Goal: Task Accomplishment & Management: Use online tool/utility

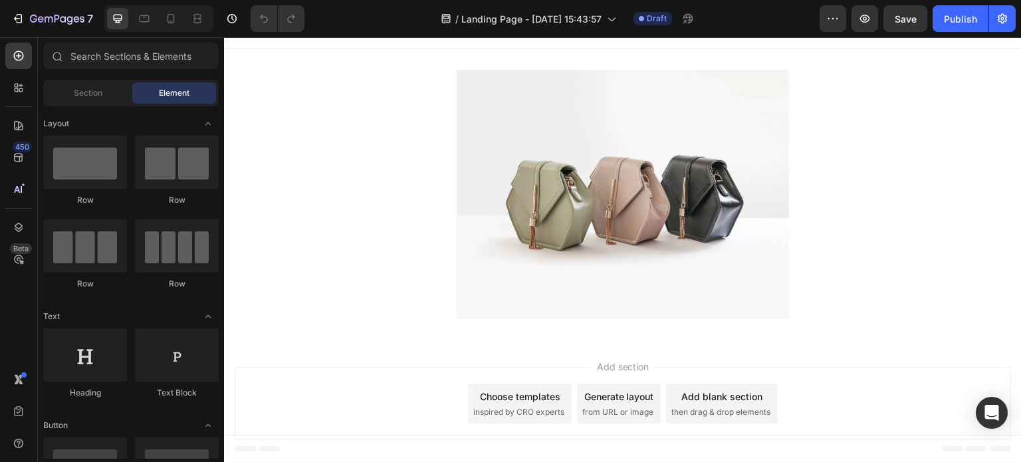
scroll to position [25, 0]
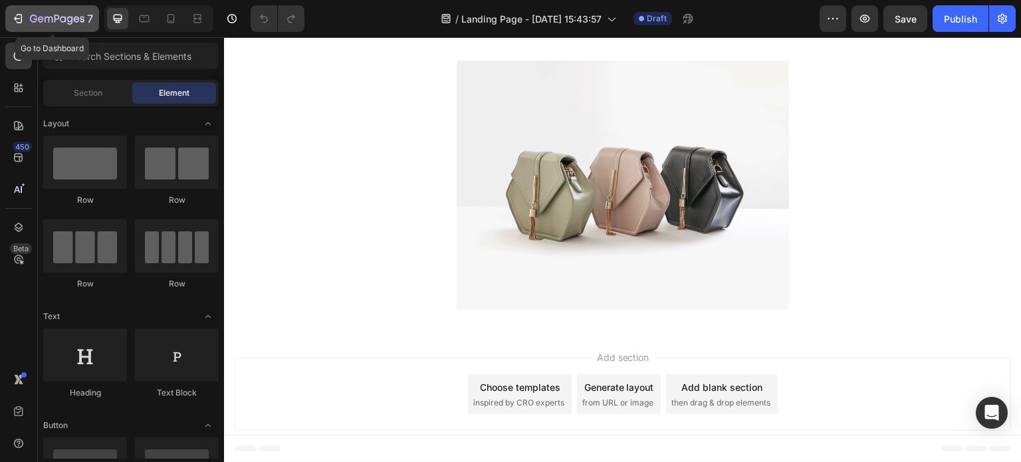
click at [13, 19] on icon "button" at bounding box center [17, 18] width 13 height 13
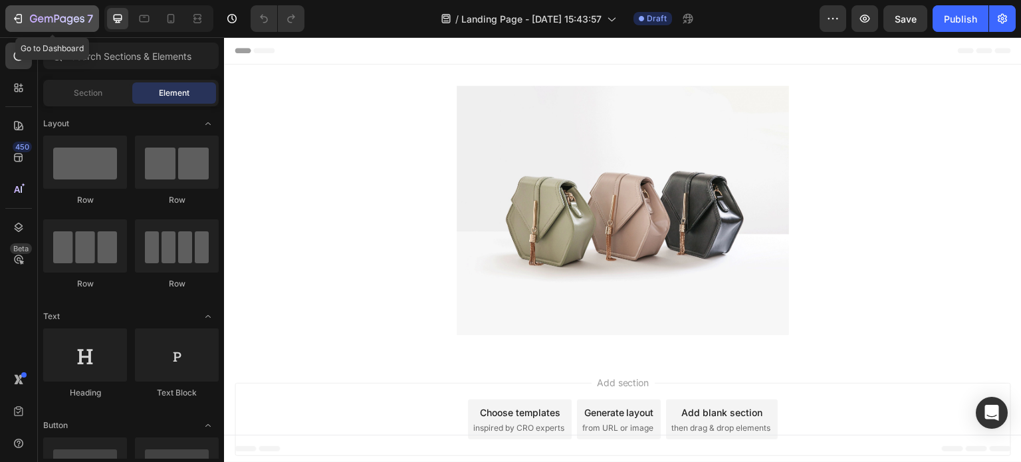
click at [19, 25] on div "7" at bounding box center [52, 19] width 82 height 16
click at [168, 26] on div at bounding box center [170, 18] width 21 height 21
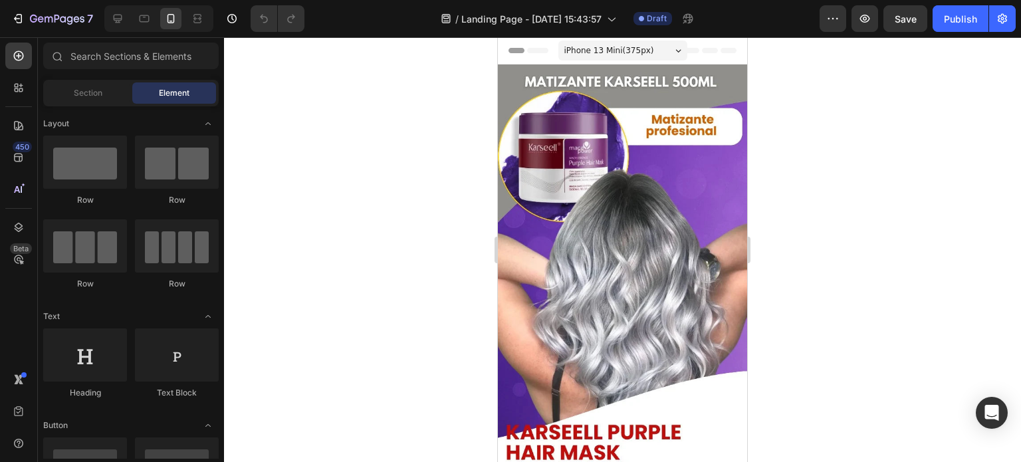
click at [822, 223] on div at bounding box center [622, 249] width 797 height 425
click at [727, 47] on div "Header" at bounding box center [622, 50] width 249 height 27
click at [503, 57] on div "Header" at bounding box center [622, 50] width 249 height 27
click at [106, 100] on div "Section" at bounding box center [88, 92] width 84 height 21
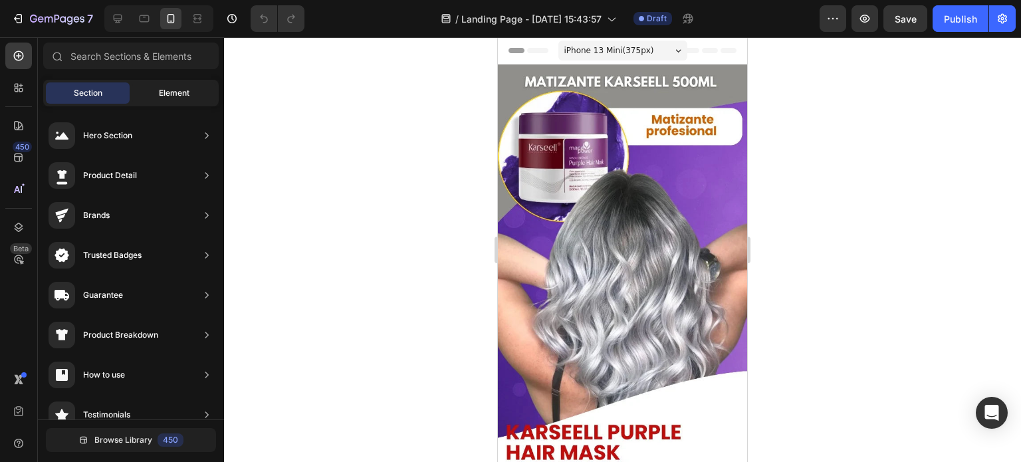
click at [185, 91] on span "Element" at bounding box center [174, 93] width 31 height 12
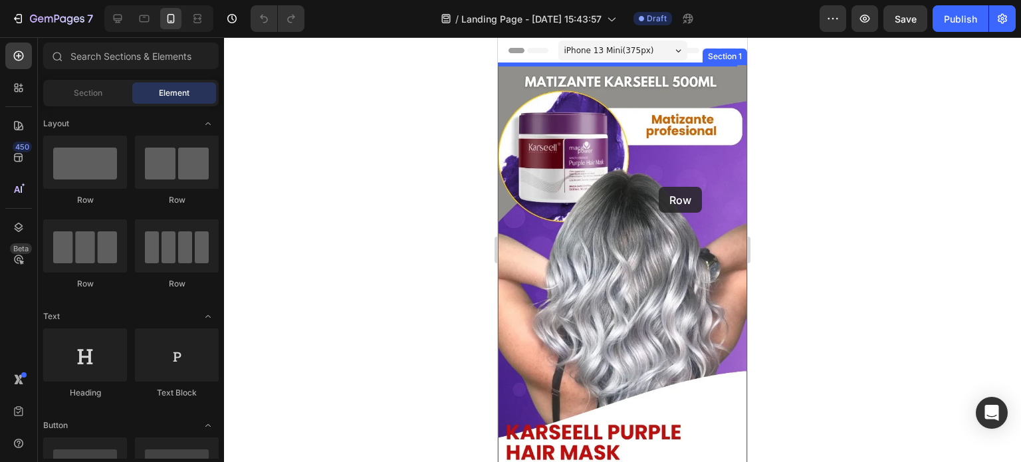
drag, startPoint x: 612, startPoint y: 209, endPoint x: 659, endPoint y: 187, distance: 52.3
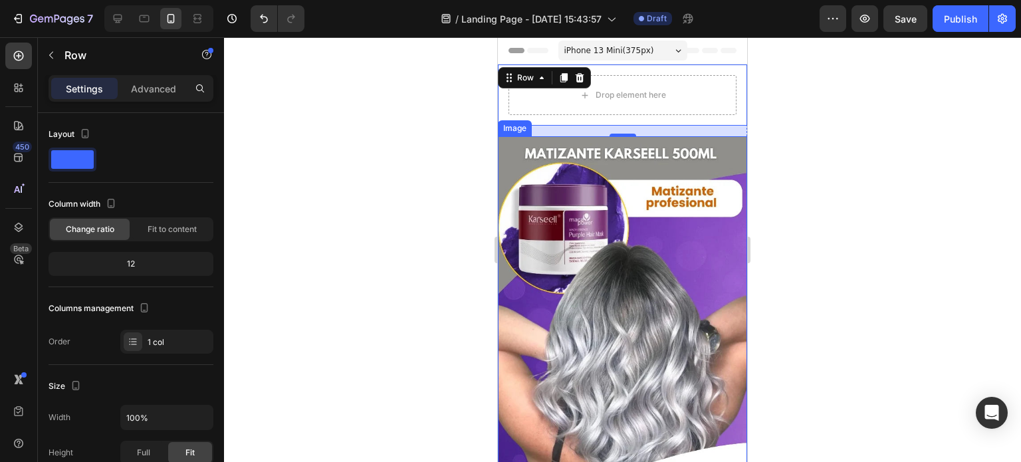
click at [631, 281] on img at bounding box center [622, 420] width 249 height 569
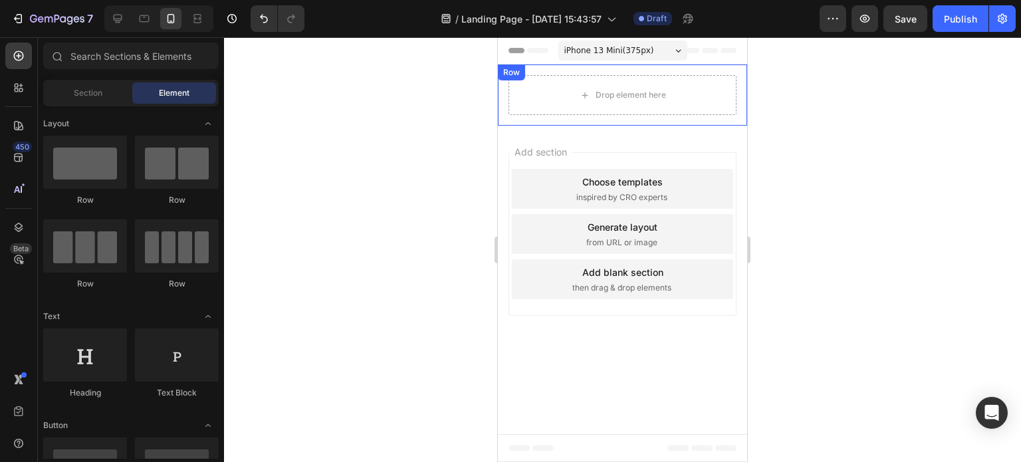
click at [503, 104] on div "Drop element here Row" at bounding box center [622, 94] width 249 height 61
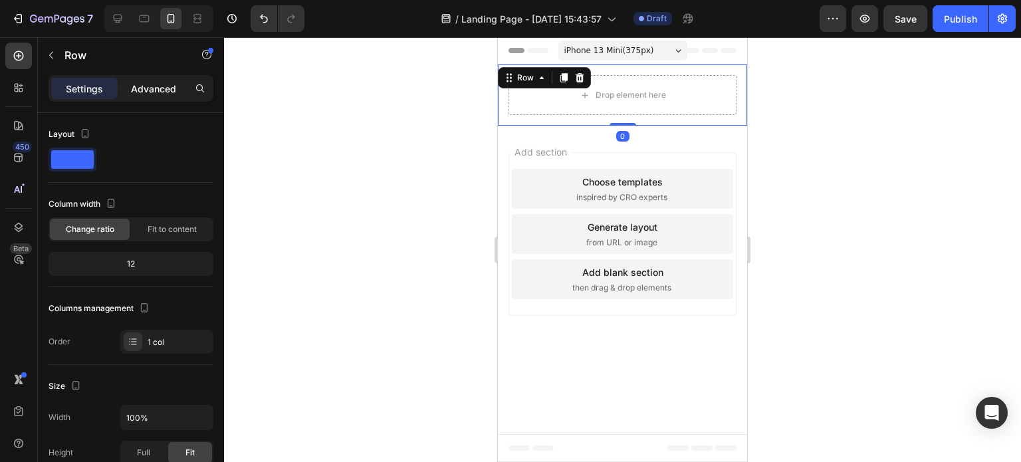
click at [154, 82] on p "Advanced" at bounding box center [153, 89] width 45 height 14
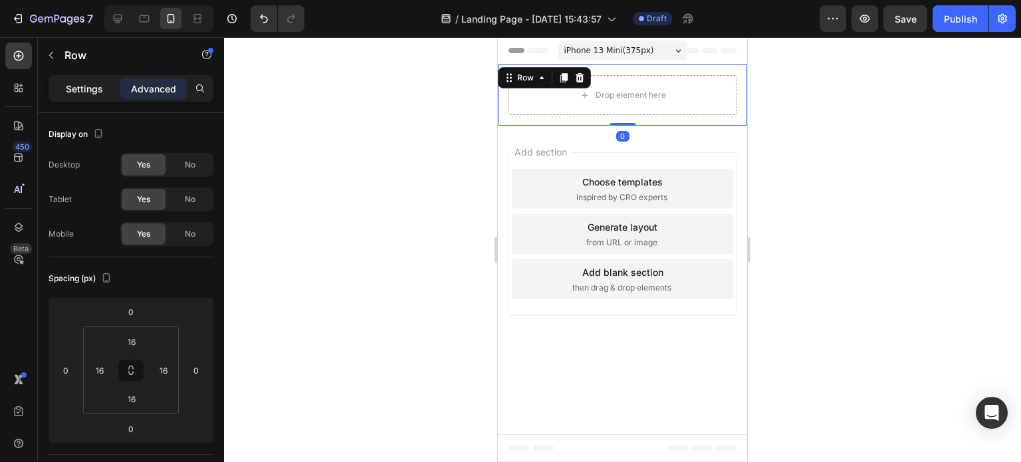
drag, startPoint x: 90, startPoint y: 87, endPoint x: 69, endPoint y: 77, distance: 23.5
click at [90, 87] on p "Settings" at bounding box center [84, 89] width 37 height 14
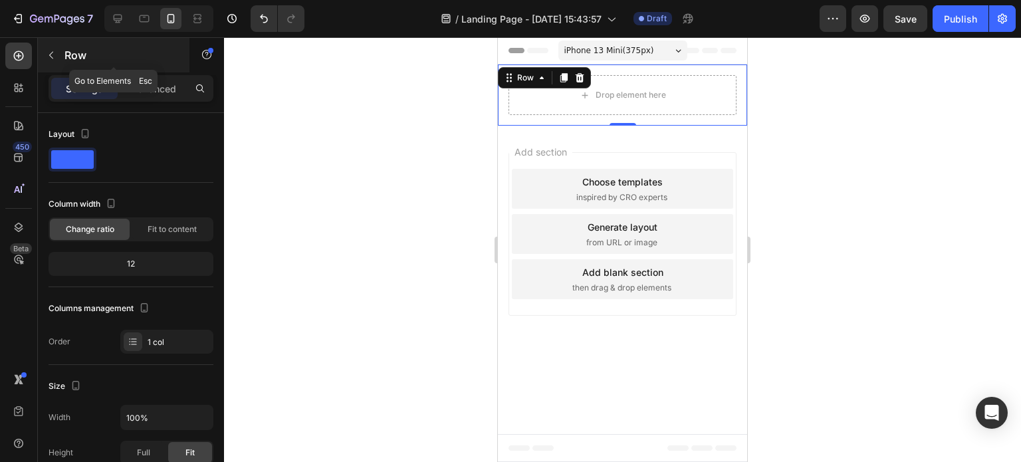
click at [51, 55] on icon "button" at bounding box center [51, 55] width 4 height 7
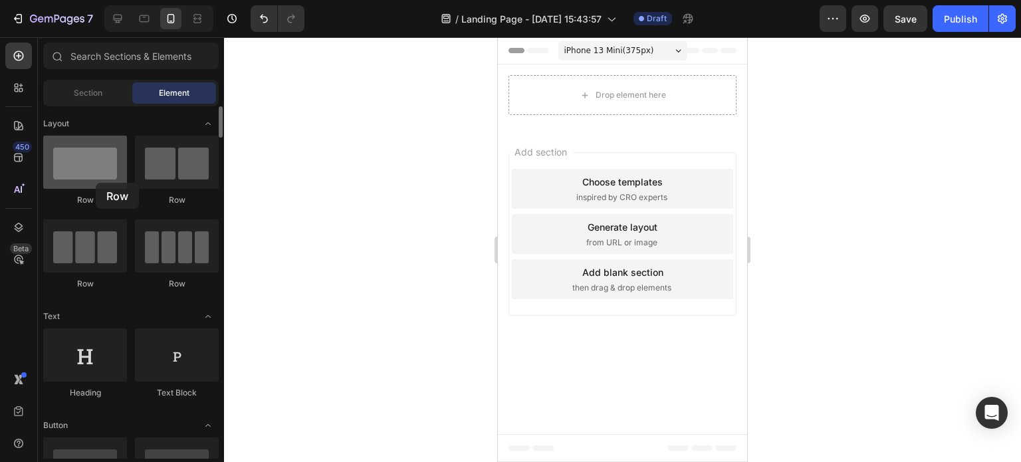
drag, startPoint x: 205, startPoint y: 164, endPoint x: 82, endPoint y: 174, distance: 122.7
click at [82, 174] on div at bounding box center [85, 162] width 84 height 53
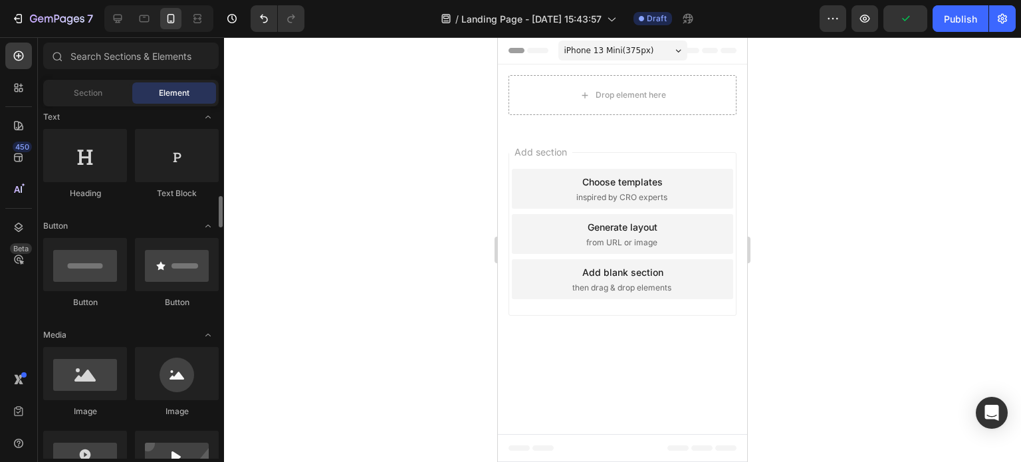
scroll to position [399, 0]
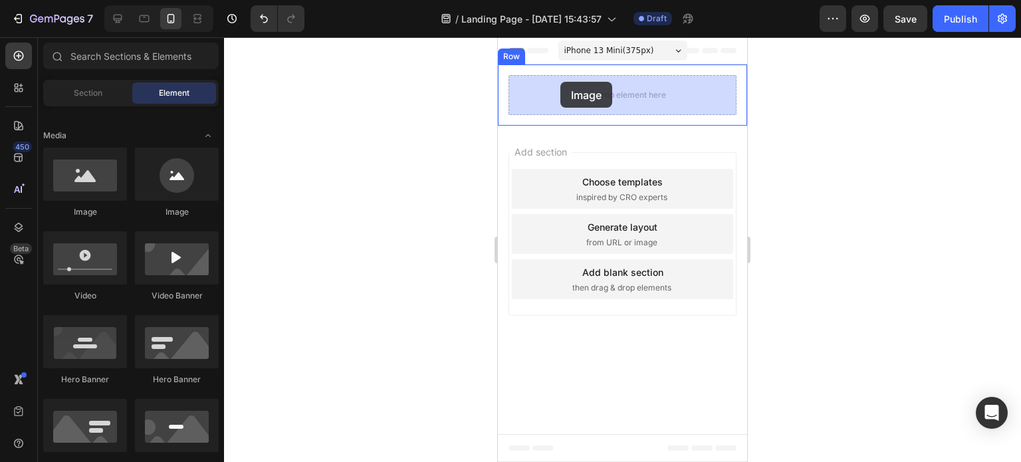
drag, startPoint x: 590, startPoint y: 235, endPoint x: 560, endPoint y: 82, distance: 155.8
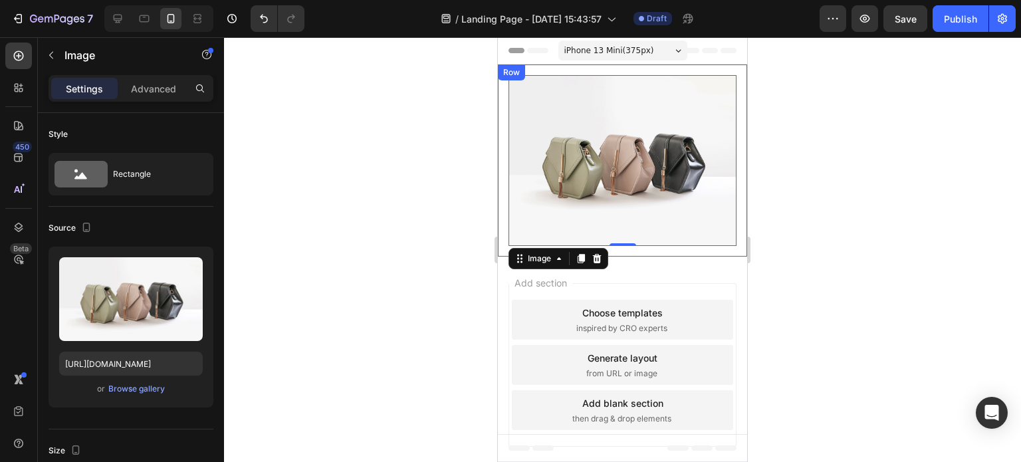
click at [511, 71] on div "Row" at bounding box center [512, 72] width 22 height 12
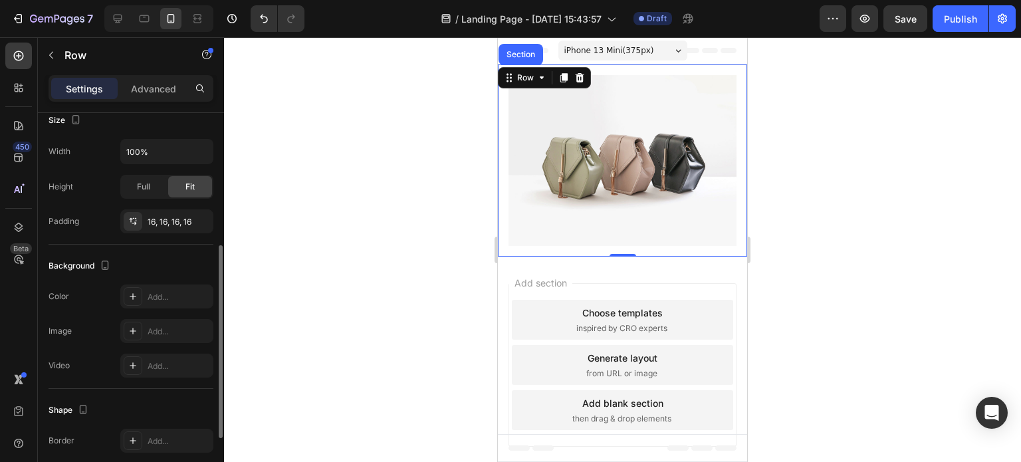
scroll to position [0, 0]
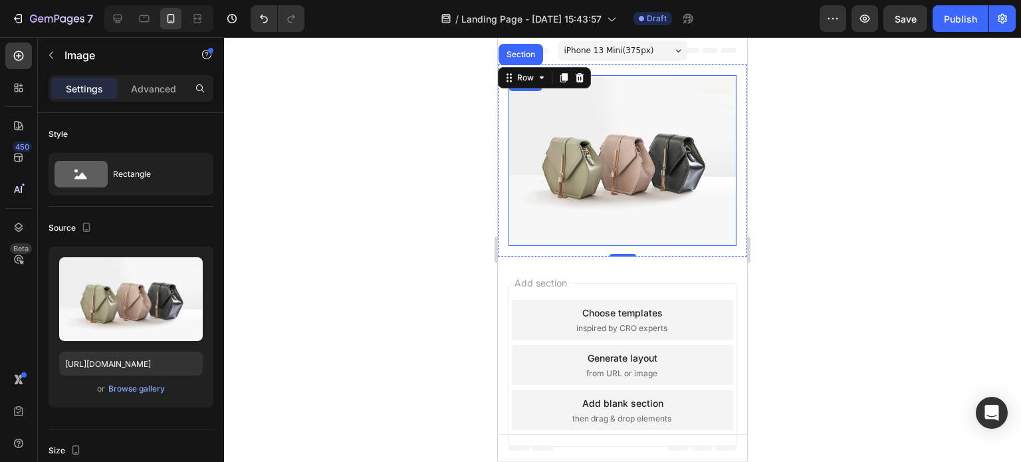
click at [524, 121] on img at bounding box center [623, 160] width 228 height 171
click at [503, 92] on div "Image Row 0" at bounding box center [622, 160] width 249 height 192
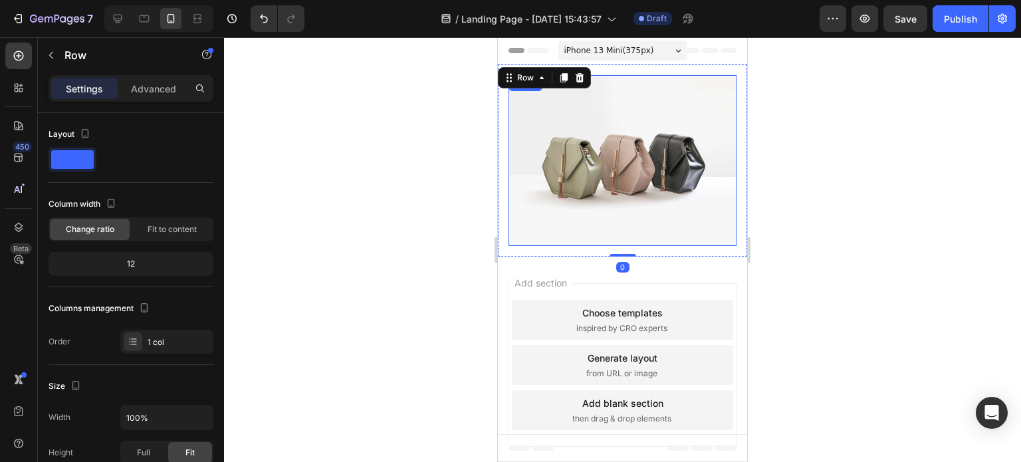
drag, startPoint x: 537, startPoint y: 146, endPoint x: 519, endPoint y: 126, distance: 26.8
click at [532, 141] on img at bounding box center [623, 160] width 228 height 171
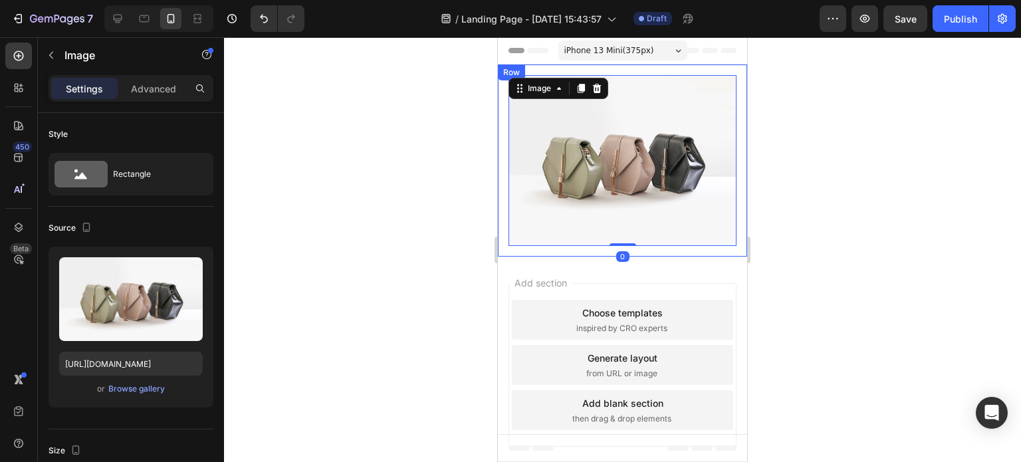
click at [505, 84] on div "Image 0 Row" at bounding box center [622, 160] width 249 height 192
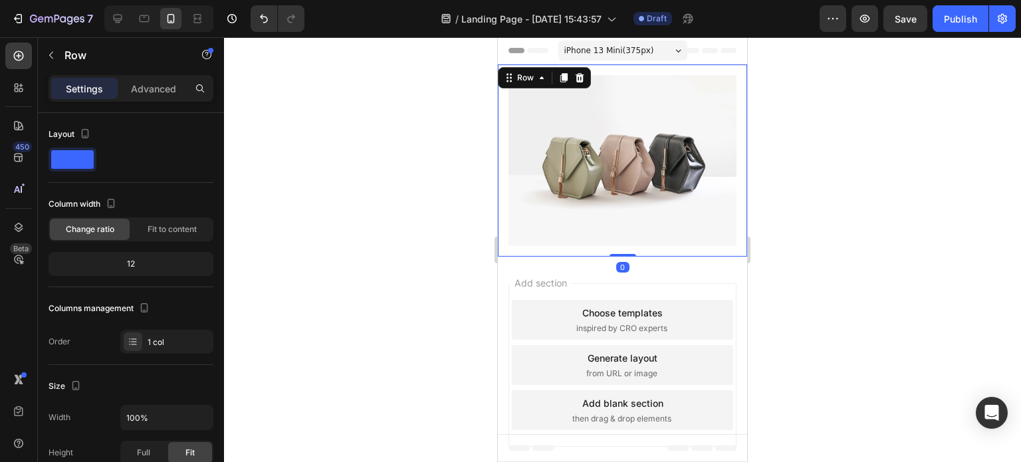
click at [449, 129] on div at bounding box center [622, 249] width 797 height 425
click at [503, 75] on div "Row" at bounding box center [512, 72] width 22 height 12
click at [131, 91] on p "Advanced" at bounding box center [153, 89] width 45 height 14
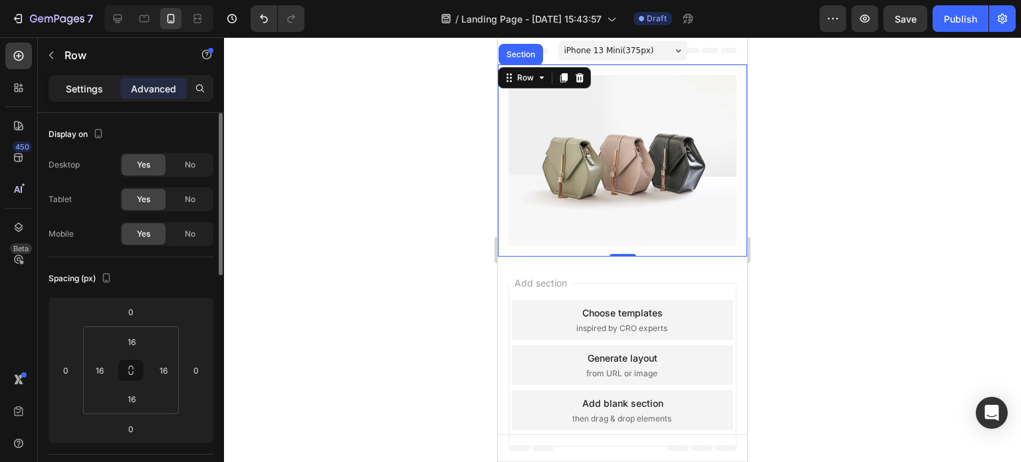
click at [94, 87] on p "Settings" at bounding box center [84, 89] width 37 height 14
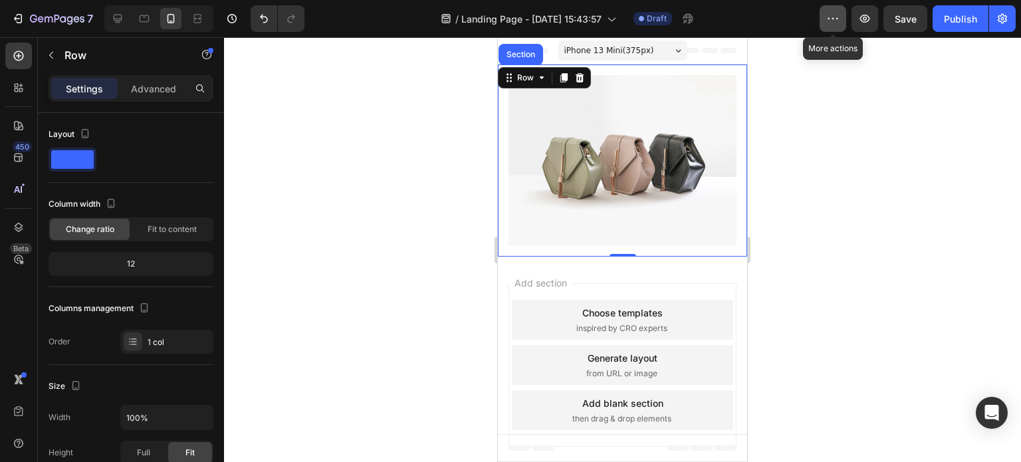
click at [830, 16] on icon "button" at bounding box center [832, 18] width 13 height 13
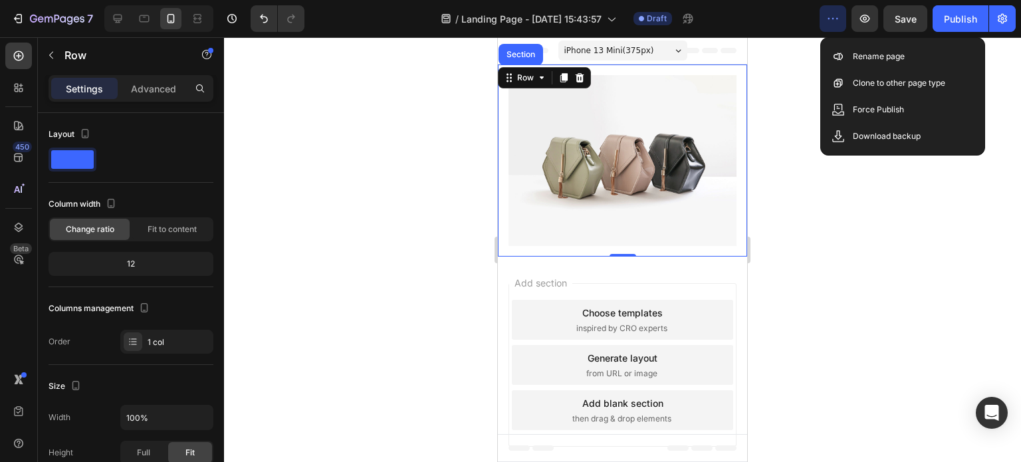
click at [804, 70] on div at bounding box center [622, 249] width 797 height 425
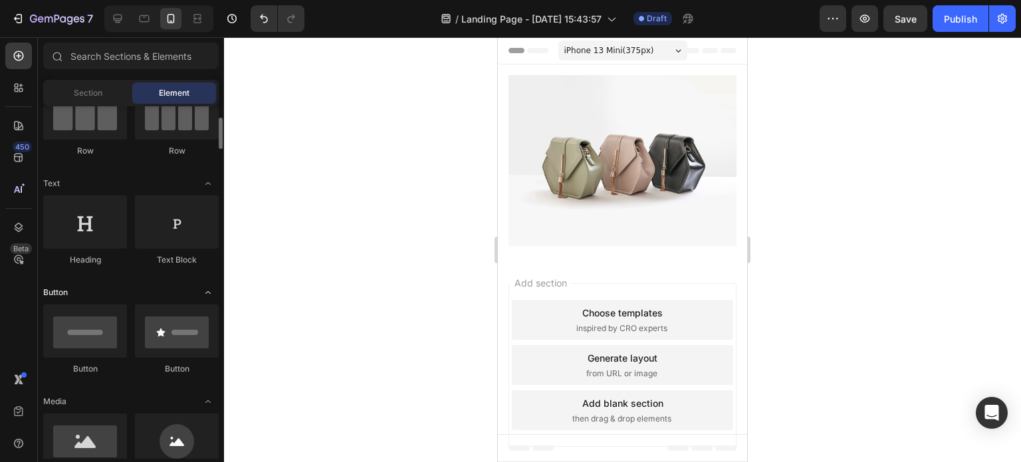
scroll to position [199, 0]
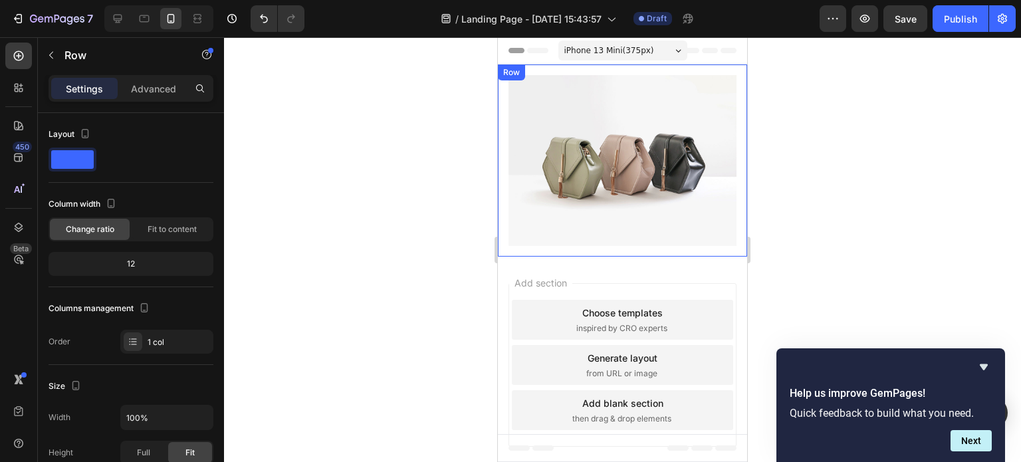
click at [504, 76] on div "Row" at bounding box center [512, 72] width 22 height 12
click at [517, 79] on div "Row" at bounding box center [526, 78] width 22 height 12
click at [523, 76] on div "Row" at bounding box center [526, 78] width 22 height 12
click at [523, 78] on div "Row" at bounding box center [526, 78] width 22 height 12
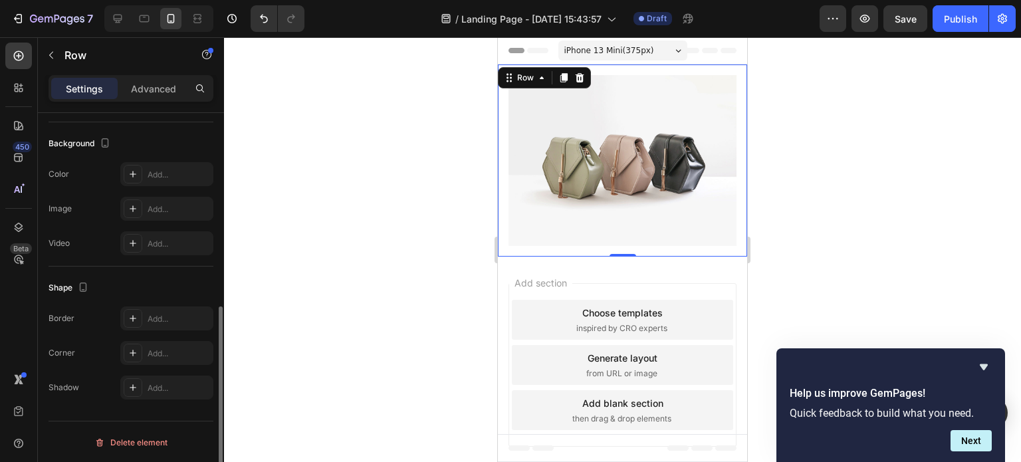
scroll to position [0, 0]
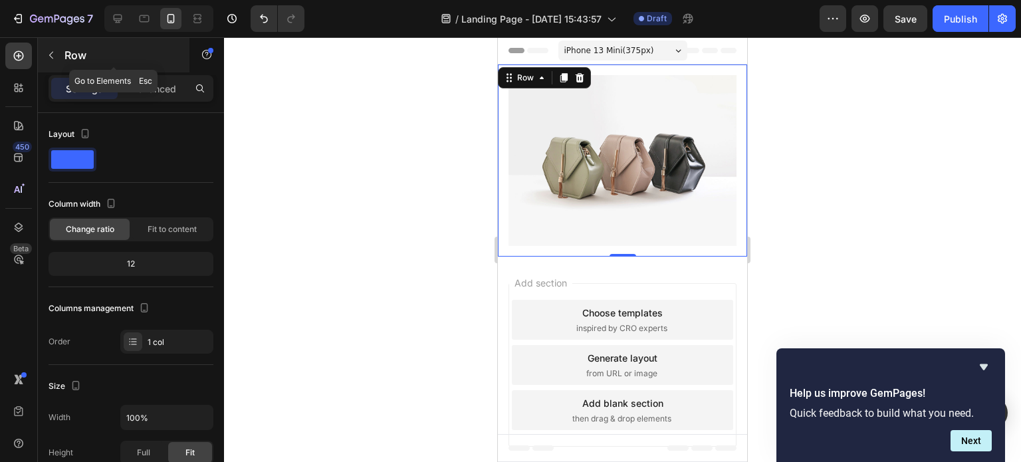
click at [54, 52] on icon "button" at bounding box center [51, 55] width 11 height 11
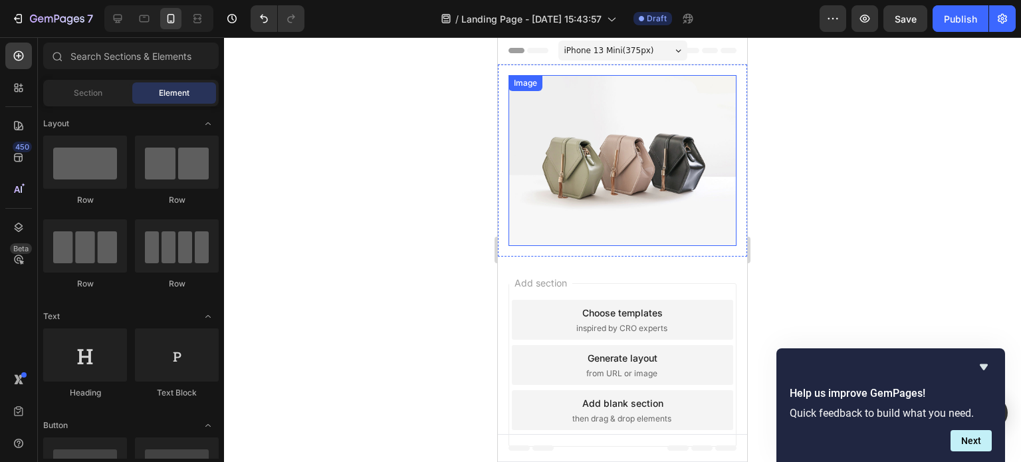
click at [545, 98] on div "Image" at bounding box center [623, 160] width 228 height 171
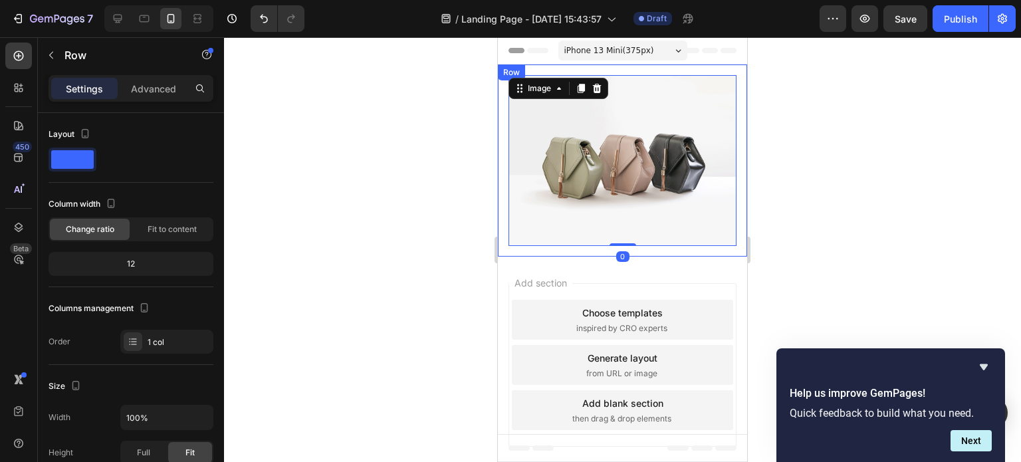
click at [507, 78] on div "Row" at bounding box center [511, 72] width 27 height 16
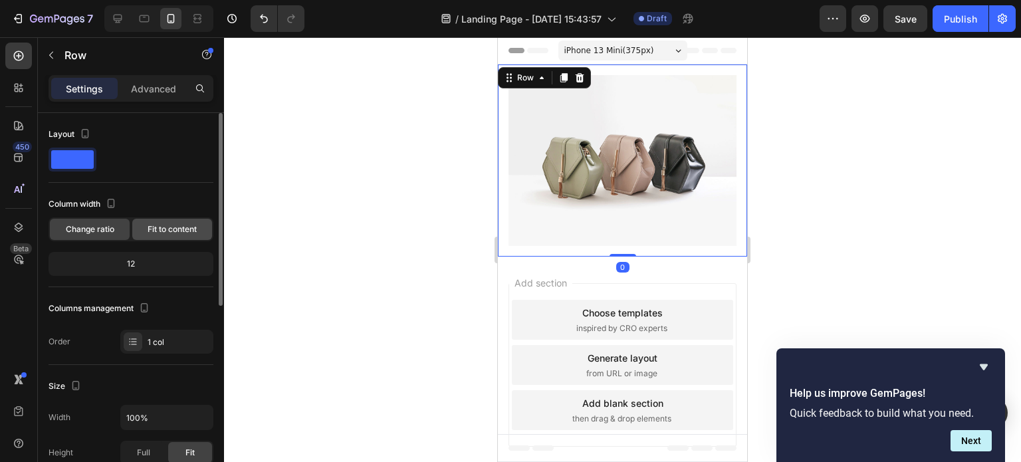
click at [157, 236] on div "Fit to content" at bounding box center [172, 229] width 80 height 21
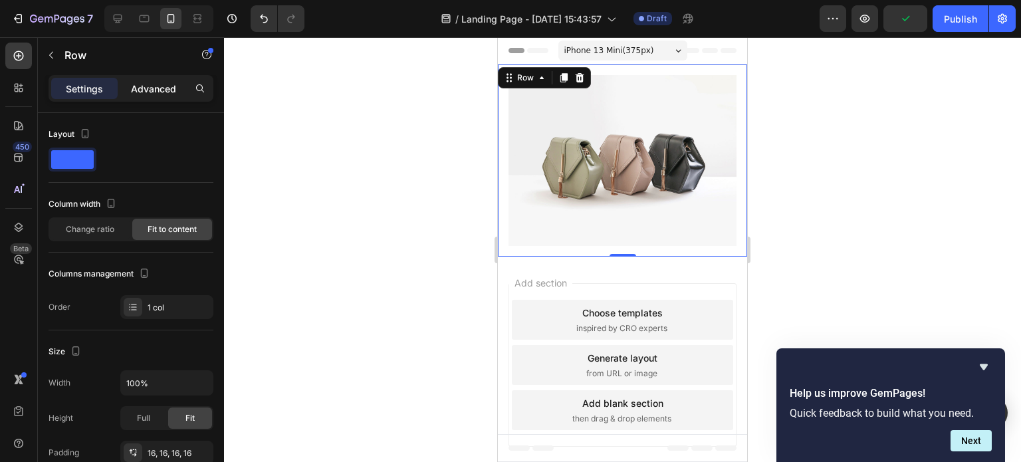
click at [158, 80] on div "Advanced" at bounding box center [153, 88] width 66 height 21
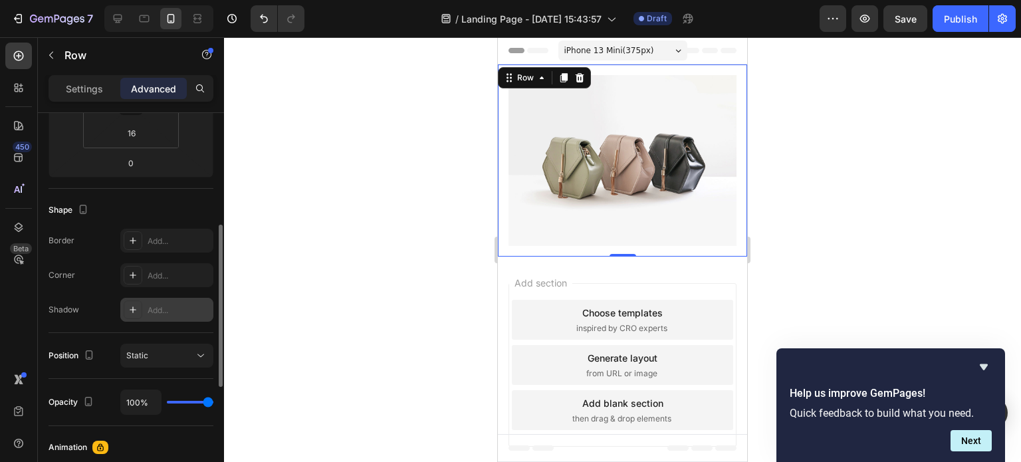
scroll to position [332, 0]
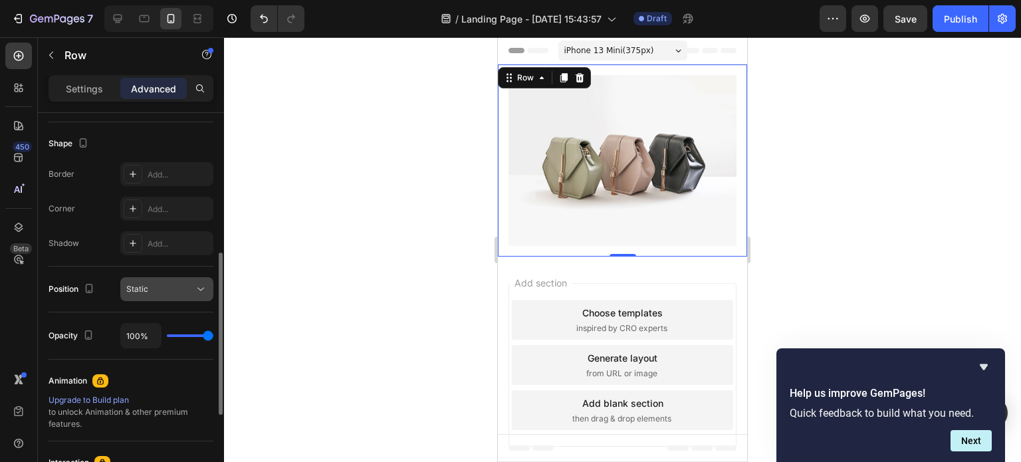
click at [170, 298] on button "Static" at bounding box center [166, 289] width 93 height 24
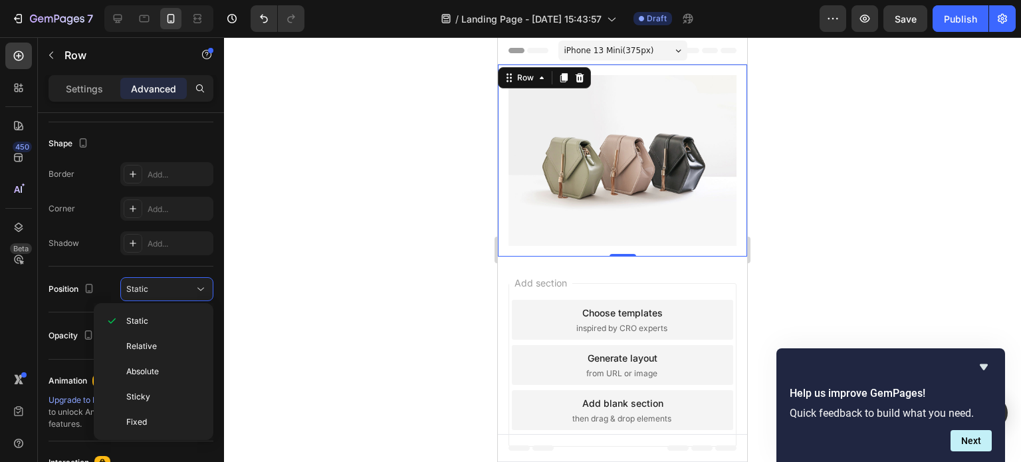
drag, startPoint x: 269, startPoint y: 302, endPoint x: 122, endPoint y: 300, distance: 146.9
click at [267, 302] on div at bounding box center [622, 249] width 797 height 425
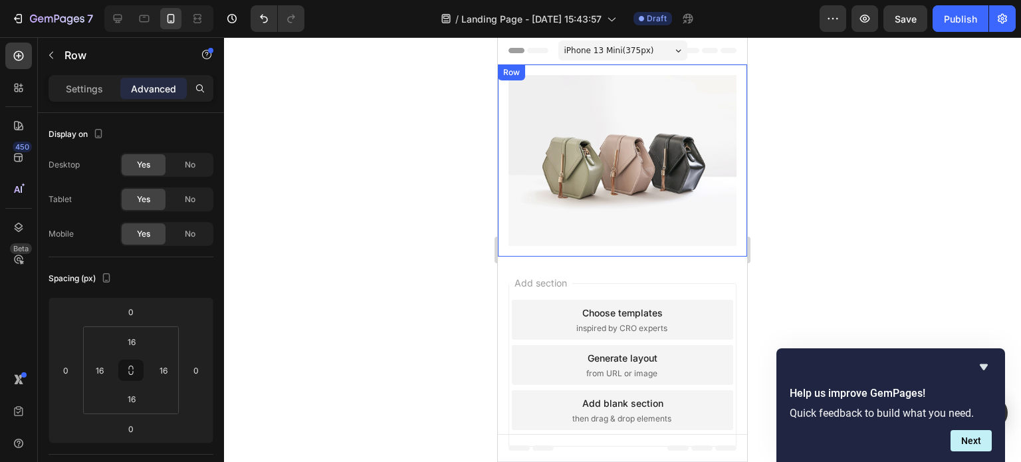
click at [507, 73] on div "Row" at bounding box center [512, 72] width 22 height 12
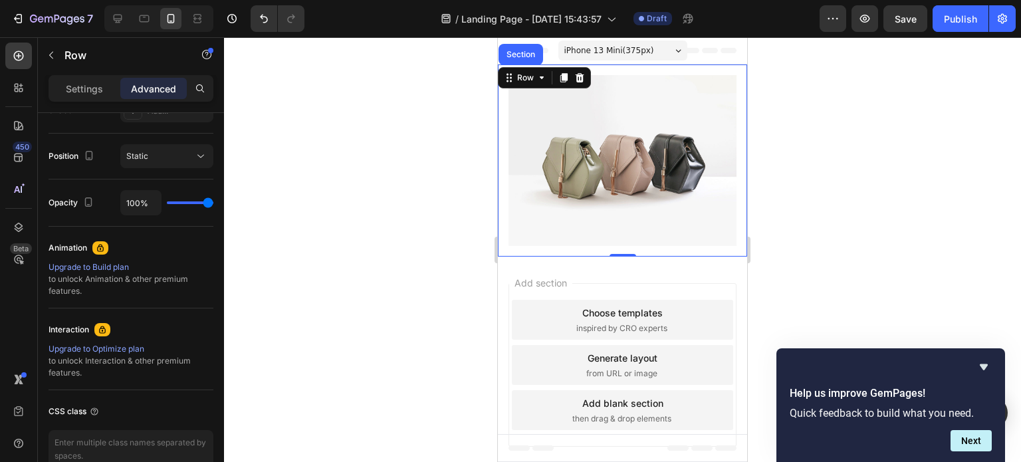
scroll to position [133, 0]
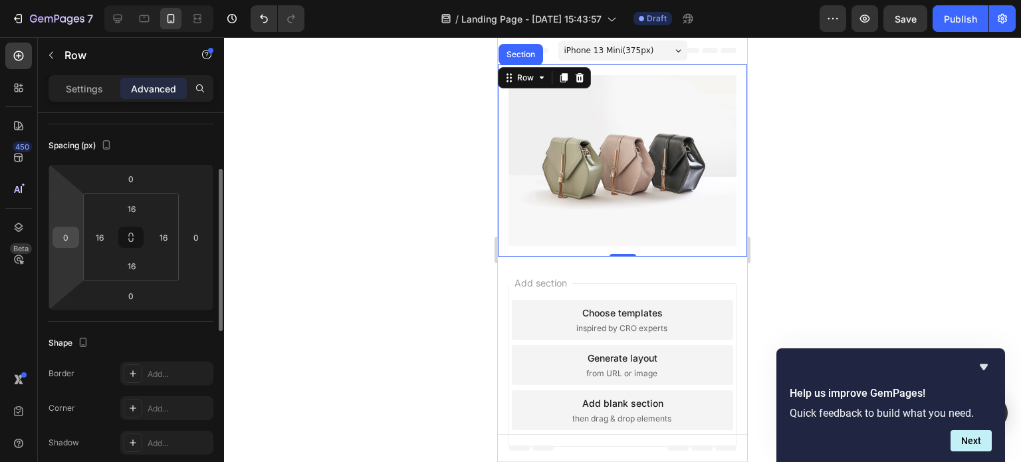
click at [65, 242] on input "0" at bounding box center [66, 237] width 20 height 20
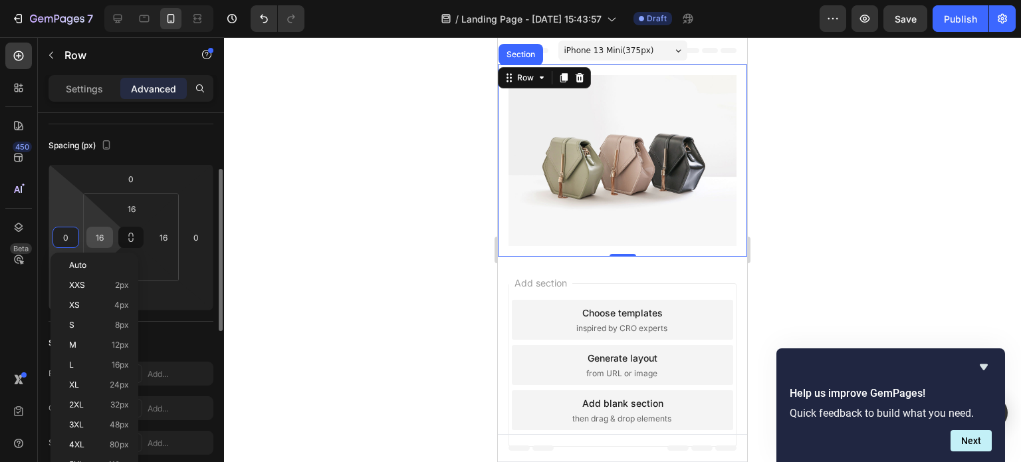
click at [97, 241] on input "16" at bounding box center [100, 237] width 20 height 20
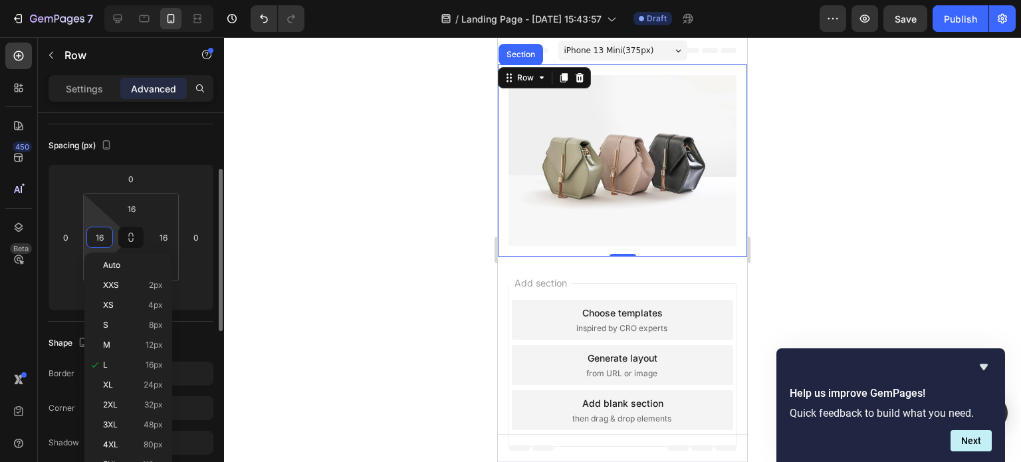
click at [97, 241] on input "16" at bounding box center [100, 237] width 20 height 20
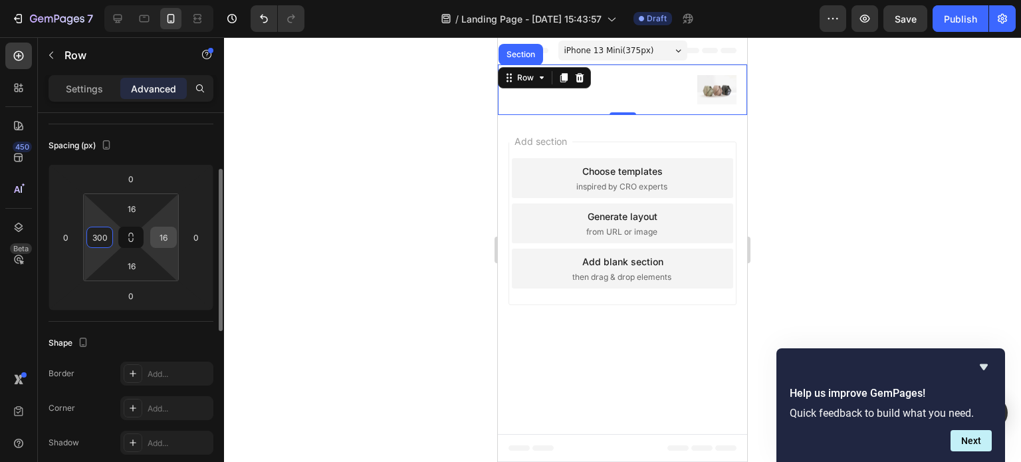
type input "300"
click at [152, 233] on div "16" at bounding box center [163, 237] width 27 height 21
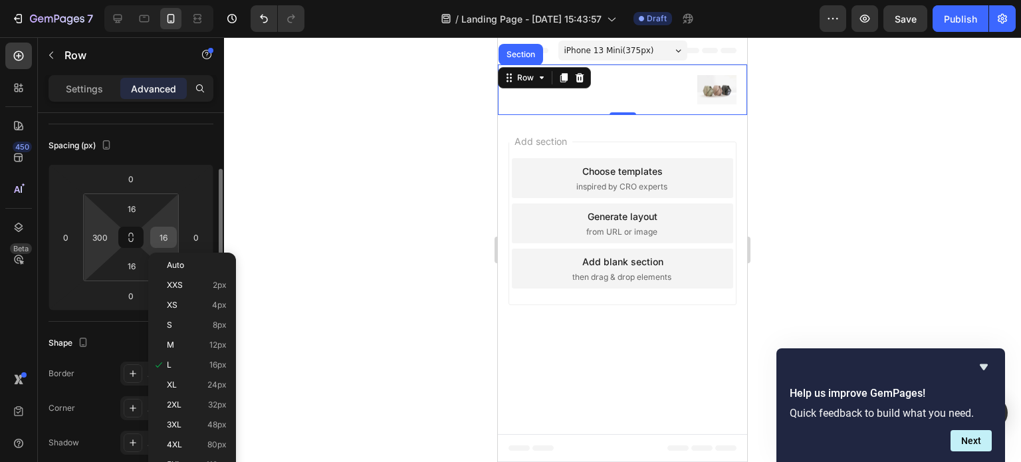
click at [152, 235] on div "16" at bounding box center [163, 237] width 27 height 21
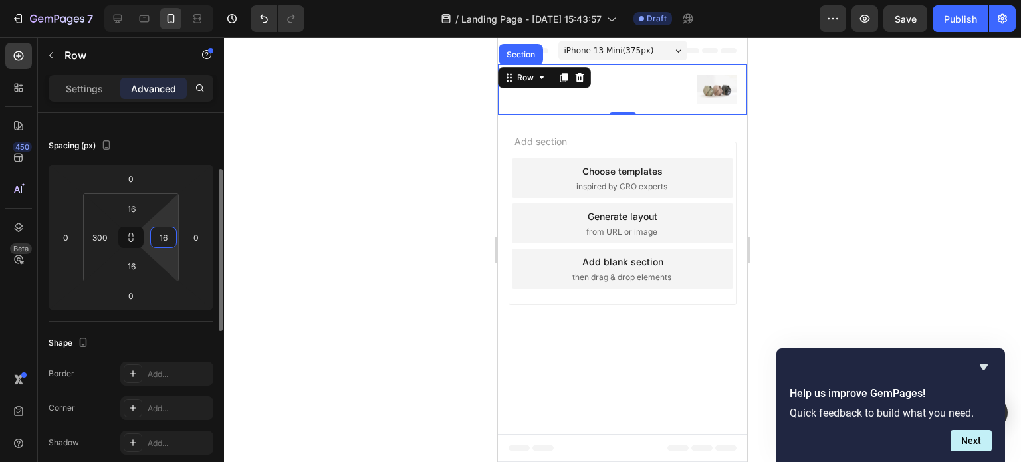
click at [160, 236] on input "16" at bounding box center [164, 237] width 20 height 20
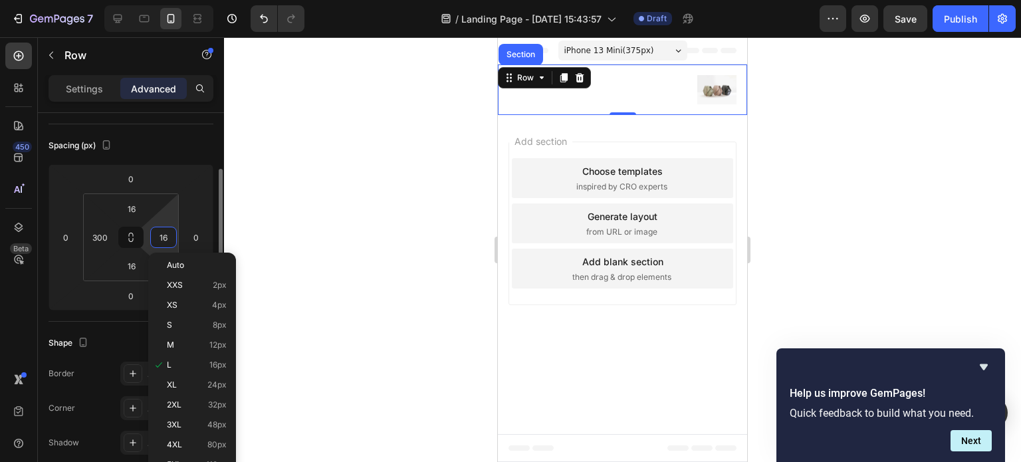
click at [160, 236] on input "16" at bounding box center [164, 237] width 20 height 20
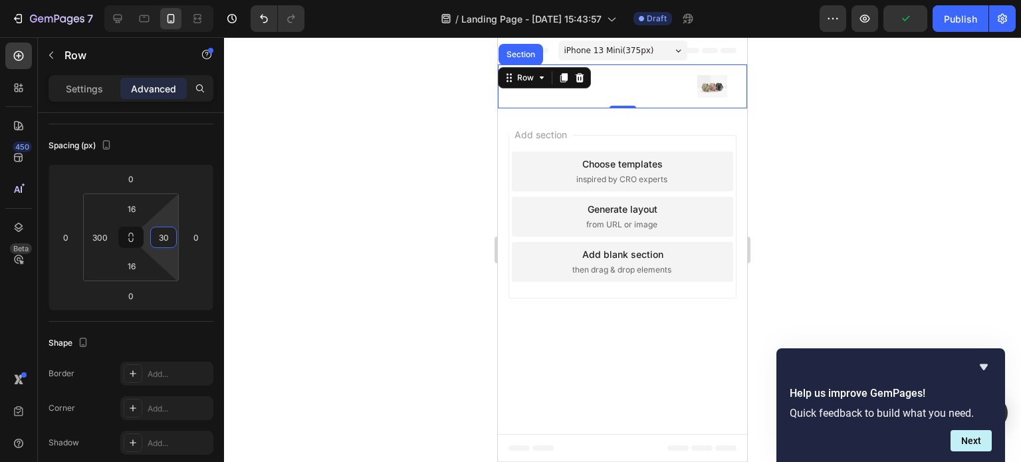
type input "3"
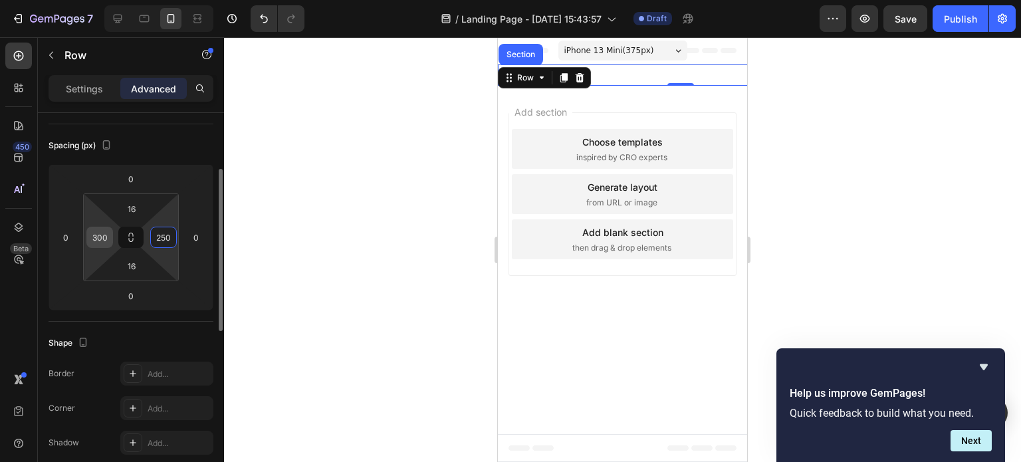
type input "250"
click at [93, 243] on input "300" at bounding box center [100, 237] width 20 height 20
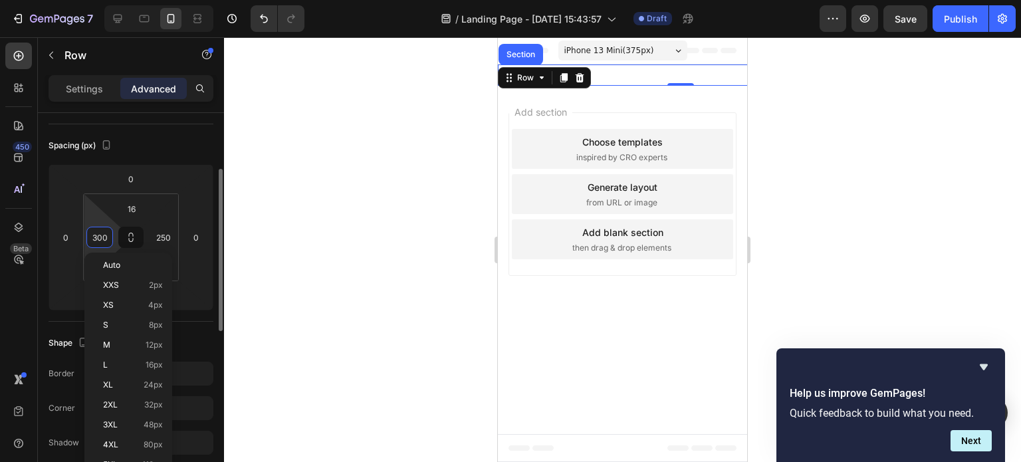
click at [93, 243] on input "300" at bounding box center [100, 237] width 20 height 20
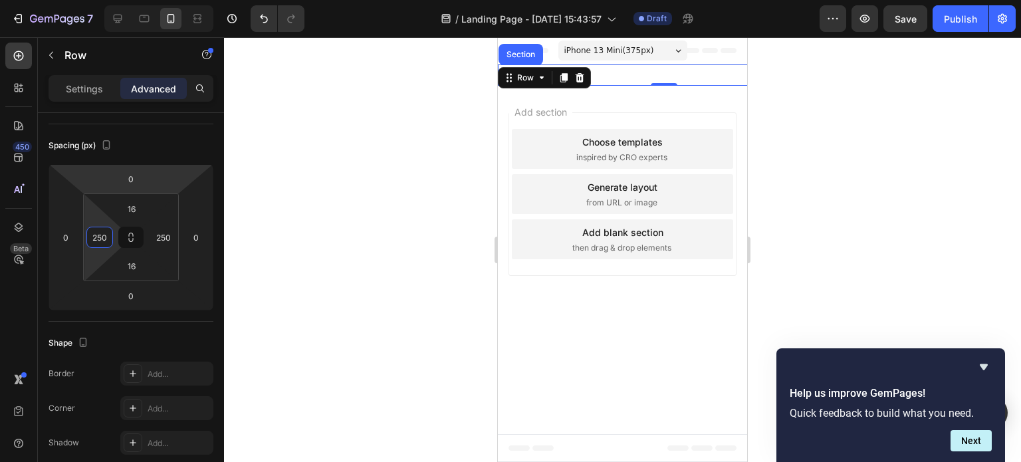
type input "250"
click at [734, 74] on div "Image Row Section 0" at bounding box center [664, 74] width 332 height 21
click at [529, 56] on div "Section" at bounding box center [521, 55] width 34 height 8
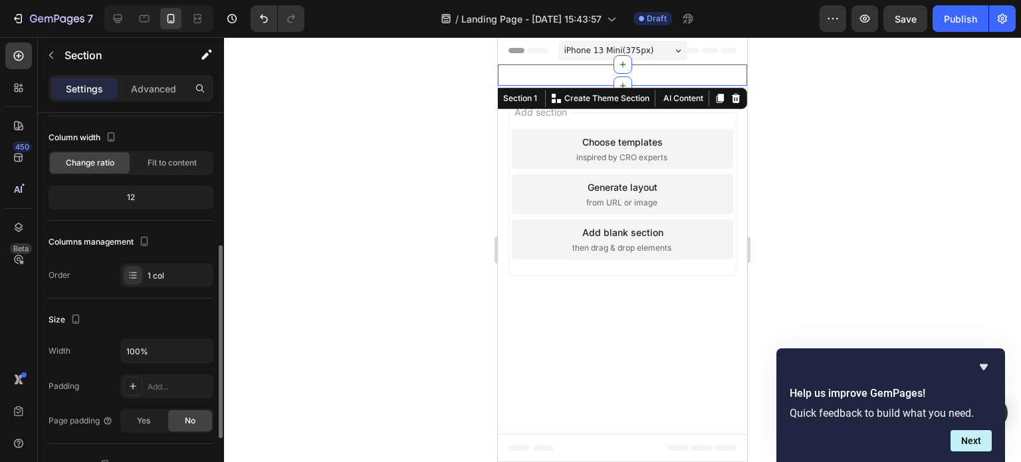
scroll to position [388, 0]
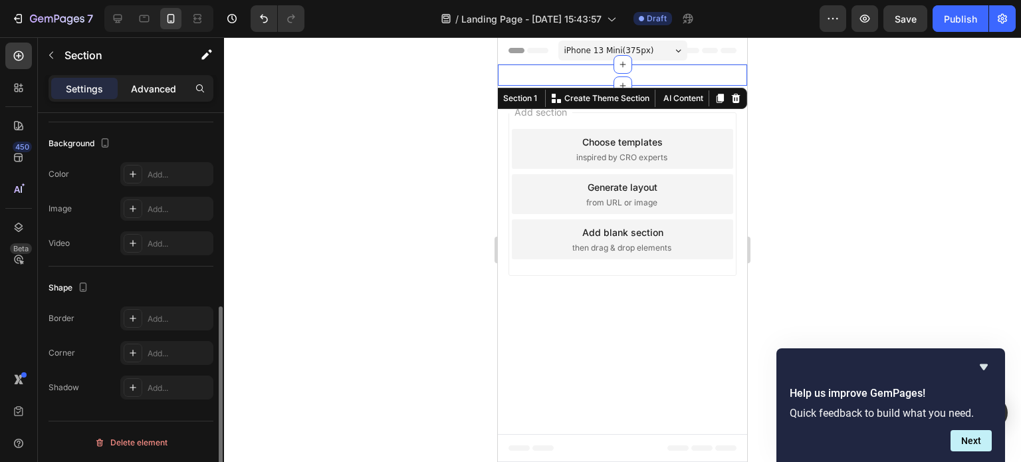
click at [148, 86] on p "Advanced" at bounding box center [153, 89] width 45 height 14
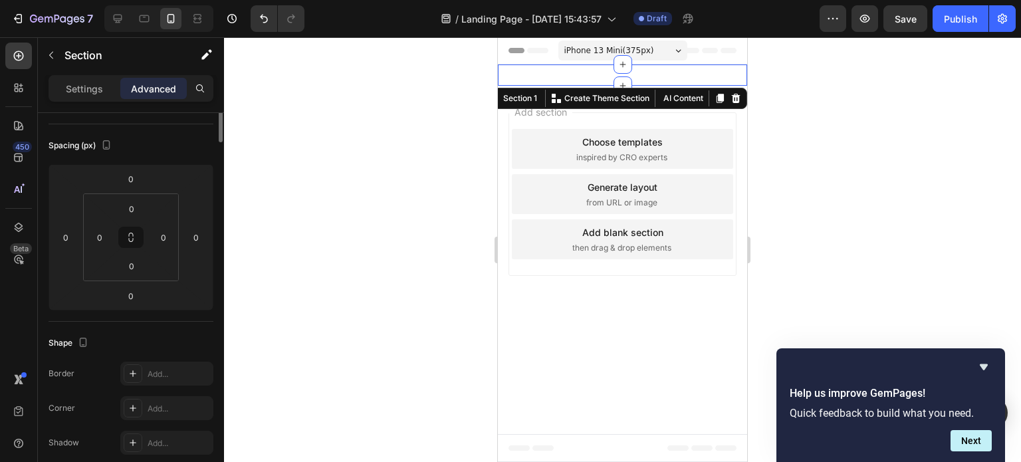
scroll to position [0, 0]
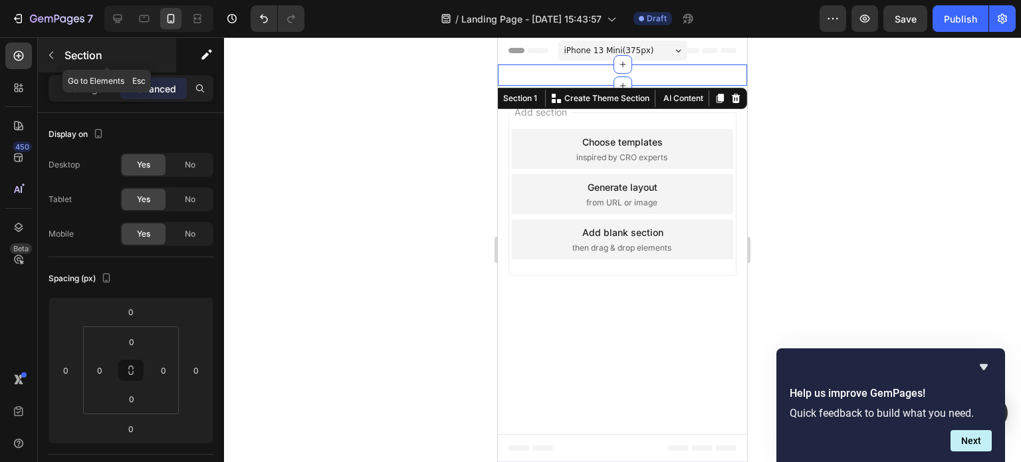
click at [61, 56] on button "button" at bounding box center [51, 55] width 21 height 21
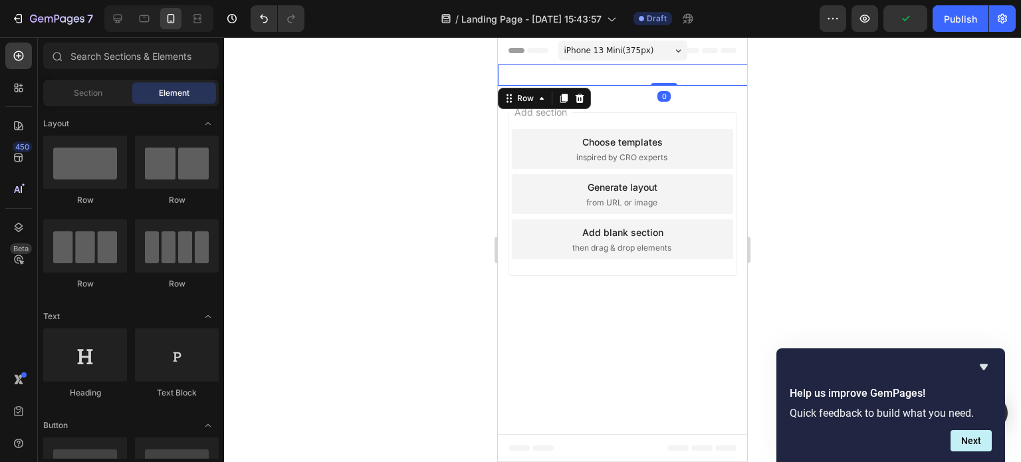
click at [533, 71] on div "Image Row 0" at bounding box center [664, 74] width 332 height 21
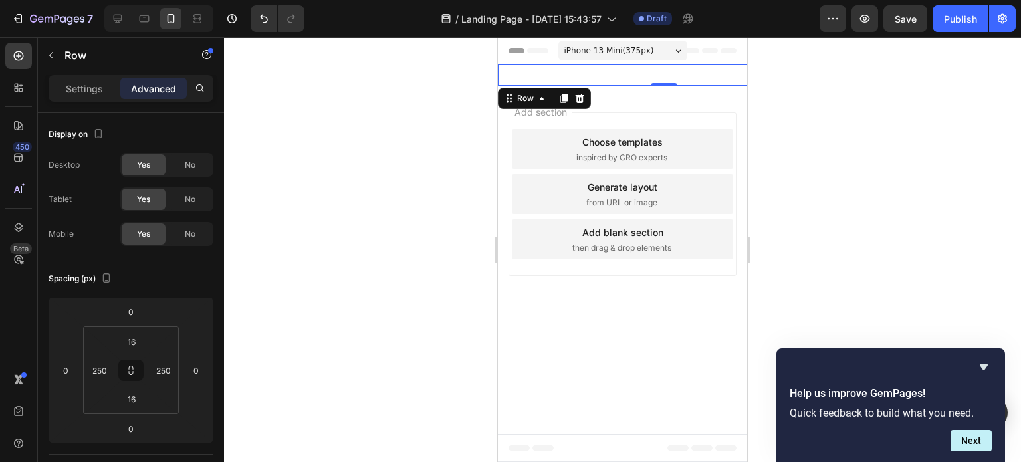
click at [712, 68] on div "Image Row 0" at bounding box center [664, 74] width 332 height 21
click at [534, 76] on div "Image Row 0" at bounding box center [664, 74] width 332 height 21
click at [527, 213] on div "Add section Choose templates inspired by CRO experts Generate layout from URL o…" at bounding box center [622, 197] width 249 height 222
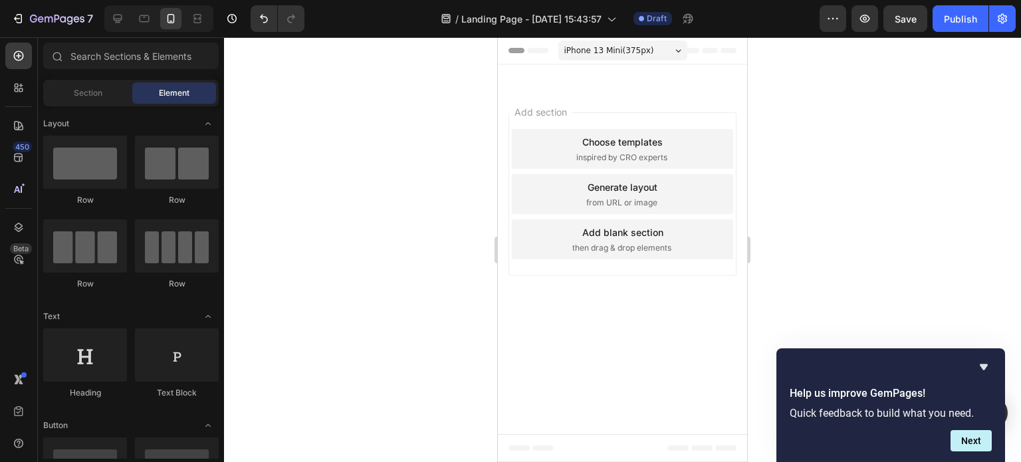
click at [546, 123] on div "Add section Choose templates inspired by CRO experts Generate layout from URL o…" at bounding box center [623, 194] width 228 height 164
click at [544, 72] on div "Image Row 0" at bounding box center [664, 74] width 332 height 21
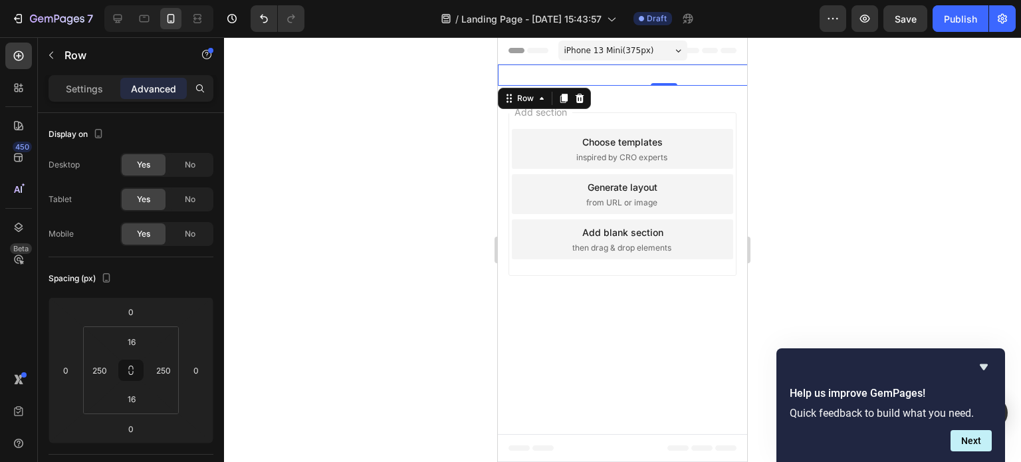
click at [710, 66] on div "Image Row 0" at bounding box center [664, 74] width 332 height 21
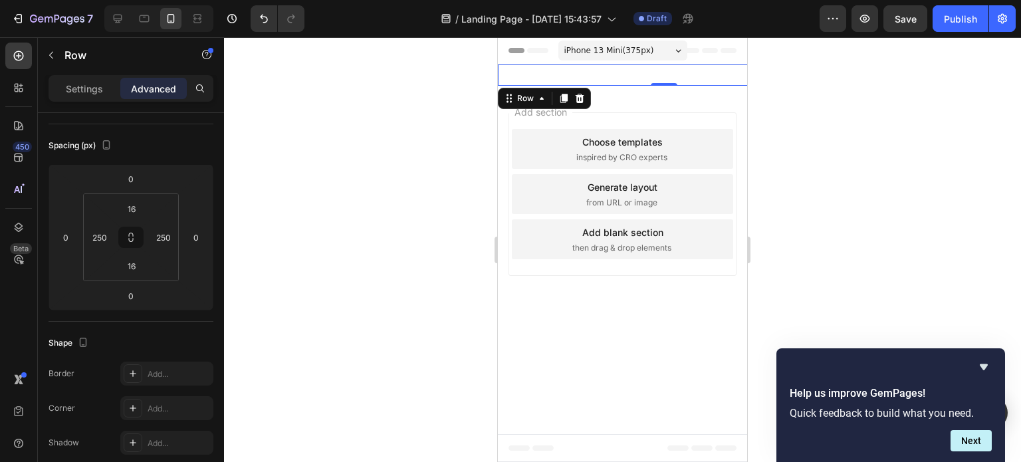
click at [566, 76] on div "Image Row 0" at bounding box center [664, 74] width 332 height 21
drag, startPoint x: 692, startPoint y: 62, endPoint x: 701, endPoint y: 71, distance: 13.2
click at [693, 62] on div "Header" at bounding box center [623, 50] width 228 height 27
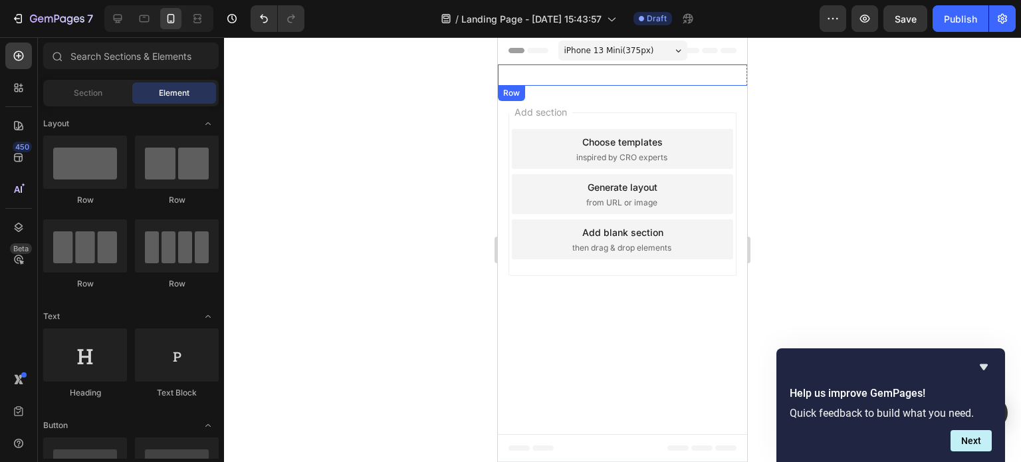
click at [707, 82] on div "Image Row" at bounding box center [664, 74] width 332 height 21
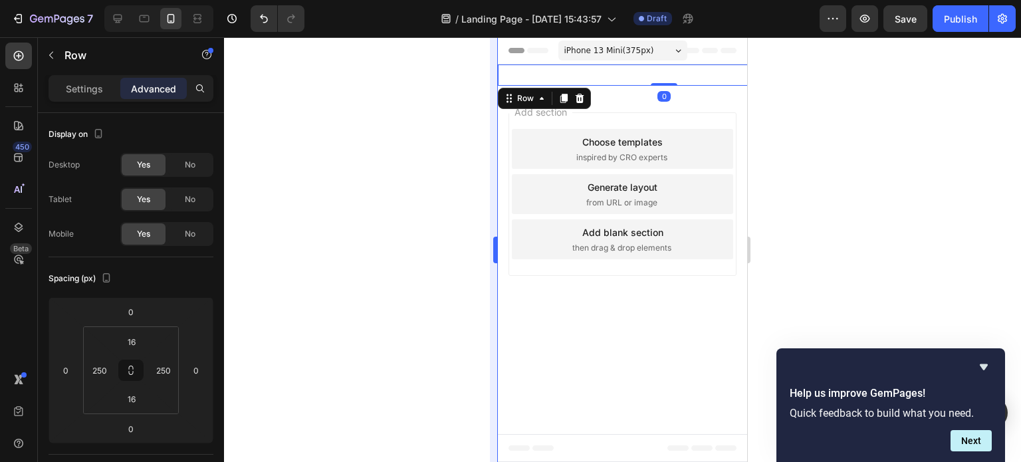
drag, startPoint x: 459, startPoint y: 138, endPoint x: 491, endPoint y: 127, distance: 34.3
click at [460, 138] on div at bounding box center [622, 249] width 797 height 425
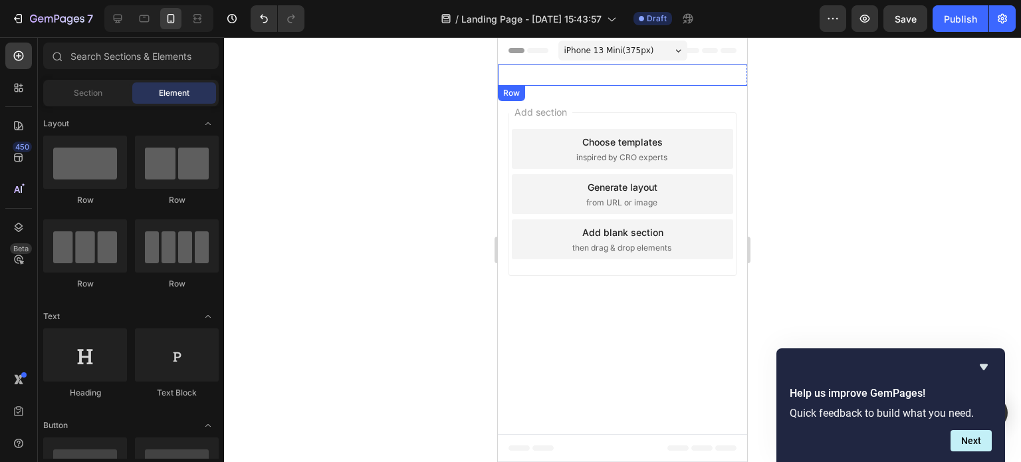
click at [524, 82] on div "Image Row" at bounding box center [664, 74] width 332 height 21
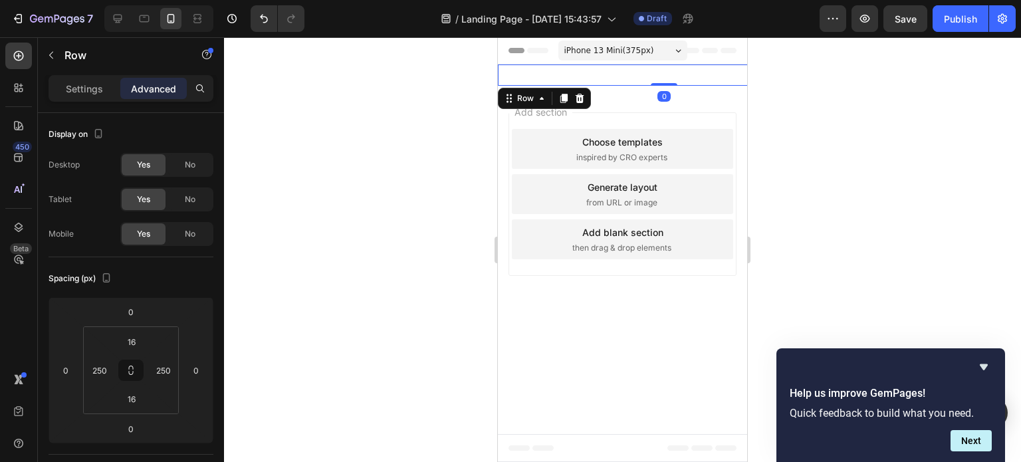
click at [707, 79] on div "Image Row 0" at bounding box center [664, 74] width 332 height 21
click at [709, 108] on div "Add section Choose templates inspired by CRO experts Generate layout from URL o…" at bounding box center [622, 197] width 249 height 222
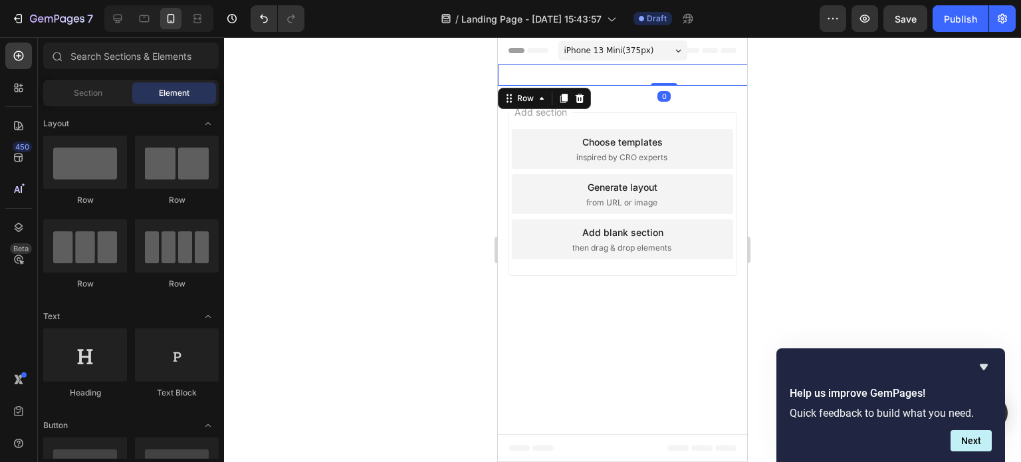
click at [719, 70] on div "Image Row 0" at bounding box center [664, 74] width 332 height 21
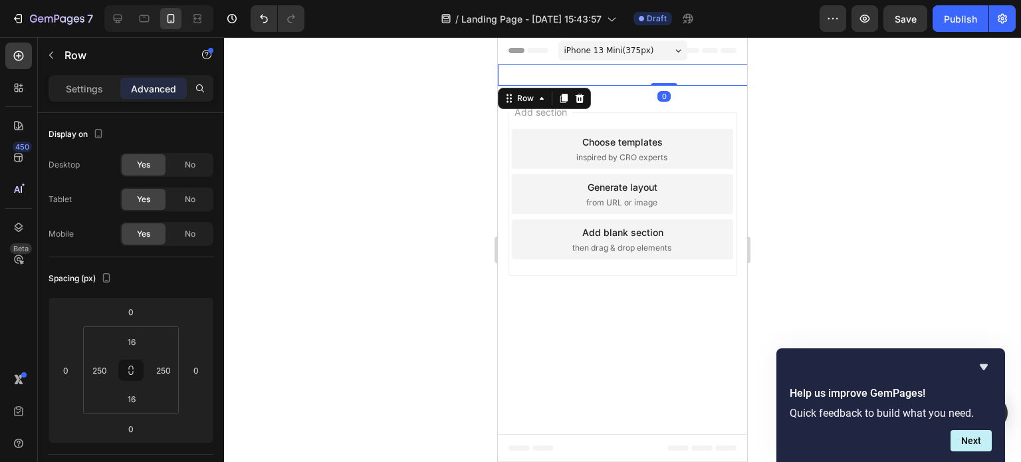
click at [716, 70] on div "Image Row 0" at bounding box center [664, 74] width 332 height 21
click at [256, 13] on button "Undo/Redo" at bounding box center [264, 18] width 27 height 27
type input "300"
click at [256, 13] on button "Undo/Redo" at bounding box center [264, 18] width 27 height 27
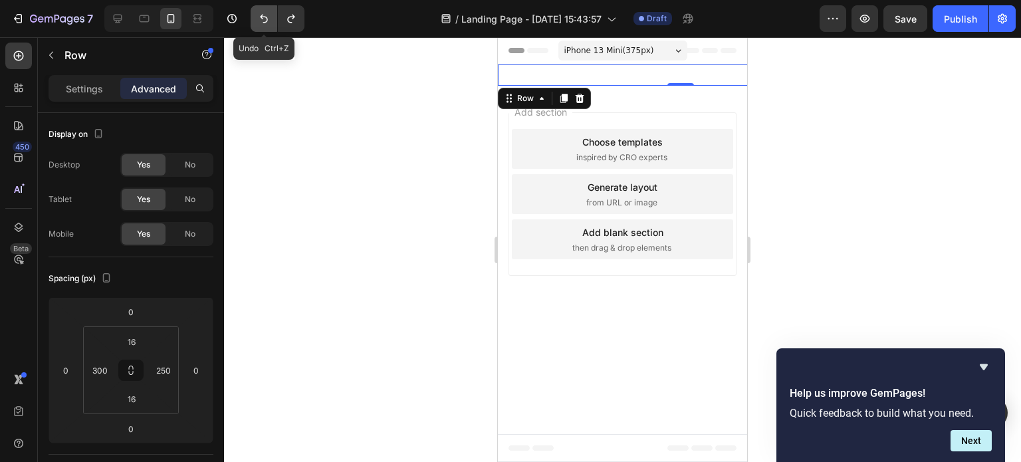
type input "16"
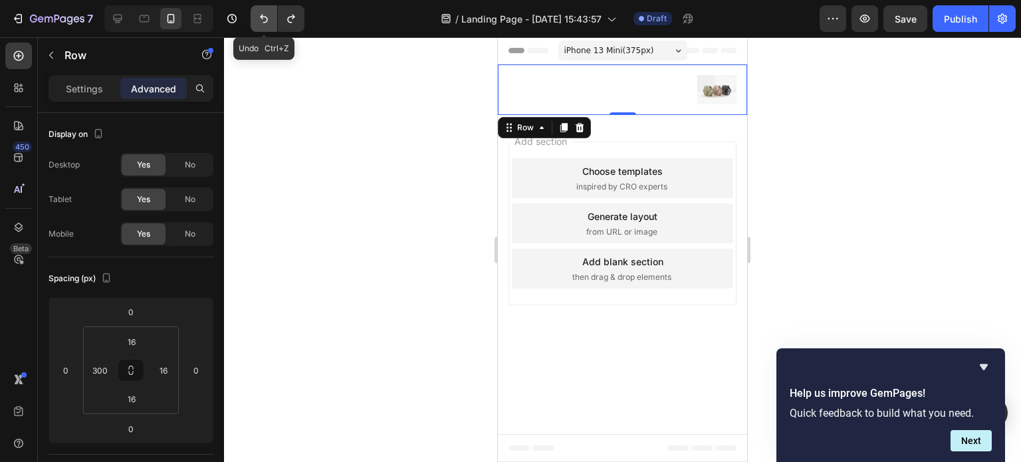
click at [256, 13] on button "Undo/Redo" at bounding box center [264, 18] width 27 height 27
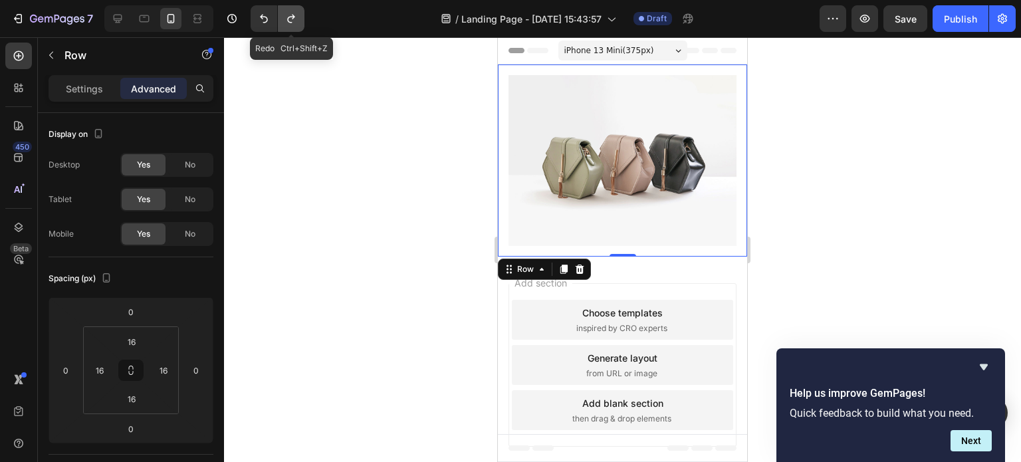
click at [287, 12] on icon "Undo/Redo" at bounding box center [291, 18] width 13 height 13
type input "300"
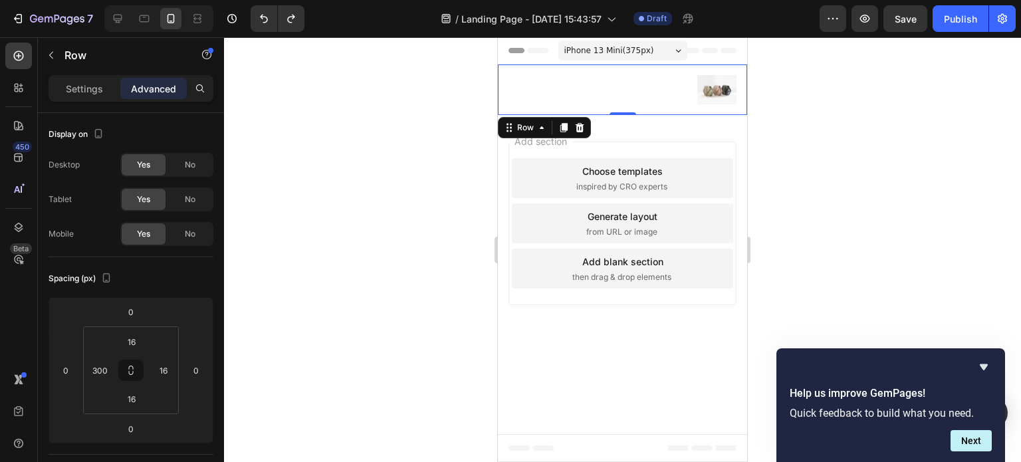
click at [532, 83] on div "Image Row 0" at bounding box center [622, 89] width 249 height 51
click at [712, 136] on div "Add section Choose templates inspired by CRO experts Generate layout from URL o…" at bounding box center [622, 226] width 249 height 222
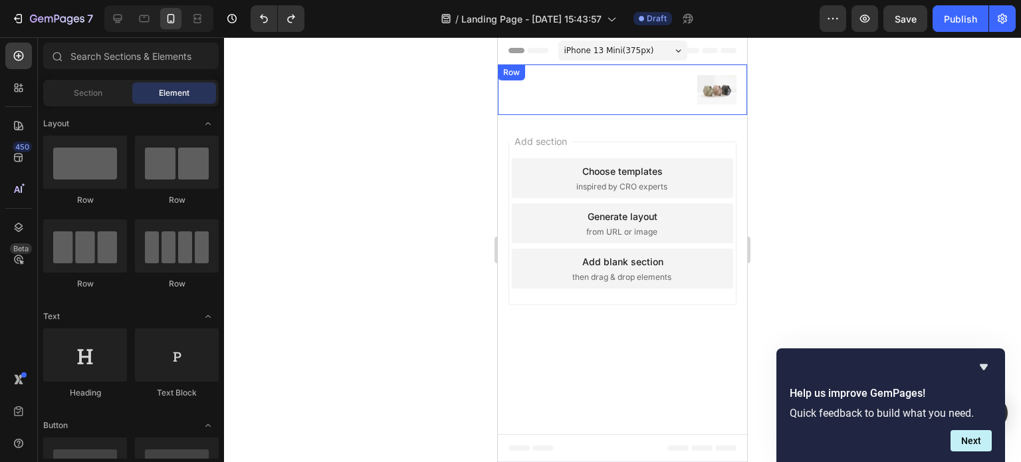
click at [697, 72] on div "Image Row" at bounding box center [622, 89] width 249 height 51
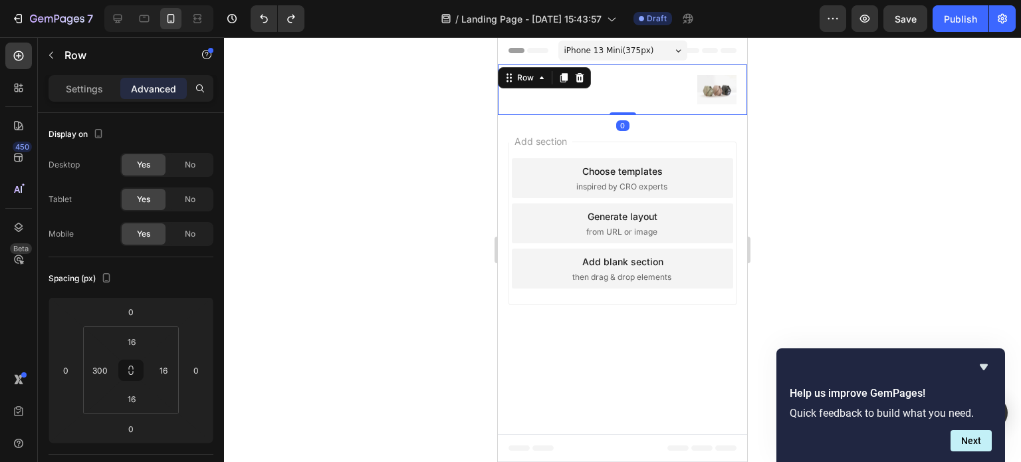
click at [723, 49] on icon at bounding box center [729, 50] width 16 height 5
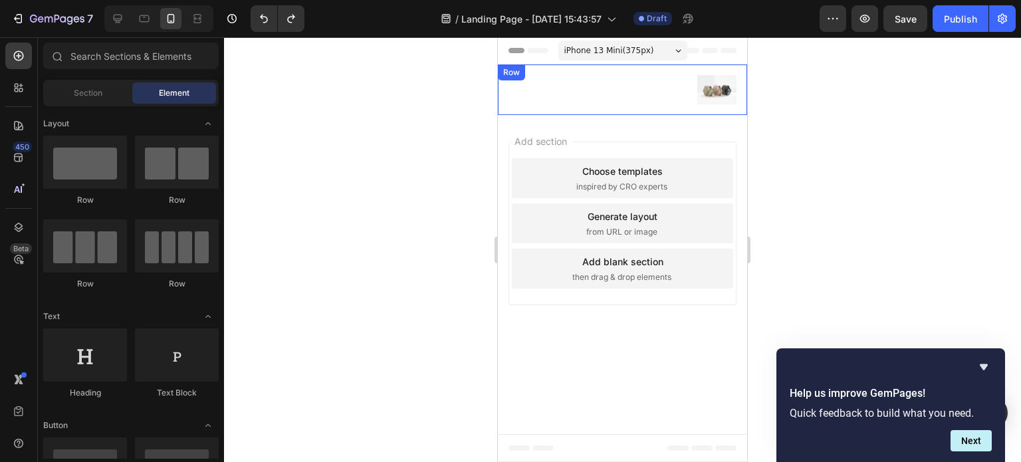
click at [686, 133] on div "Add section Choose templates inspired by CRO experts Generate layout from URL o…" at bounding box center [622, 226] width 249 height 222
click at [617, 226] on span "from URL or image" at bounding box center [621, 232] width 71 height 12
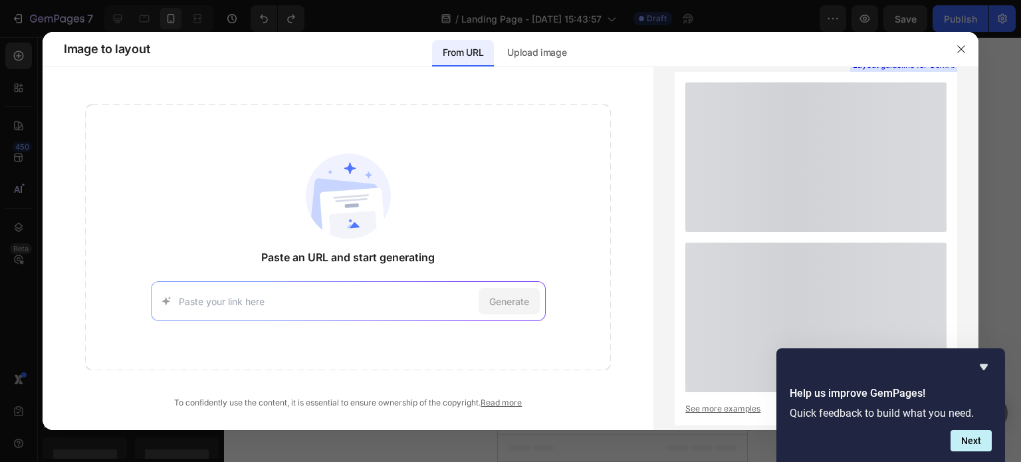
click at [524, 265] on div "Paste an URL and start generating Generate" at bounding box center [348, 237] width 526 height 266
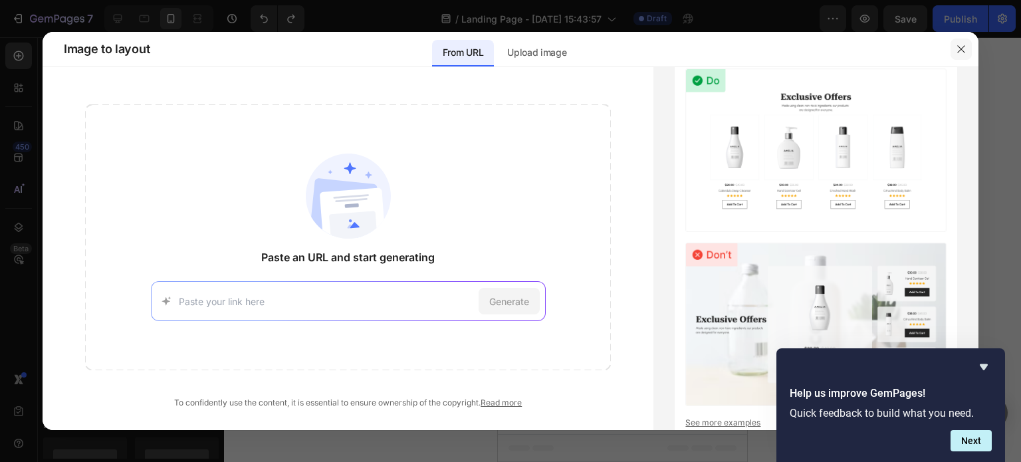
click at [957, 45] on icon "button" at bounding box center [961, 49] width 11 height 11
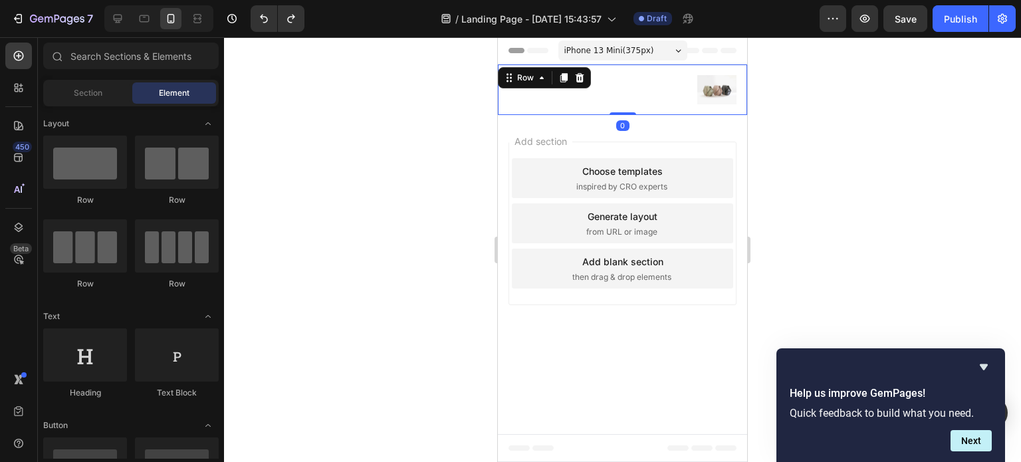
click at [627, 82] on div "Image Row 0" at bounding box center [622, 89] width 249 height 51
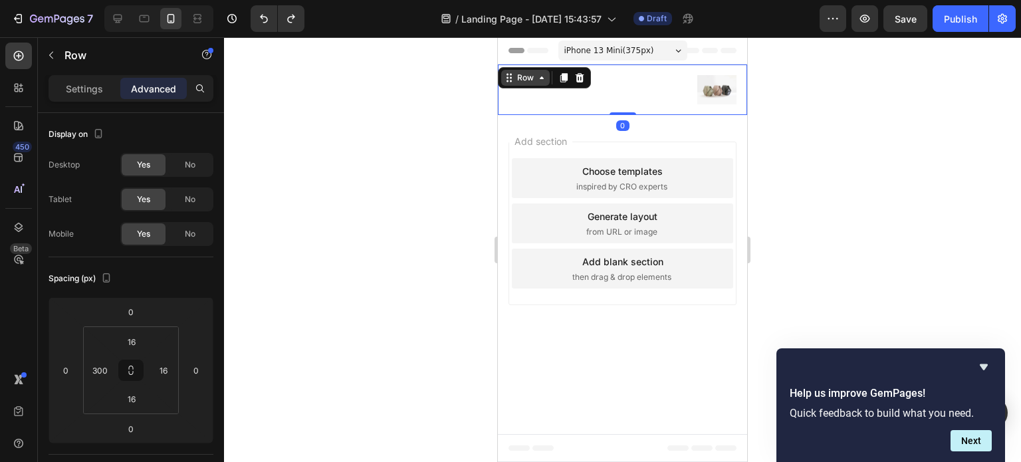
click at [521, 74] on div "Row" at bounding box center [526, 78] width 22 height 12
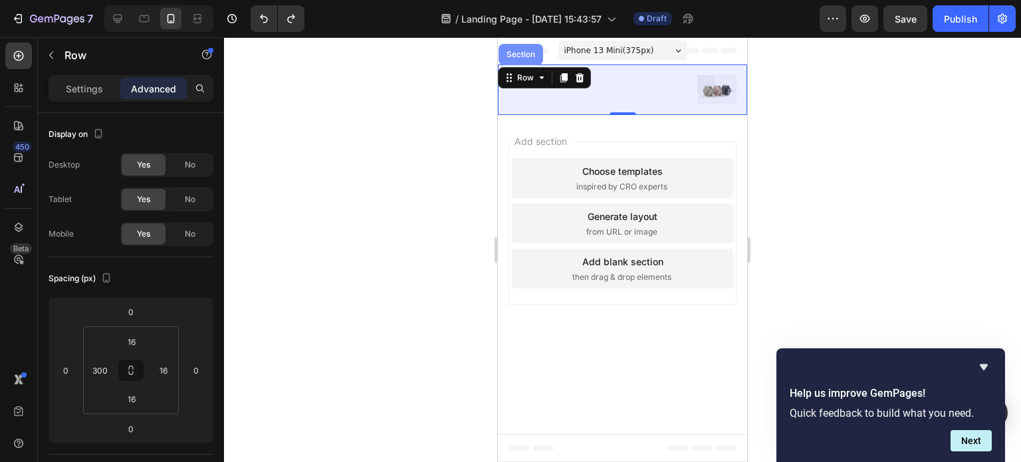
click at [518, 59] on div "Section" at bounding box center [521, 54] width 45 height 21
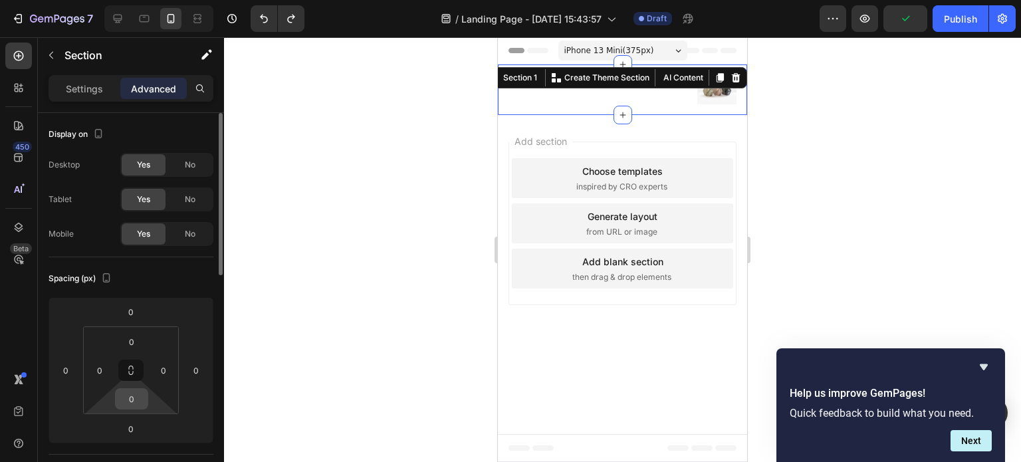
click at [125, 398] on input "0" at bounding box center [131, 399] width 27 height 20
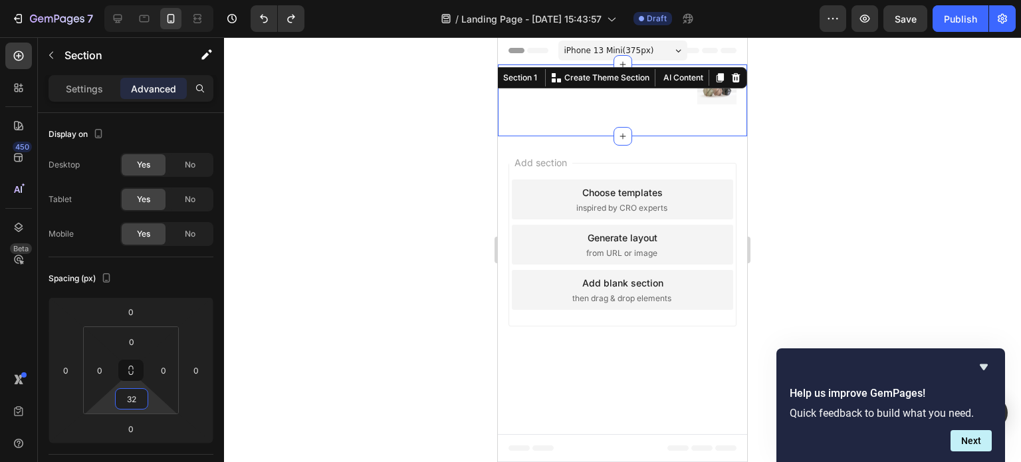
type input "32"
click at [303, 364] on div at bounding box center [622, 249] width 797 height 425
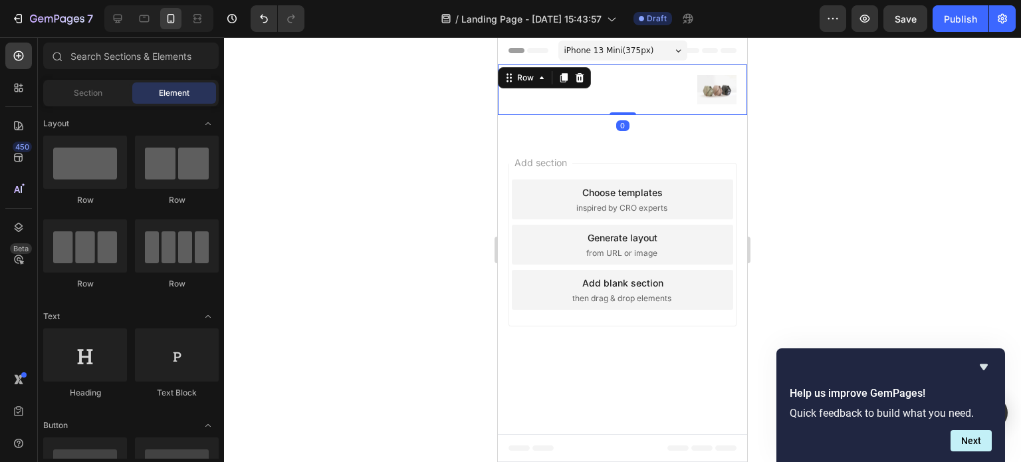
click at [606, 78] on div "Image Row 0" at bounding box center [622, 89] width 249 height 51
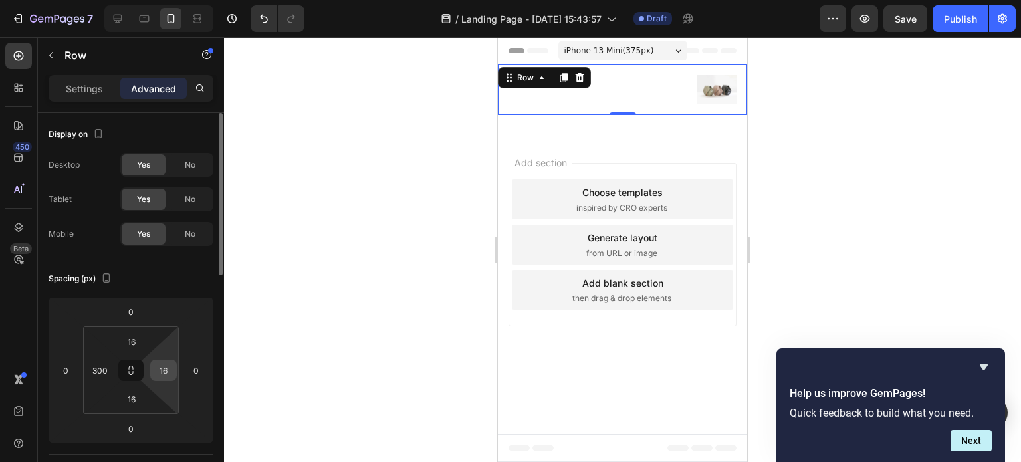
click at [165, 367] on input "16" at bounding box center [164, 370] width 20 height 20
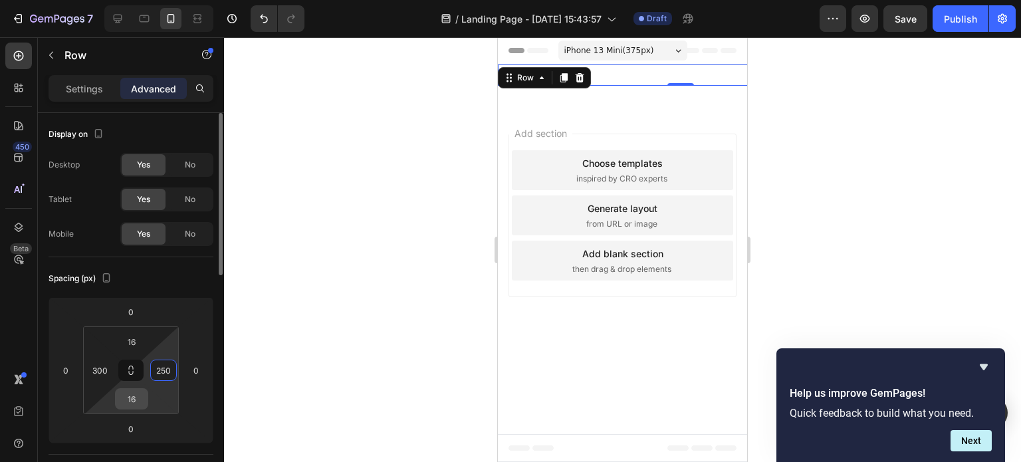
type input "250"
click at [138, 396] on input "16" at bounding box center [131, 399] width 27 height 20
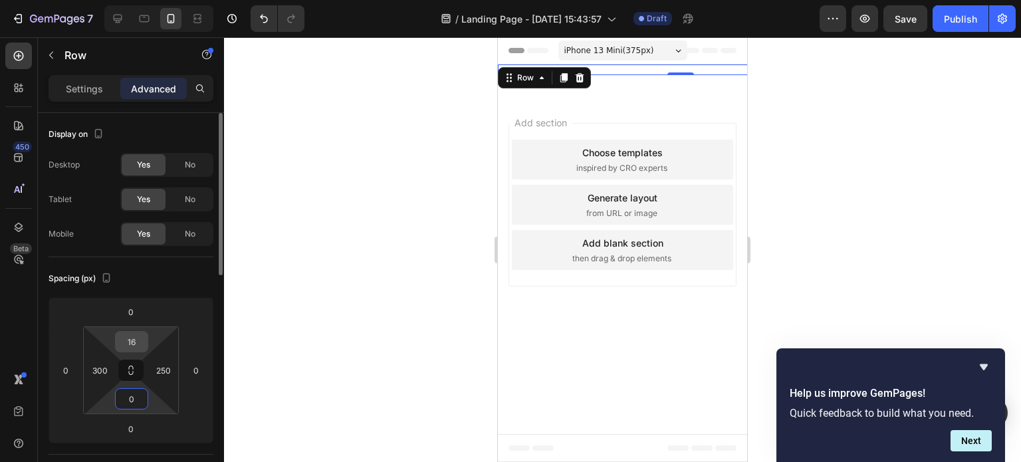
type input "0"
click at [134, 341] on input "16" at bounding box center [131, 342] width 27 height 20
click at [133, 341] on input "16" at bounding box center [131, 342] width 27 height 20
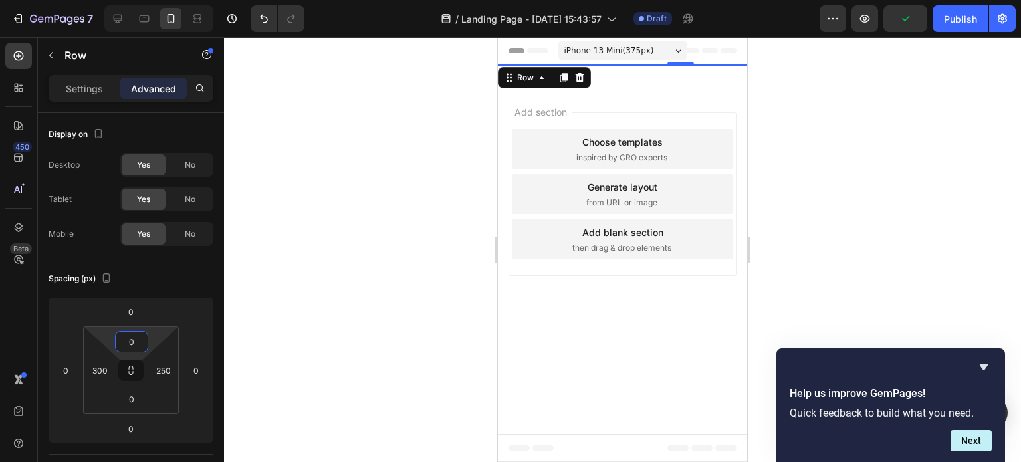
type input "0"
click at [427, 164] on div at bounding box center [622, 249] width 797 height 425
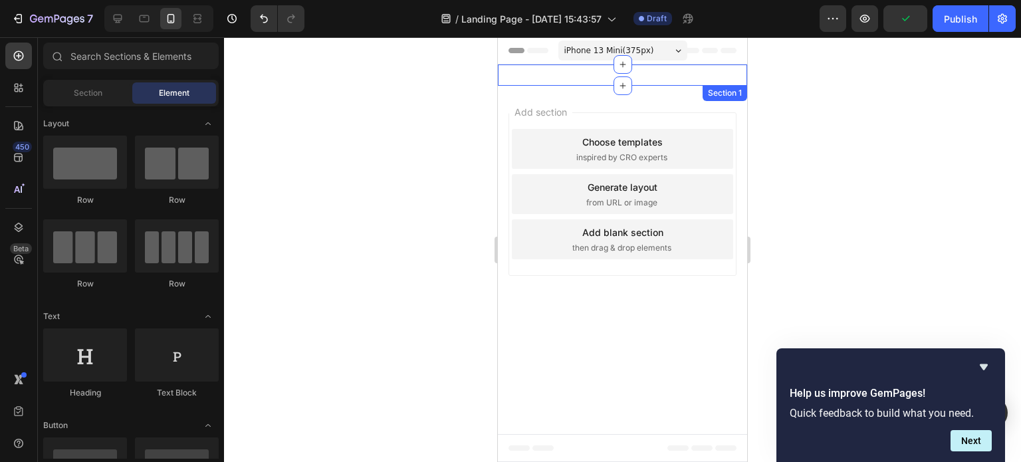
click at [638, 71] on div "Image Row Section 1" at bounding box center [622, 74] width 249 height 21
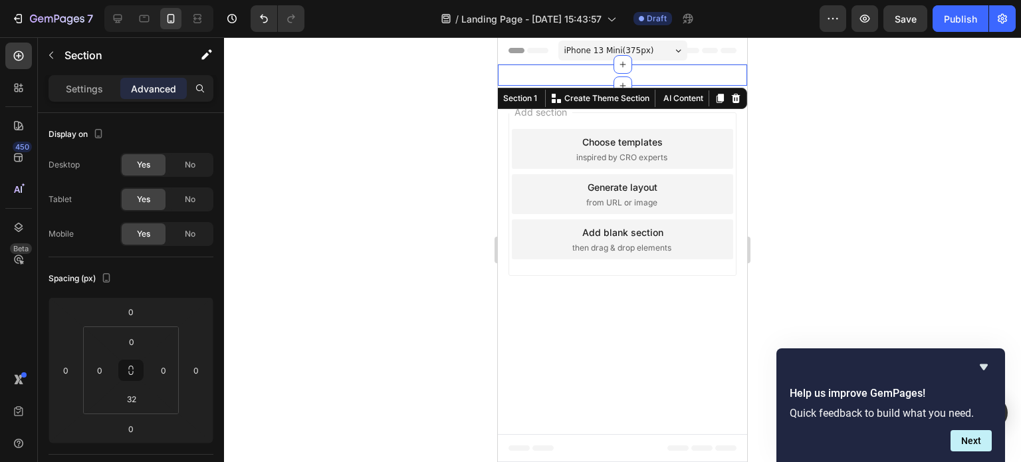
click at [463, 118] on div at bounding box center [622, 249] width 797 height 425
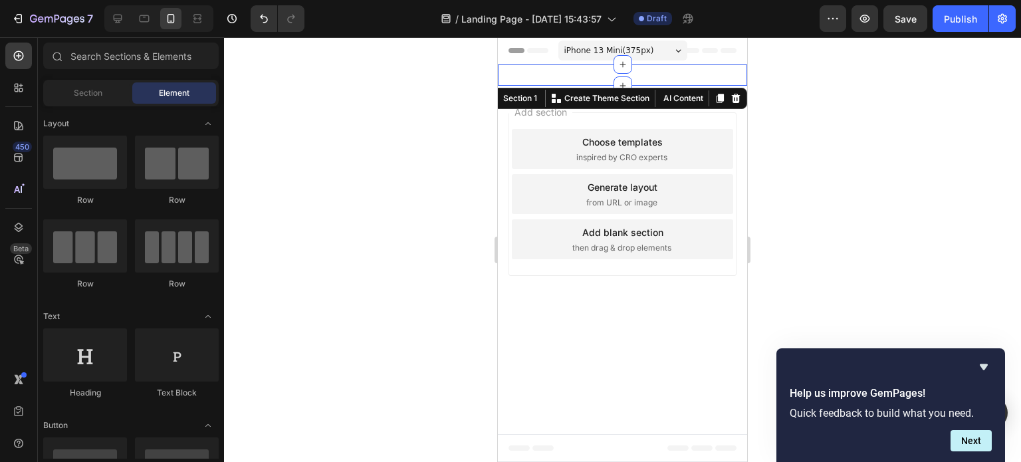
drag, startPoint x: 532, startPoint y: 74, endPoint x: 544, endPoint y: 76, distance: 11.6
click at [533, 74] on div "Image Row Section 1 You can create reusable sections Create Theme Section AI Co…" at bounding box center [622, 74] width 249 height 21
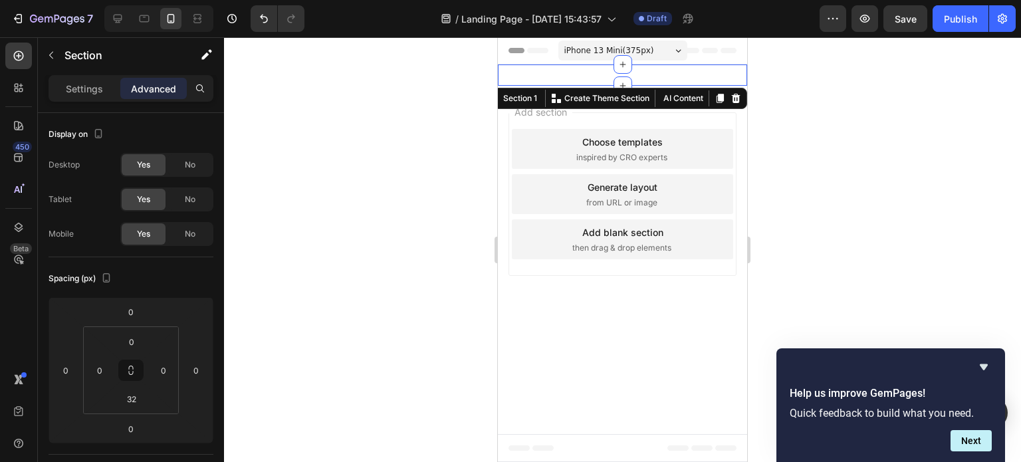
click at [584, 76] on div "Image Row Section 1 You can create reusable sections Create Theme Section AI Co…" at bounding box center [622, 74] width 249 height 21
click at [532, 102] on div "Section 1" at bounding box center [520, 98] width 39 height 12
click at [521, 100] on div "Section 1" at bounding box center [520, 98] width 39 height 12
click at [564, 78] on div "Image Row Section 1 You can create reusable sections Create Theme Section AI Co…" at bounding box center [622, 74] width 249 height 21
click at [566, 78] on div "Image Row Section 1 You can create reusable sections Create Theme Section AI Co…" at bounding box center [622, 74] width 249 height 21
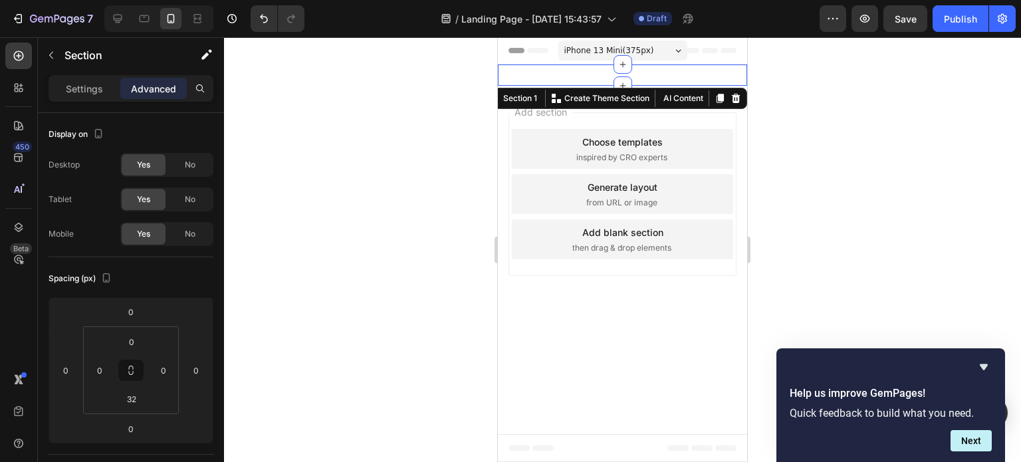
click at [413, 177] on div at bounding box center [622, 249] width 797 height 425
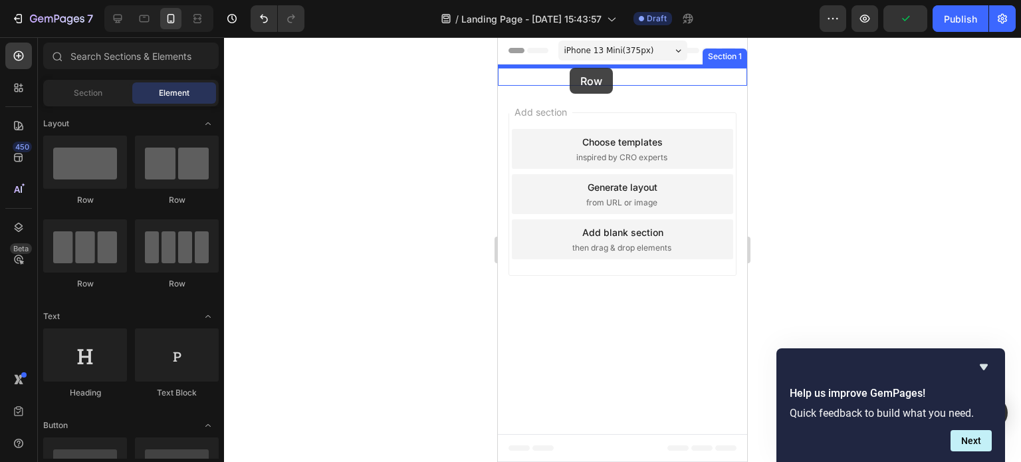
drag, startPoint x: 604, startPoint y: 204, endPoint x: 570, endPoint y: 68, distance: 140.6
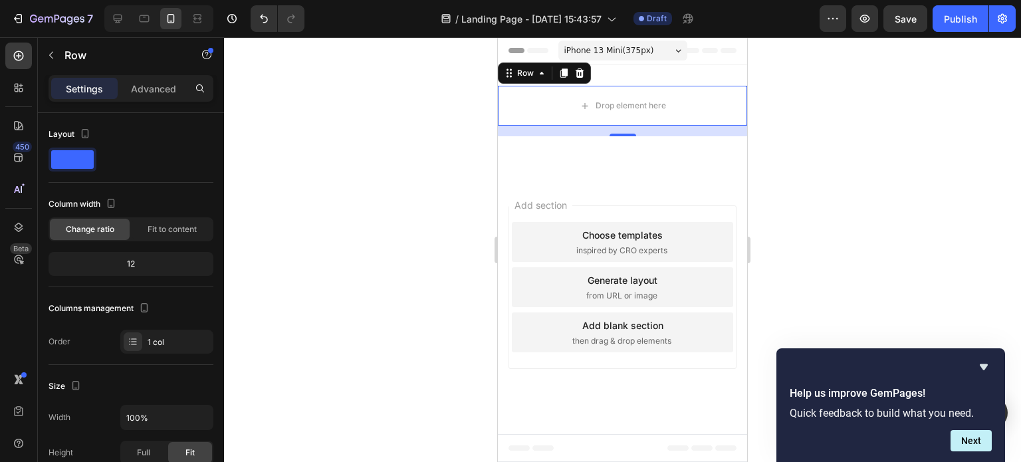
click at [567, 132] on div "16" at bounding box center [622, 131] width 249 height 11
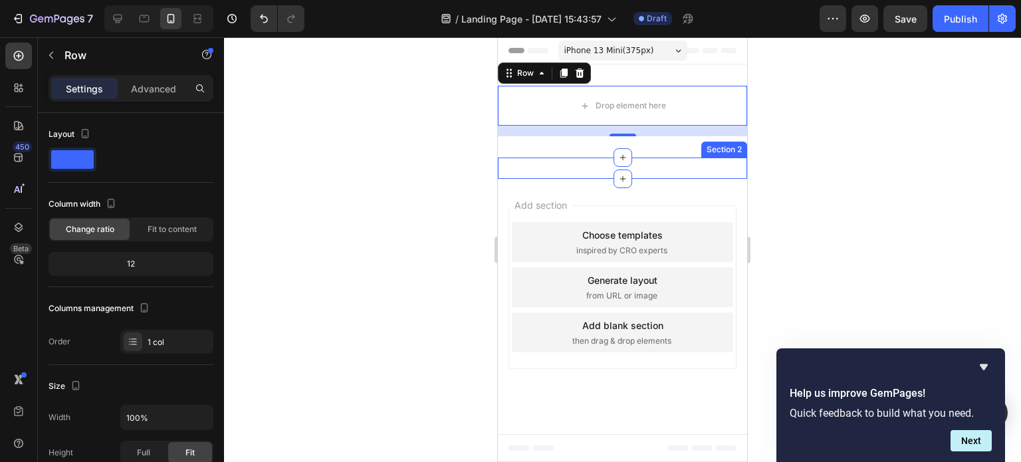
click at [564, 159] on div "Image Row Section 2" at bounding box center [622, 168] width 249 height 21
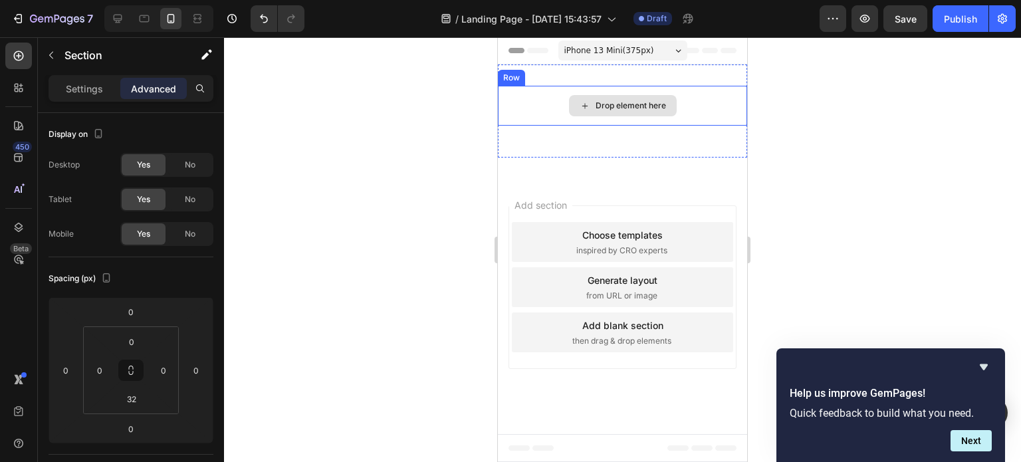
click at [575, 106] on div "Drop element here" at bounding box center [623, 105] width 108 height 21
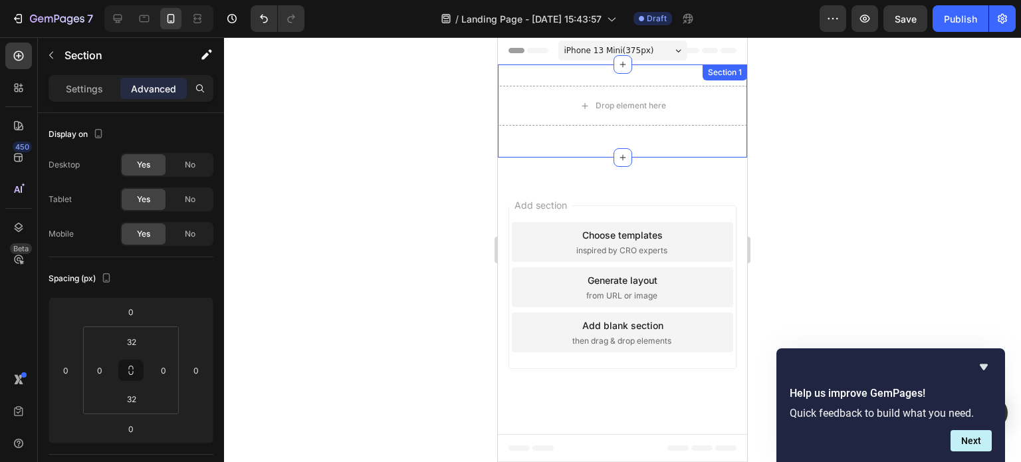
click at [567, 138] on div "Drop element here Row Section 1" at bounding box center [622, 110] width 249 height 93
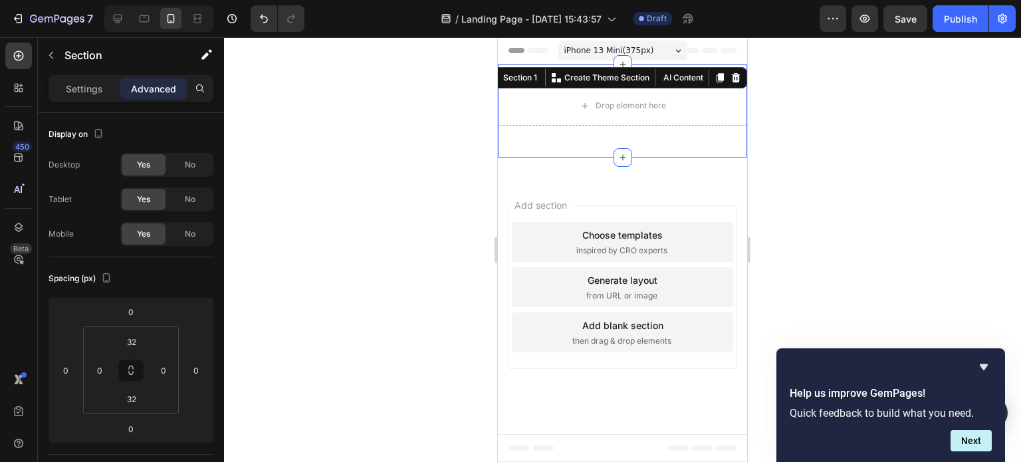
click at [529, 155] on div "Drop element here Row Section 1 You can create reusable sections Create Theme S…" at bounding box center [622, 110] width 249 height 93
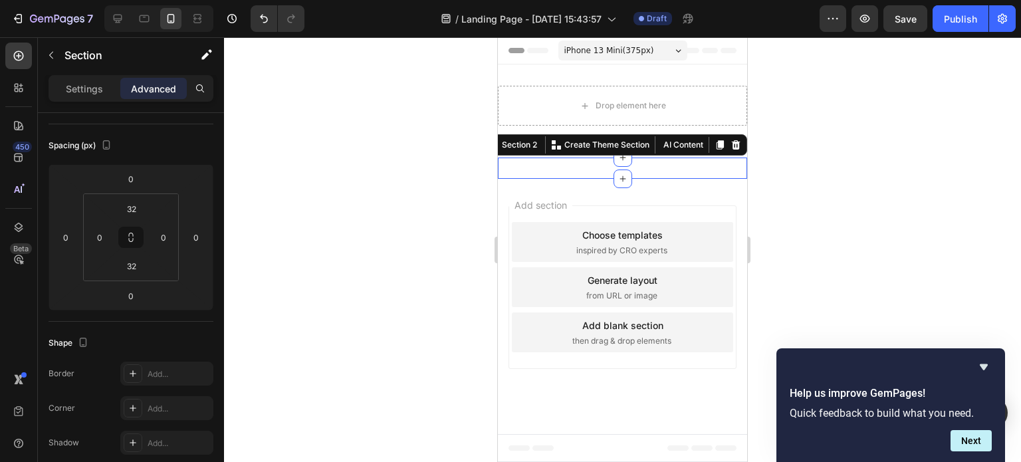
click at [532, 175] on div "Image Row Section 2 You can create reusable sections Create Theme Section AI Co…" at bounding box center [622, 168] width 249 height 21
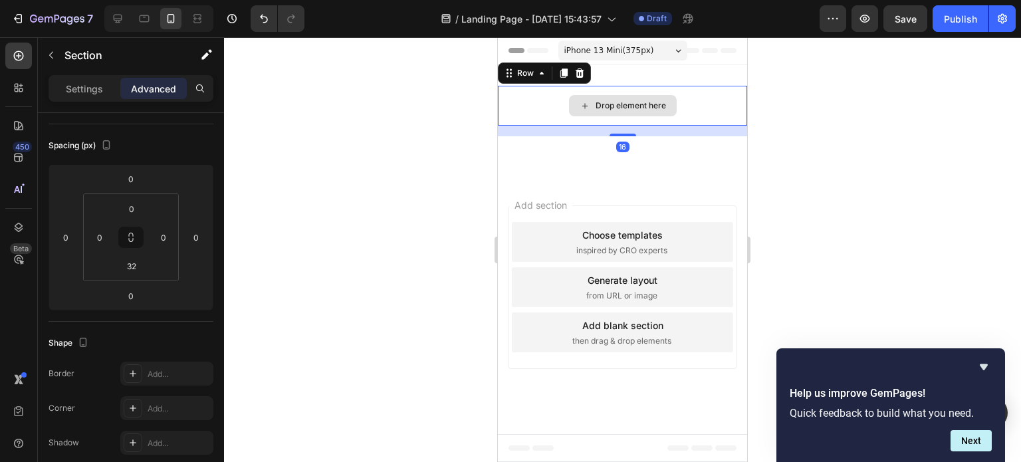
click at [524, 87] on div "Drop element here" at bounding box center [622, 106] width 249 height 40
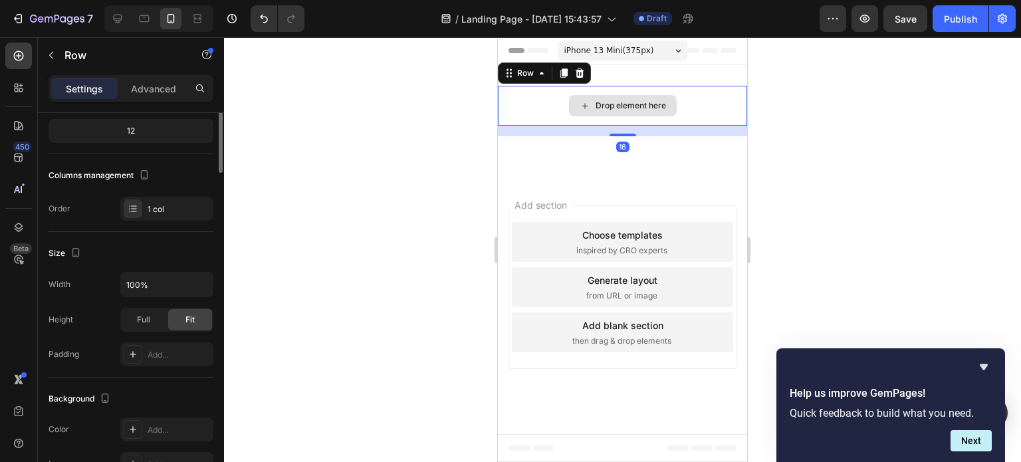
scroll to position [0, 0]
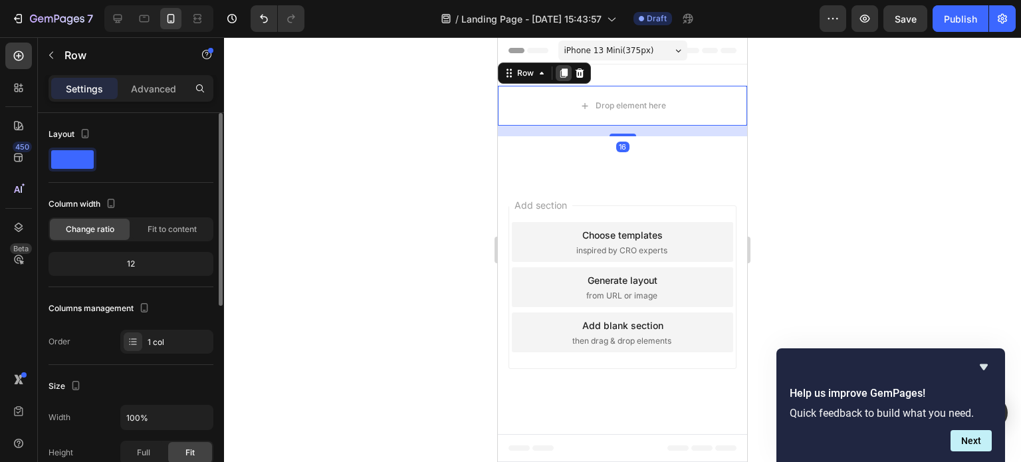
click at [562, 80] on div at bounding box center [564, 73] width 16 height 16
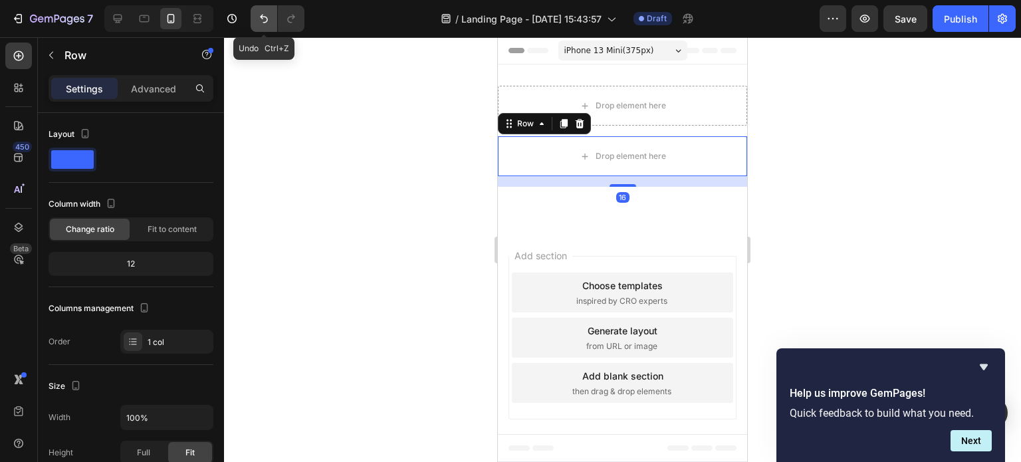
click at [266, 25] on icon "Undo/Redo" at bounding box center [263, 18] width 13 height 13
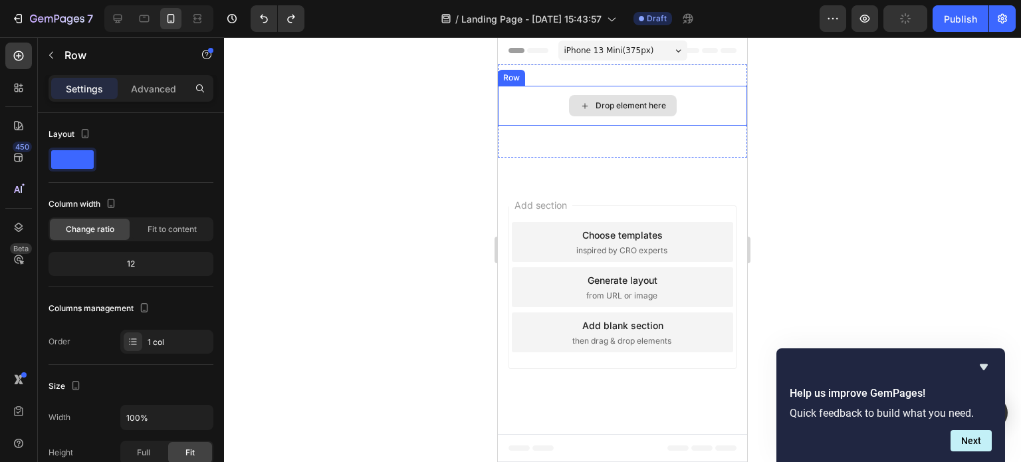
click at [699, 95] on div "Drop element here" at bounding box center [622, 106] width 249 height 40
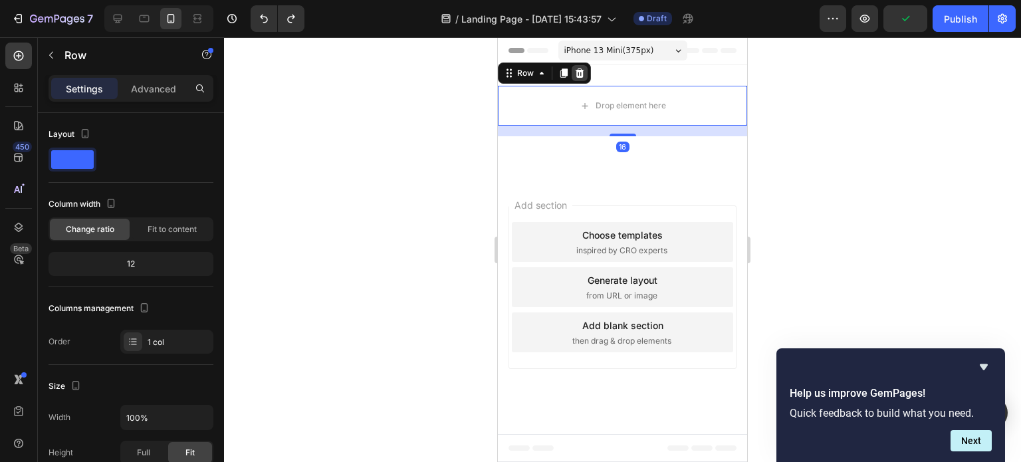
click at [576, 72] on icon at bounding box center [580, 72] width 9 height 9
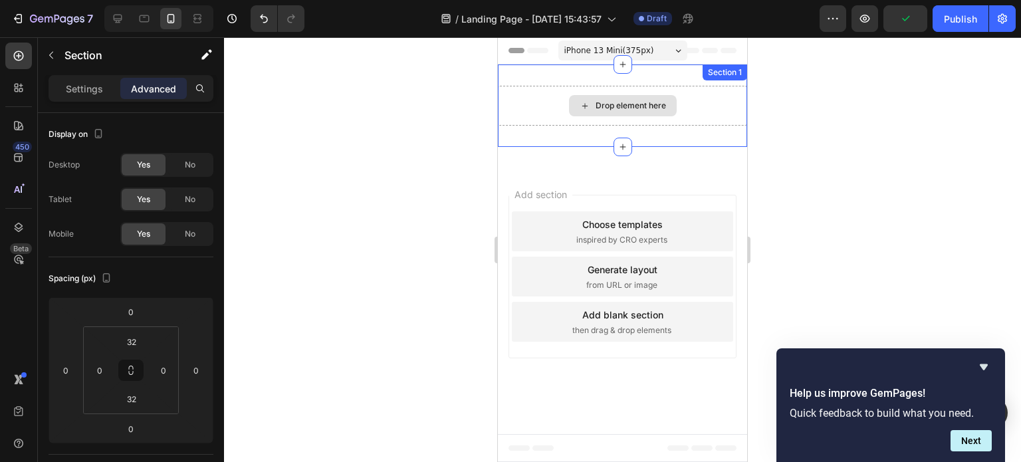
click at [544, 93] on div "Drop element here" at bounding box center [622, 106] width 249 height 40
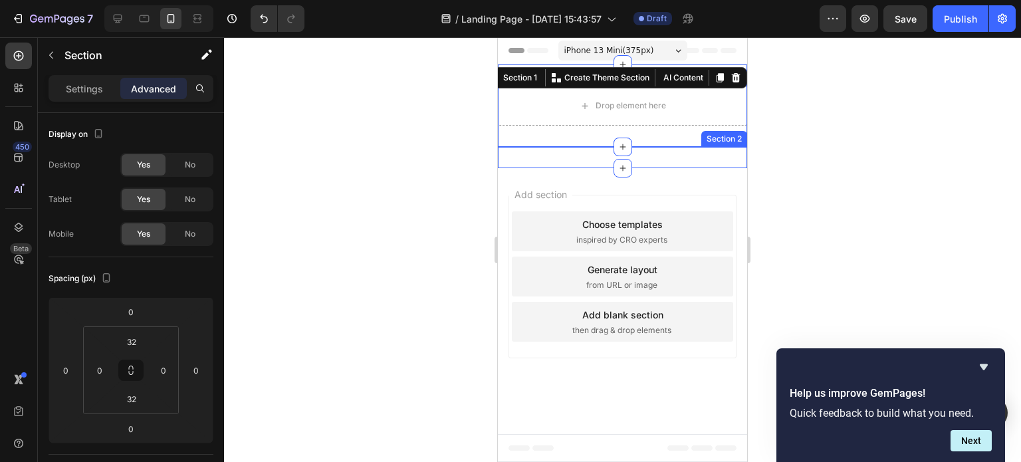
click at [521, 165] on div "Image Row Section 2" at bounding box center [622, 157] width 249 height 21
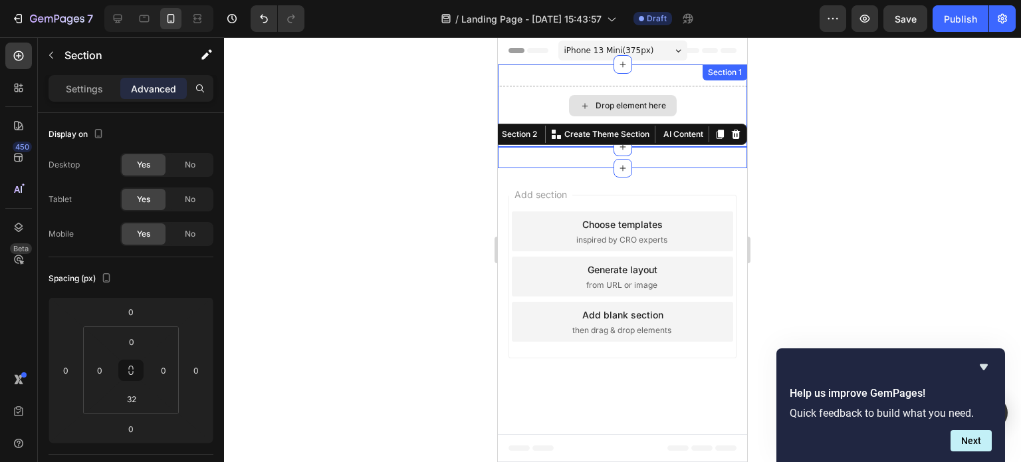
click at [681, 97] on div "Drop element here" at bounding box center [622, 106] width 249 height 40
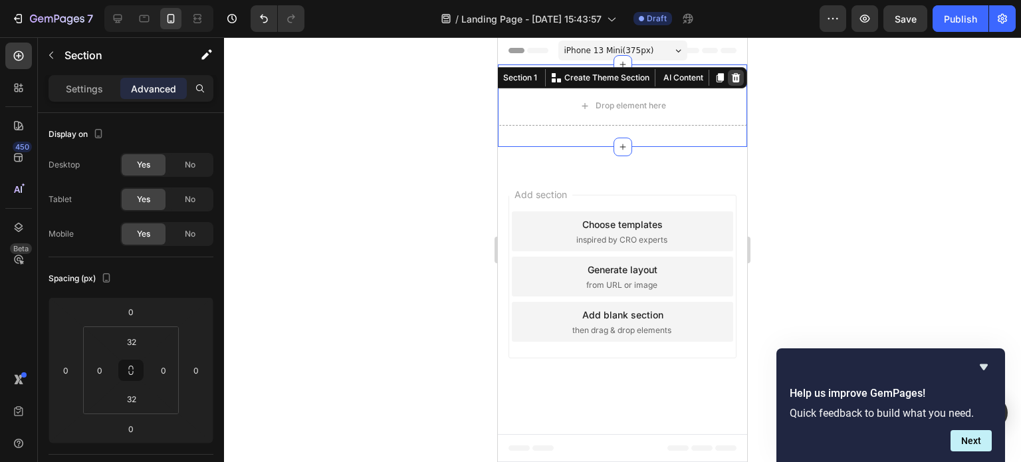
click at [737, 74] on icon at bounding box center [736, 77] width 11 height 11
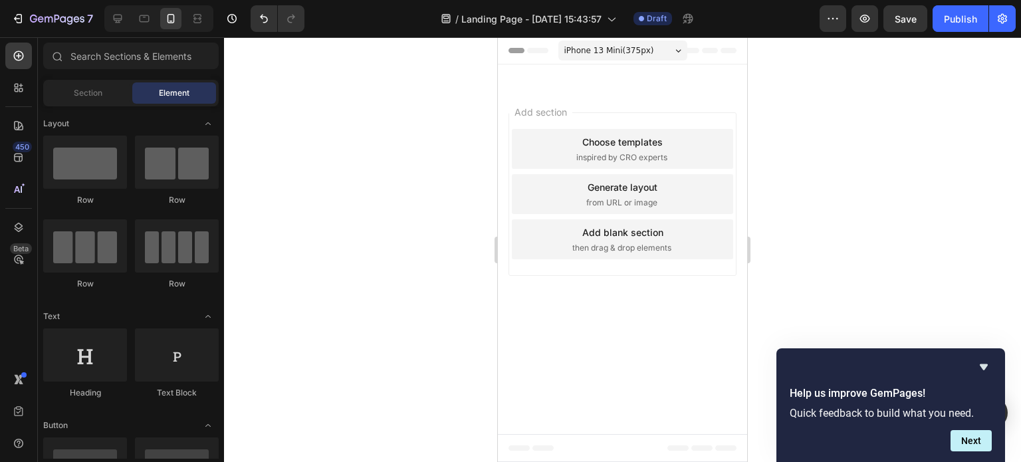
click at [556, 90] on div "Add section Choose templates inspired by CRO experts Generate layout from URL o…" at bounding box center [622, 197] width 249 height 222
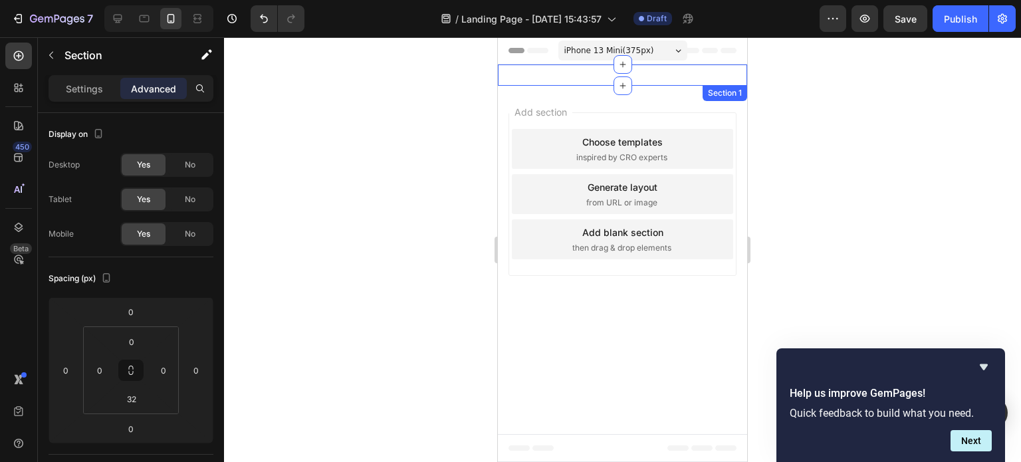
click at [547, 86] on div "iPhone 13 Mini ( 375 px) iPhone 13 Mini iPhone 13 Pro iPhone 11 Pro Max iPhone …" at bounding box center [622, 172] width 249 height 271
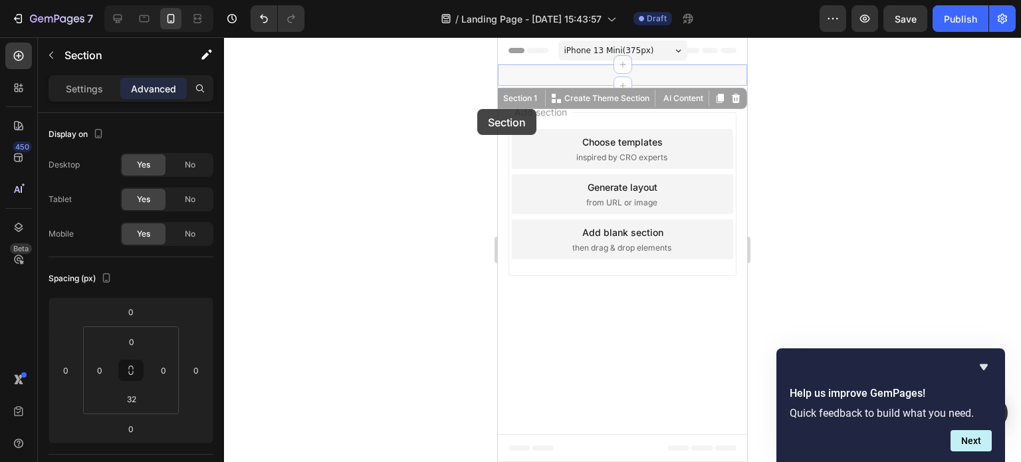
drag, startPoint x: 477, startPoint y: 109, endPoint x: 3, endPoint y: 74, distance: 475.3
click at [477, 109] on div at bounding box center [622, 249] width 797 height 425
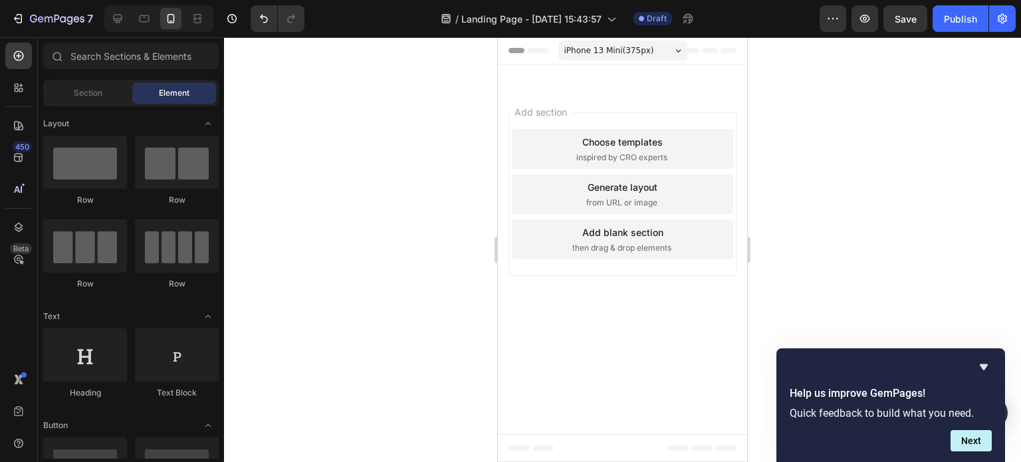
click at [527, 98] on div "Add section Choose templates inspired by CRO experts Generate layout from URL o…" at bounding box center [622, 197] width 249 height 222
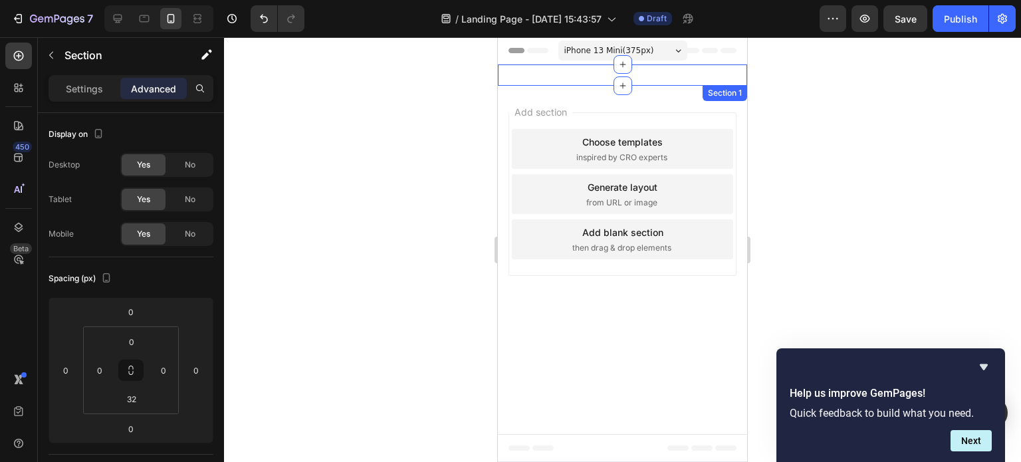
click at [526, 66] on div "Image Row Section 1" at bounding box center [622, 74] width 249 height 21
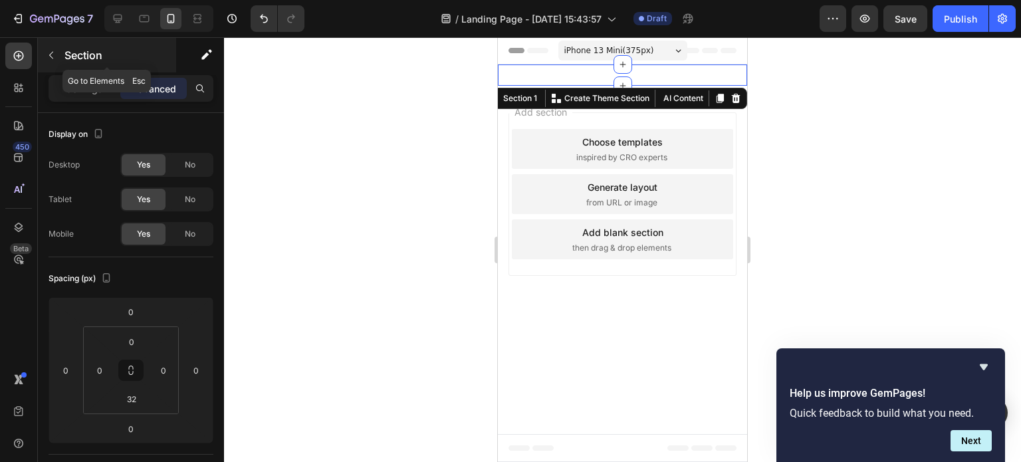
click at [47, 50] on icon "button" at bounding box center [51, 55] width 11 height 11
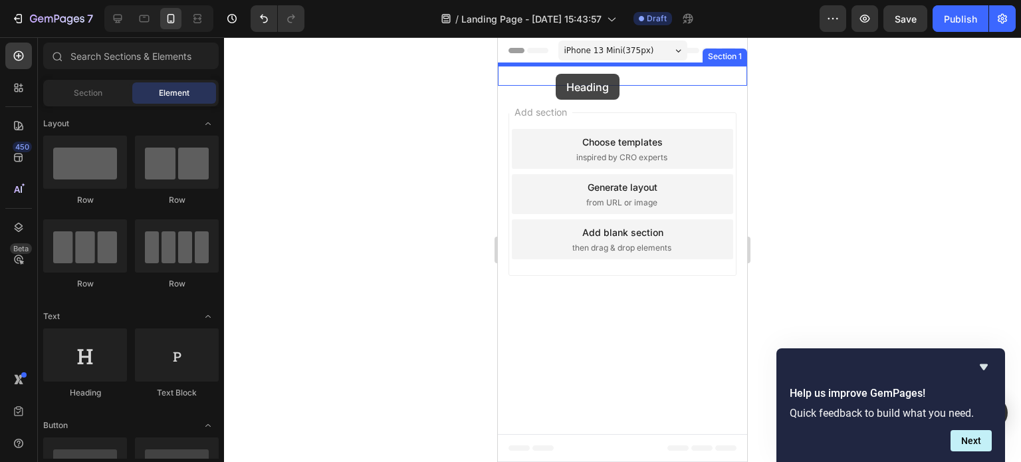
drag, startPoint x: 586, startPoint y: 398, endPoint x: 556, endPoint y: 74, distance: 325.8
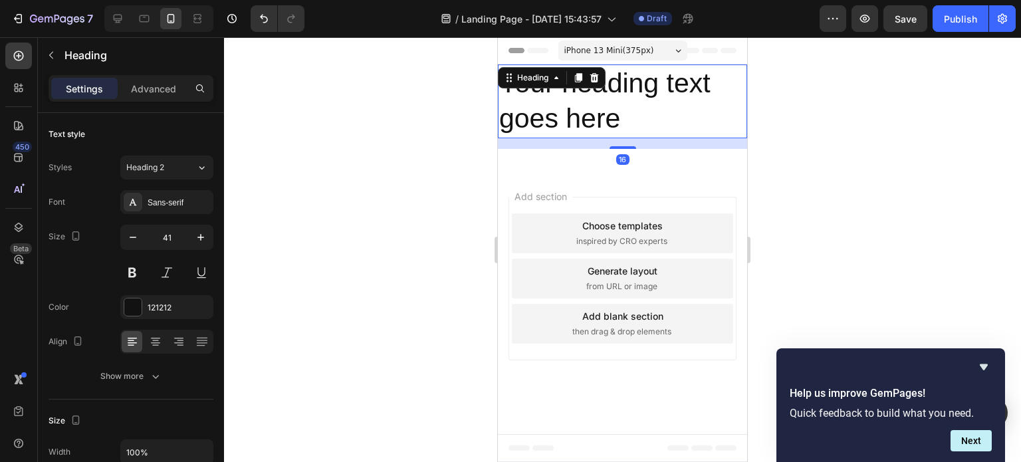
click at [642, 113] on h2 "Your heading text goes here" at bounding box center [622, 101] width 249 height 74
click at [175, 178] on button "Heading 2" at bounding box center [166, 168] width 93 height 24
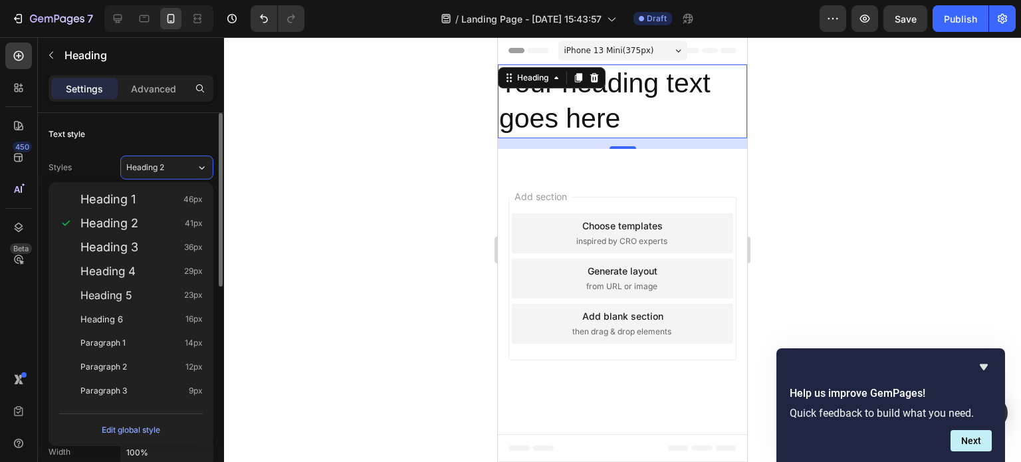
click at [181, 132] on div "Text style" at bounding box center [131, 134] width 165 height 21
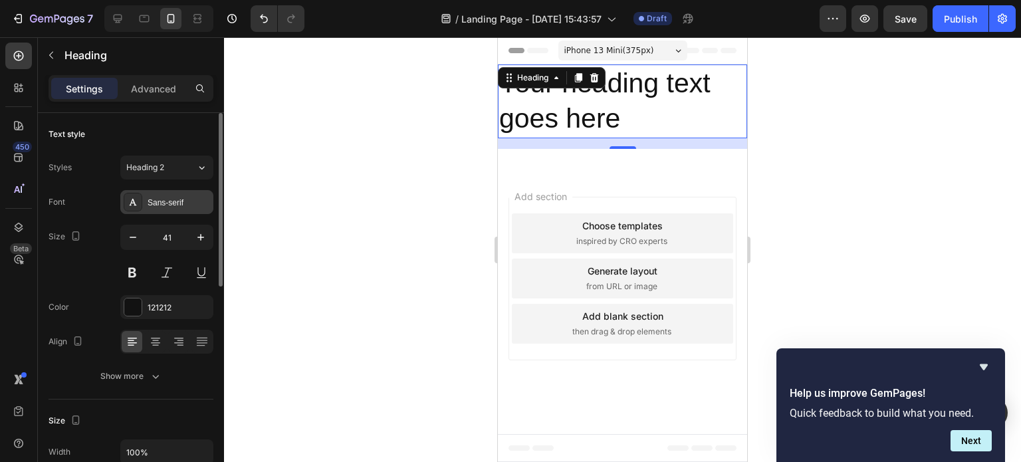
click at [153, 201] on div "Sans-serif" at bounding box center [179, 203] width 62 height 12
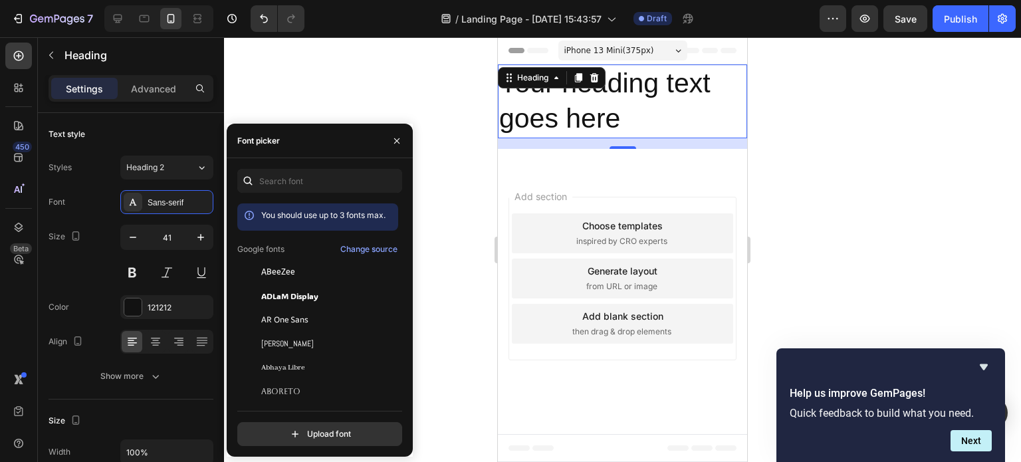
click at [349, 96] on div at bounding box center [622, 249] width 797 height 425
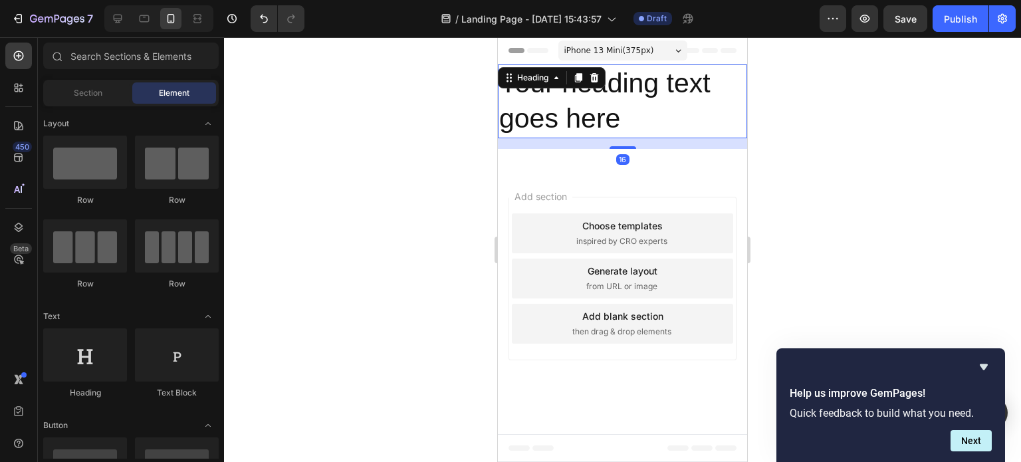
click at [525, 93] on p "Your heading text goes here" at bounding box center [622, 101] width 247 height 71
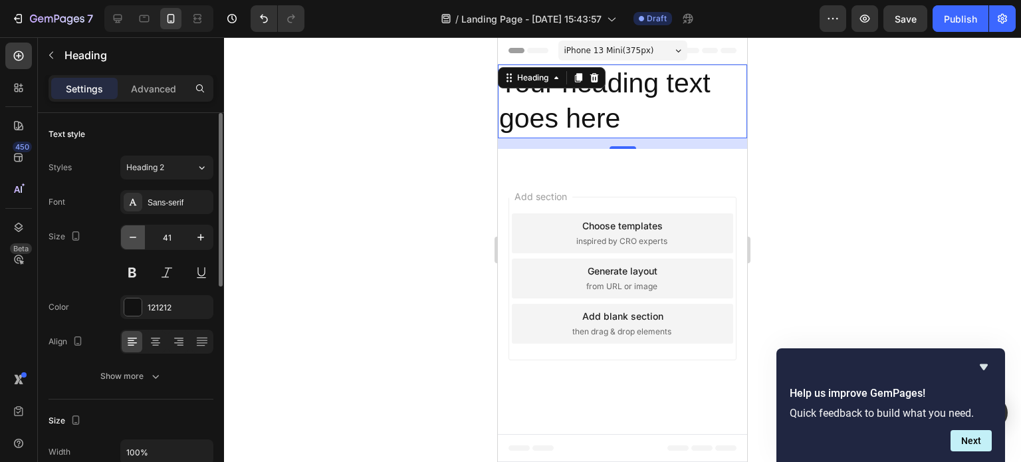
click at [130, 233] on icon "button" at bounding box center [132, 237] width 13 height 13
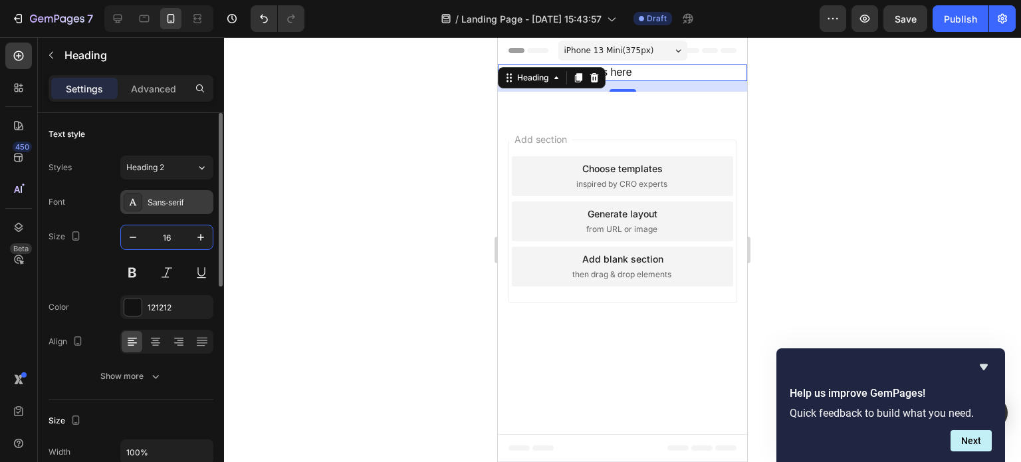
type input "16"
click at [177, 197] on div "Sans-serif" at bounding box center [179, 203] width 62 height 12
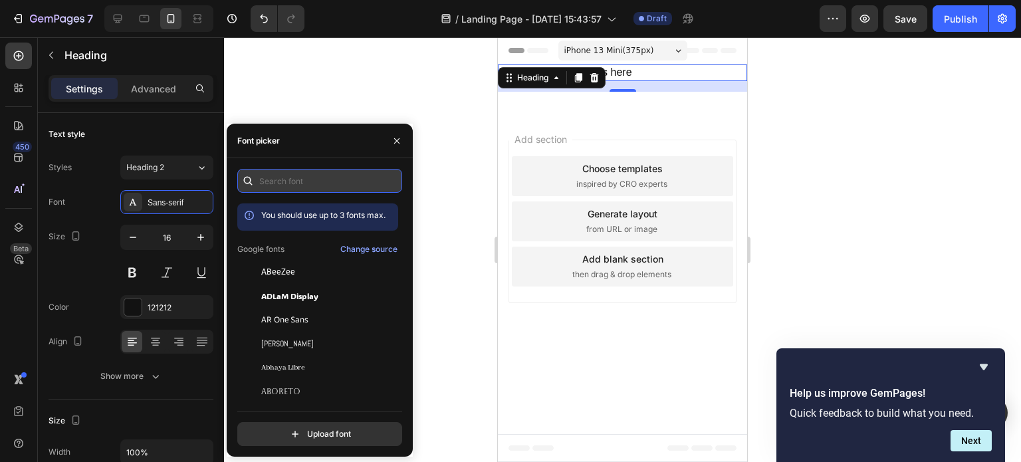
click at [268, 175] on input "text" at bounding box center [319, 181] width 165 height 24
type input "o"
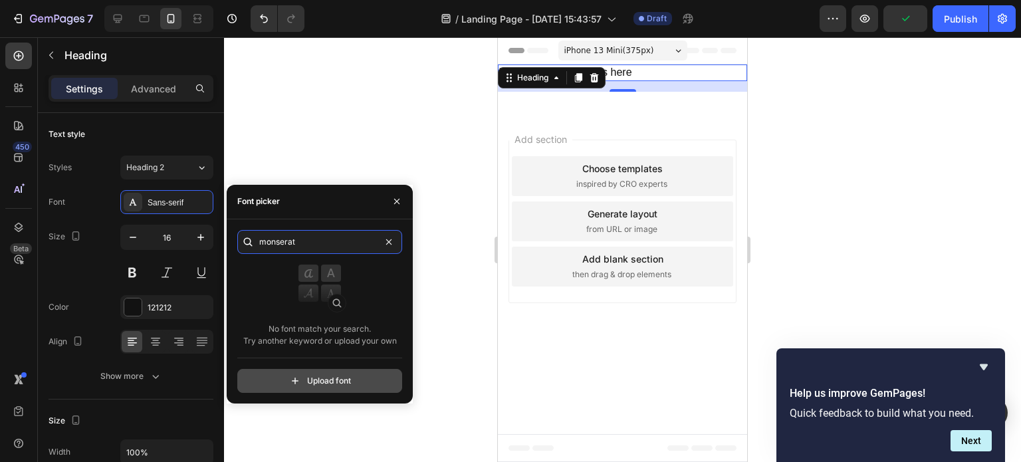
type input "monserat"
click at [327, 385] on input "file" at bounding box center [348, 381] width 332 height 23
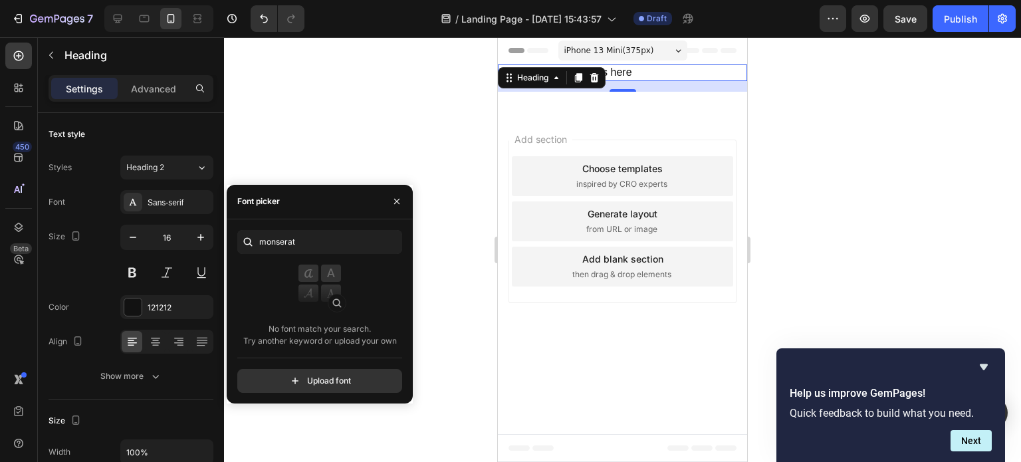
click at [334, 164] on div at bounding box center [622, 249] width 797 height 425
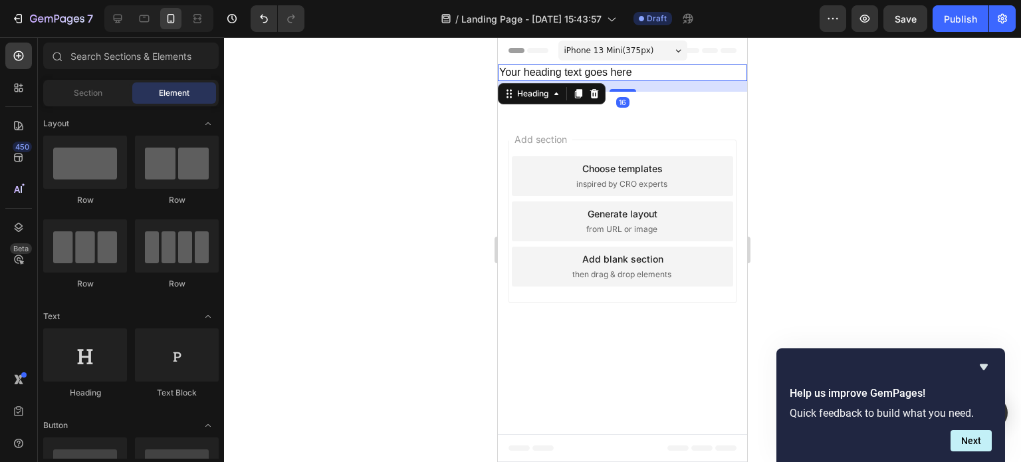
click at [585, 74] on p "Your heading text goes here" at bounding box center [622, 73] width 247 height 14
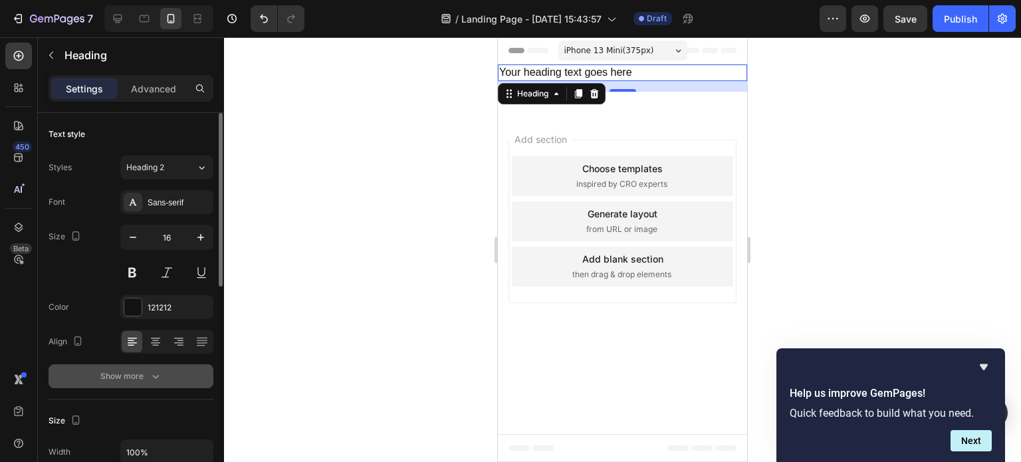
click at [132, 370] on div "Show more" at bounding box center [131, 376] width 62 height 13
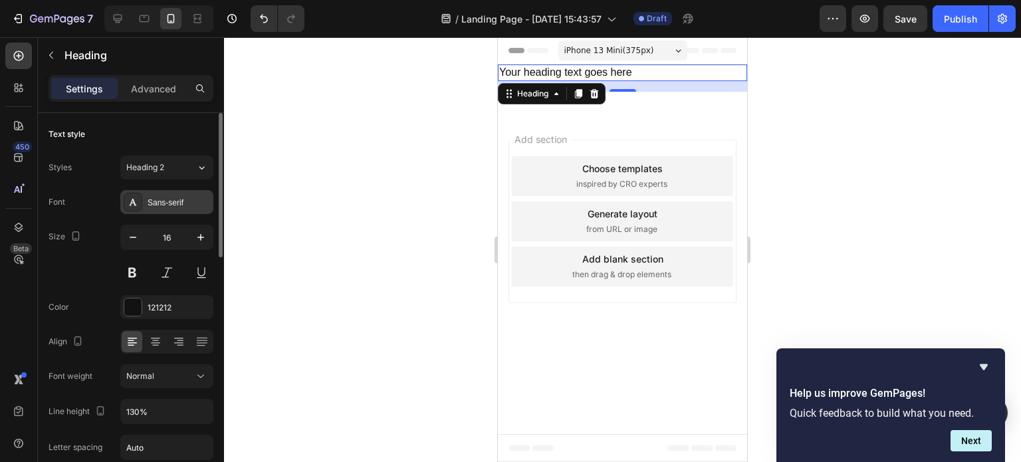
click at [136, 203] on icon at bounding box center [133, 202] width 11 height 11
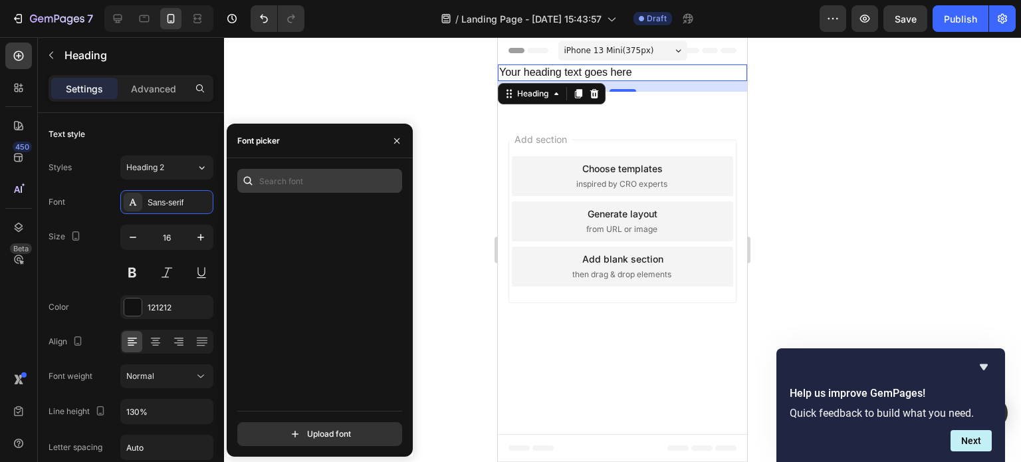
scroll to position [6914, 0]
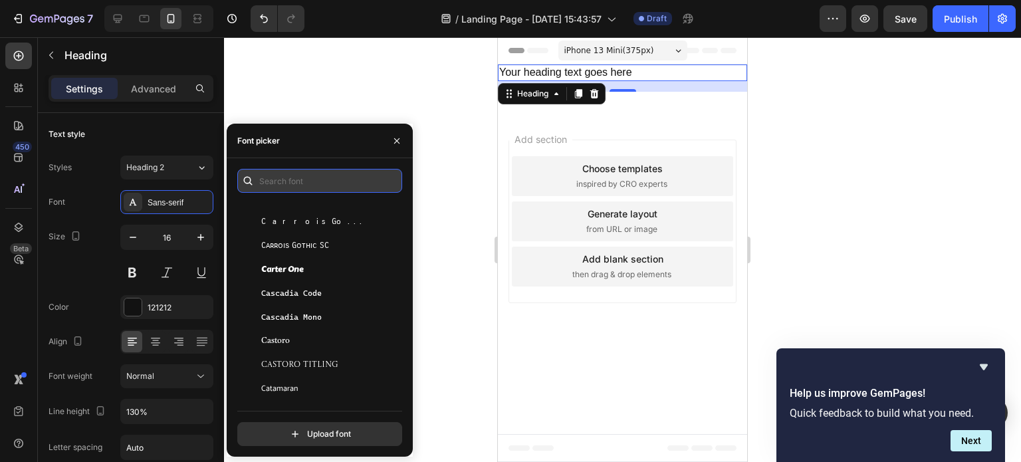
click at [284, 181] on input "text" at bounding box center [319, 181] width 165 height 24
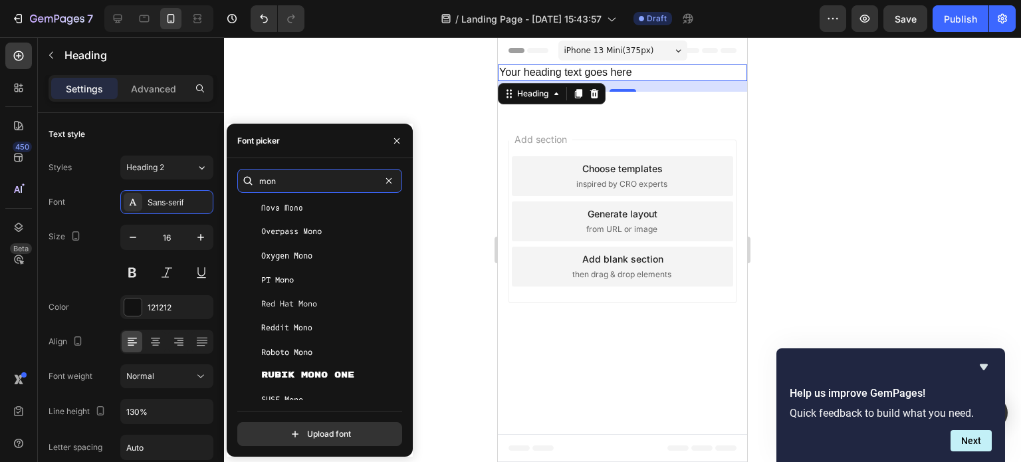
scroll to position [798, 0]
type input "mon"
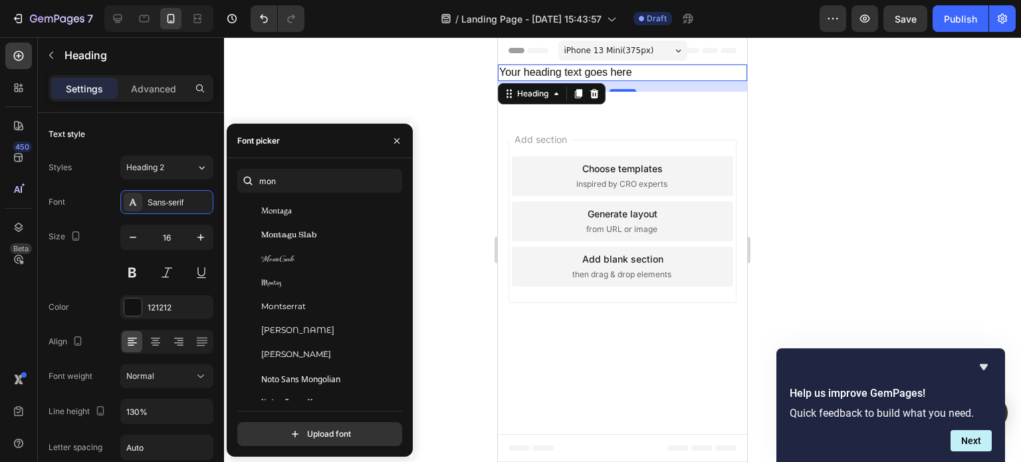
click at [330, 311] on div "Montserrat" at bounding box center [328, 306] width 134 height 12
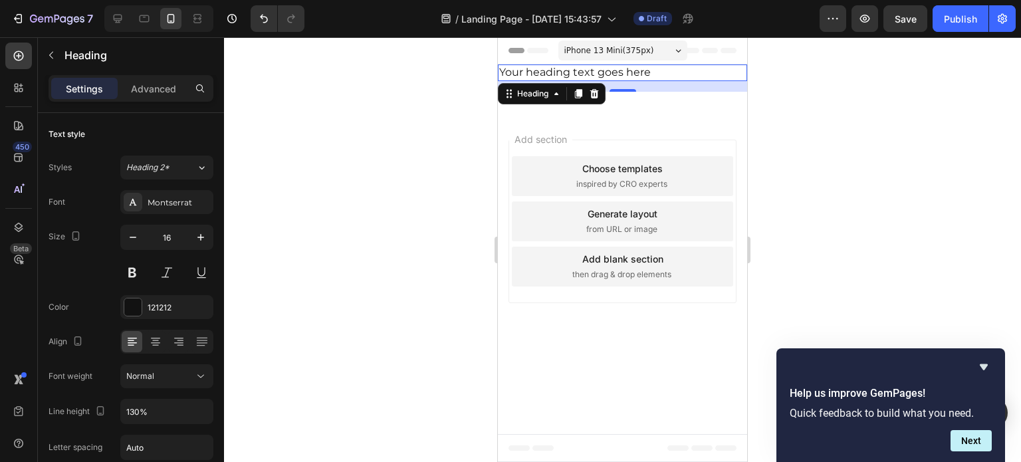
click at [300, 95] on div at bounding box center [622, 249] width 797 height 425
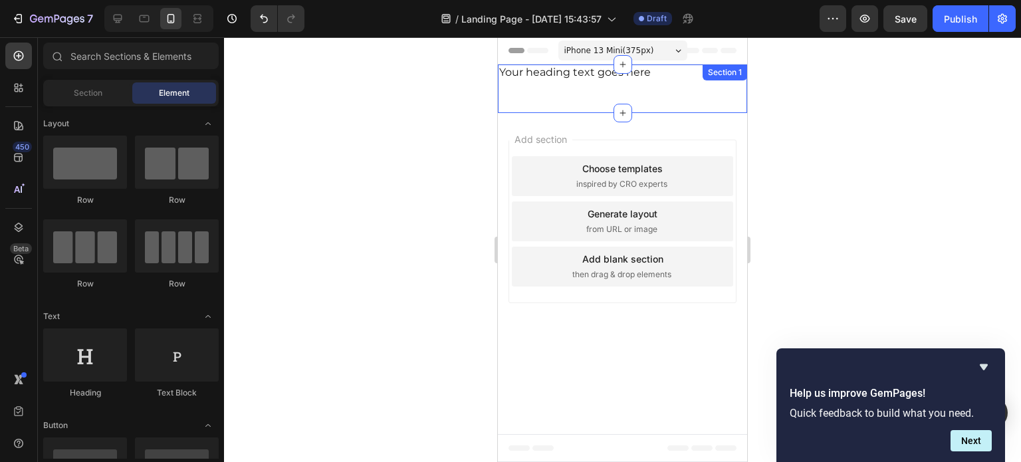
click at [574, 78] on p "Your heading text goes here" at bounding box center [622, 73] width 247 height 14
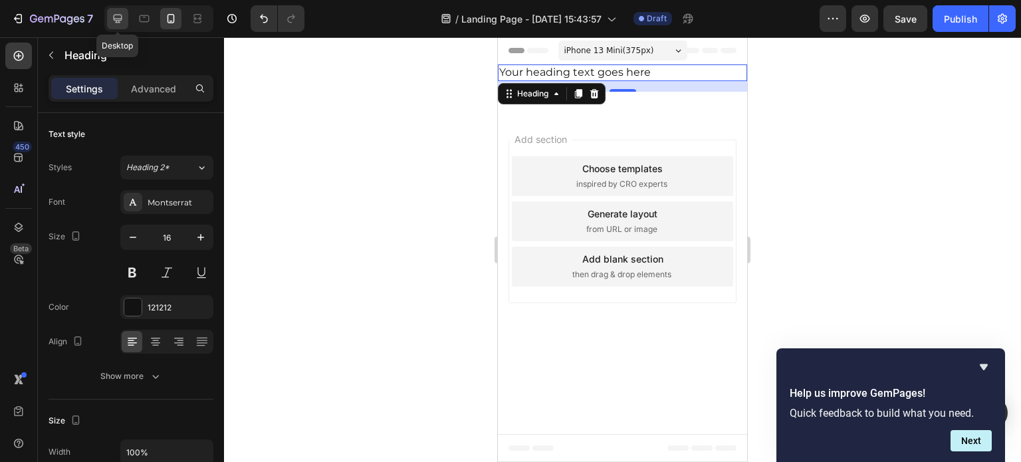
click at [120, 21] on icon at bounding box center [118, 19] width 9 height 9
type input "46"
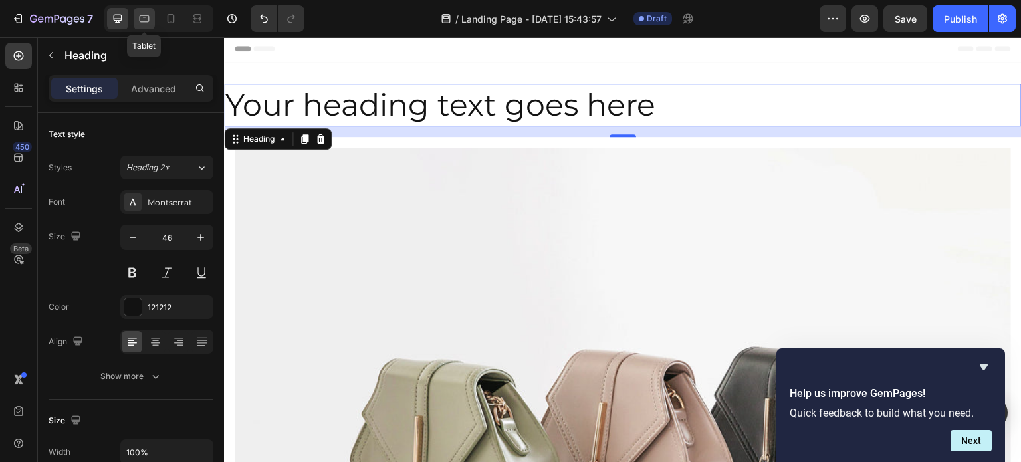
click at [138, 28] on div at bounding box center [144, 18] width 21 height 21
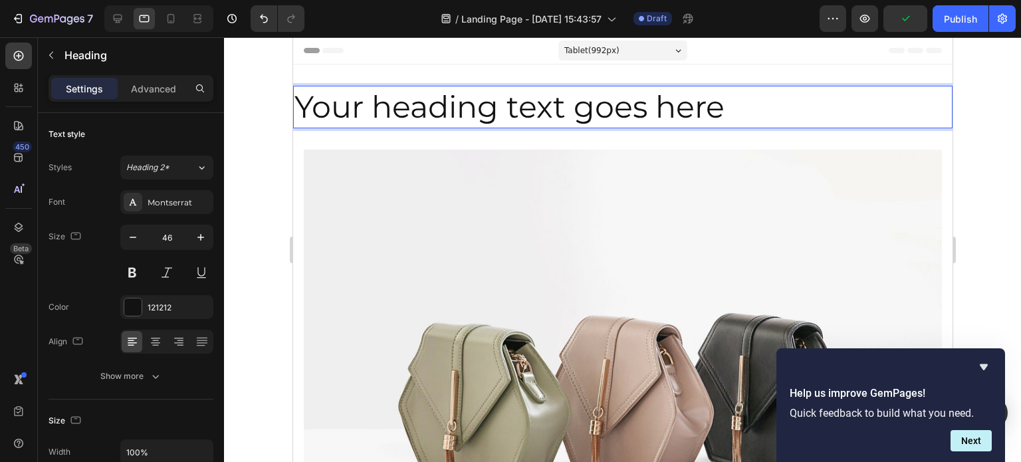
click at [467, 48] on div "Header" at bounding box center [622, 50] width 638 height 27
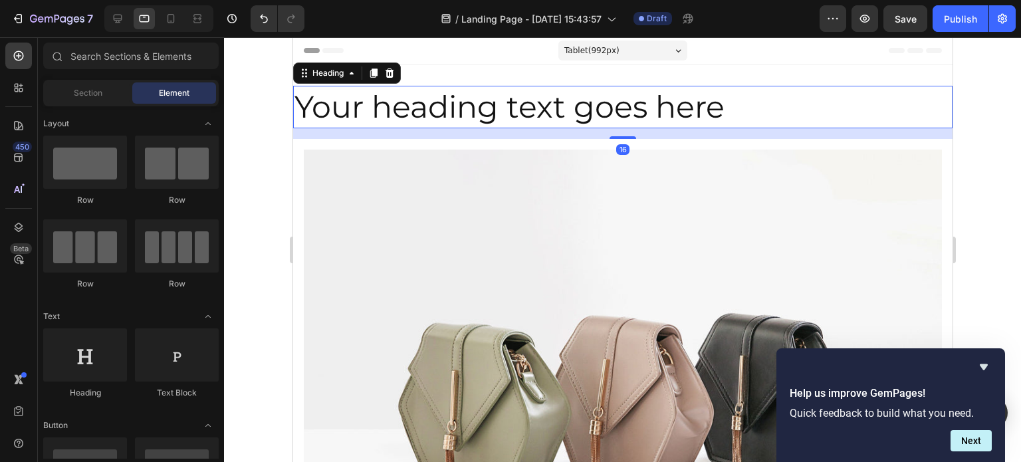
click at [492, 121] on p "Your heading text goes here" at bounding box center [622, 107] width 657 height 40
click at [800, 57] on div "Header" at bounding box center [622, 50] width 638 height 27
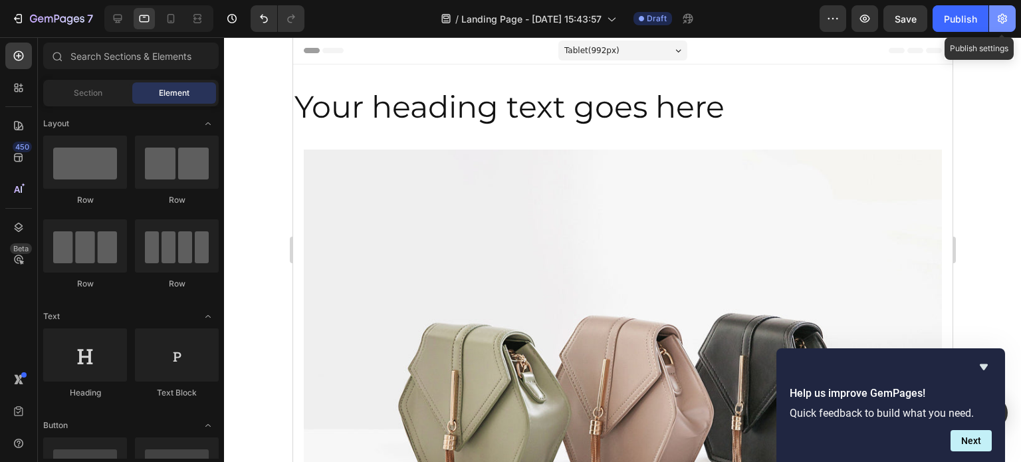
click at [998, 19] on icon "button" at bounding box center [1002, 18] width 13 height 13
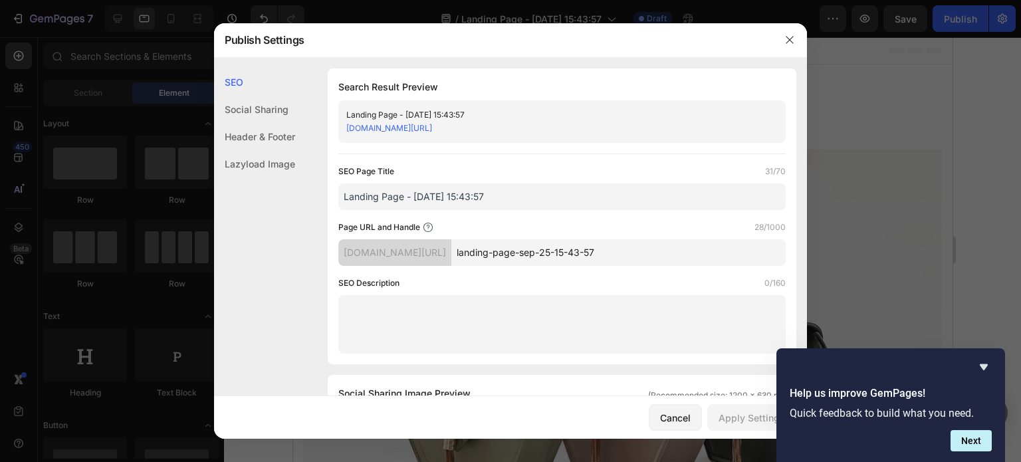
click at [265, 130] on div "Header & Footer" at bounding box center [254, 136] width 81 height 27
click at [795, 35] on button "button" at bounding box center [789, 39] width 21 height 21
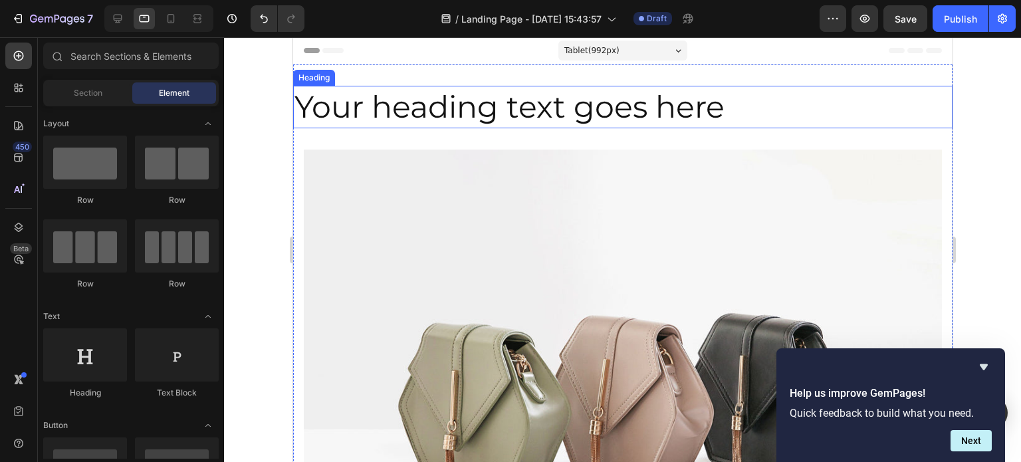
click at [463, 100] on p "Your heading text goes here" at bounding box center [622, 107] width 657 height 40
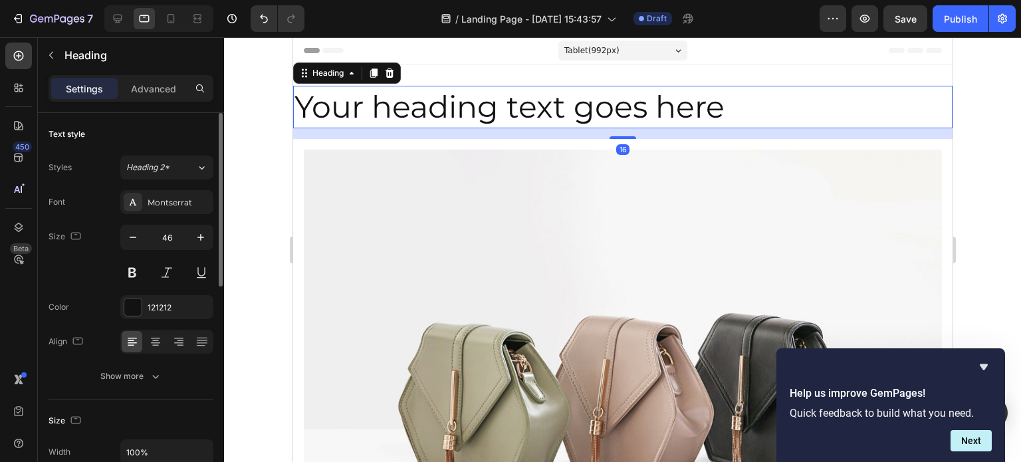
scroll to position [66, 0]
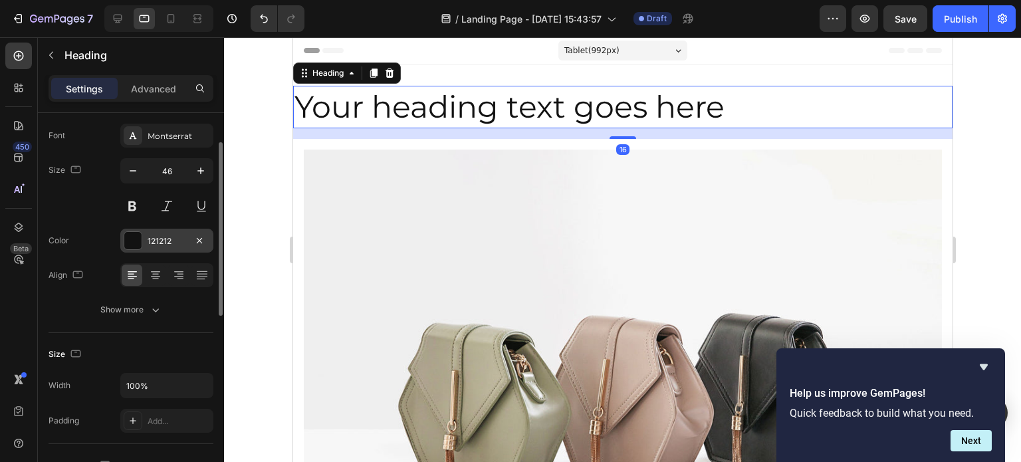
click at [130, 238] on div at bounding box center [132, 240] width 17 height 17
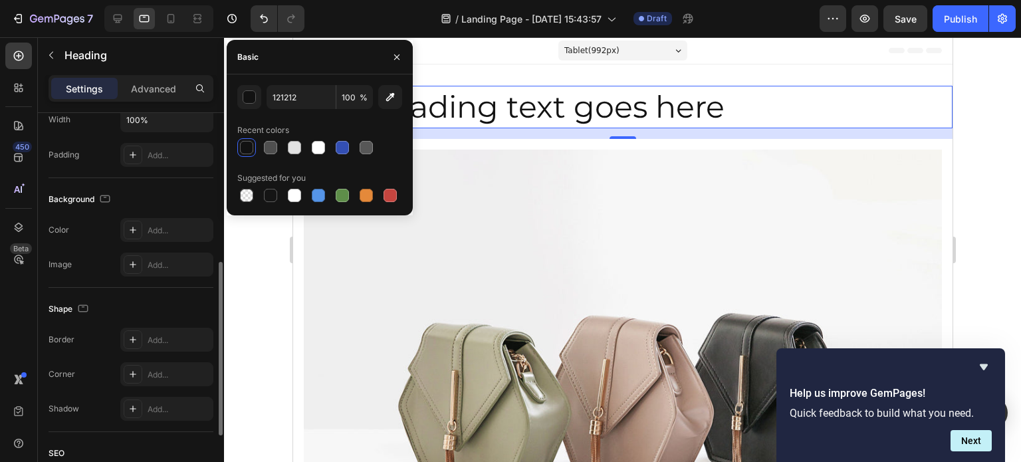
scroll to position [199, 0]
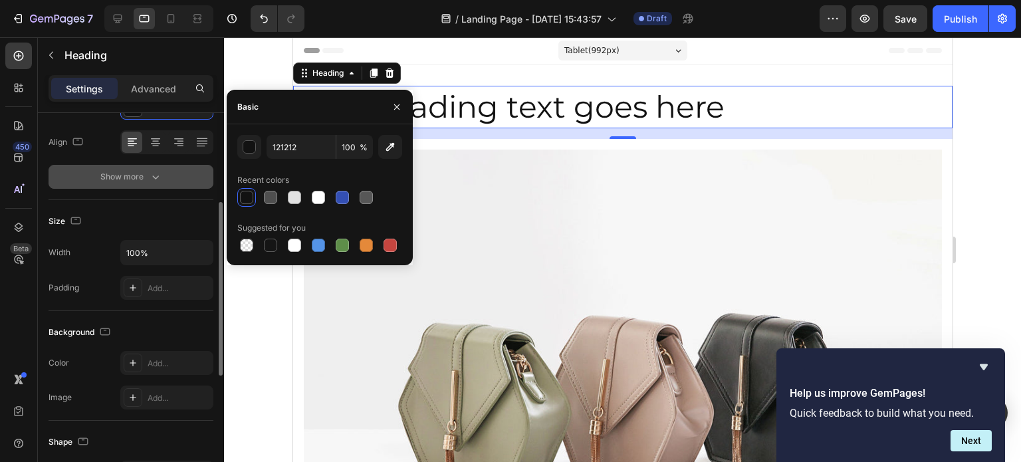
click at [133, 184] on button "Show more" at bounding box center [131, 177] width 165 height 24
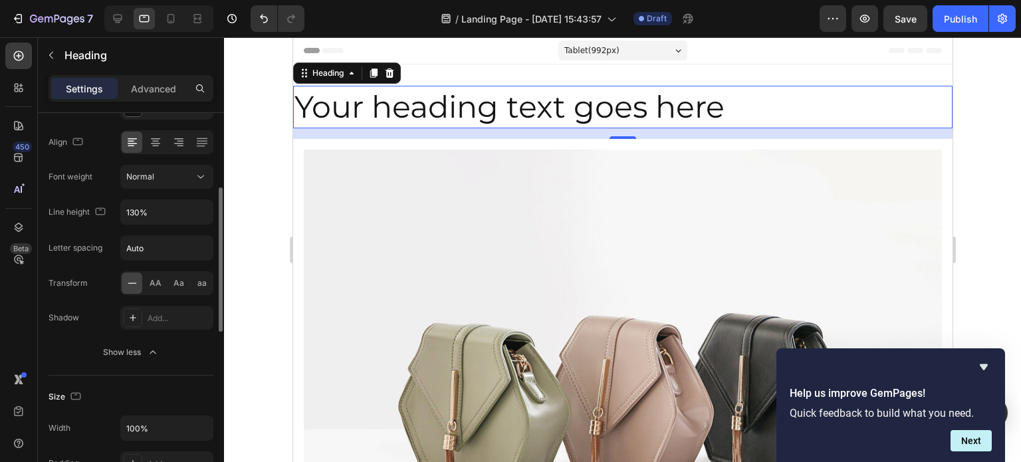
scroll to position [399, 0]
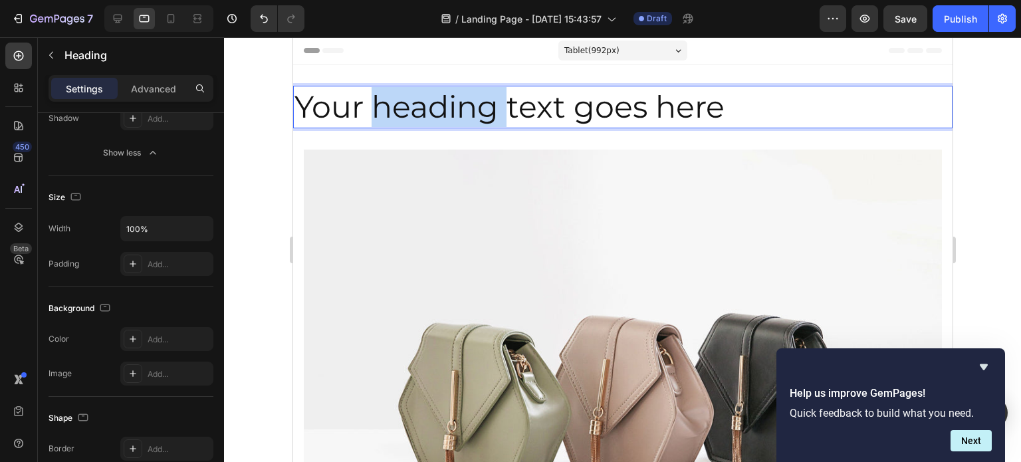
click at [378, 100] on p "Your heading text goes here" at bounding box center [622, 107] width 657 height 40
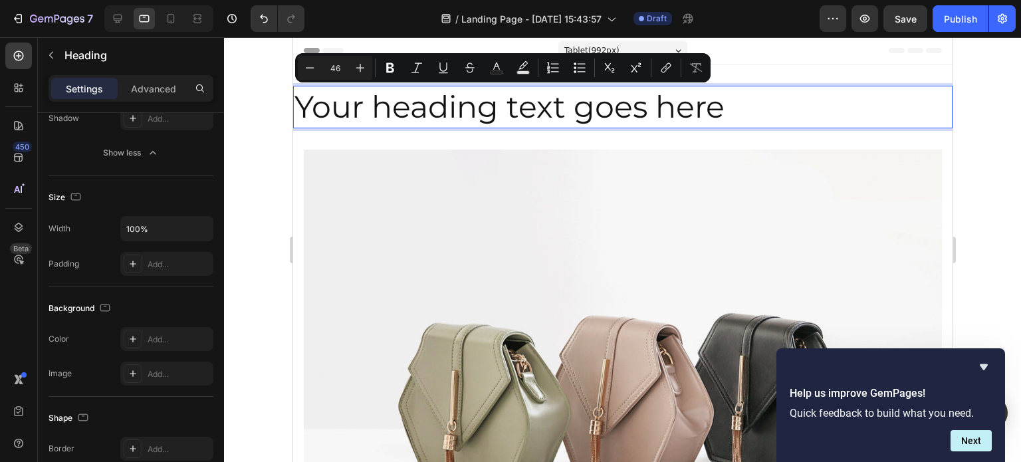
click at [356, 98] on p "Your heading text goes here" at bounding box center [622, 107] width 657 height 40
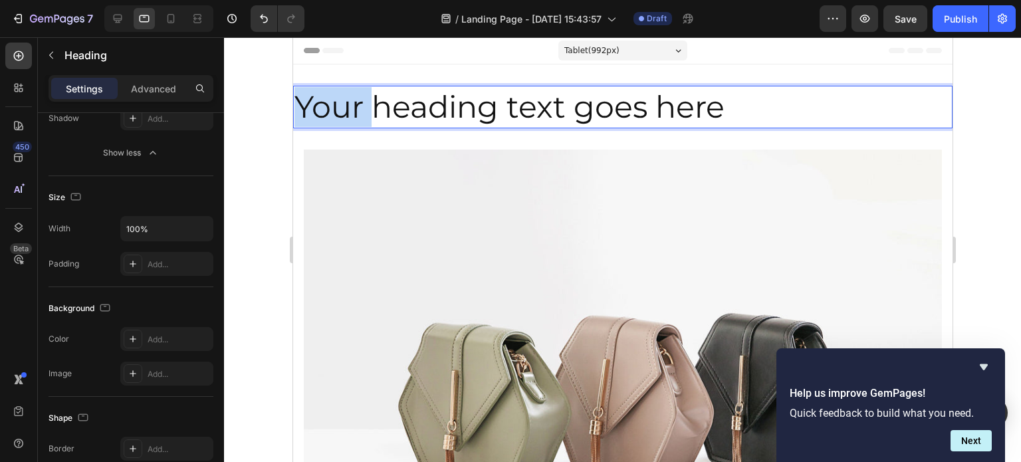
click at [356, 98] on p "Your heading text goes here" at bounding box center [622, 107] width 657 height 40
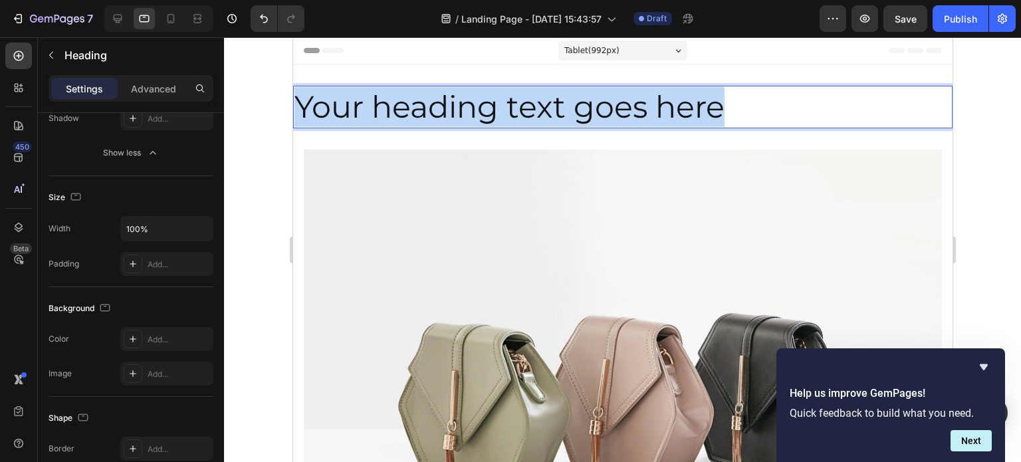
click at [356, 98] on p "Your heading text goes here" at bounding box center [622, 107] width 657 height 40
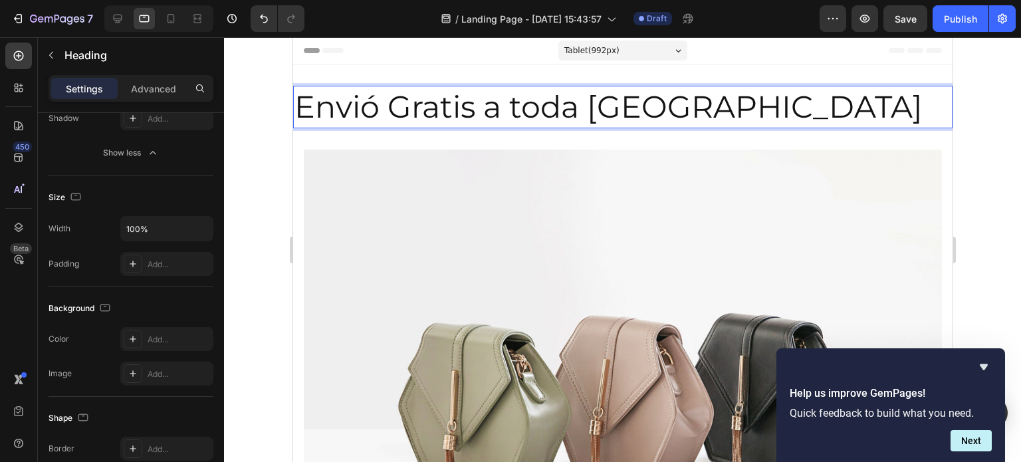
click at [743, 111] on p "Envió Gratis a toda [GEOGRAPHIC_DATA]" at bounding box center [622, 107] width 657 height 40
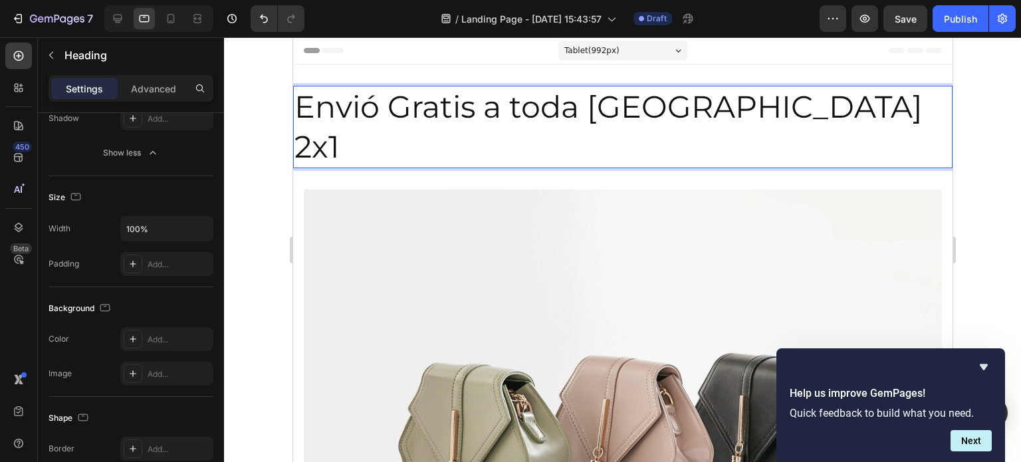
click at [737, 108] on p "Envió Gratis a toda [GEOGRAPHIC_DATA] 2x1" at bounding box center [622, 127] width 657 height 80
click at [245, 158] on div at bounding box center [622, 249] width 797 height 425
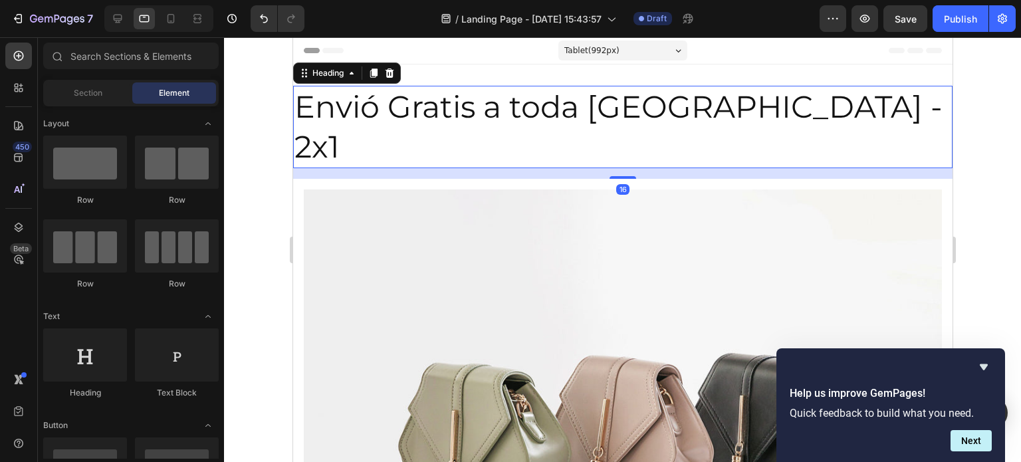
click at [326, 106] on p "Envió Gratis a toda [GEOGRAPHIC_DATA] - 2x1" at bounding box center [622, 127] width 657 height 80
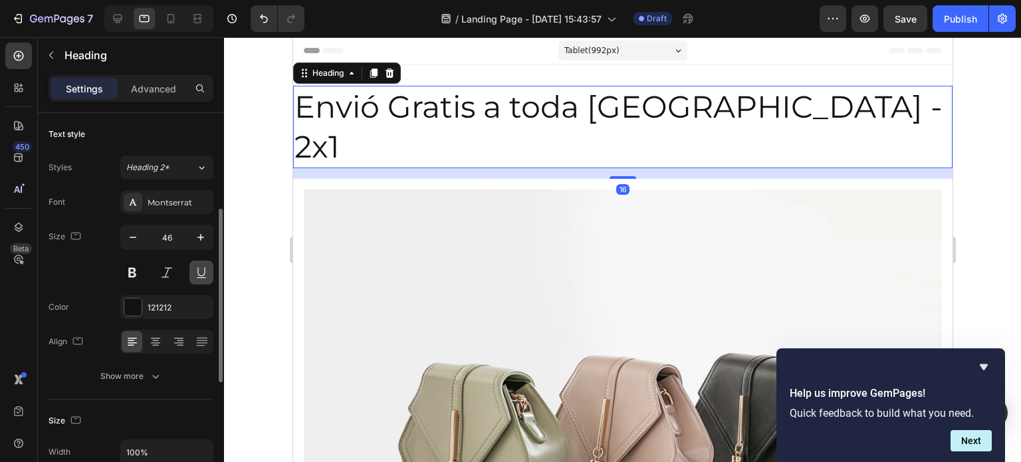
scroll to position [133, 0]
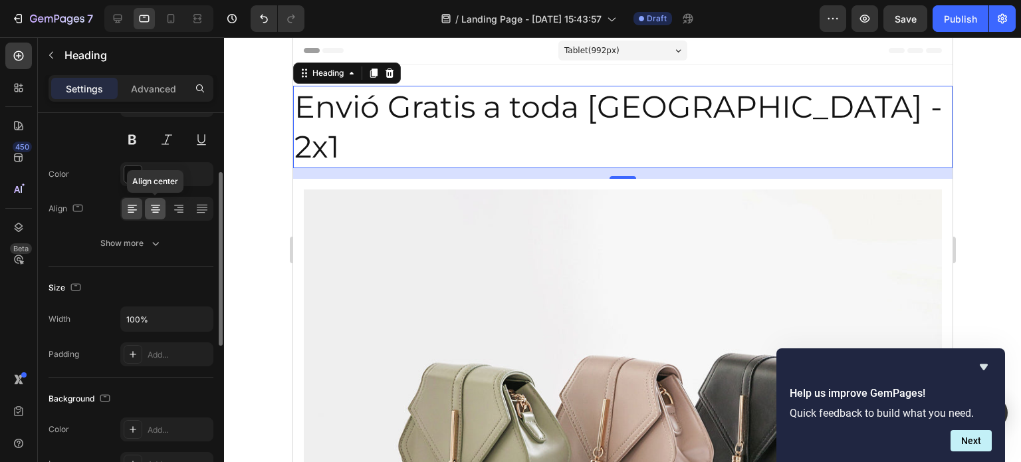
click at [149, 212] on icon at bounding box center [155, 208] width 13 height 13
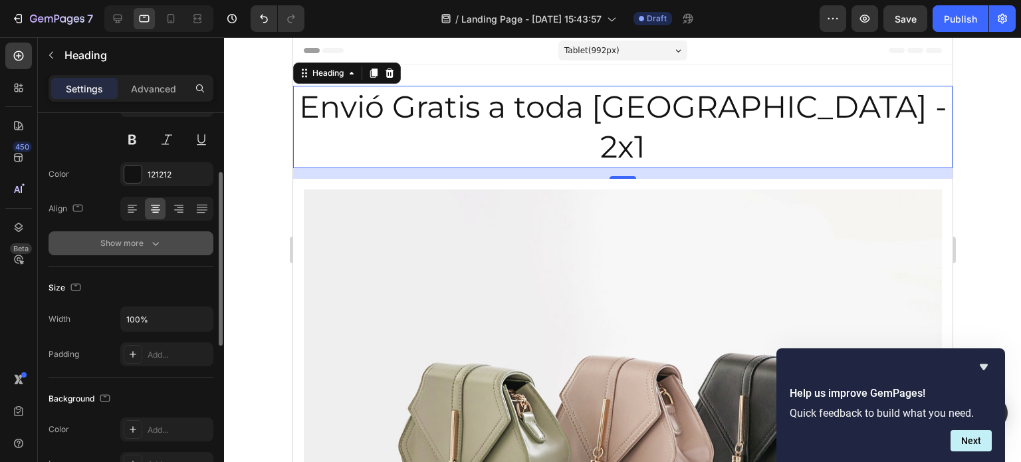
click at [170, 231] on button "Show more" at bounding box center [131, 243] width 165 height 24
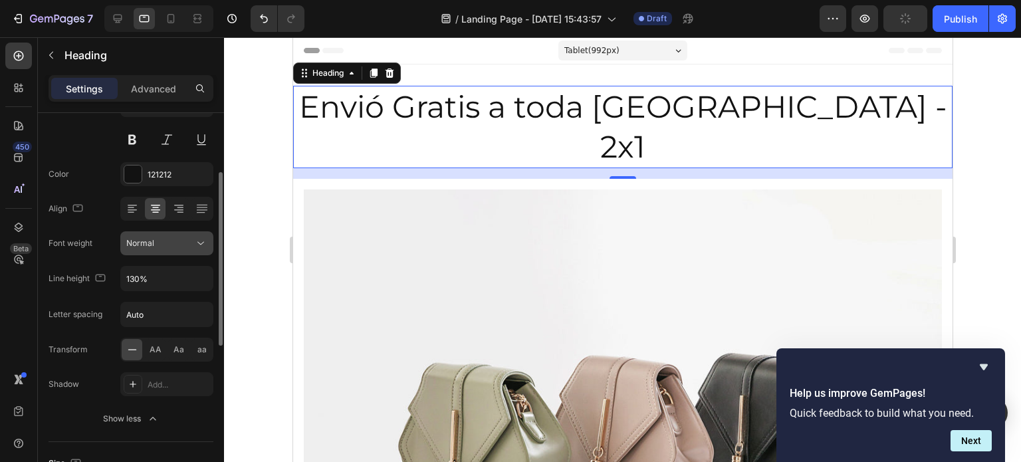
click at [168, 241] on div "Normal" at bounding box center [160, 243] width 68 height 12
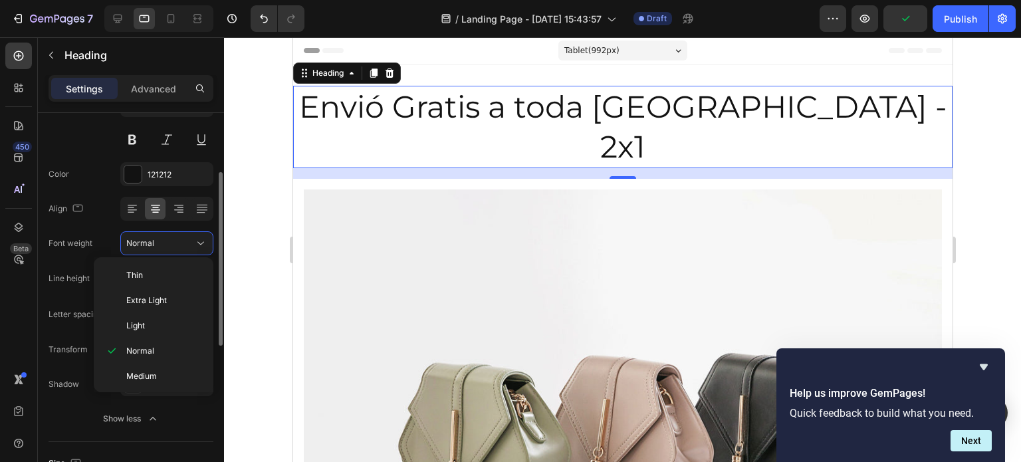
click at [112, 223] on div "Font Montserrat Size 46 Color 121212 Align Font weight Normal Line height 130% …" at bounding box center [131, 244] width 165 height 374
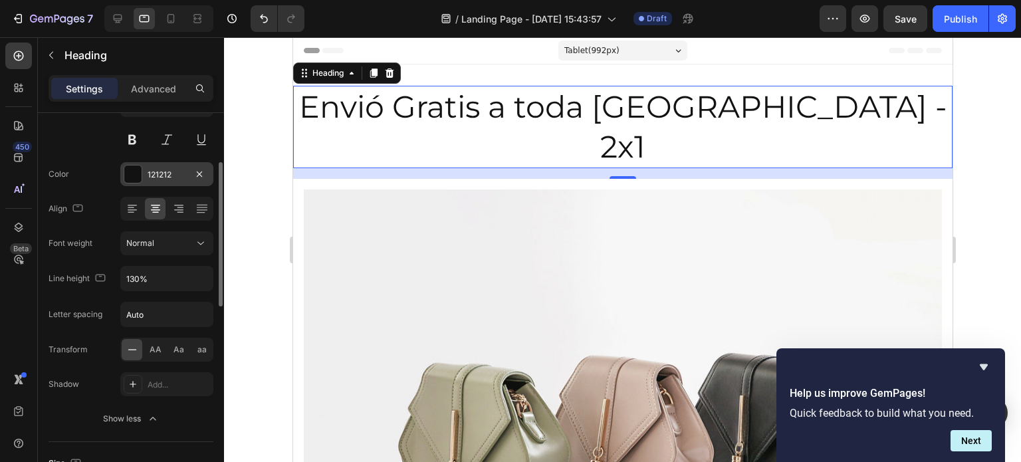
click at [136, 175] on div at bounding box center [132, 174] width 17 height 17
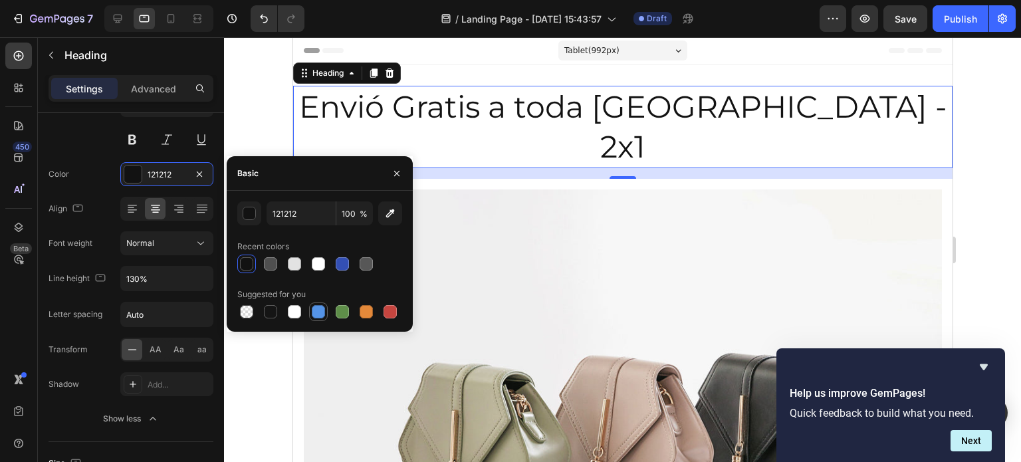
click at [320, 308] on div at bounding box center [318, 311] width 13 height 13
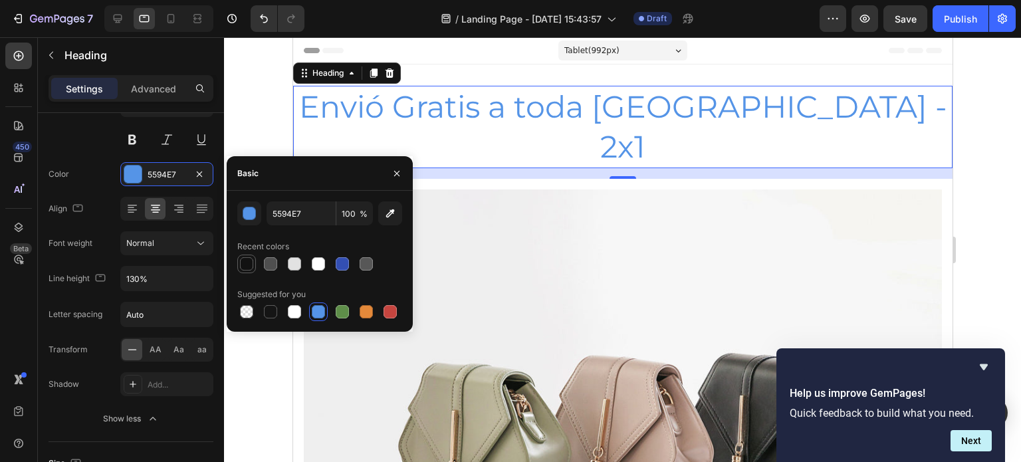
click at [242, 268] on div at bounding box center [246, 263] width 13 height 13
type input "121212"
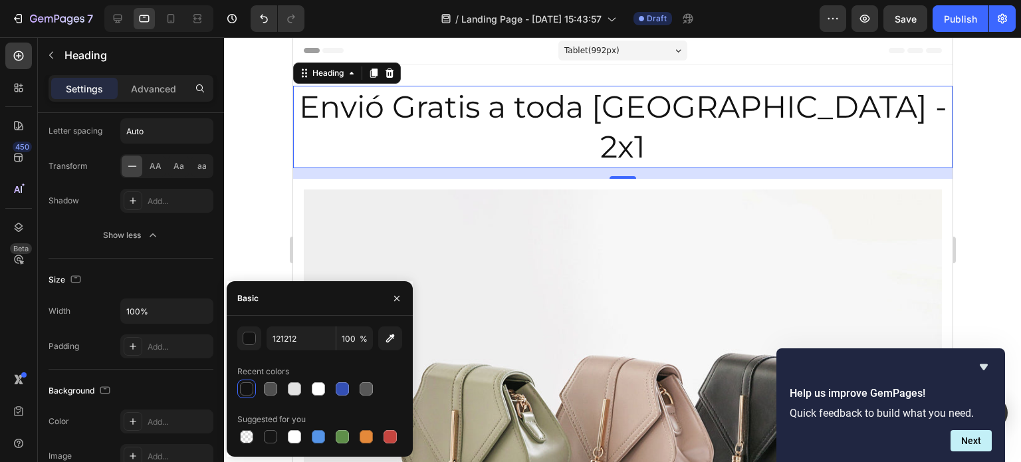
scroll to position [0, 0]
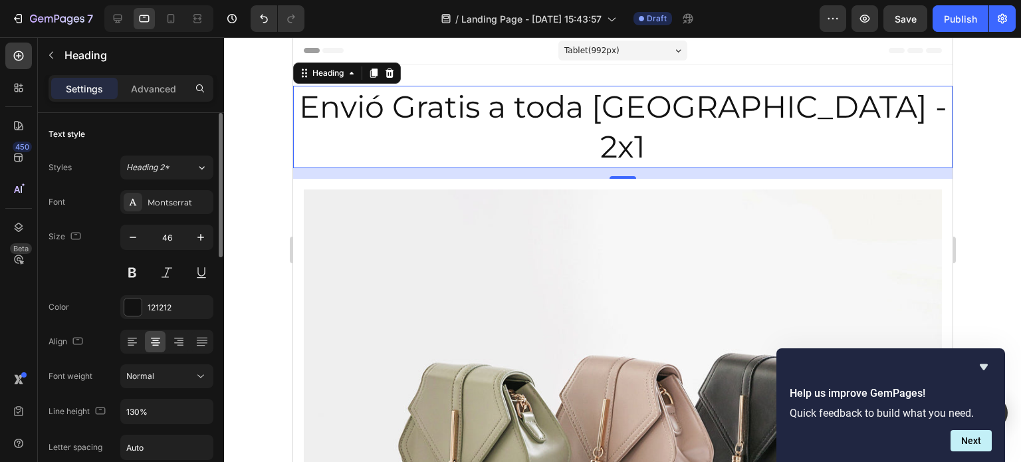
click at [85, 279] on div "Size 46" at bounding box center [131, 255] width 165 height 60
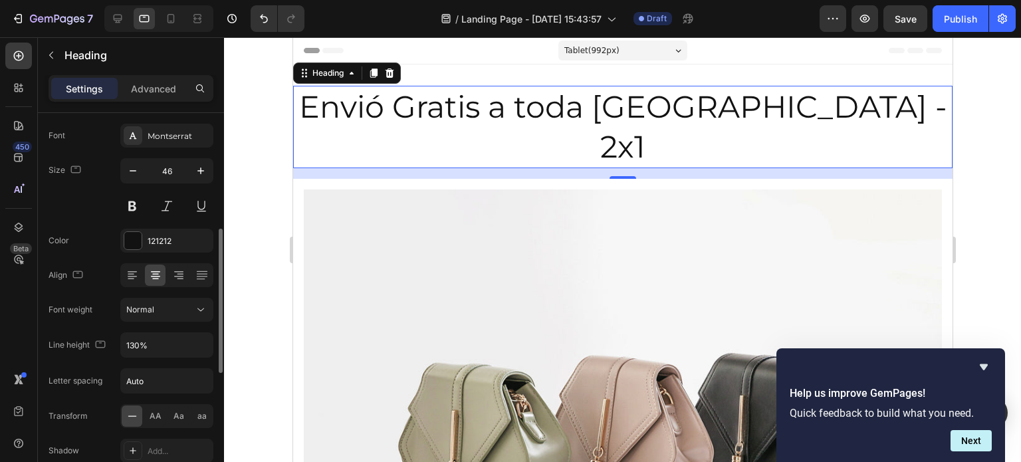
scroll to position [133, 0]
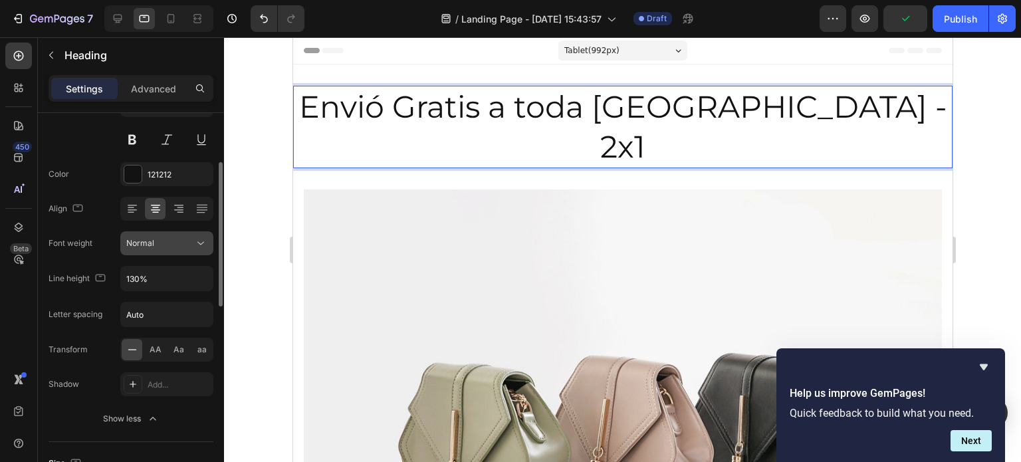
click at [170, 238] on div "Normal" at bounding box center [160, 243] width 68 height 12
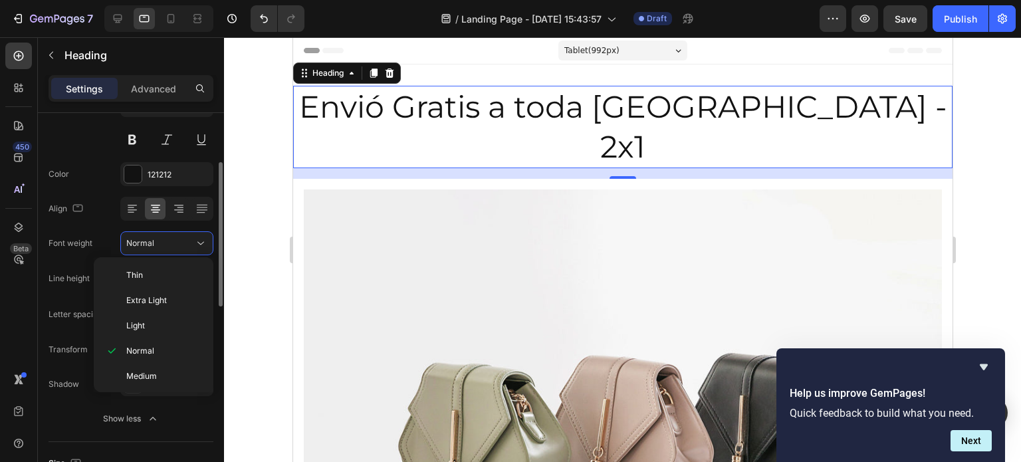
click at [70, 150] on div "Size 46" at bounding box center [131, 122] width 165 height 60
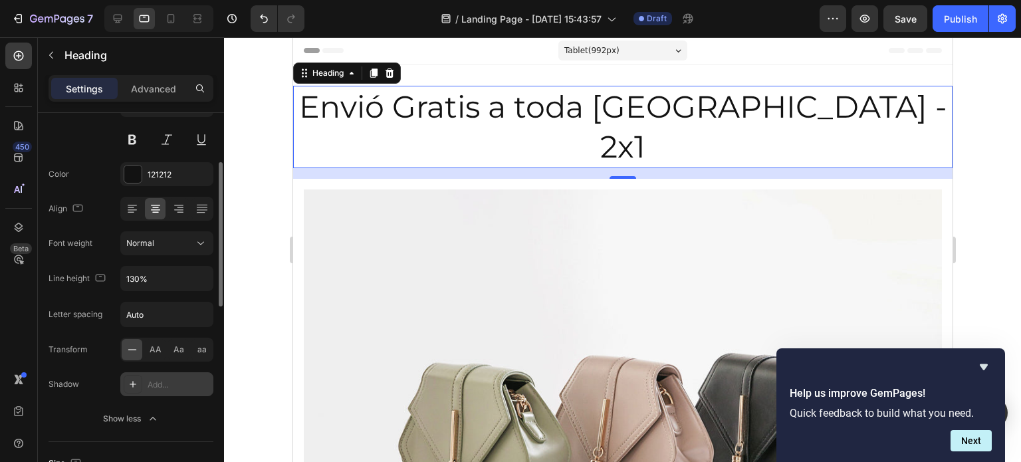
click at [133, 390] on div at bounding box center [133, 384] width 19 height 19
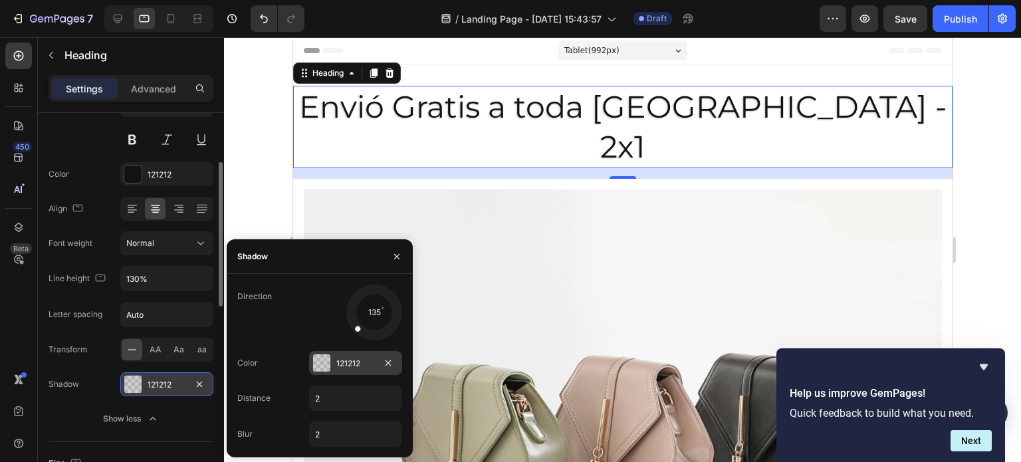
click at [319, 366] on div at bounding box center [321, 362] width 17 height 17
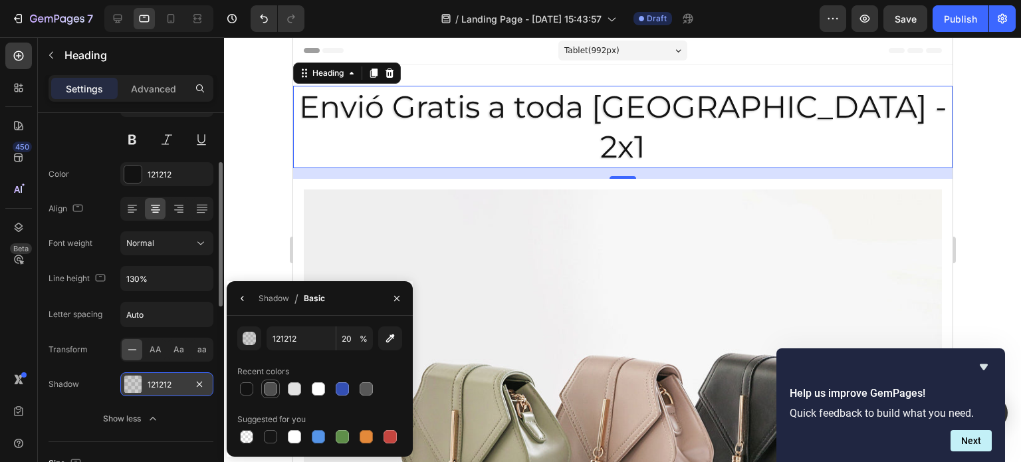
click at [271, 394] on div at bounding box center [270, 388] width 13 height 13
type input "4F4F4F"
type input "100"
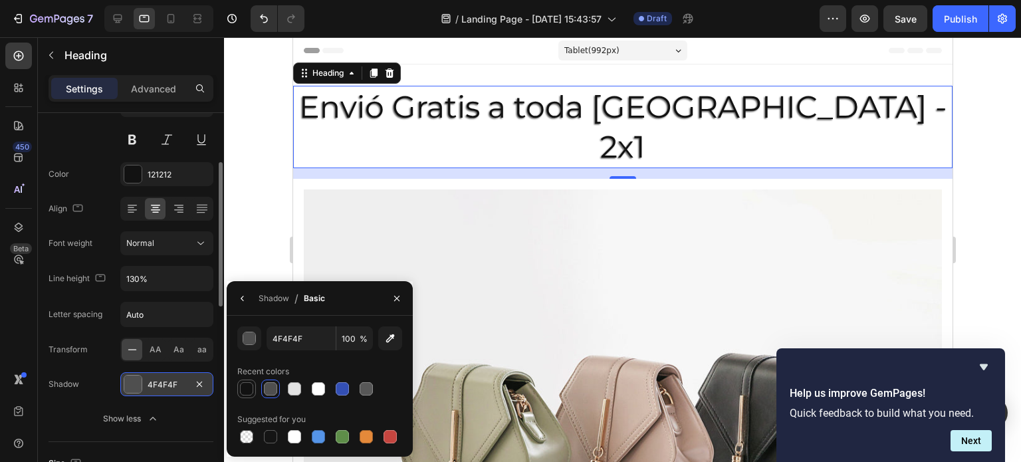
click at [249, 385] on div at bounding box center [246, 388] width 13 height 13
type input "121212"
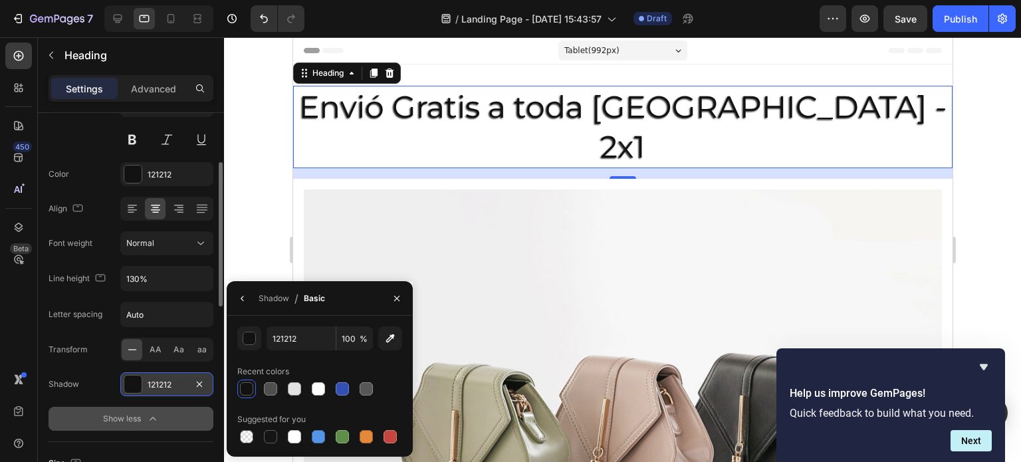
click at [144, 413] on div "Show less" at bounding box center [131, 418] width 57 height 13
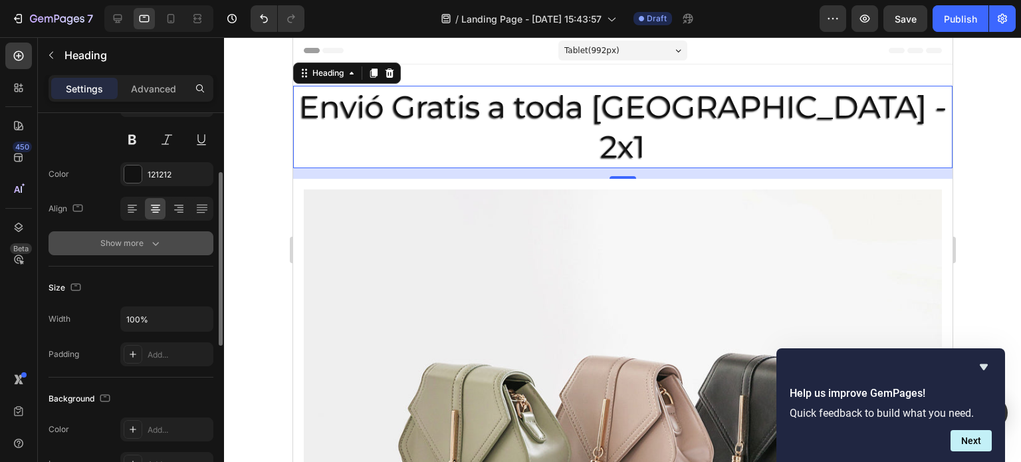
click at [155, 251] on button "Show more" at bounding box center [131, 243] width 165 height 24
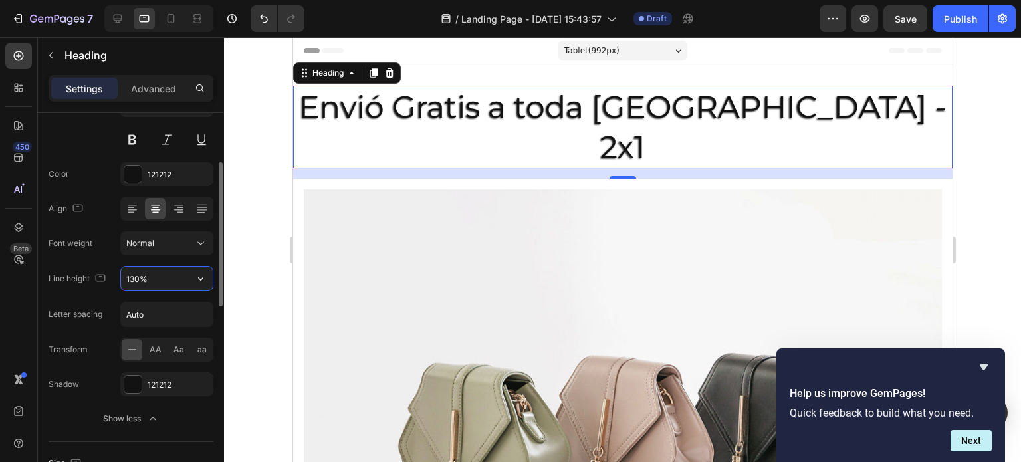
click at [165, 275] on input "130%" at bounding box center [167, 279] width 92 height 24
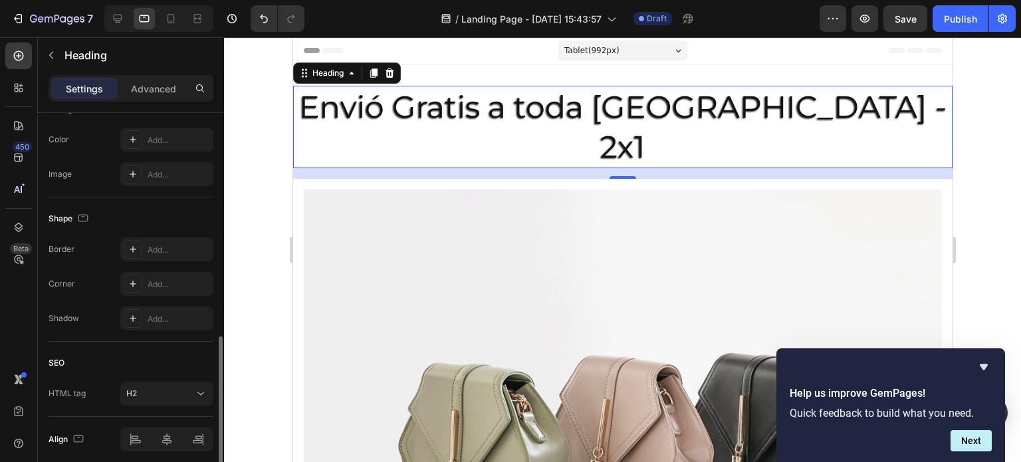
scroll to position [465, 0]
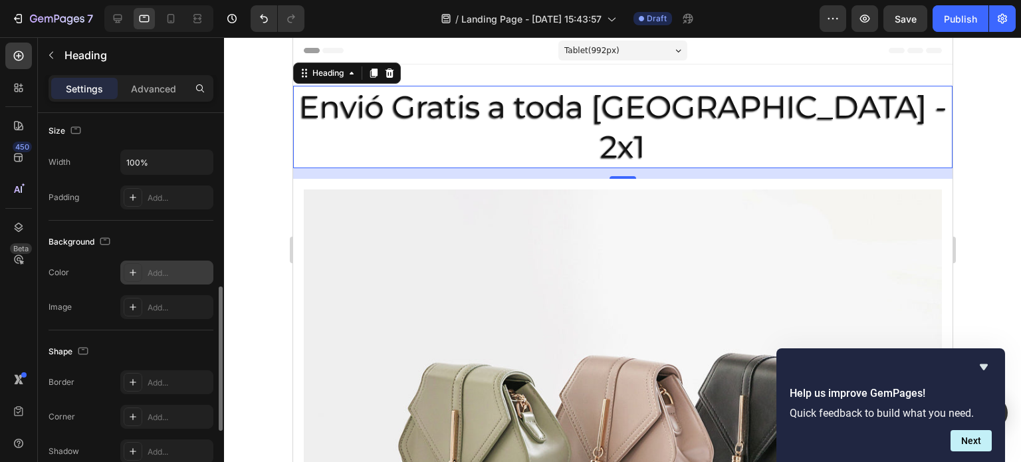
click at [132, 272] on icon at bounding box center [133, 272] width 7 height 7
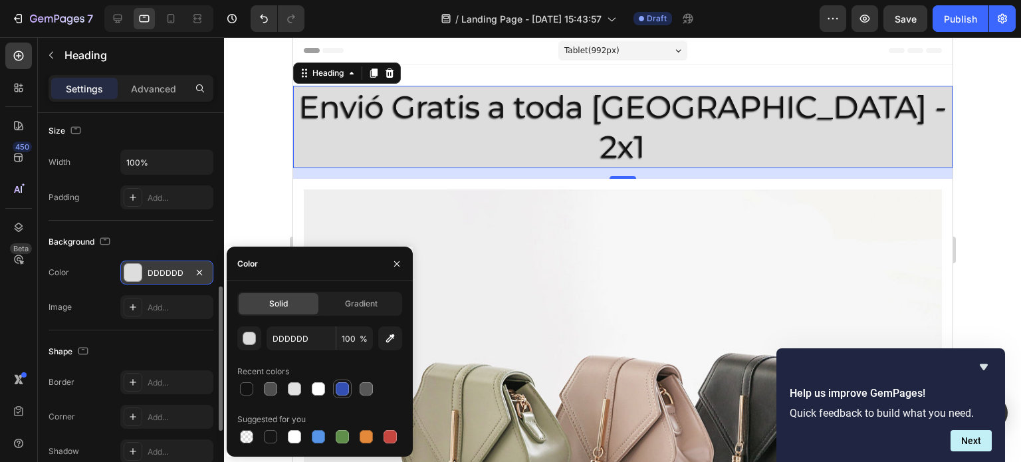
click at [338, 398] on div at bounding box center [342, 389] width 19 height 19
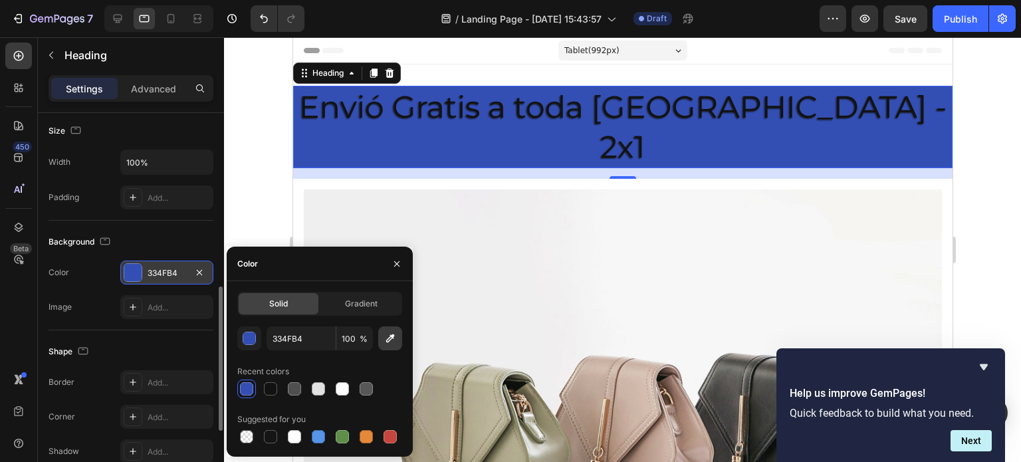
click at [384, 349] on button "button" at bounding box center [390, 338] width 24 height 24
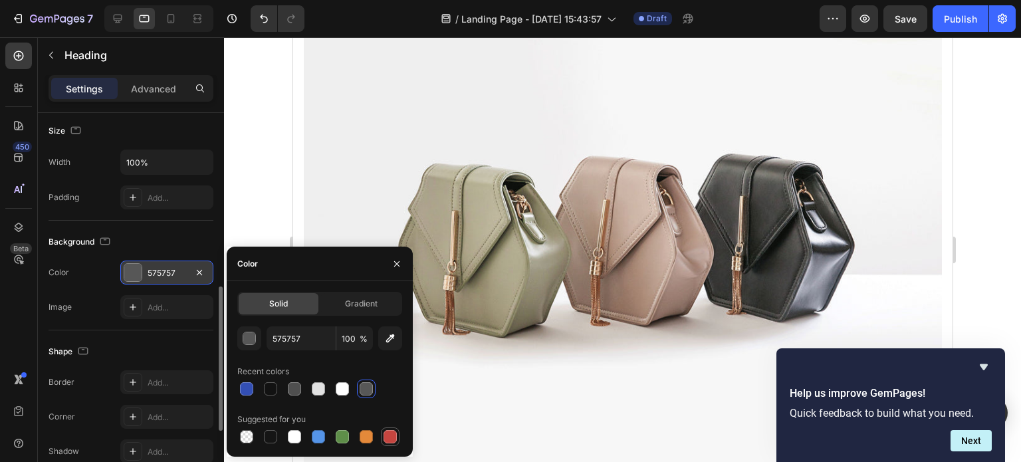
click at [383, 437] on div at bounding box center [390, 437] width 16 height 16
type input "C5453F"
click at [336, 308] on div "Gradient" at bounding box center [361, 303] width 80 height 21
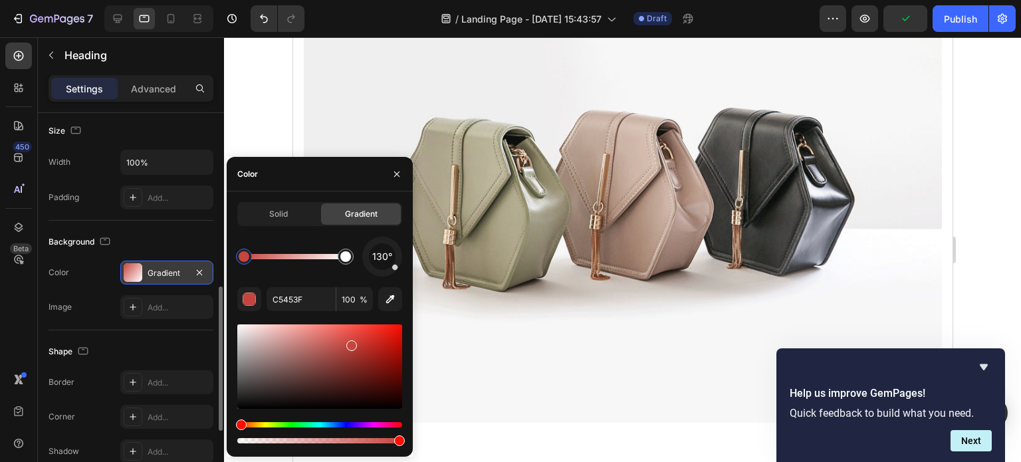
scroll to position [266, 0]
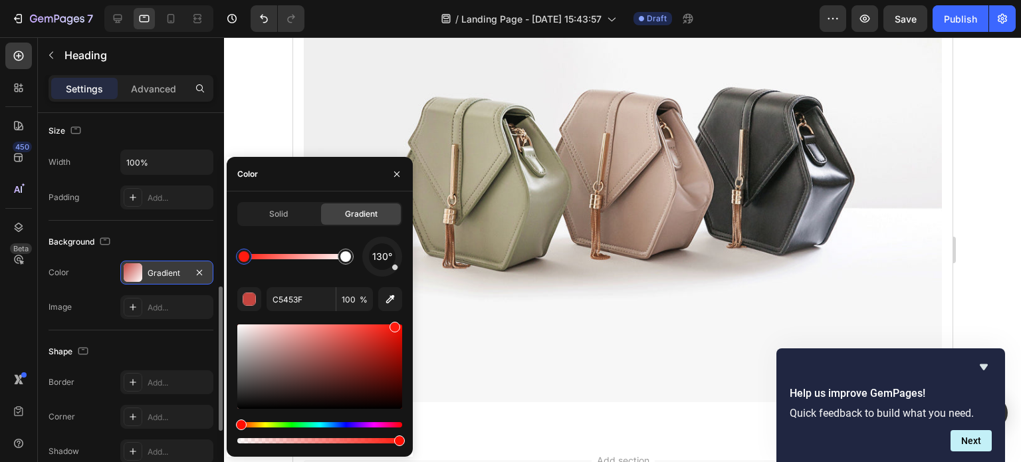
drag, startPoint x: 356, startPoint y: 352, endPoint x: 400, endPoint y: 324, distance: 52.0
click at [400, 324] on div at bounding box center [319, 366] width 165 height 84
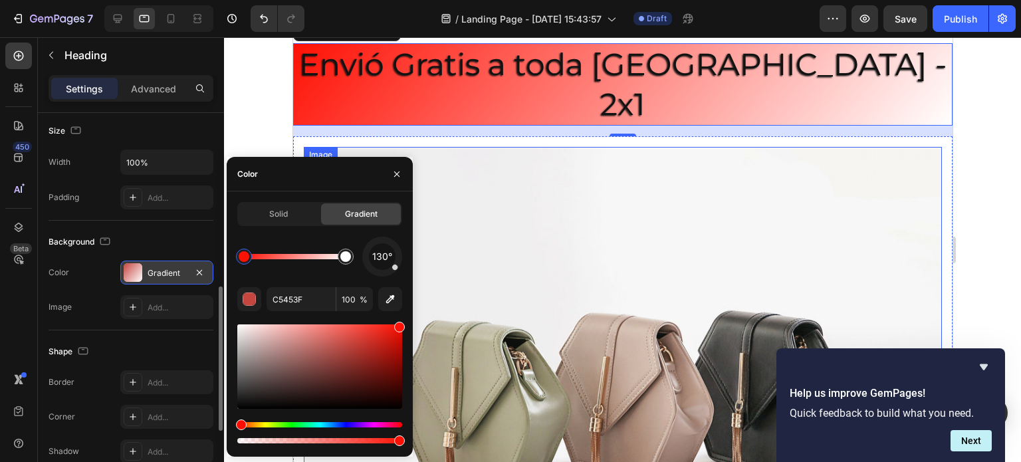
scroll to position [0, 0]
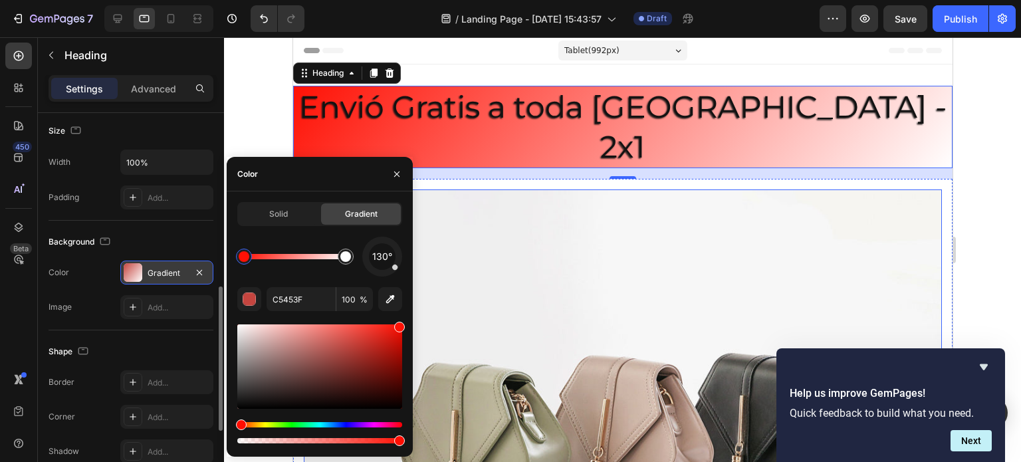
type input "FF1105"
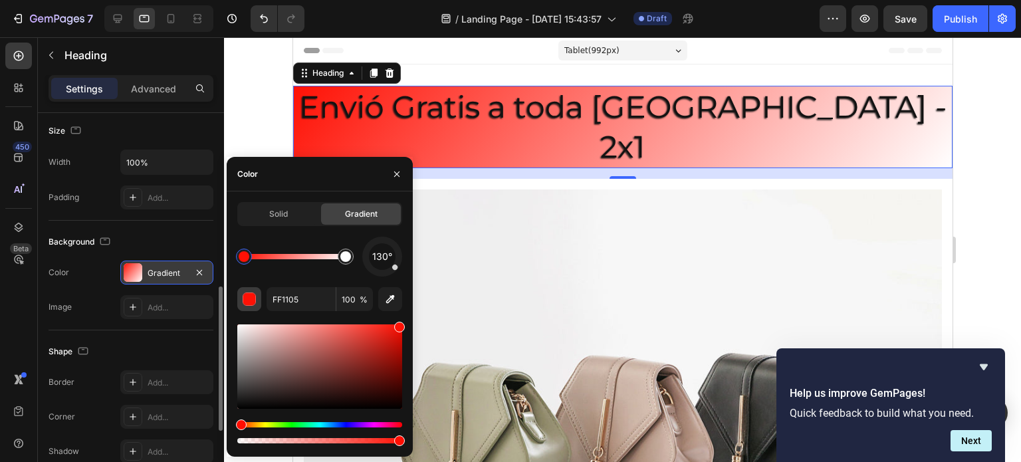
click at [253, 302] on div "button" at bounding box center [249, 299] width 13 height 13
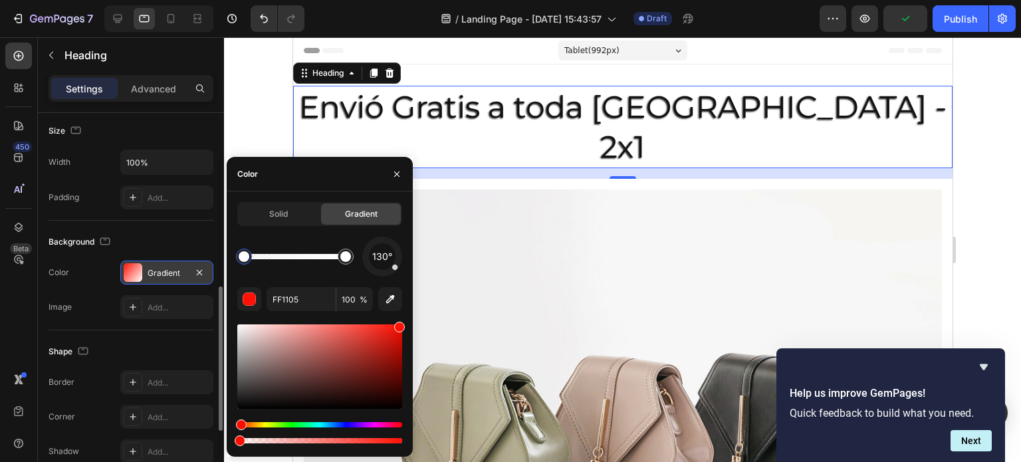
type input "0"
drag, startPoint x: 397, startPoint y: 441, endPoint x: 77, endPoint y: 442, distance: 319.8
drag, startPoint x: 402, startPoint y: 326, endPoint x: 402, endPoint y: 334, distance: 8.0
click at [395, 334] on div at bounding box center [389, 337] width 11 height 11
type input "E00F04"
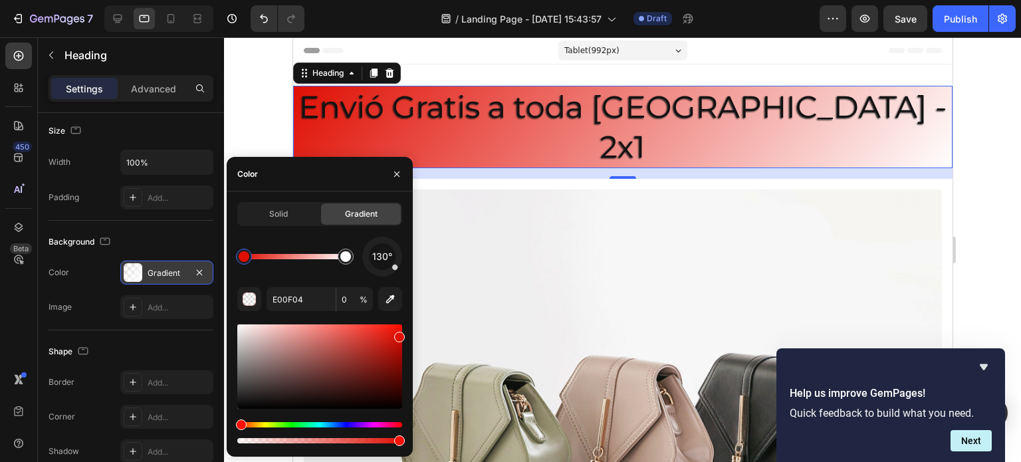
type input "100"
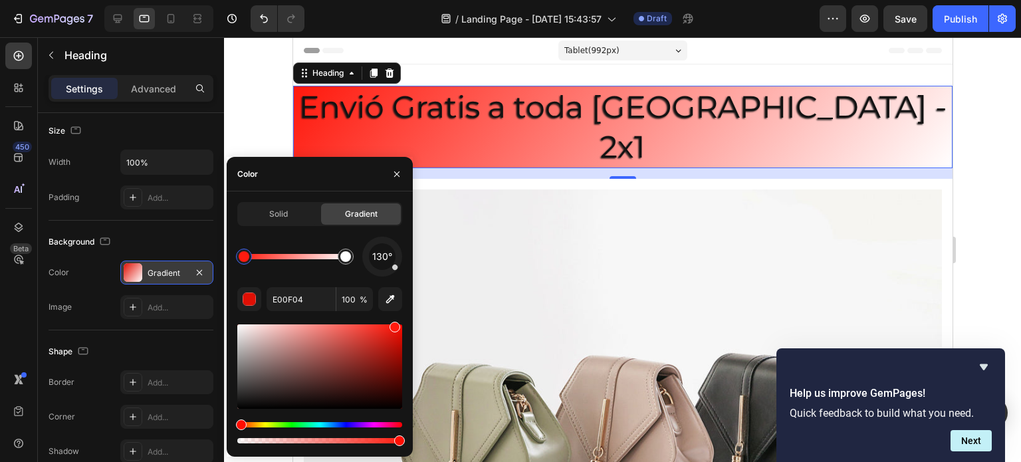
drag, startPoint x: 400, startPoint y: 334, endPoint x: 394, endPoint y: 324, distance: 12.2
click at [394, 324] on div at bounding box center [395, 327] width 11 height 11
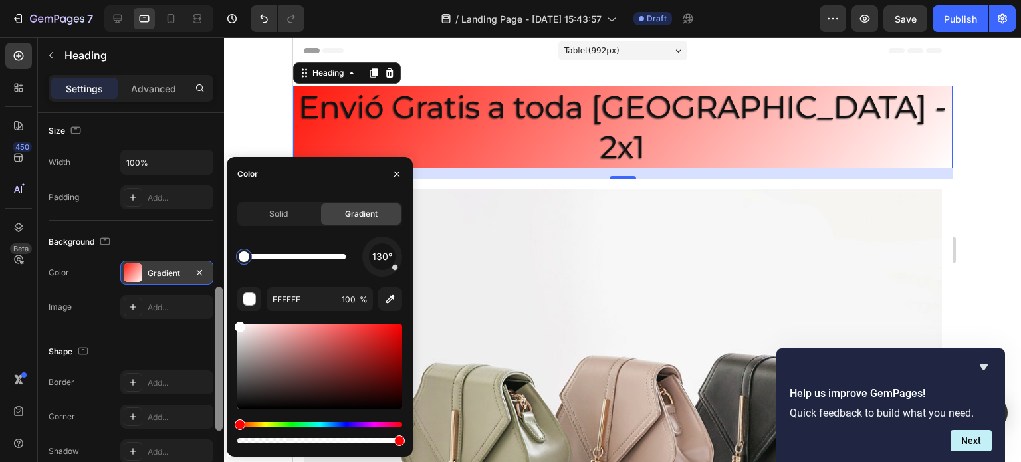
drag, startPoint x: 342, startPoint y: 261, endPoint x: 223, endPoint y: 247, distance: 119.1
click at [223, 247] on div "450 Beta Sections(18) Elements(83) Section Element Hero Section Product Detail …" at bounding box center [112, 249] width 224 height 425
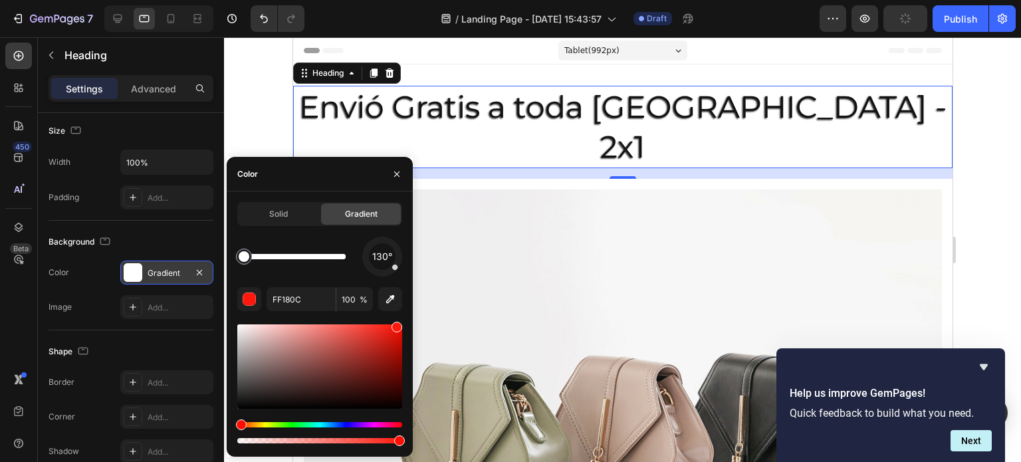
click at [398, 328] on div at bounding box center [397, 327] width 11 height 11
click at [395, 332] on div at bounding box center [393, 337] width 11 height 11
drag, startPoint x: 243, startPoint y: 253, endPoint x: 262, endPoint y: 259, distance: 19.6
click at [262, 259] on div at bounding box center [262, 256] width 11 height 11
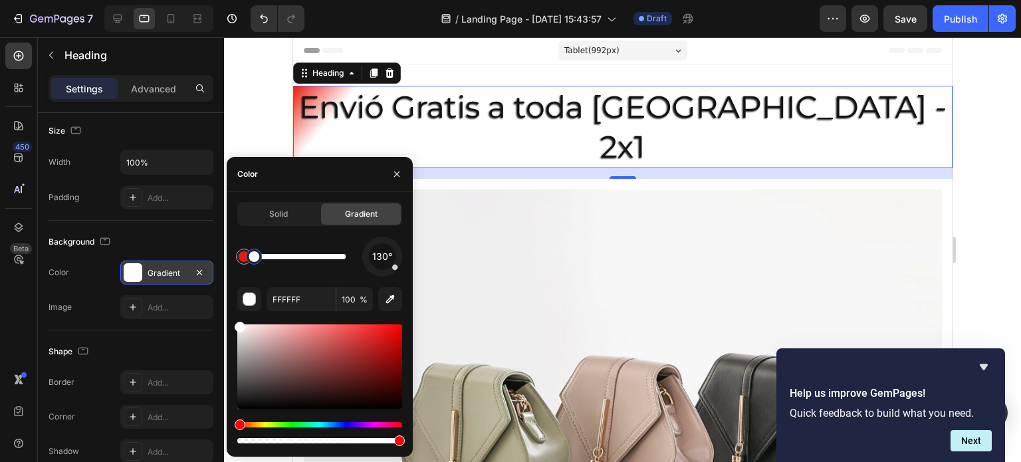
drag, startPoint x: 254, startPoint y: 264, endPoint x: 270, endPoint y: 264, distance: 16.0
click at [262, 264] on div at bounding box center [254, 257] width 16 height 16
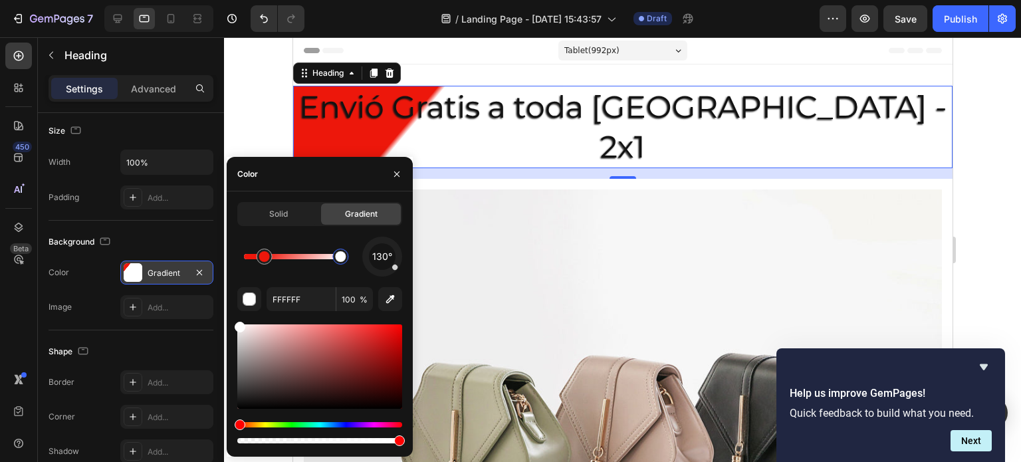
drag, startPoint x: 326, startPoint y: 267, endPoint x: 374, endPoint y: 267, distance: 47.9
click at [374, 267] on div "130°" at bounding box center [319, 257] width 165 height 40
type input "ED170B"
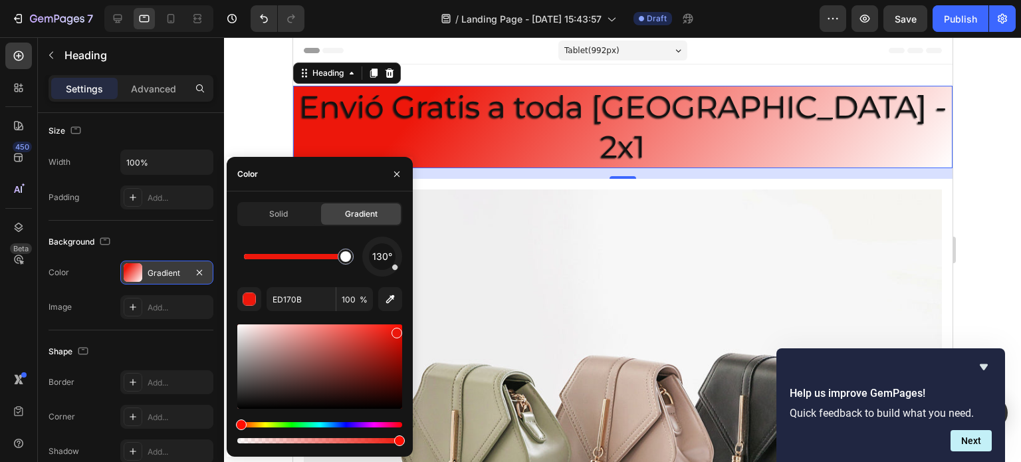
drag, startPoint x: 267, startPoint y: 262, endPoint x: 383, endPoint y: 268, distance: 115.8
click at [383, 268] on div "130°" at bounding box center [319, 257] width 165 height 40
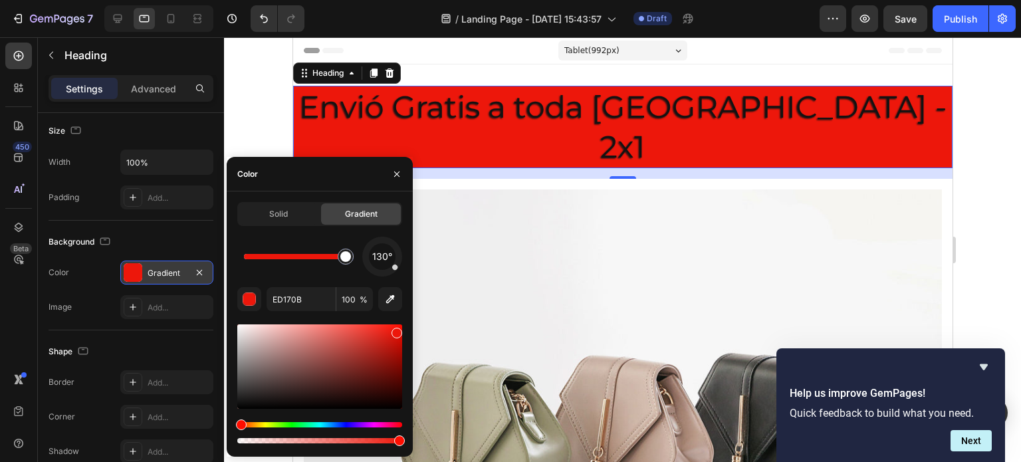
click at [266, 131] on div at bounding box center [622, 249] width 797 height 425
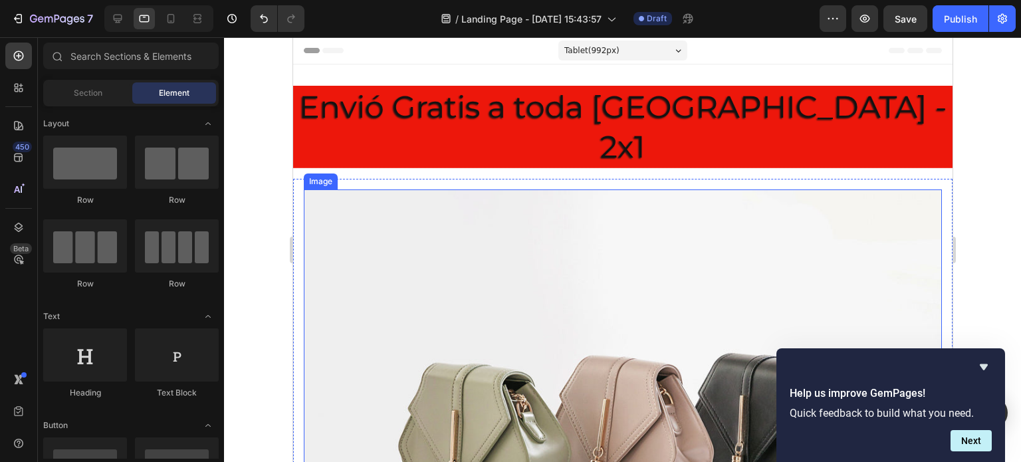
click at [362, 189] on img at bounding box center [622, 428] width 638 height 479
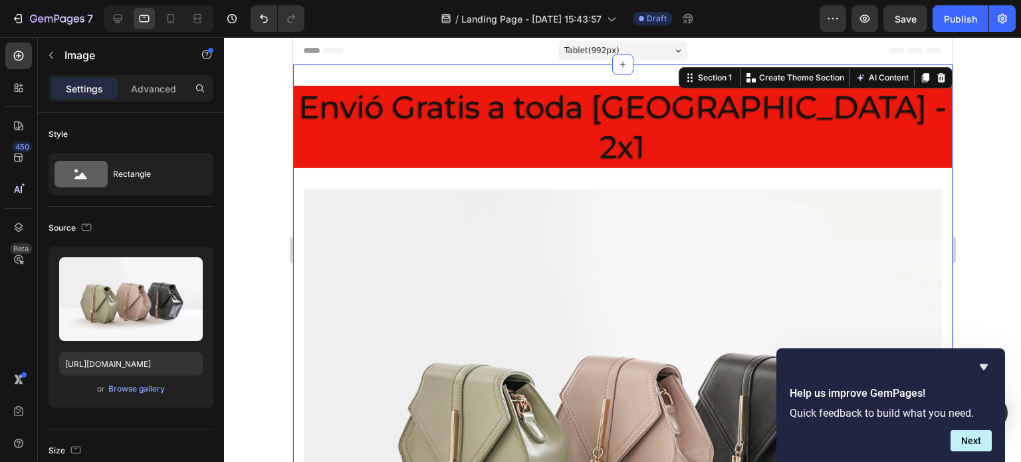
click at [354, 71] on div "Envió Gratis a toda [GEOGRAPHIC_DATA] - 2x1 Heading Image Row Section 1 You can…" at bounding box center [621, 382] width 659 height 636
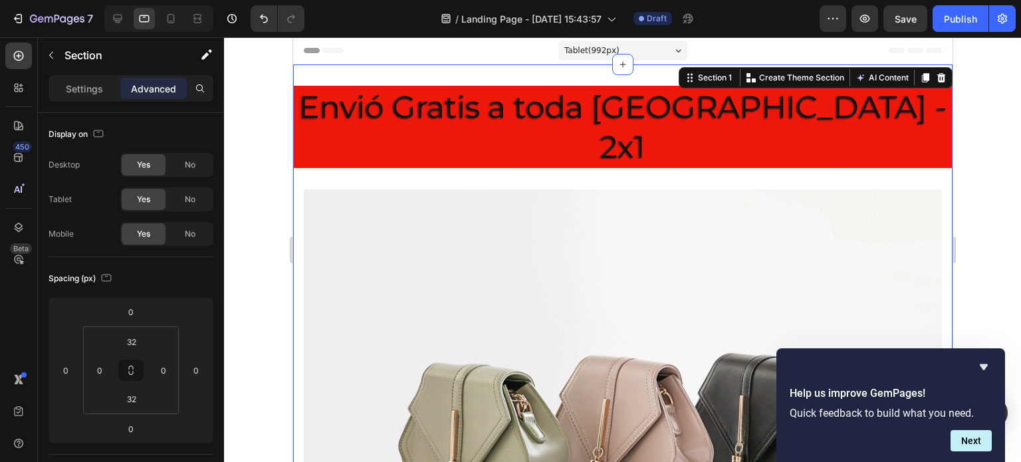
click at [996, 298] on div at bounding box center [622, 249] width 797 height 425
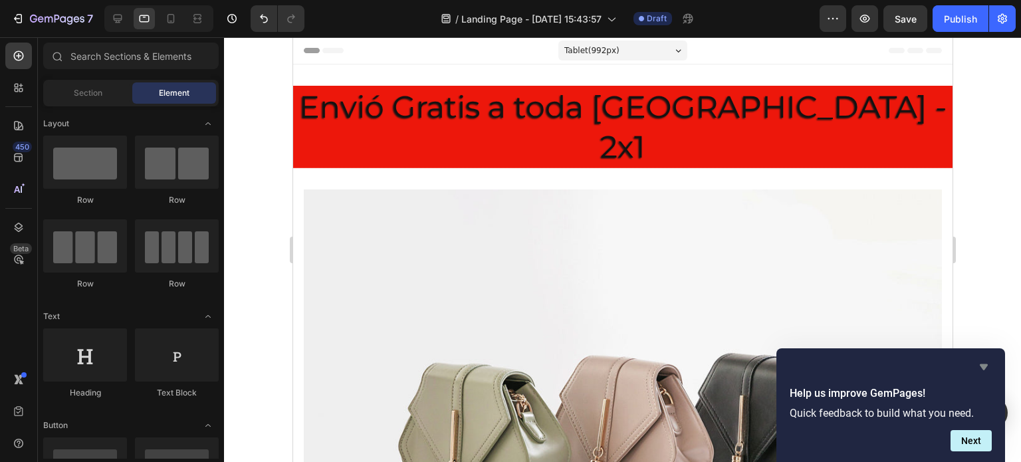
click at [985, 369] on icon "Hide survey" at bounding box center [984, 367] width 16 height 16
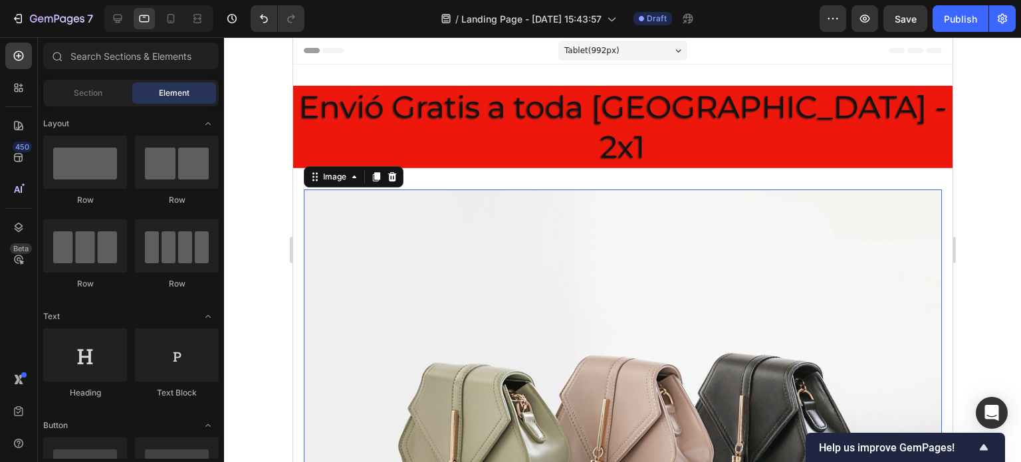
click at [564, 213] on img at bounding box center [622, 428] width 638 height 479
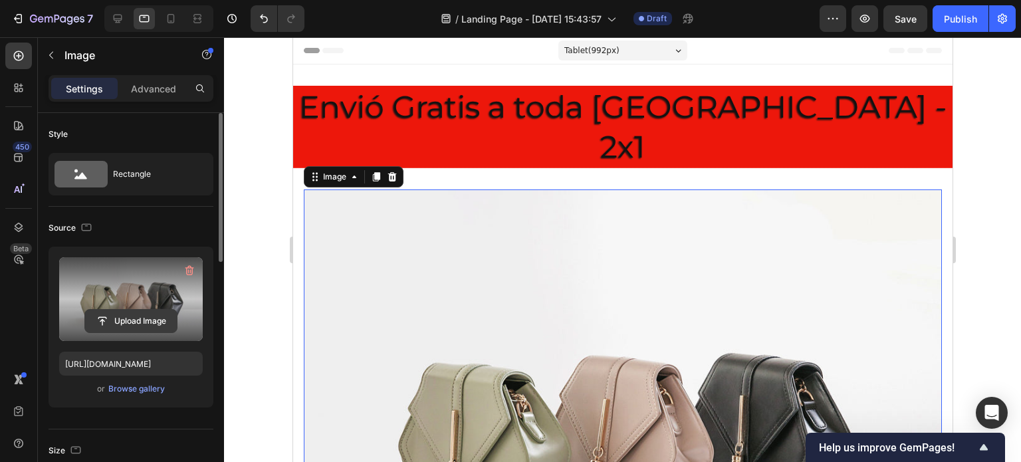
click at [173, 326] on input "file" at bounding box center [131, 321] width 92 height 23
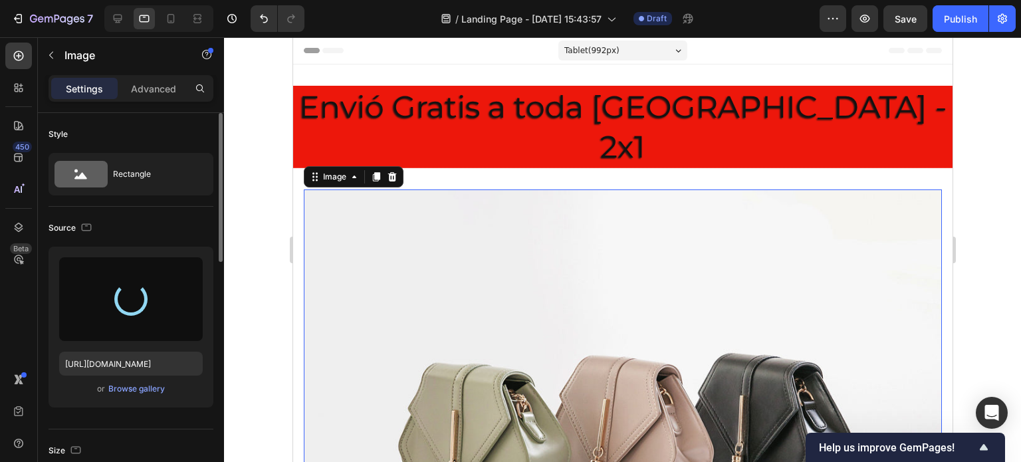
type input "[URL][DOMAIN_NAME]"
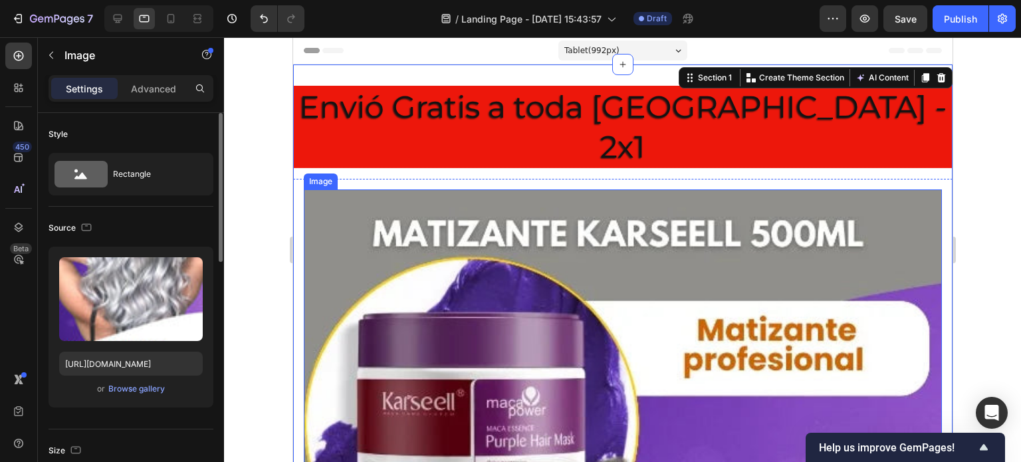
click at [304, 174] on div "Image" at bounding box center [320, 182] width 34 height 16
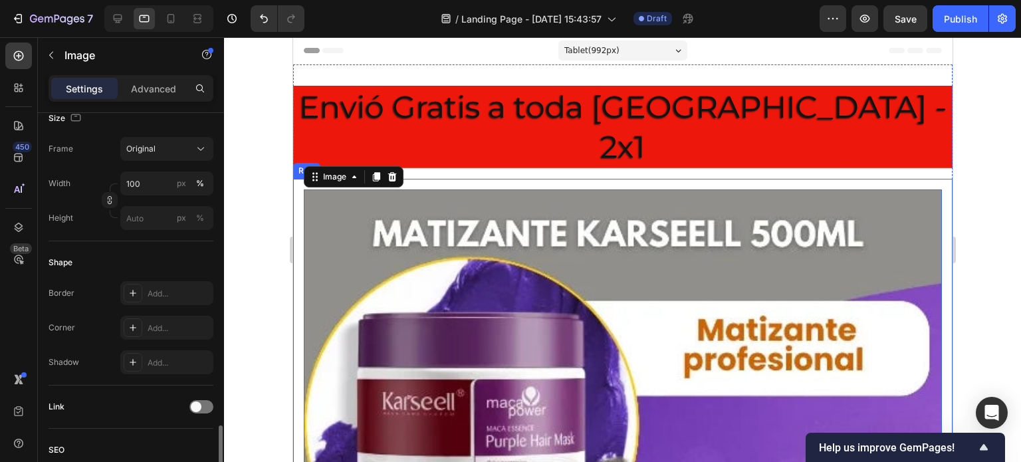
scroll to position [465, 0]
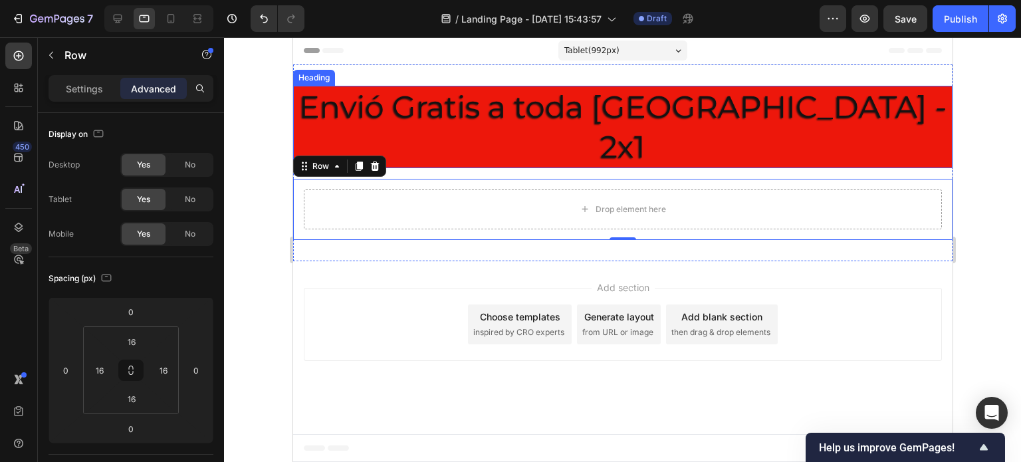
click at [448, 102] on p "Envió Gratis a toda [GEOGRAPHIC_DATA] - 2x1" at bounding box center [622, 127] width 657 height 80
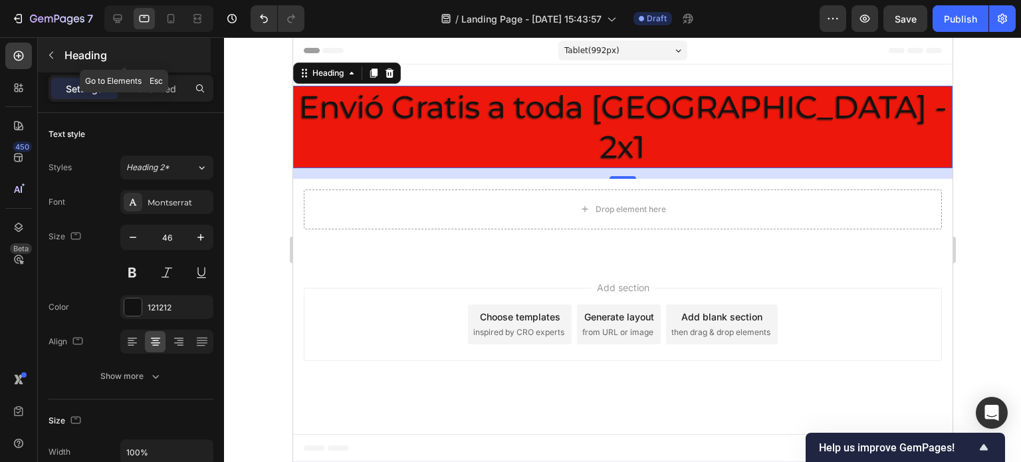
click at [53, 53] on icon "button" at bounding box center [51, 55] width 11 height 11
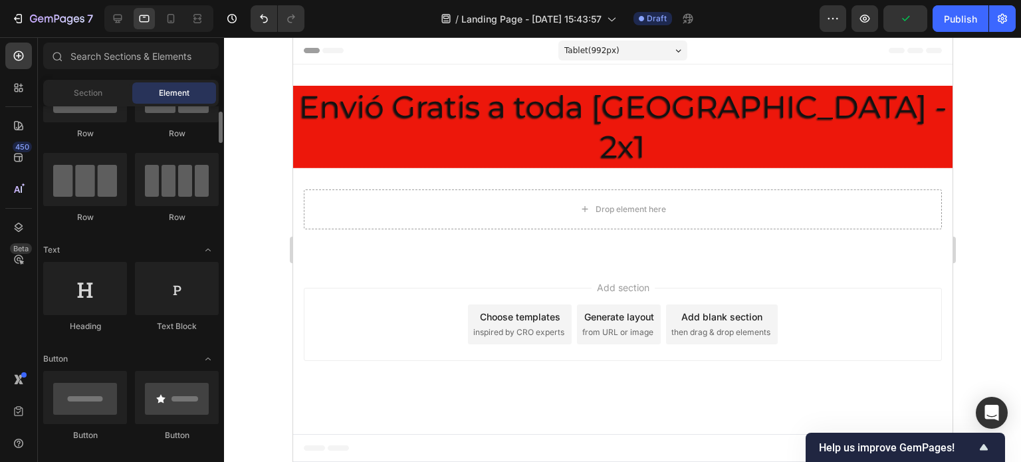
scroll to position [332, 0]
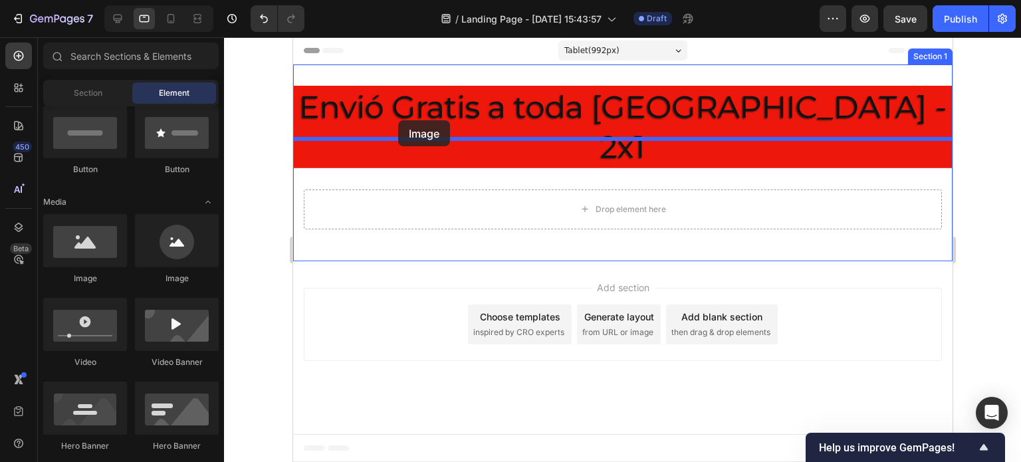
drag, startPoint x: 386, startPoint y: 297, endPoint x: 398, endPoint y: 120, distance: 177.2
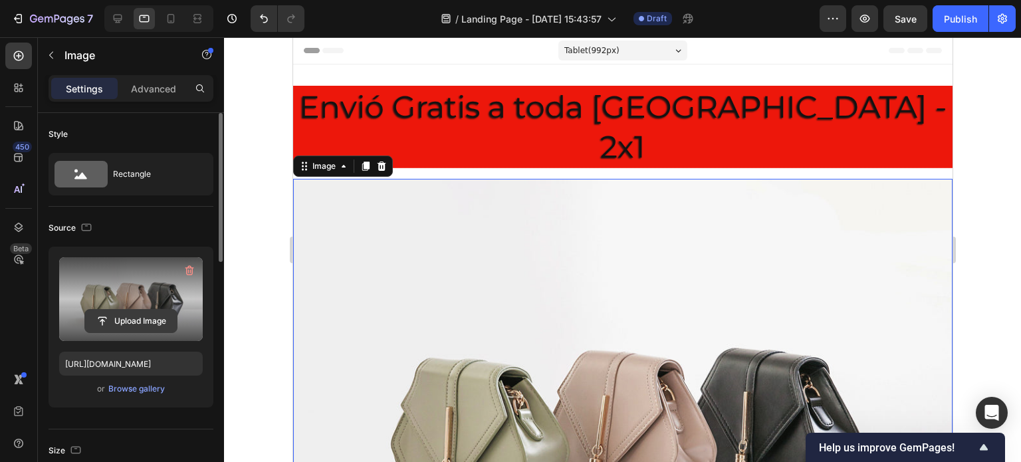
click at [115, 316] on input "file" at bounding box center [131, 321] width 92 height 23
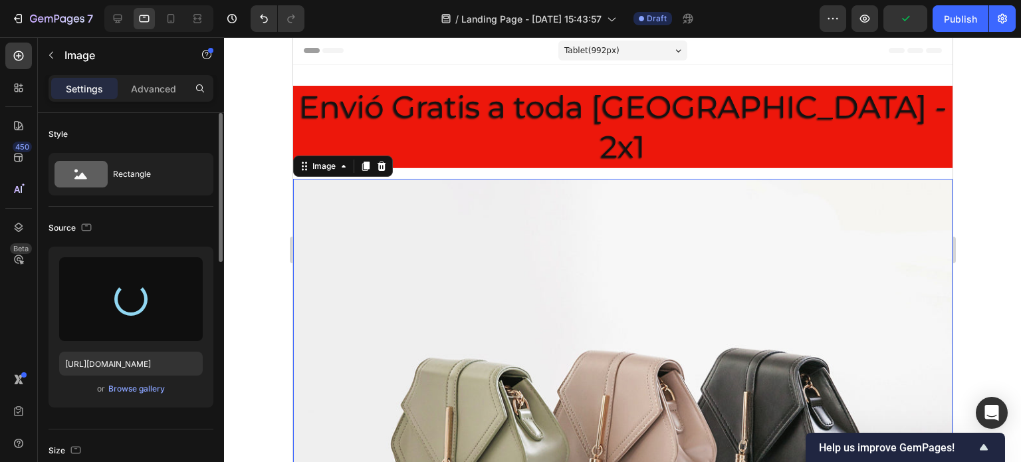
type input "[URL][DOMAIN_NAME]"
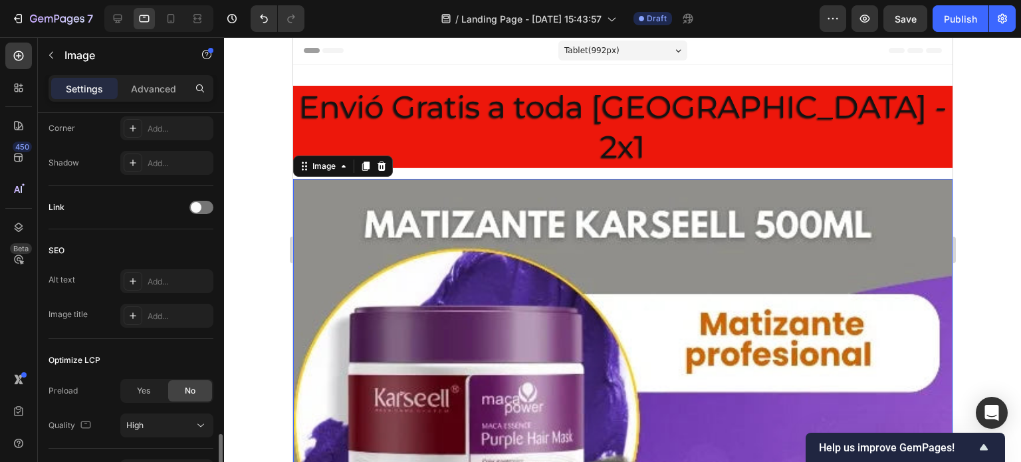
scroll to position [616, 0]
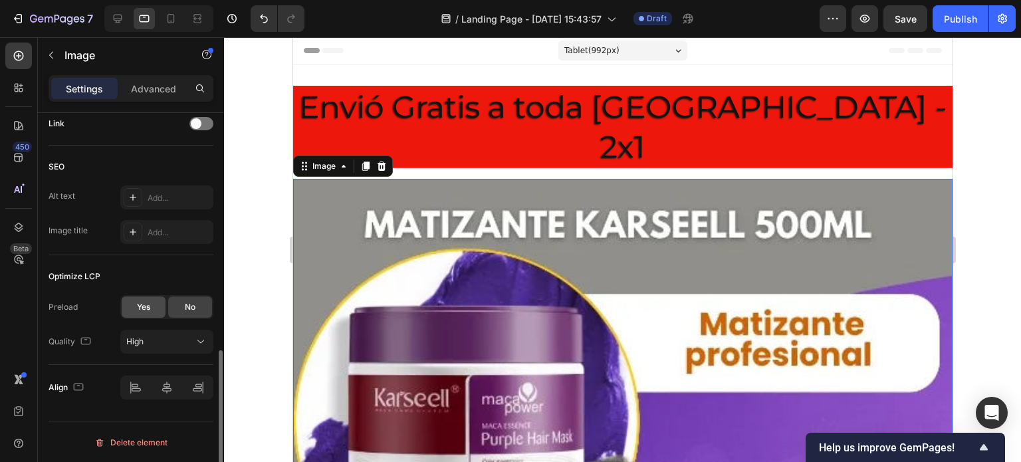
click at [153, 300] on div "Yes" at bounding box center [144, 306] width 44 height 21
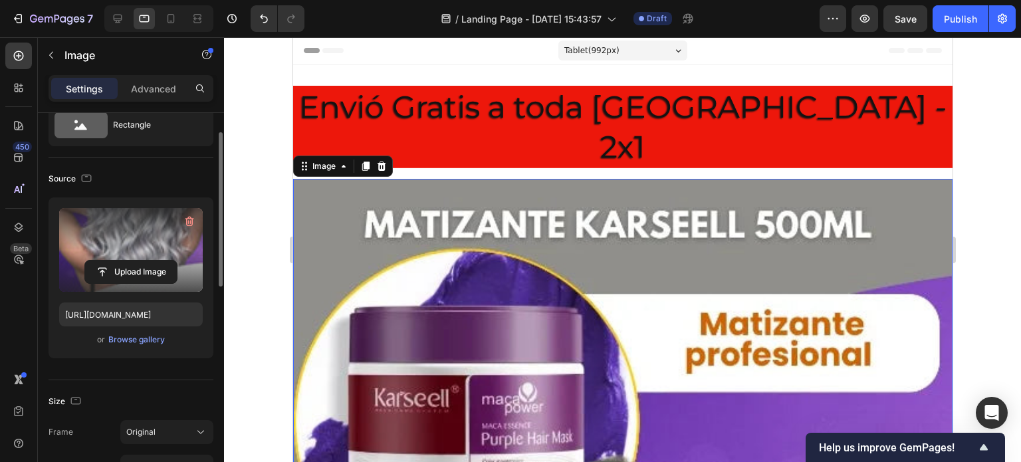
scroll to position [0, 0]
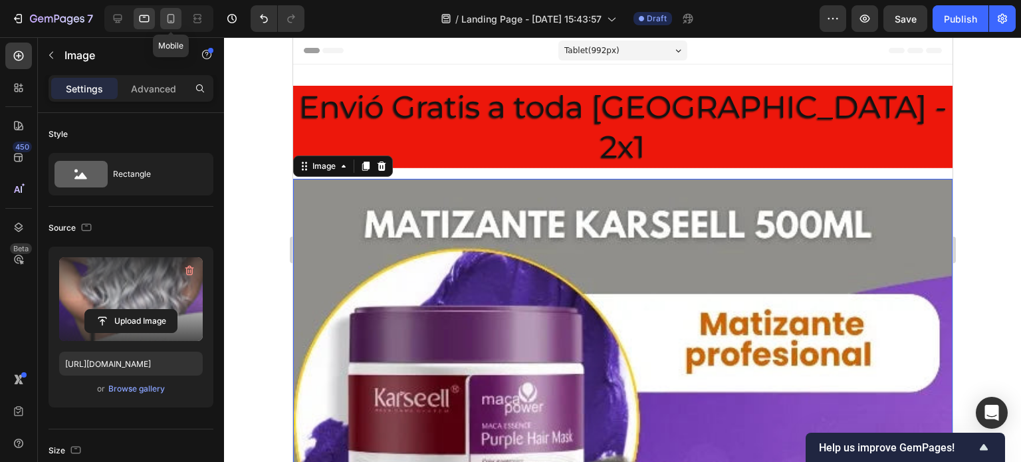
click at [173, 29] on div at bounding box center [170, 18] width 21 height 21
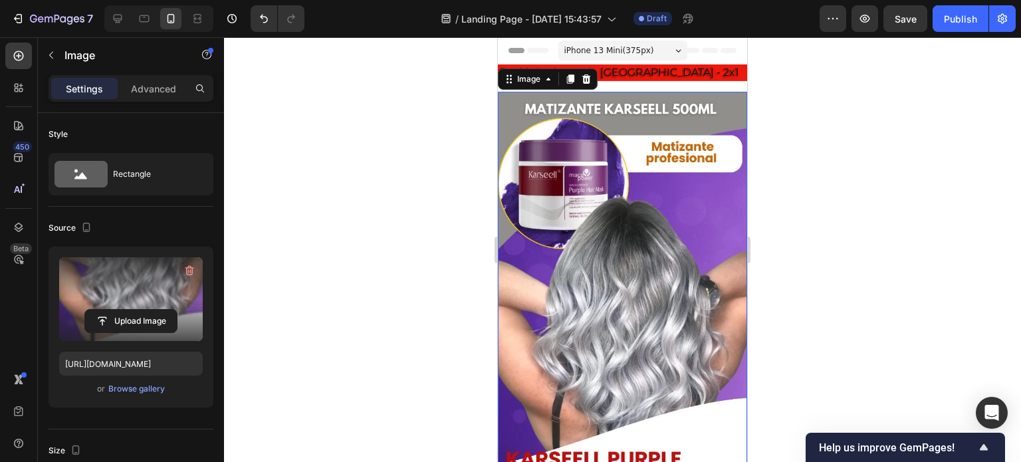
click at [618, 219] on img at bounding box center [622, 376] width 249 height 569
click at [641, 83] on div "Envió Gratis a toda [GEOGRAPHIC_DATA] - 2x1 Heading Image 16 Row" at bounding box center [622, 387] width 249 height 646
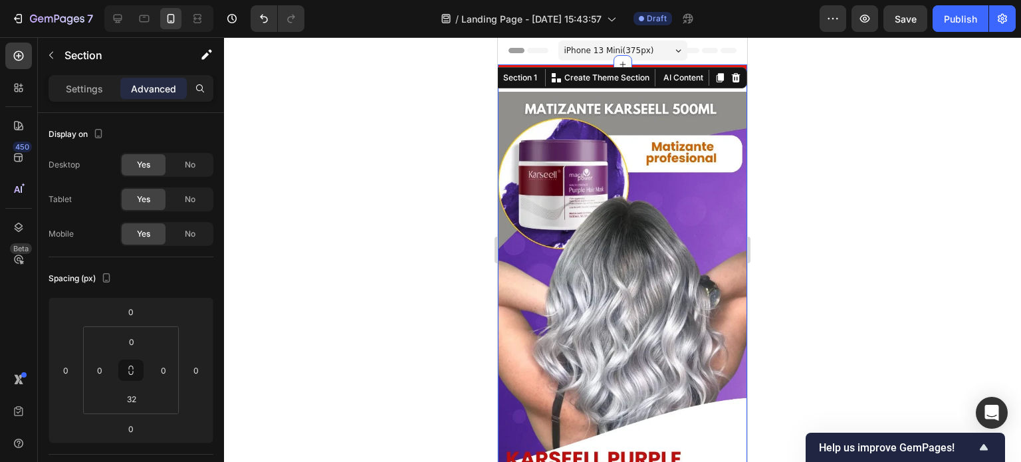
click at [877, 201] on div at bounding box center [622, 249] width 797 height 425
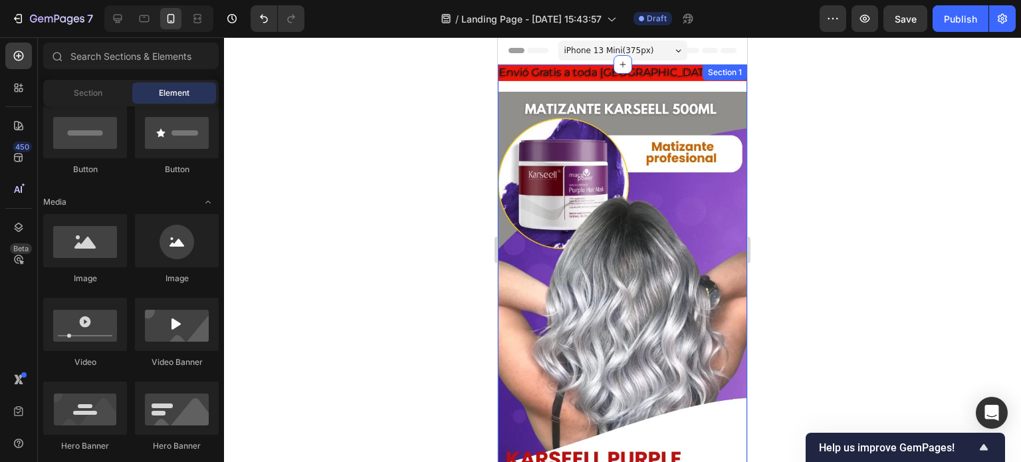
click at [592, 77] on p "Envió Gratis a toda [GEOGRAPHIC_DATA] - 2x1" at bounding box center [622, 73] width 247 height 14
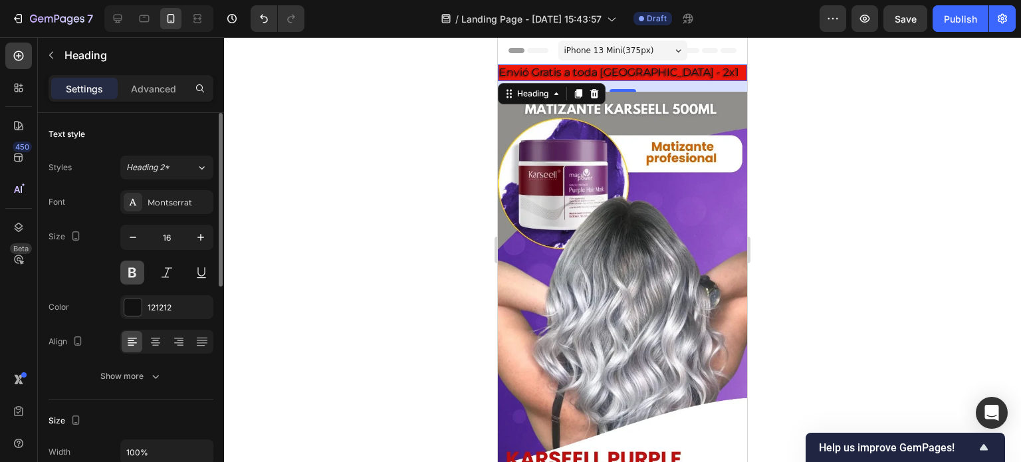
click at [136, 271] on button at bounding box center [132, 273] width 24 height 24
click at [160, 335] on icon at bounding box center [155, 341] width 13 height 13
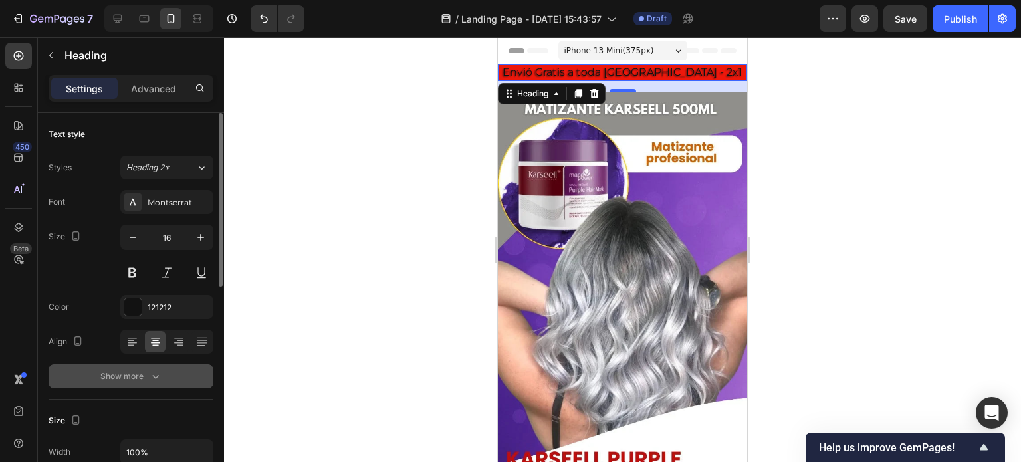
click at [120, 379] on div "Show more" at bounding box center [131, 376] width 62 height 13
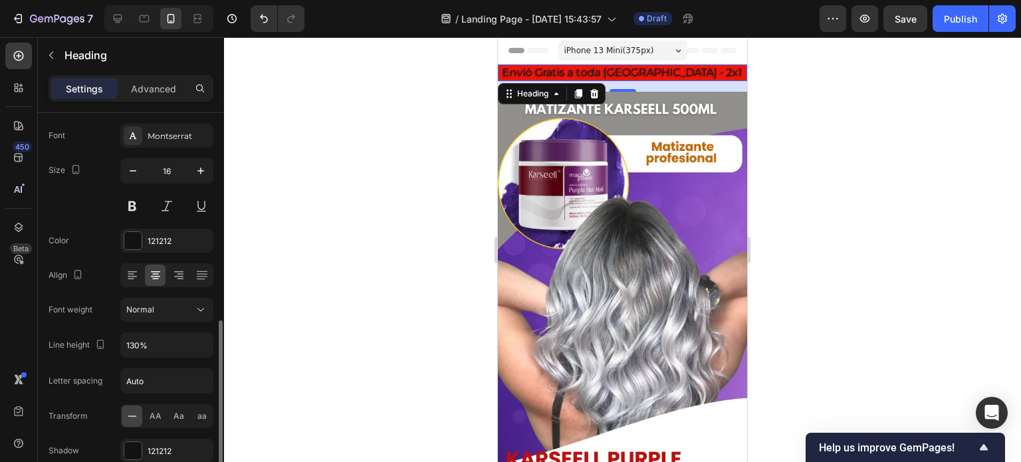
scroll to position [199, 0]
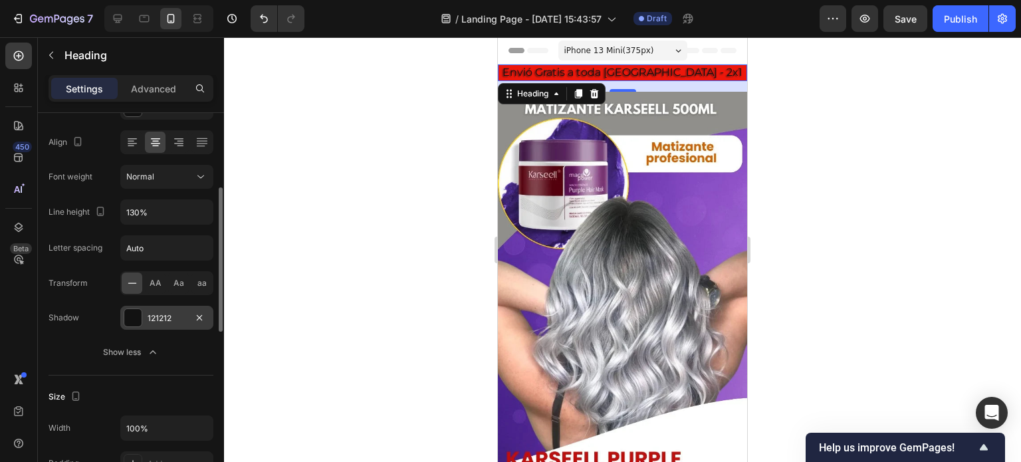
click at [133, 316] on div at bounding box center [132, 317] width 17 height 17
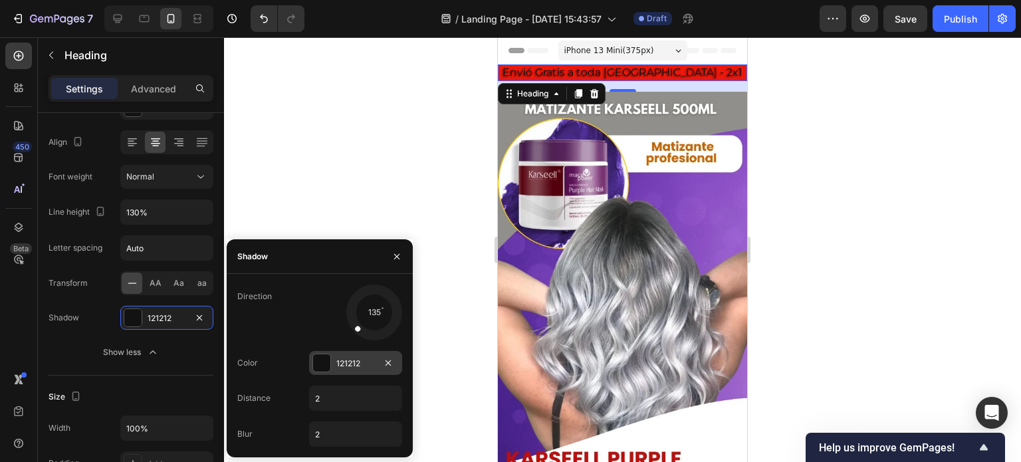
click at [318, 362] on div at bounding box center [321, 362] width 17 height 17
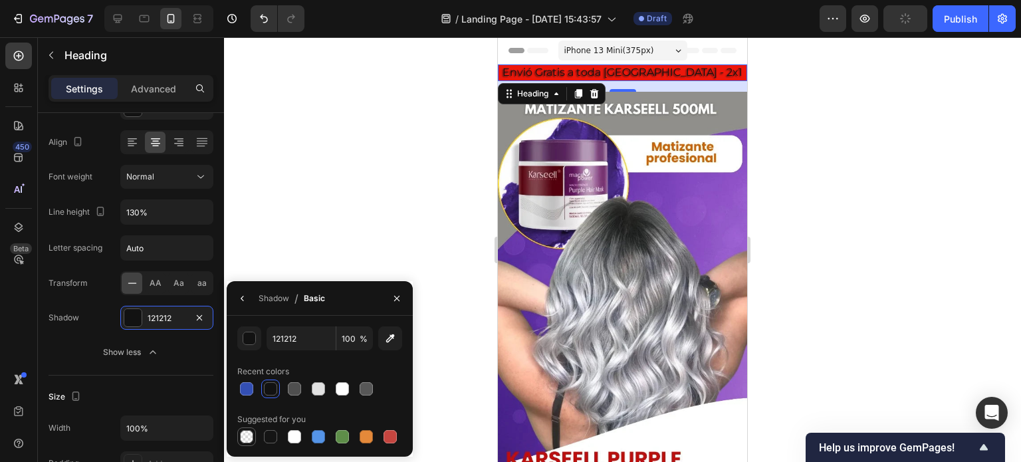
click at [251, 433] on div at bounding box center [246, 436] width 13 height 13
type input "000000"
type input "0"
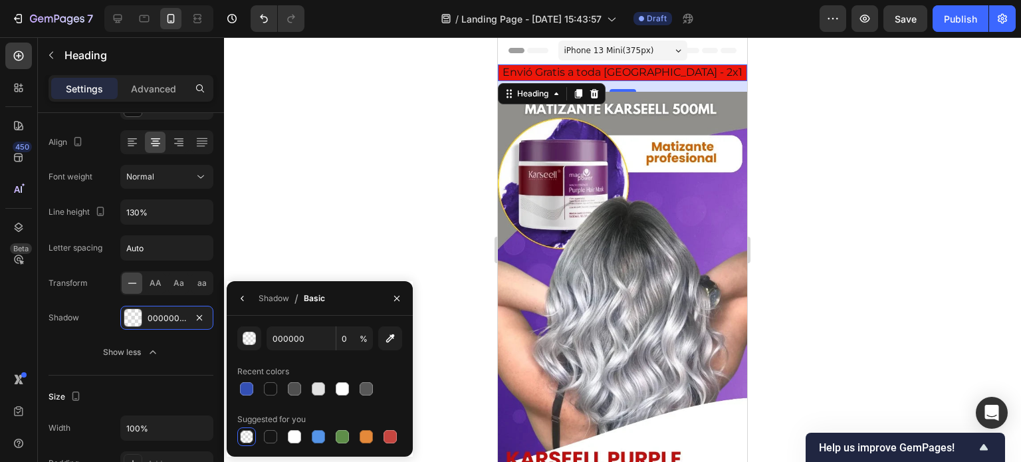
click at [319, 203] on div at bounding box center [622, 249] width 797 height 425
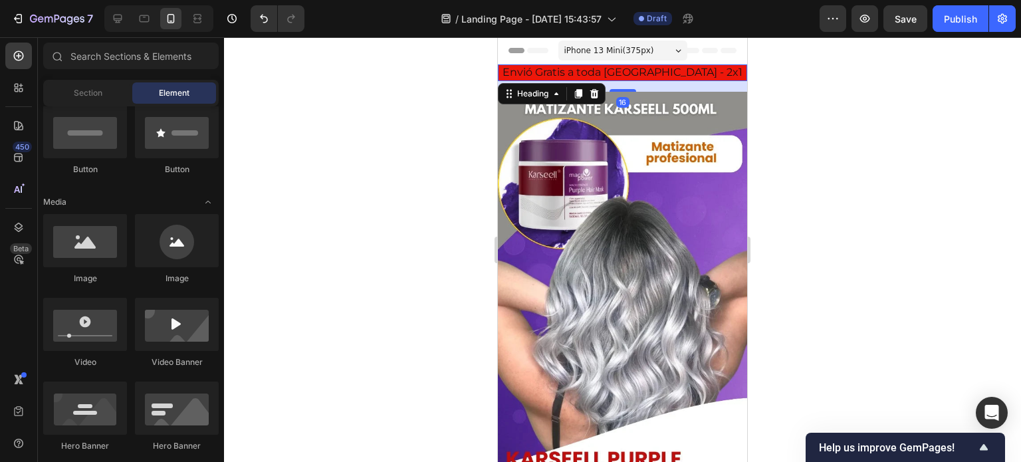
click at [576, 72] on p "Envió Gratis a toda [GEOGRAPHIC_DATA] - 2x1" at bounding box center [622, 73] width 247 height 14
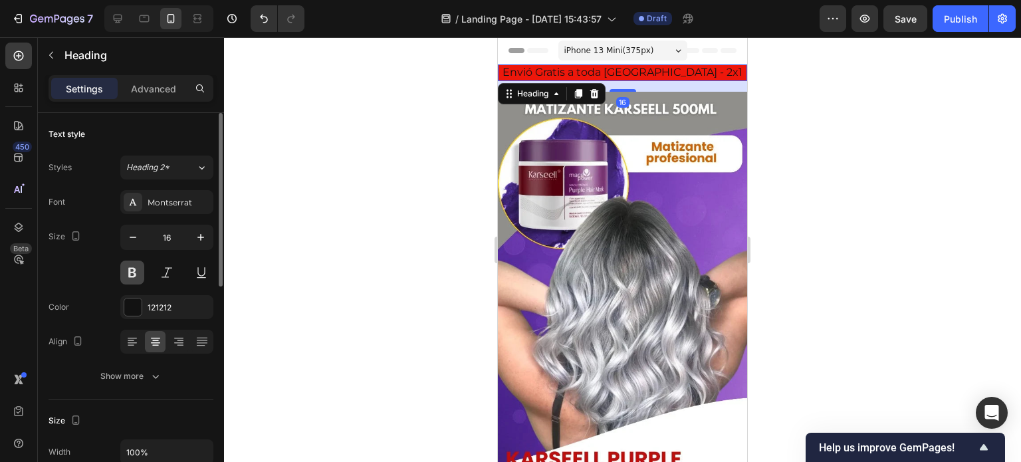
click at [138, 269] on button at bounding box center [132, 273] width 24 height 24
click at [322, 225] on div at bounding box center [622, 249] width 797 height 425
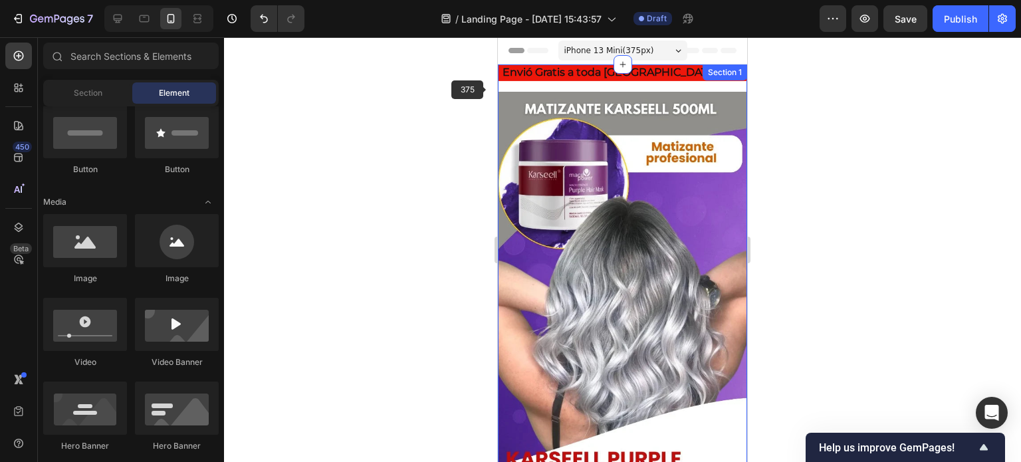
click at [498, 90] on div "Envió Gratis a toda [GEOGRAPHIC_DATA] - 2x1 Heading Image Row" at bounding box center [622, 387] width 249 height 646
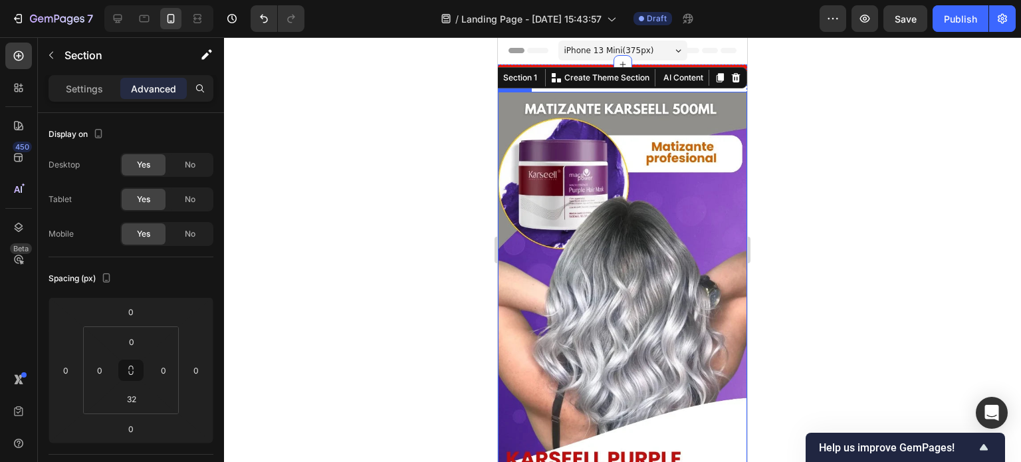
click at [421, 138] on div at bounding box center [622, 249] width 797 height 425
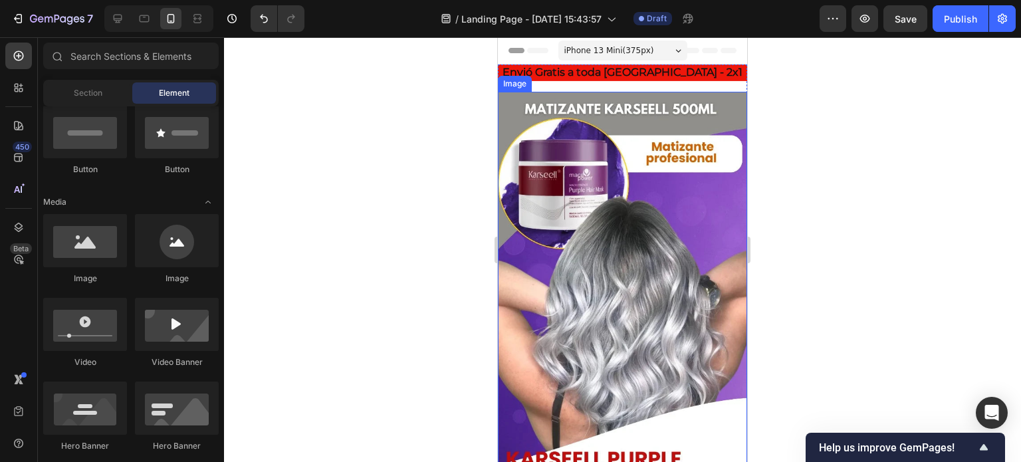
click at [532, 138] on img at bounding box center [622, 376] width 249 height 569
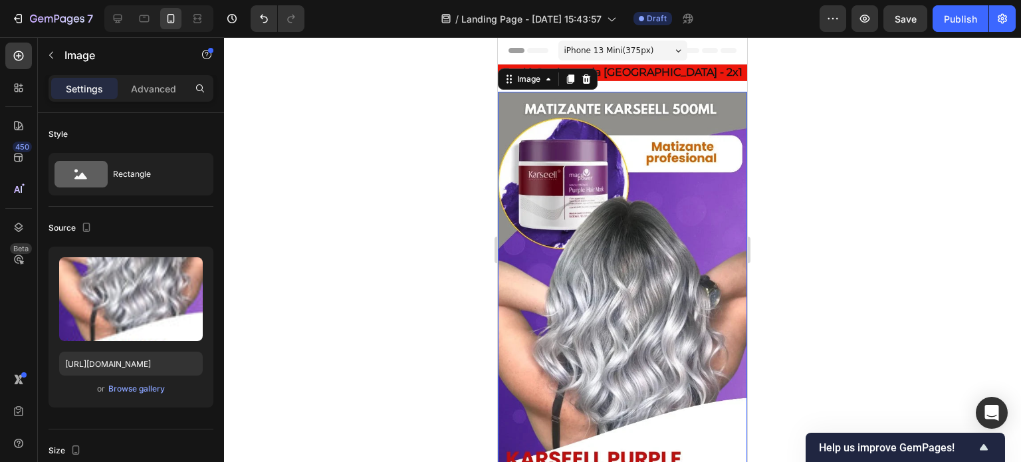
drag, startPoint x: 429, startPoint y: 135, endPoint x: 481, endPoint y: 118, distance: 55.1
click at [429, 135] on div at bounding box center [622, 249] width 797 height 425
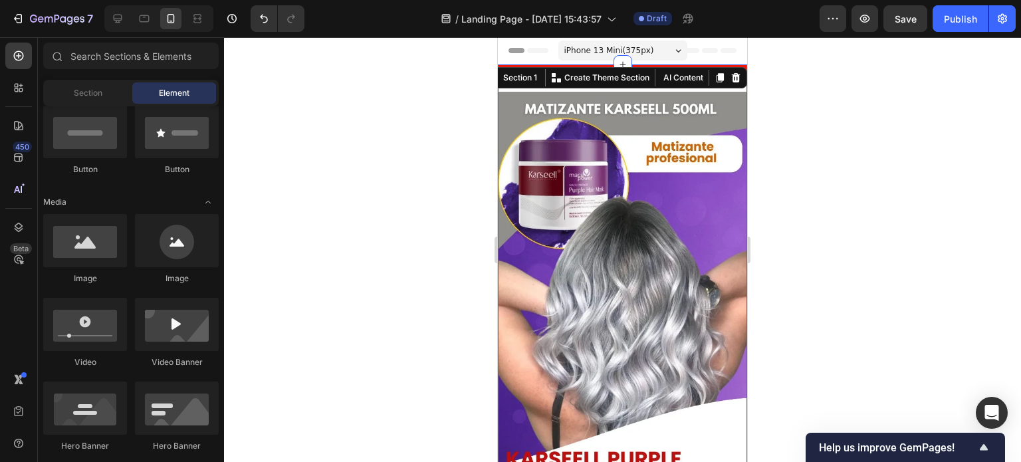
click at [569, 84] on div "Envió Gratis a toda [GEOGRAPHIC_DATA] - 2x1 Heading Image Row Section 1 You can…" at bounding box center [622, 397] width 249 height 667
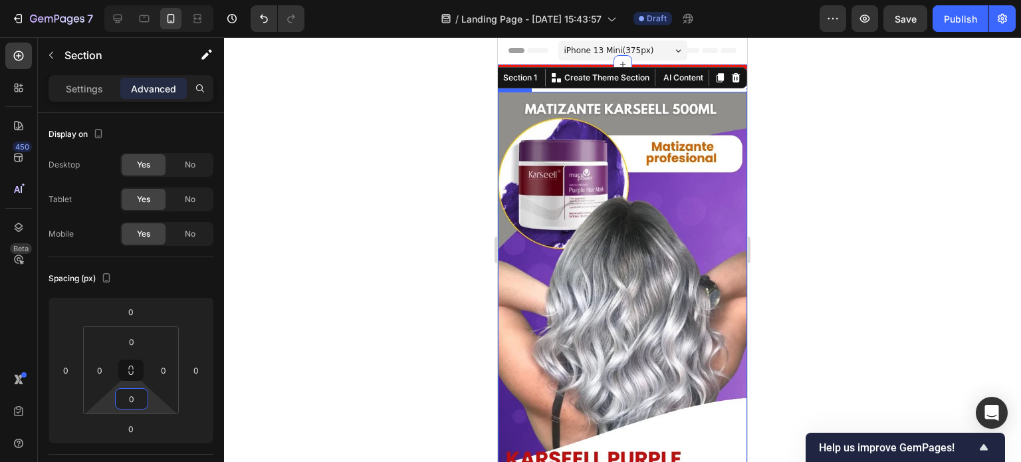
type input "0"
click at [395, 213] on div at bounding box center [622, 249] width 797 height 425
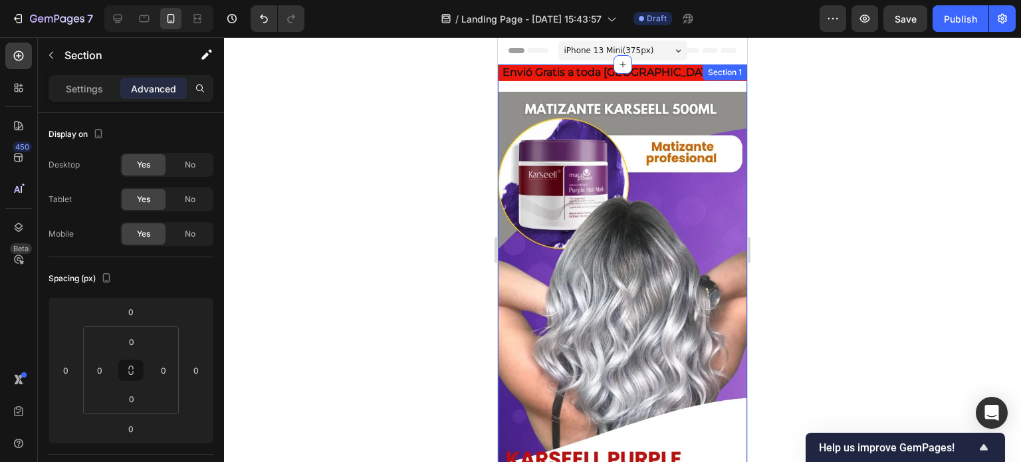
click at [585, 82] on div "Envió Gratis a toda [GEOGRAPHIC_DATA] - 2x1 Heading Image Row Section 1" at bounding box center [622, 387] width 249 height 646
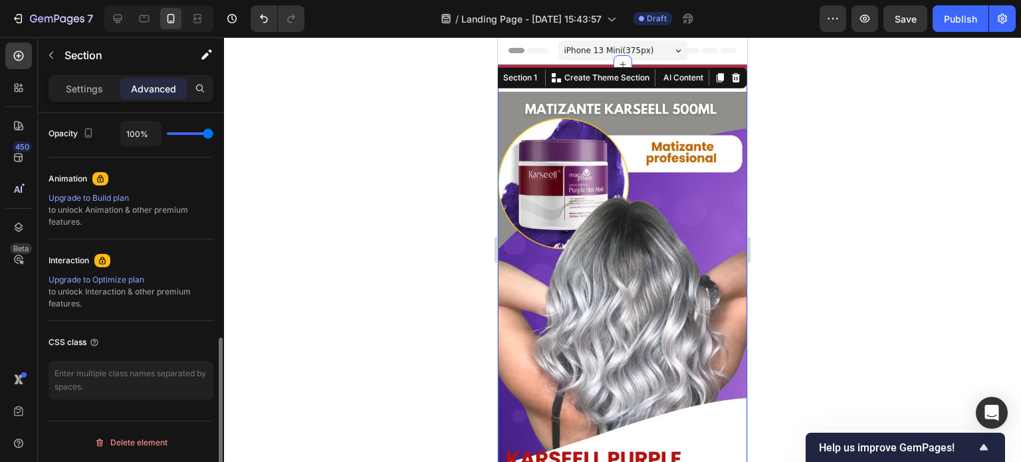
scroll to position [69, 0]
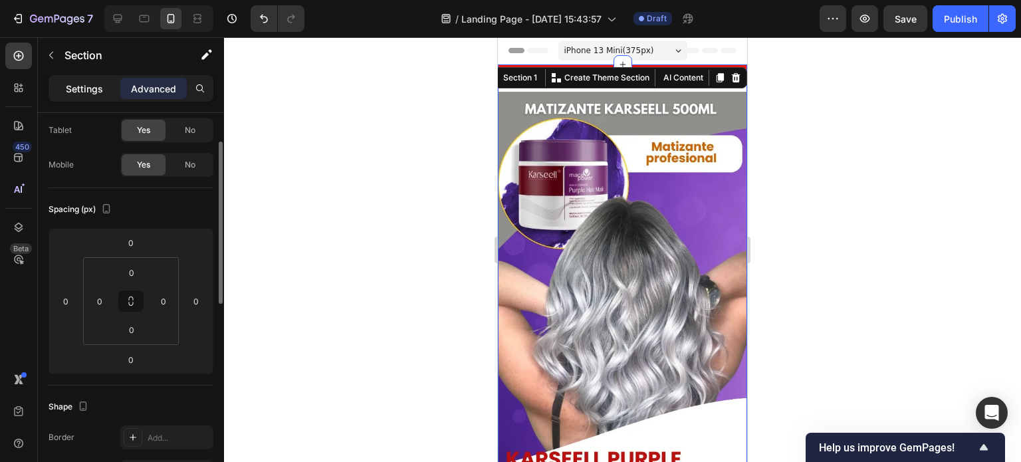
click at [82, 80] on div "Settings" at bounding box center [84, 88] width 66 height 21
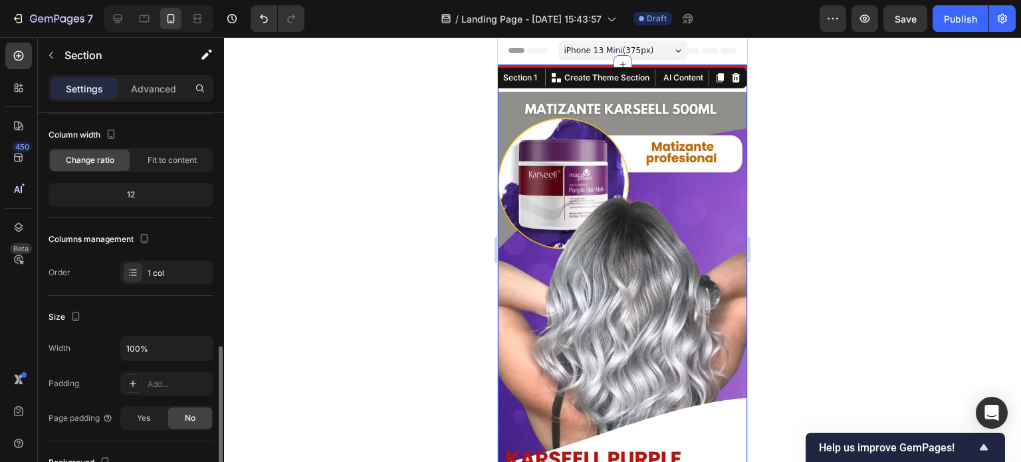
scroll to position [388, 0]
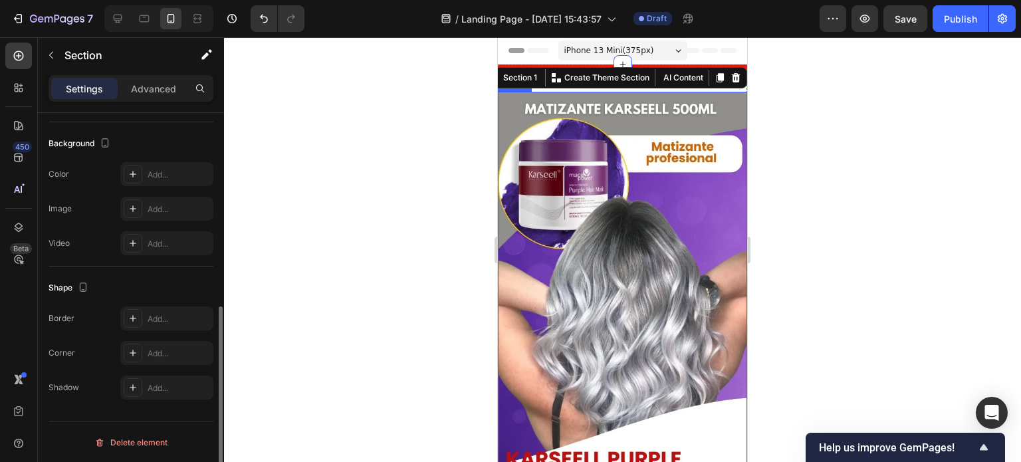
click at [487, 130] on div at bounding box center [622, 249] width 797 height 425
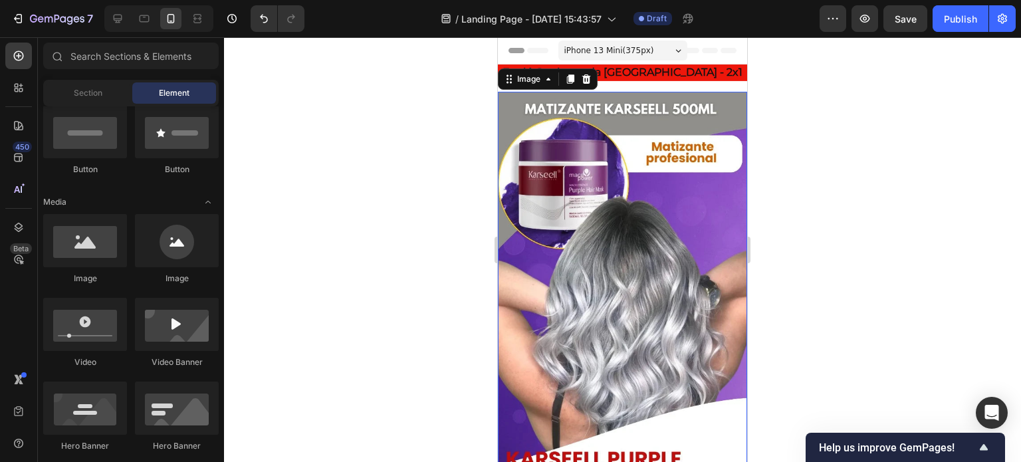
click at [564, 122] on img at bounding box center [622, 376] width 249 height 569
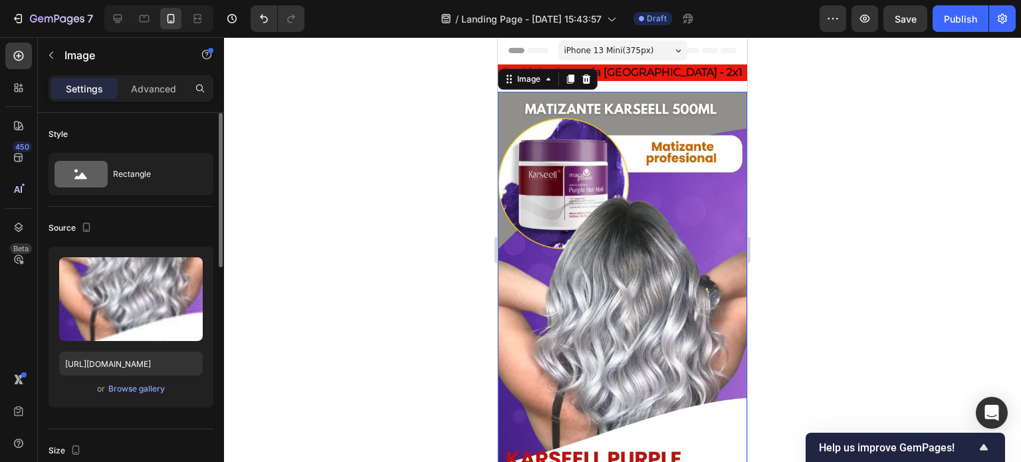
scroll to position [332, 0]
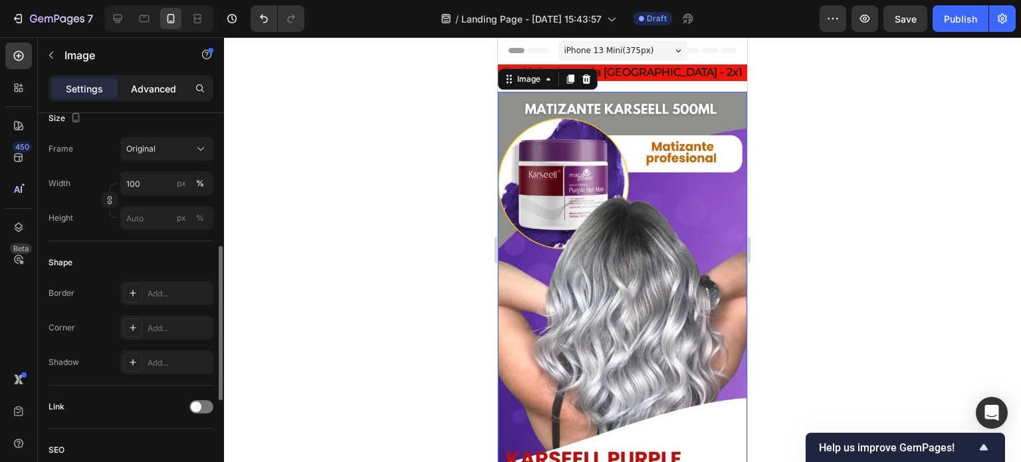
click at [148, 84] on p "Advanced" at bounding box center [153, 89] width 45 height 14
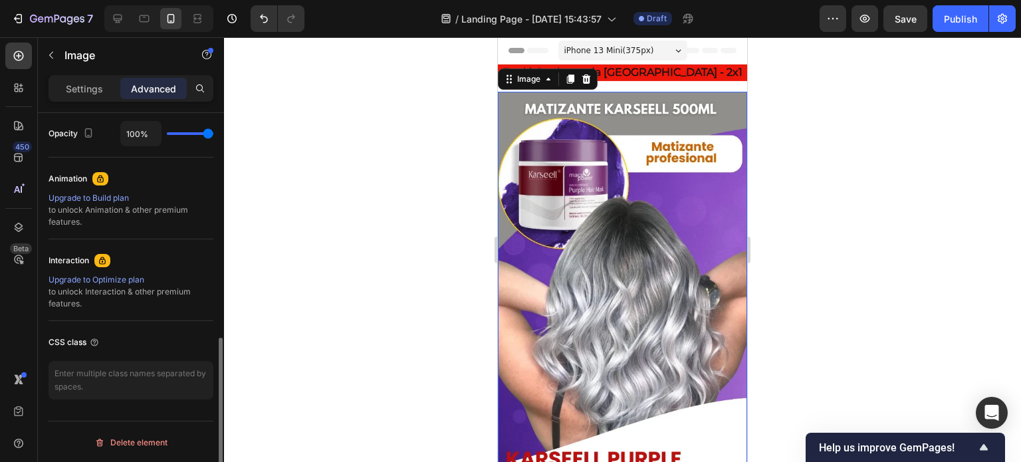
scroll to position [69, 0]
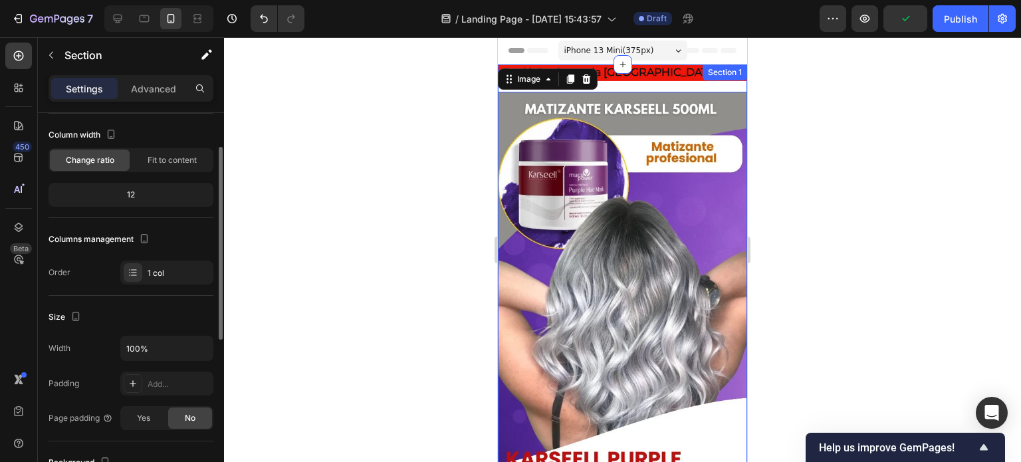
click at [656, 89] on div "Envió Gratis a toda [GEOGRAPHIC_DATA] - 2x1 Heading Image 16 Row" at bounding box center [622, 387] width 249 height 646
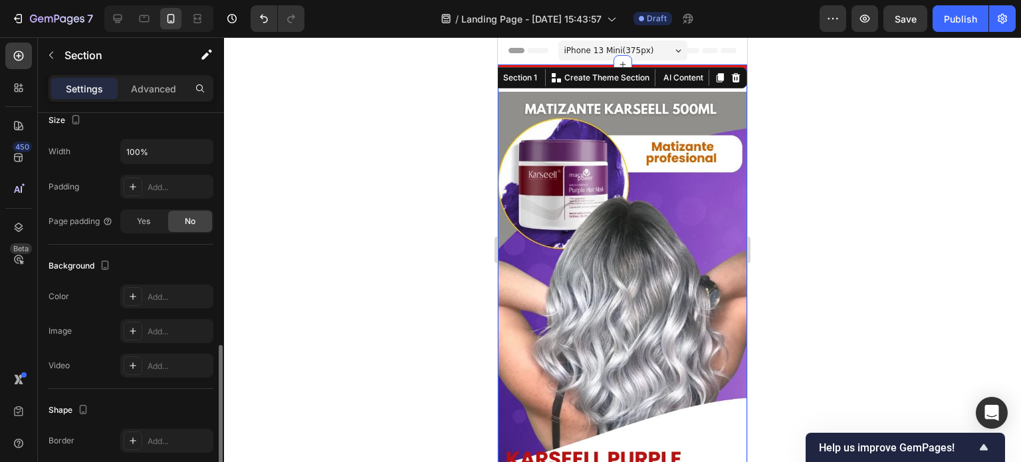
scroll to position [388, 0]
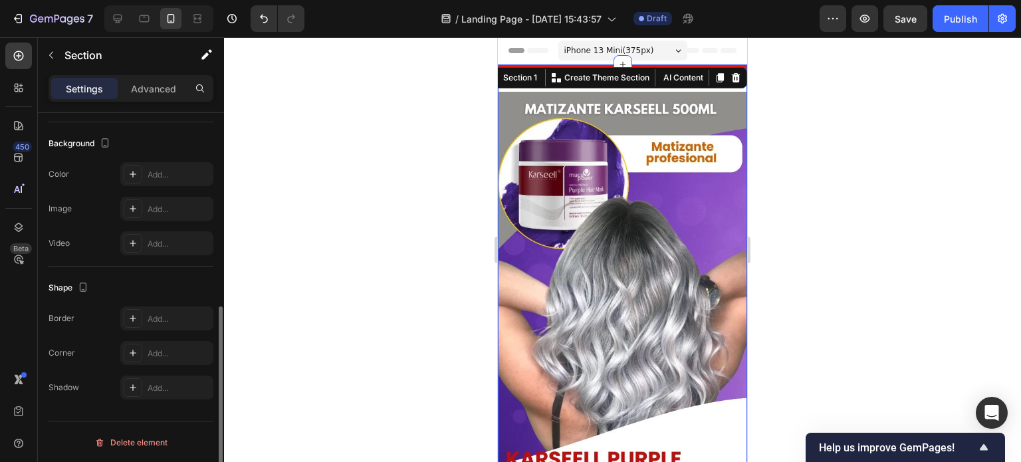
click at [146, 76] on div "Settings Advanced" at bounding box center [131, 88] width 165 height 27
click at [146, 78] on div "Advanced" at bounding box center [153, 88] width 66 height 21
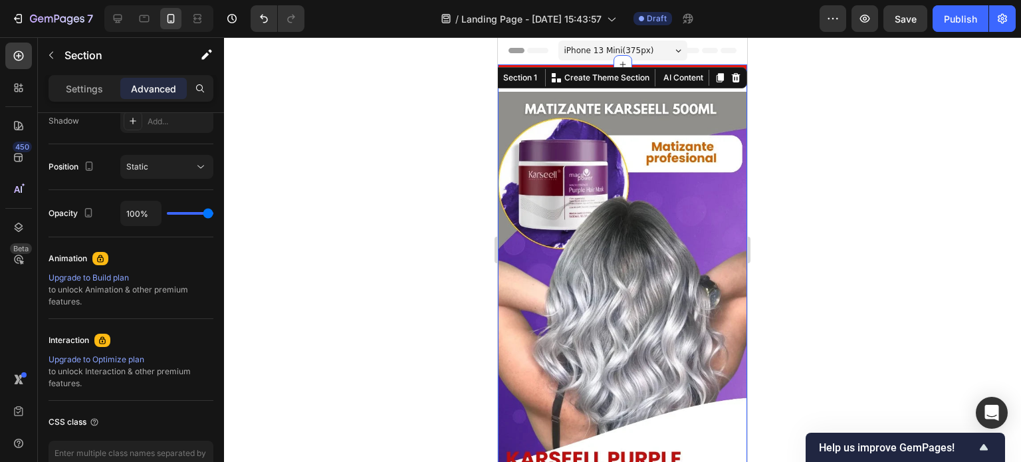
scroll to position [56, 0]
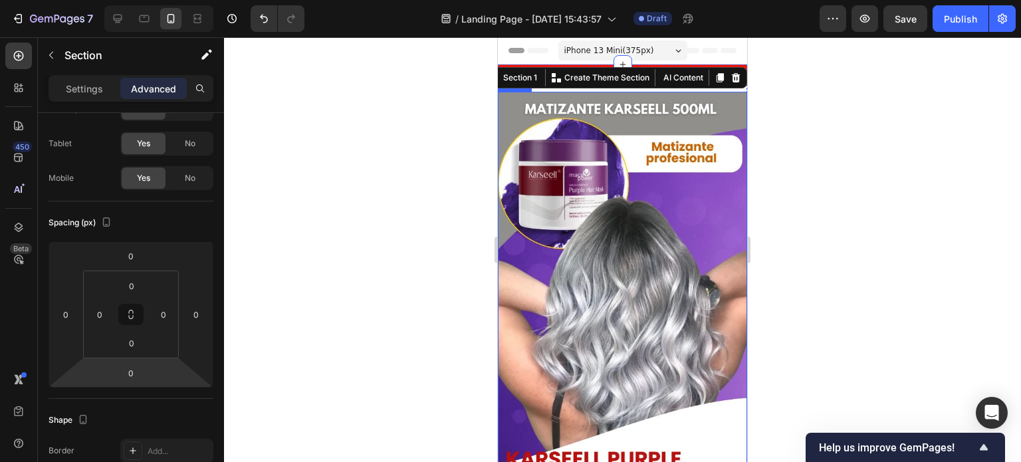
click at [476, 134] on div at bounding box center [622, 249] width 797 height 425
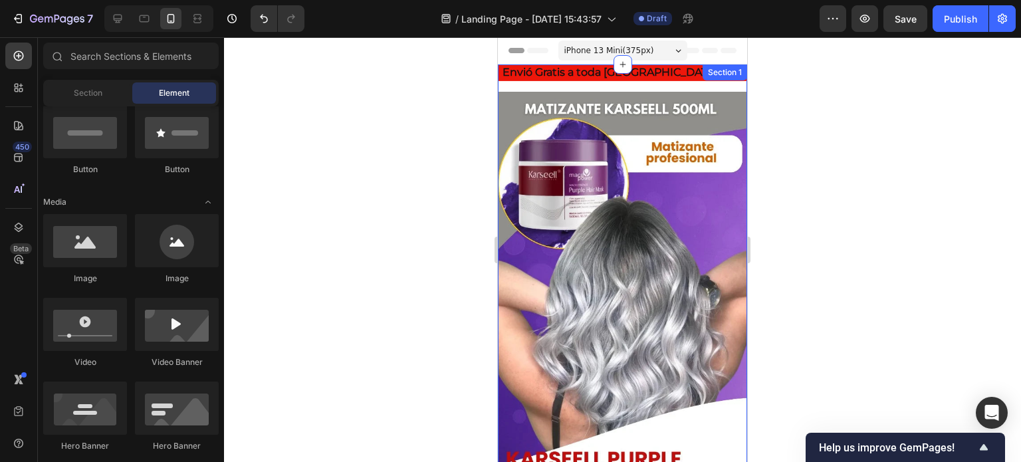
click at [550, 88] on div "Envió Gratis a toda [GEOGRAPHIC_DATA] - 2x1 Heading Image Row" at bounding box center [622, 387] width 249 height 646
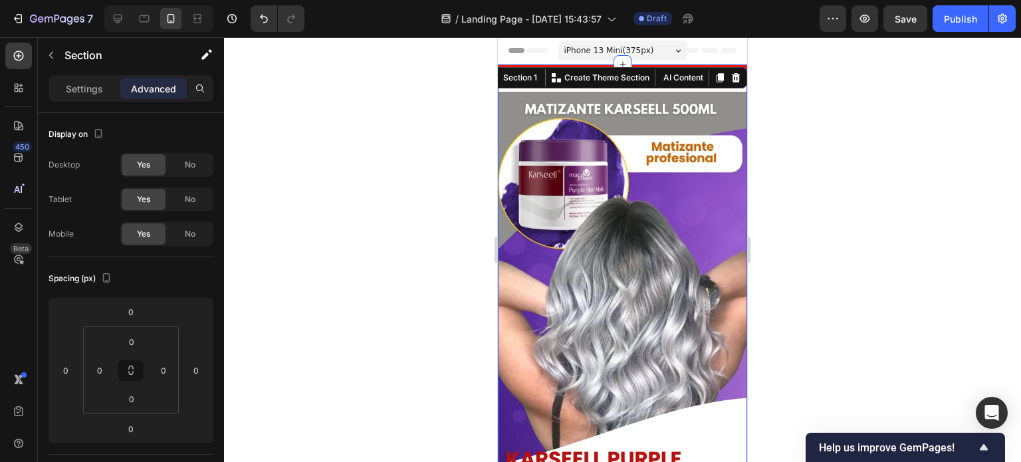
click at [351, 144] on div at bounding box center [622, 249] width 797 height 425
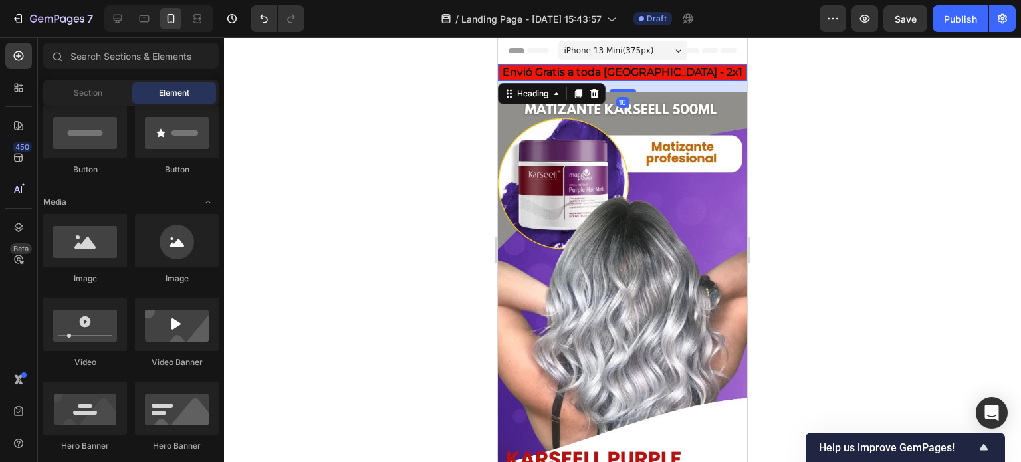
click at [528, 74] on p "Envió Gratis a toda [GEOGRAPHIC_DATA] - 2x1" at bounding box center [622, 73] width 247 height 14
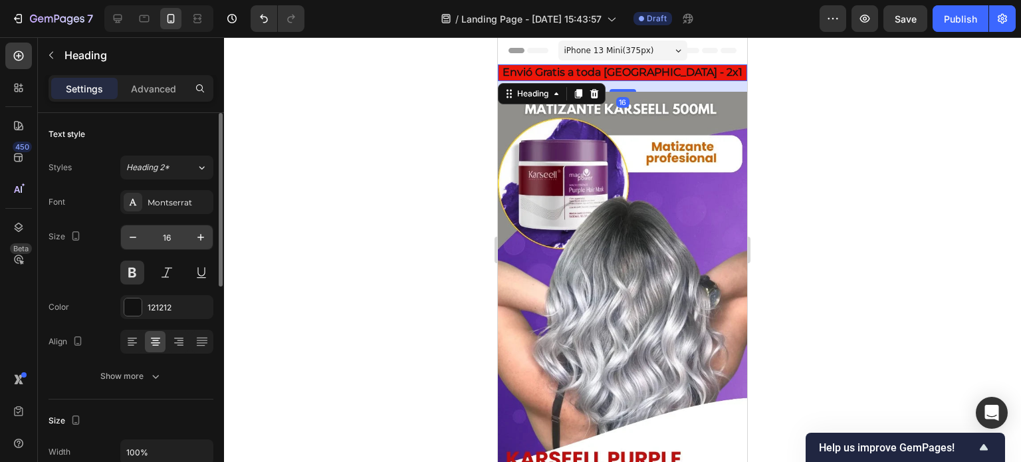
scroll to position [66, 0]
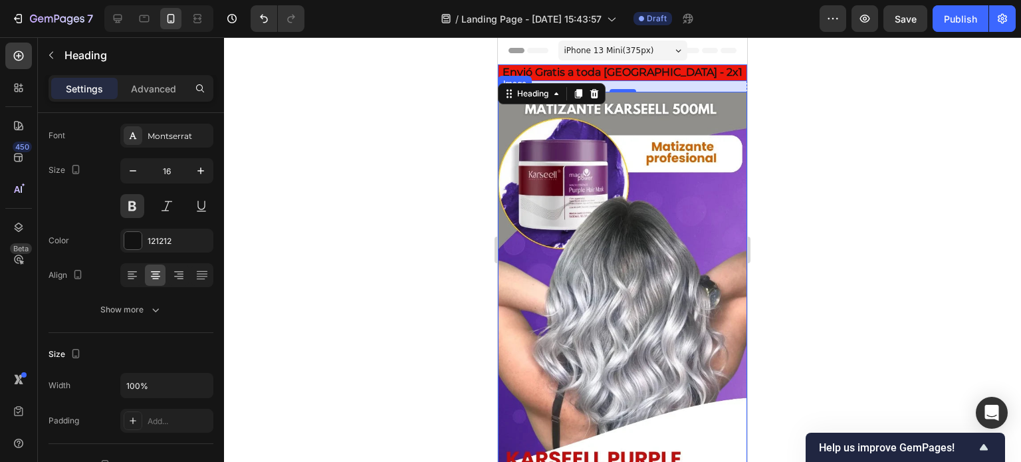
click at [519, 163] on img at bounding box center [622, 376] width 249 height 569
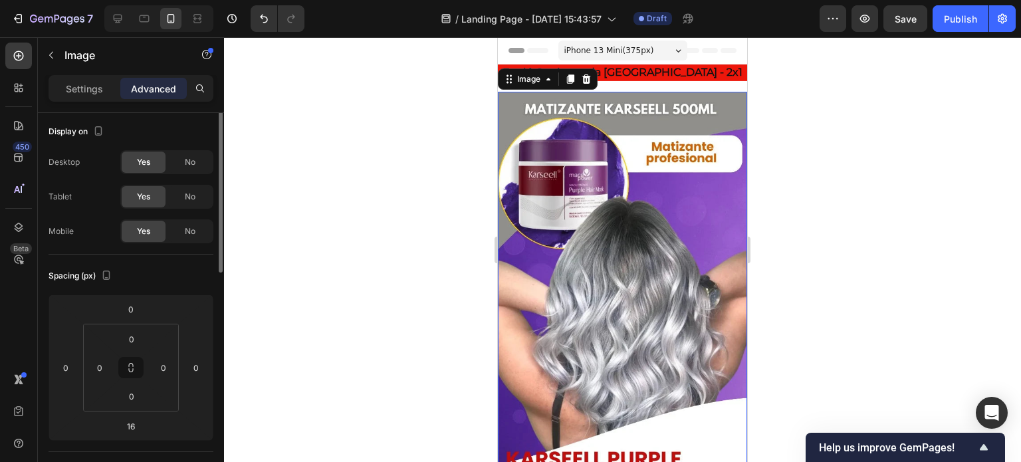
scroll to position [0, 0]
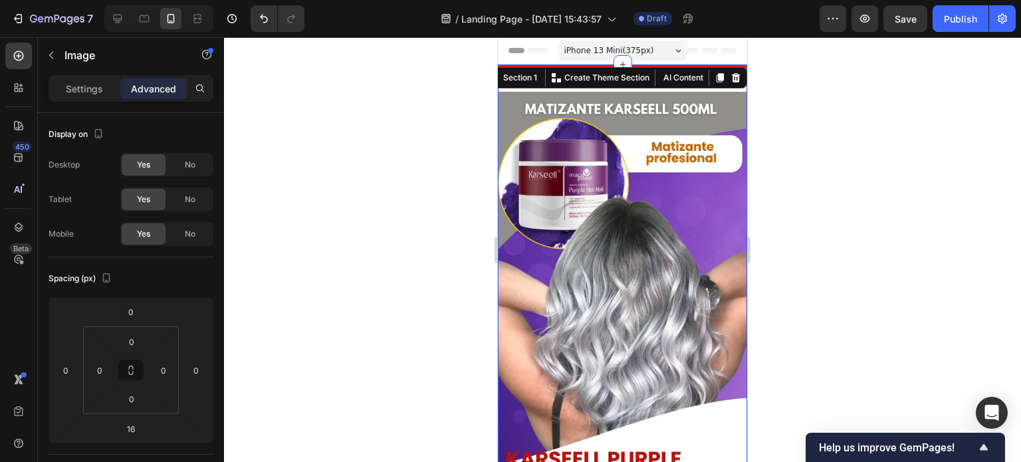
click at [663, 90] on div "Envió Gratis a toda [GEOGRAPHIC_DATA] - 2x1 Heading Image Row" at bounding box center [622, 387] width 249 height 646
click at [458, 144] on div at bounding box center [622, 249] width 797 height 425
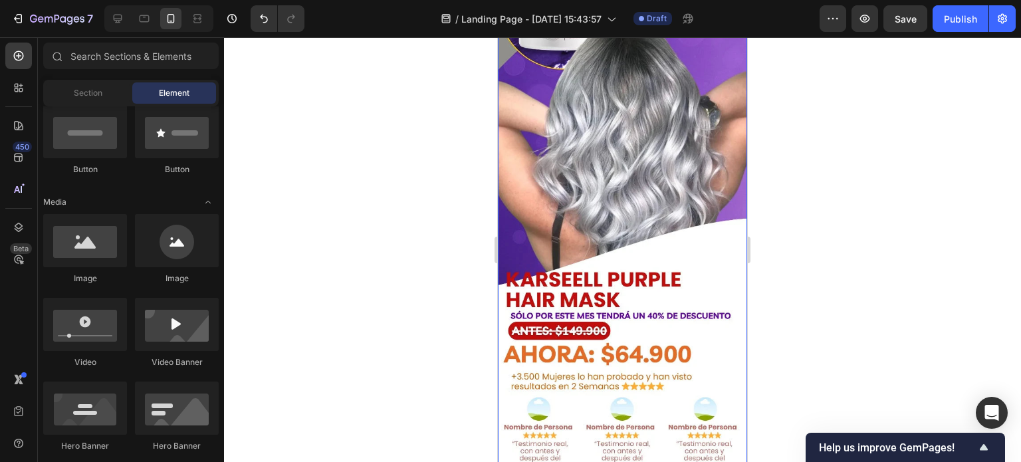
scroll to position [266, 0]
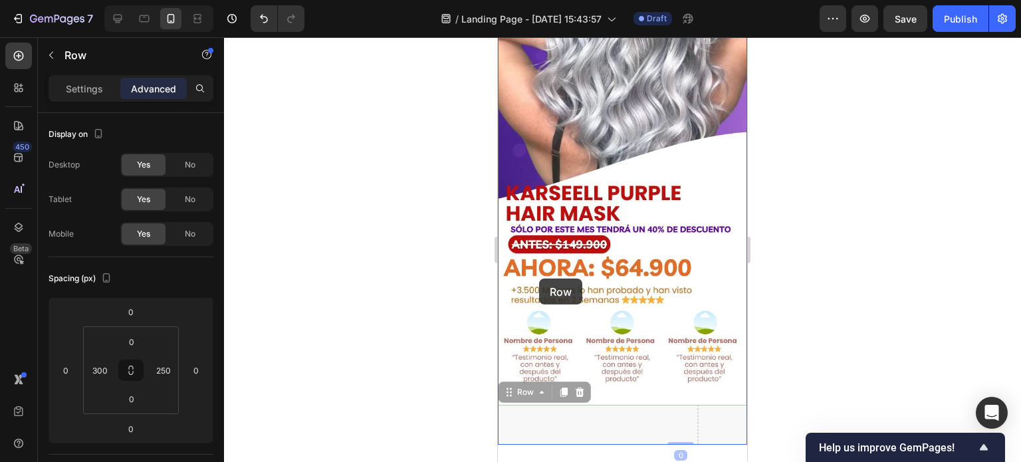
drag, startPoint x: 530, startPoint y: 406, endPoint x: 539, endPoint y: 279, distance: 128.0
click at [539, 279] on div "iPhone 13 Mini ( 375 px) iPhone 13 Mini iPhone 13 Pro iPhone 11 Pro Max iPhone …" at bounding box center [622, 232] width 249 height 923
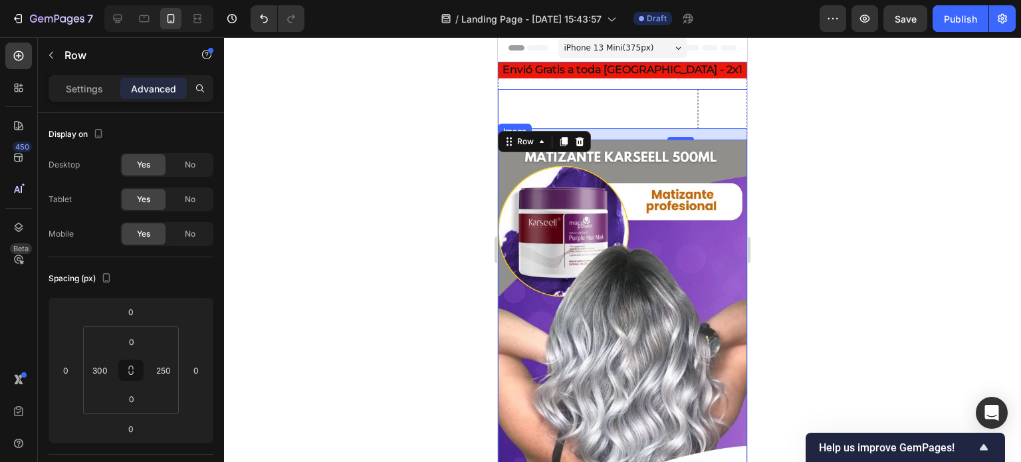
scroll to position [0, 0]
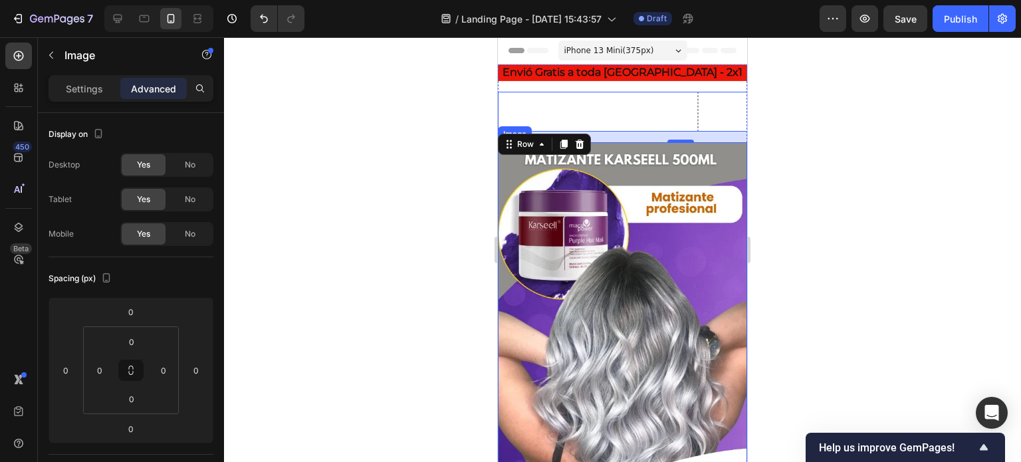
click at [536, 202] on img at bounding box center [622, 426] width 249 height 569
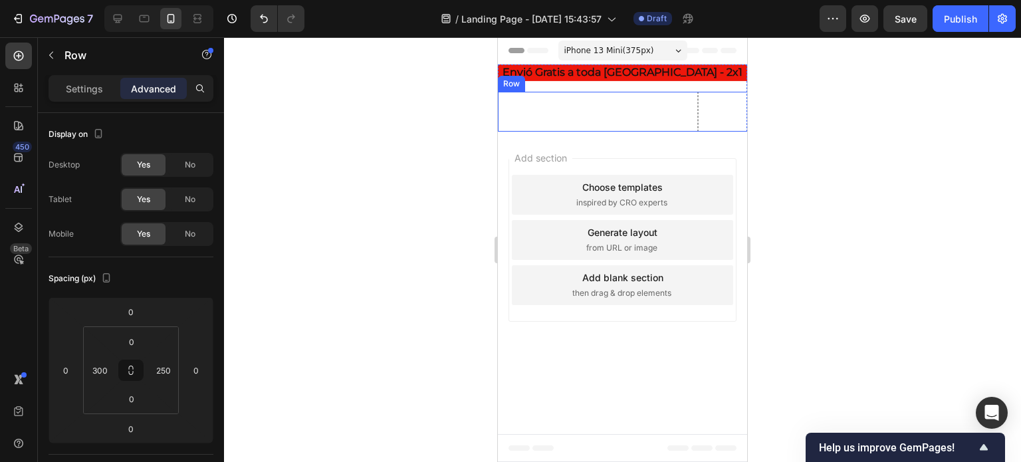
click at [560, 108] on div "Row" at bounding box center [681, 112] width 366 height 40
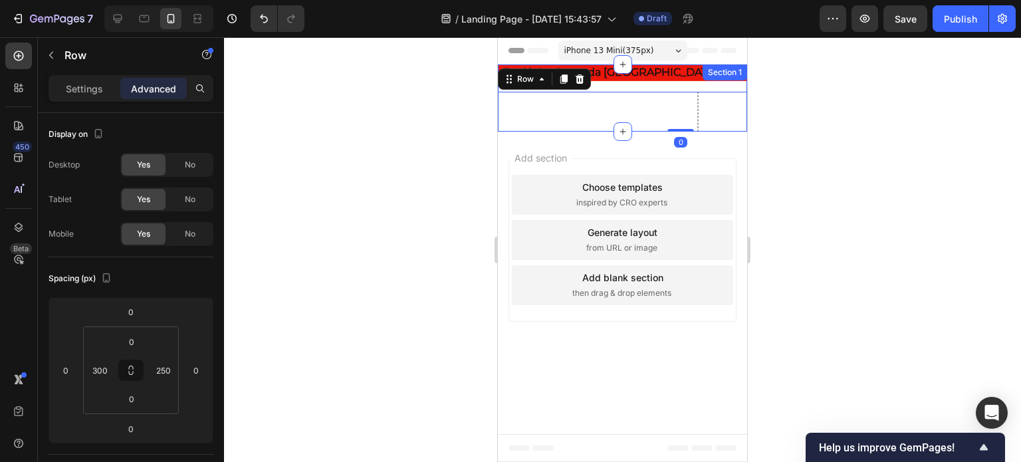
click at [655, 86] on div "Envió Gratis a toda [GEOGRAPHIC_DATA] - 2x1 Heading Row 0 Section 1" at bounding box center [622, 97] width 249 height 67
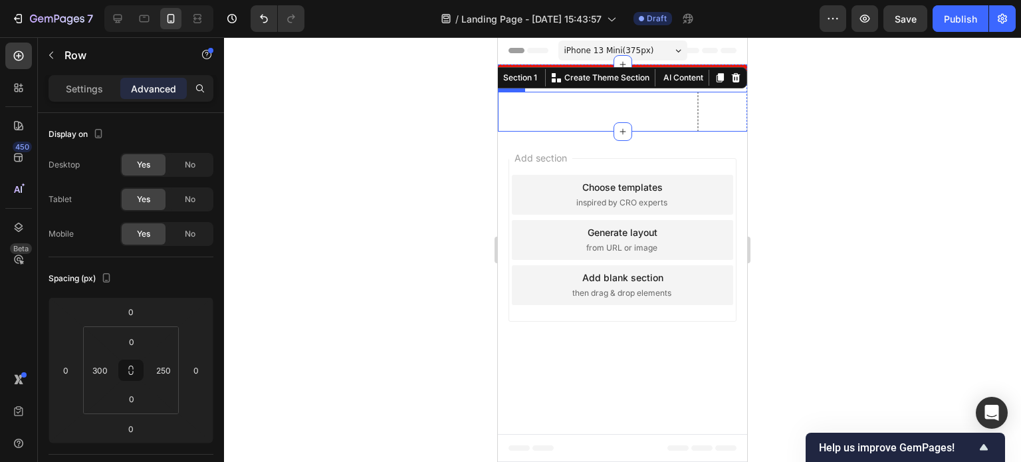
click at [511, 126] on div "Row" at bounding box center [681, 112] width 366 height 40
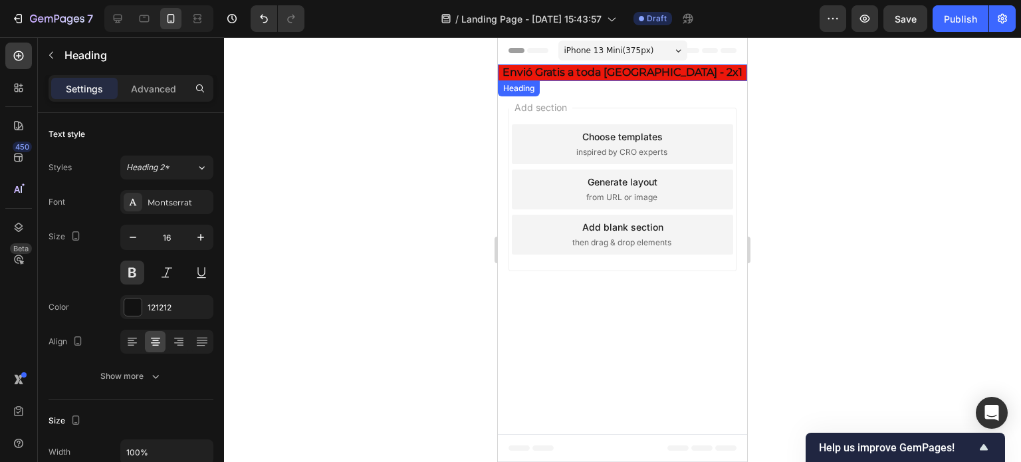
click at [521, 71] on p "Envió Gratis a toda [GEOGRAPHIC_DATA] - 2x1" at bounding box center [622, 73] width 247 height 14
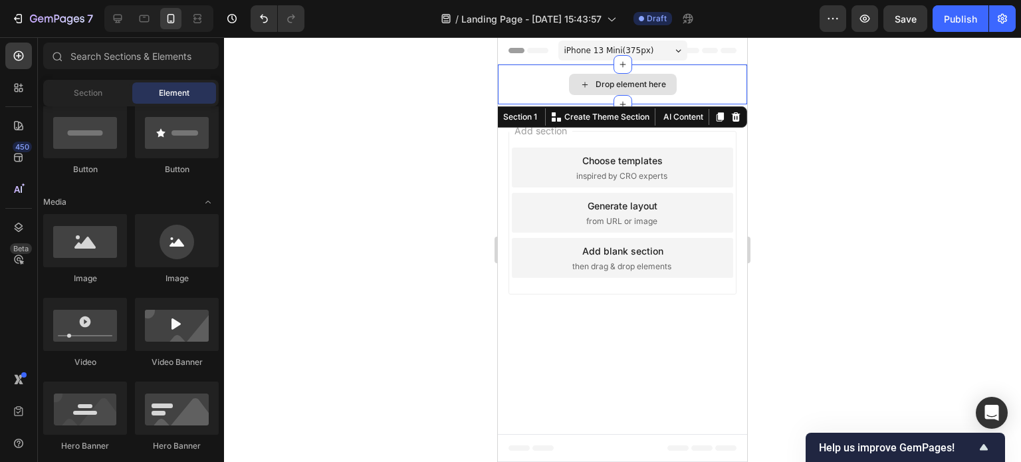
click at [521, 71] on div "Drop element here" at bounding box center [622, 84] width 249 height 40
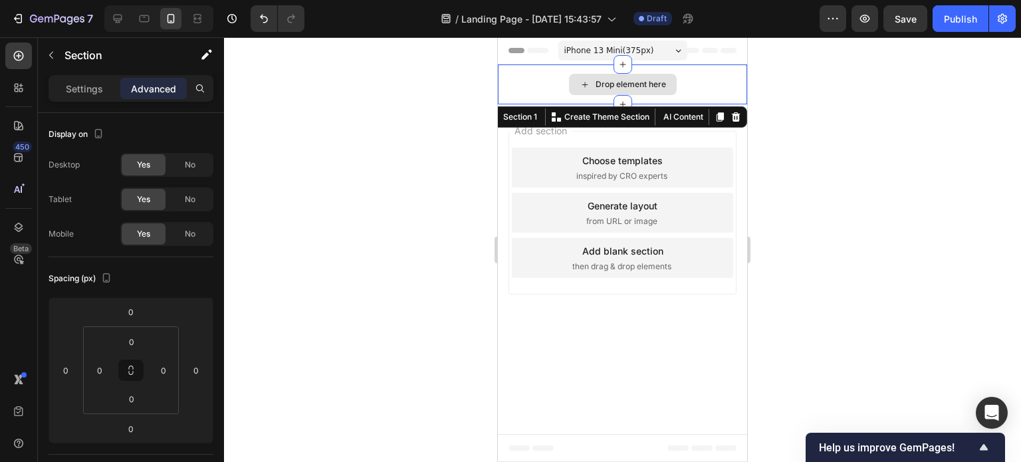
click at [524, 75] on div "Drop element here" at bounding box center [622, 84] width 249 height 40
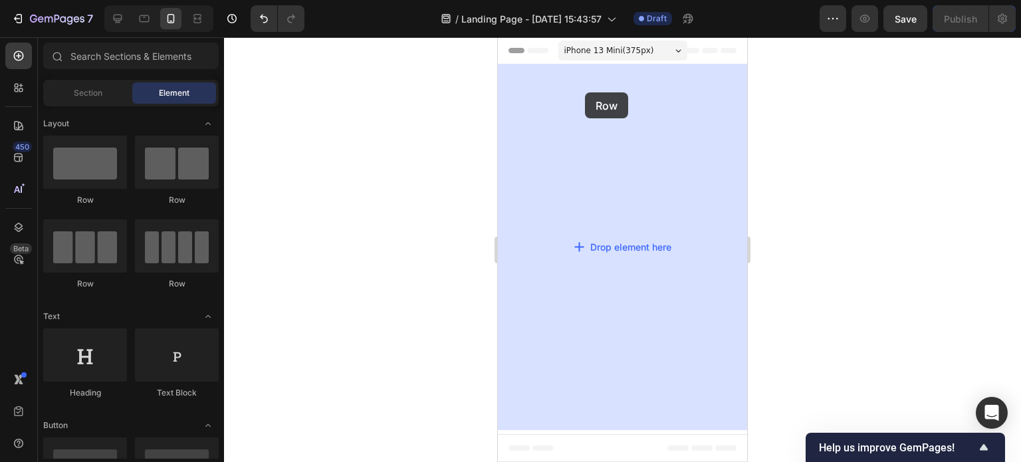
drag, startPoint x: 721, startPoint y: 180, endPoint x: 585, endPoint y: 92, distance: 162.1
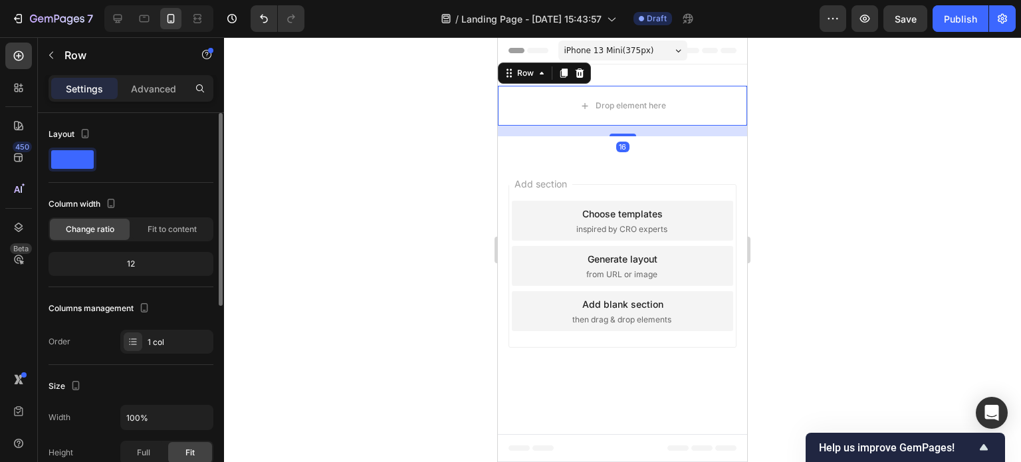
scroll to position [133, 0]
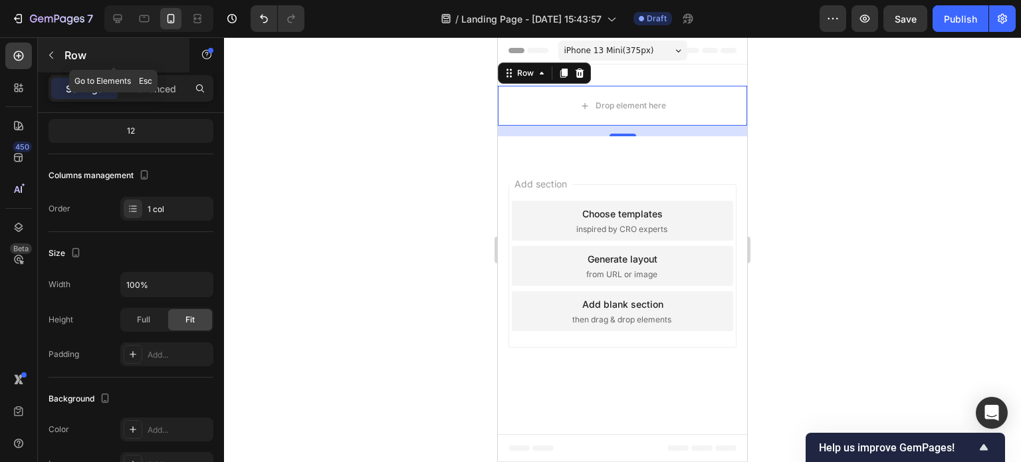
click at [49, 55] on icon "button" at bounding box center [51, 55] width 4 height 7
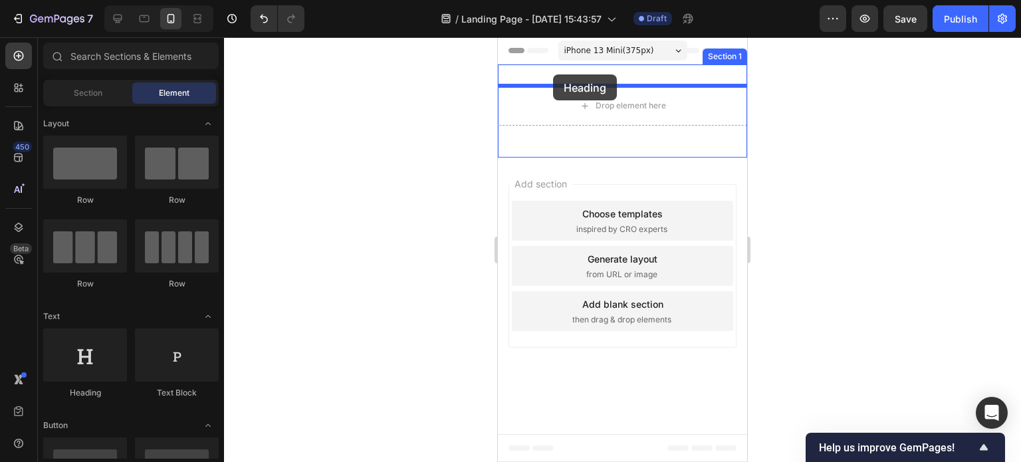
drag, startPoint x: 586, startPoint y: 380, endPoint x: 553, endPoint y: 74, distance: 306.9
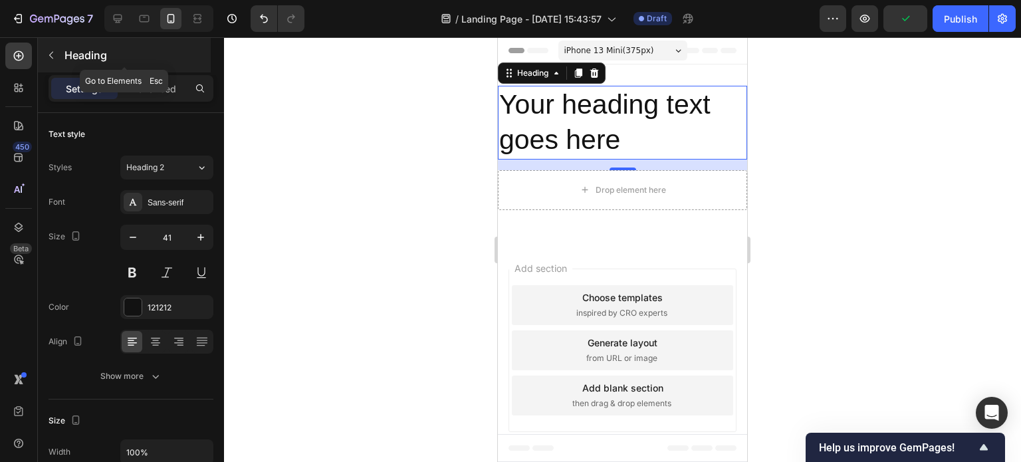
click at [58, 58] on button "button" at bounding box center [51, 55] width 21 height 21
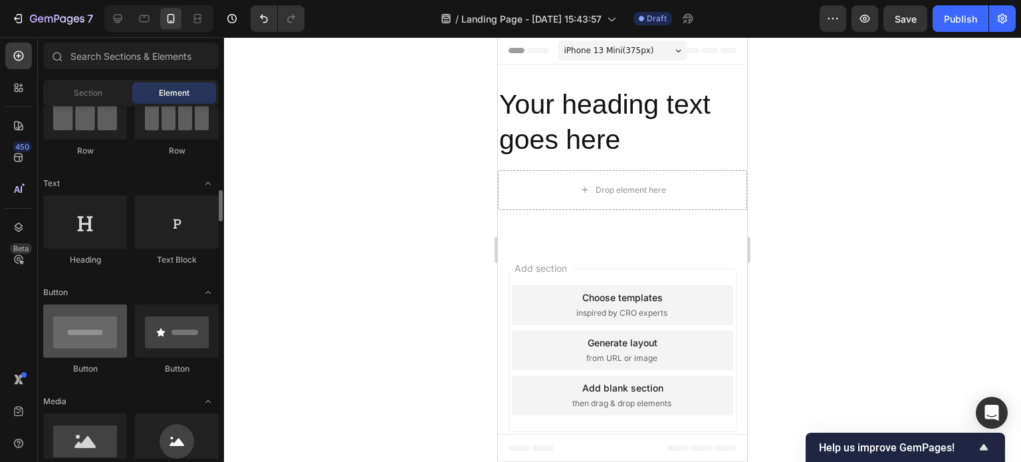
scroll to position [199, 0]
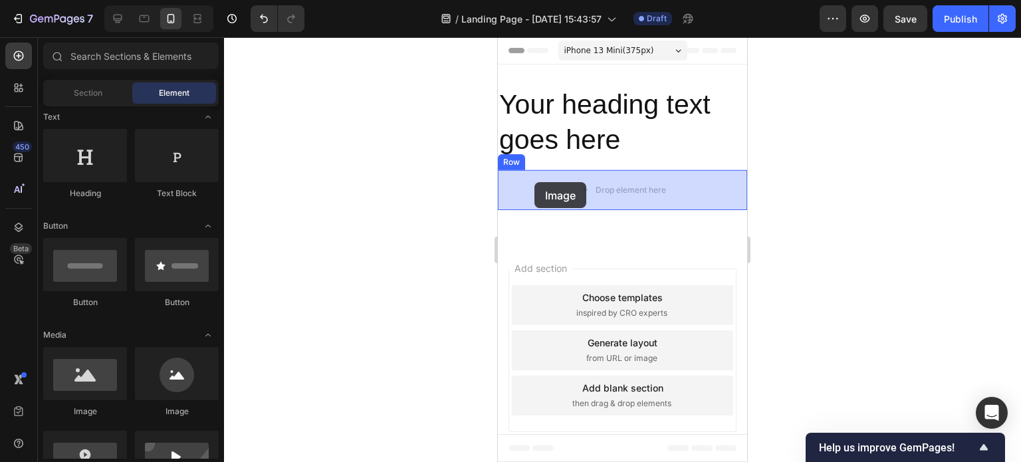
drag, startPoint x: 602, startPoint y: 421, endPoint x: 534, endPoint y: 182, distance: 247.9
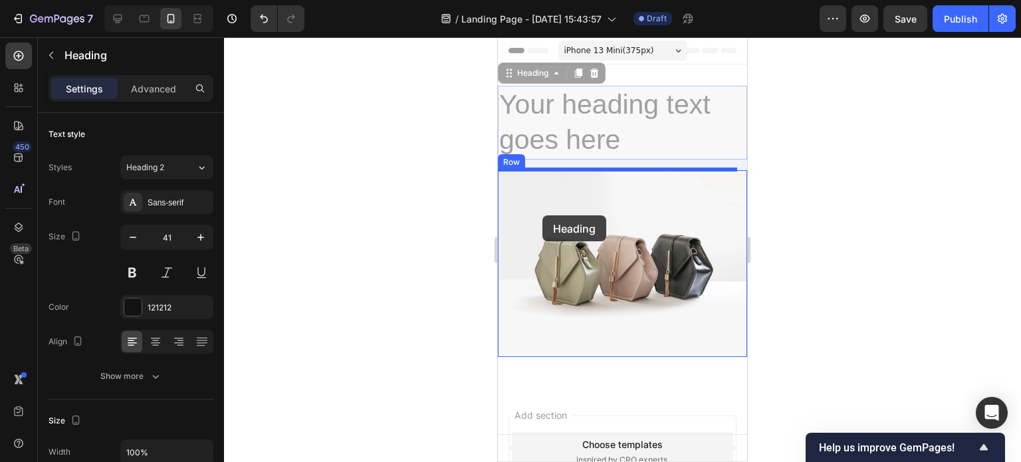
drag, startPoint x: 538, startPoint y: 114, endPoint x: 542, endPoint y: 215, distance: 101.8
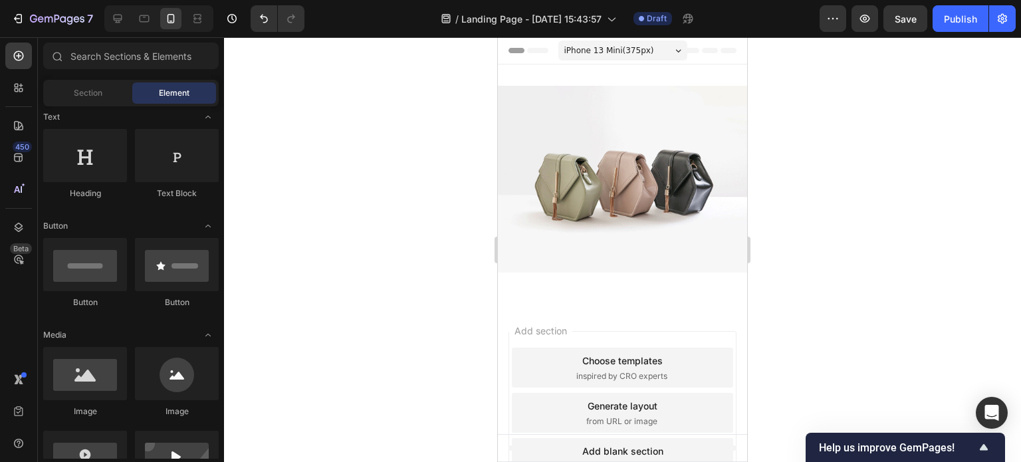
scroll to position [0, 0]
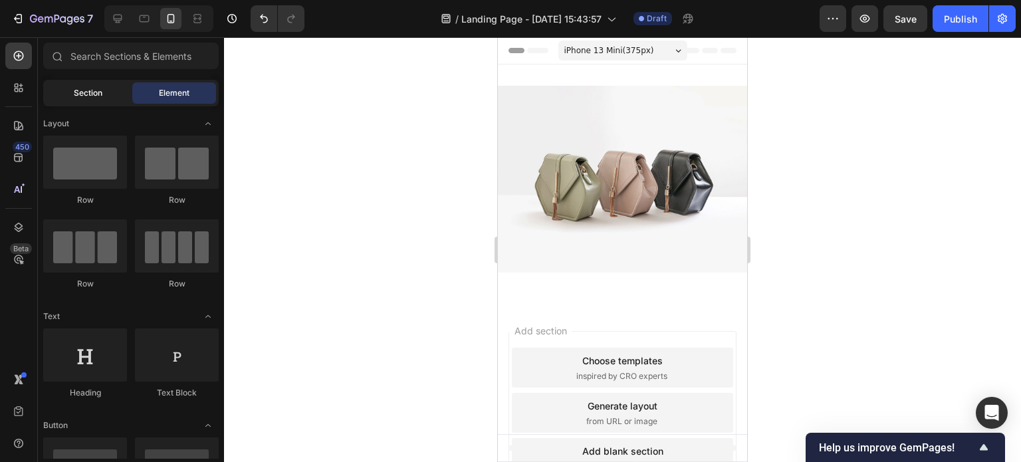
click at [68, 87] on div "Section" at bounding box center [88, 92] width 84 height 21
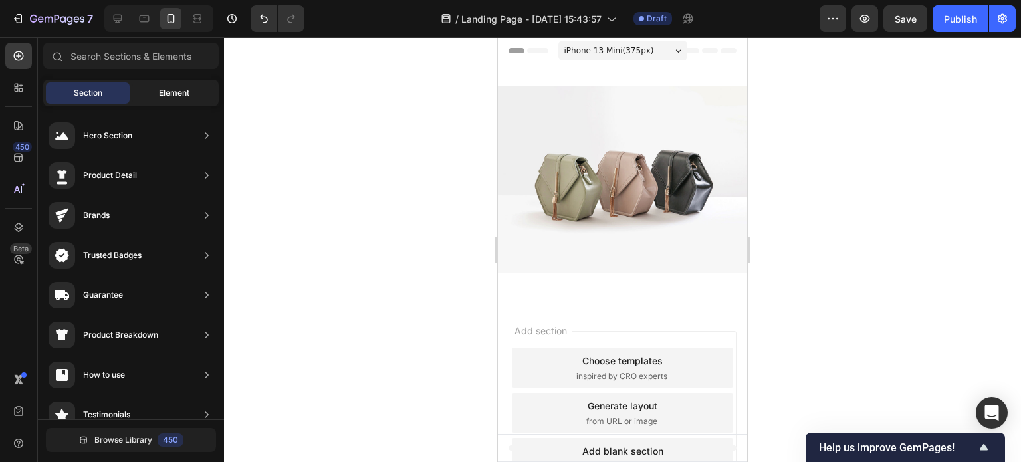
click at [175, 95] on span "Element" at bounding box center [174, 93] width 31 height 12
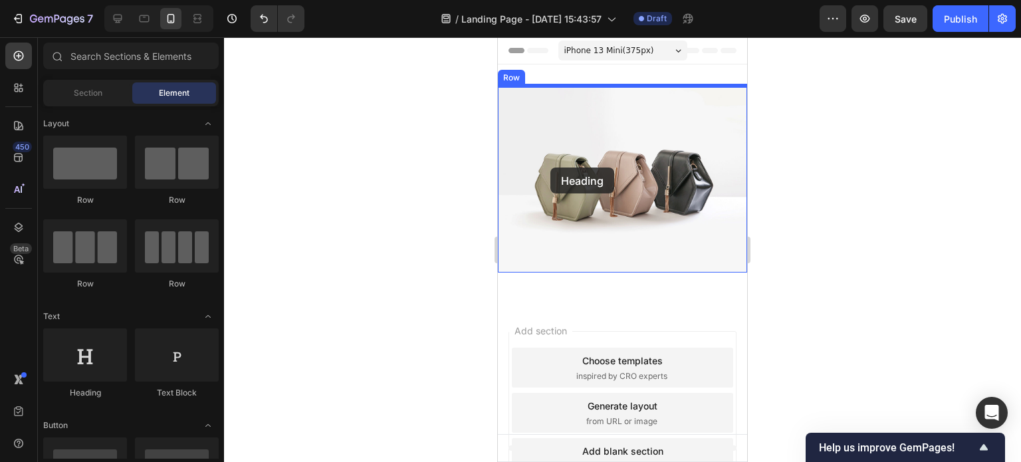
drag, startPoint x: 573, startPoint y: 413, endPoint x: 550, endPoint y: 168, distance: 246.3
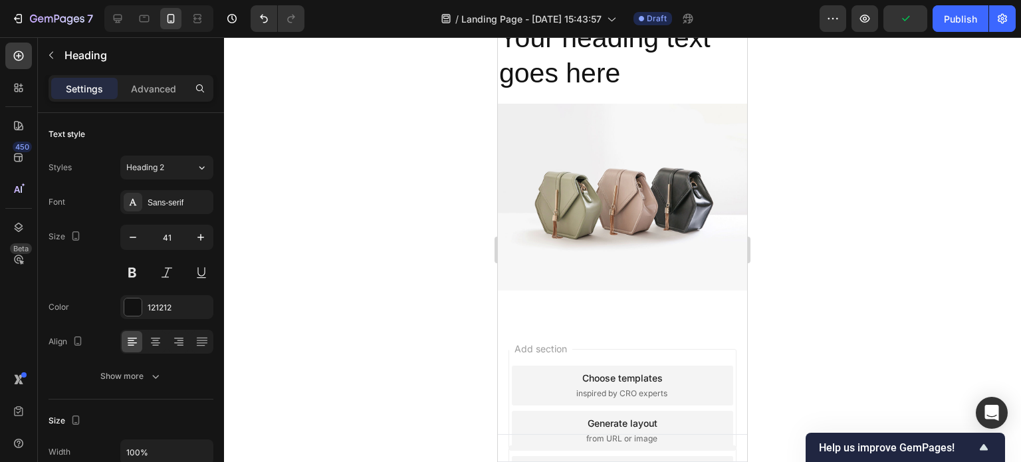
click at [572, 342] on span "Add section" at bounding box center [540, 349] width 63 height 14
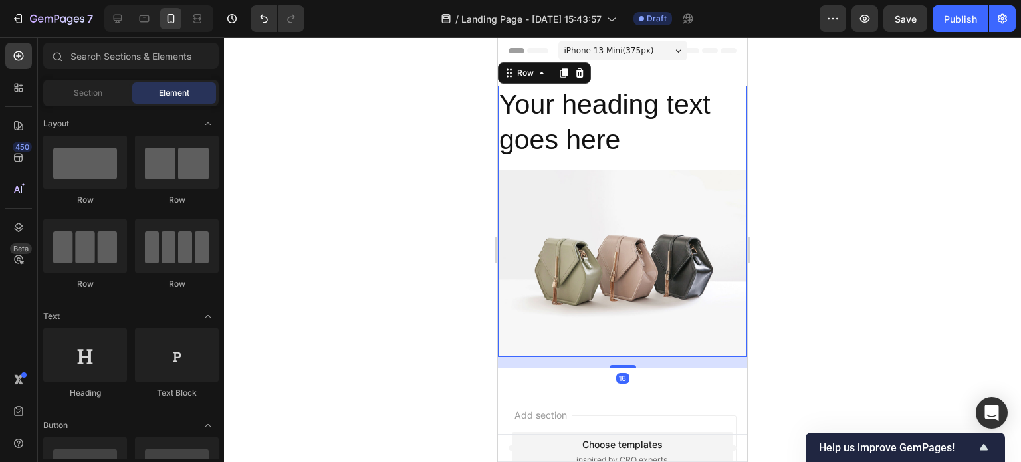
click at [520, 167] on div "Your heading text goes here Heading Image" at bounding box center [622, 221] width 249 height 271
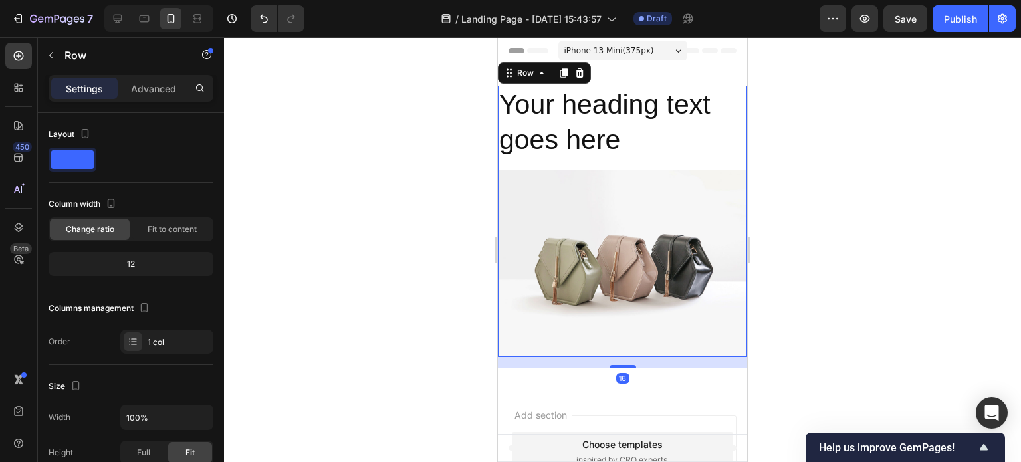
click at [441, 220] on div at bounding box center [622, 249] width 797 height 425
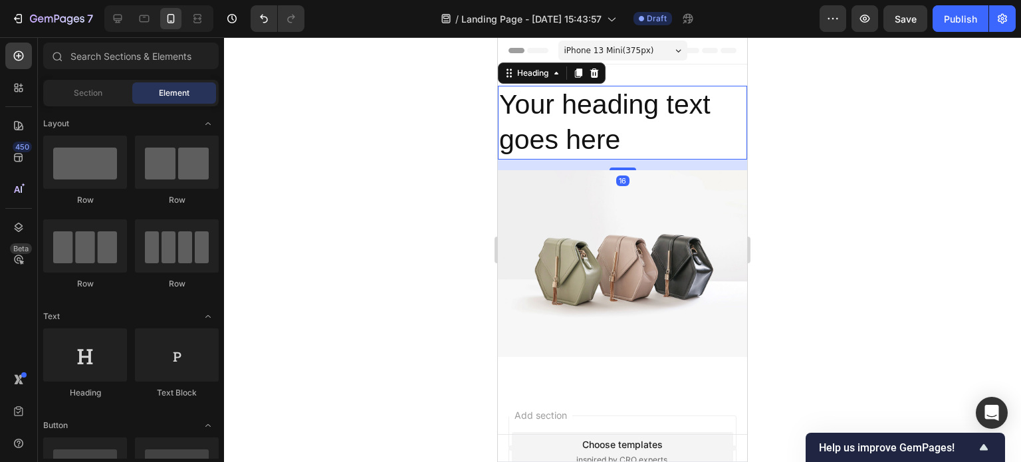
click at [598, 151] on h2 "Your heading text goes here" at bounding box center [622, 123] width 249 height 74
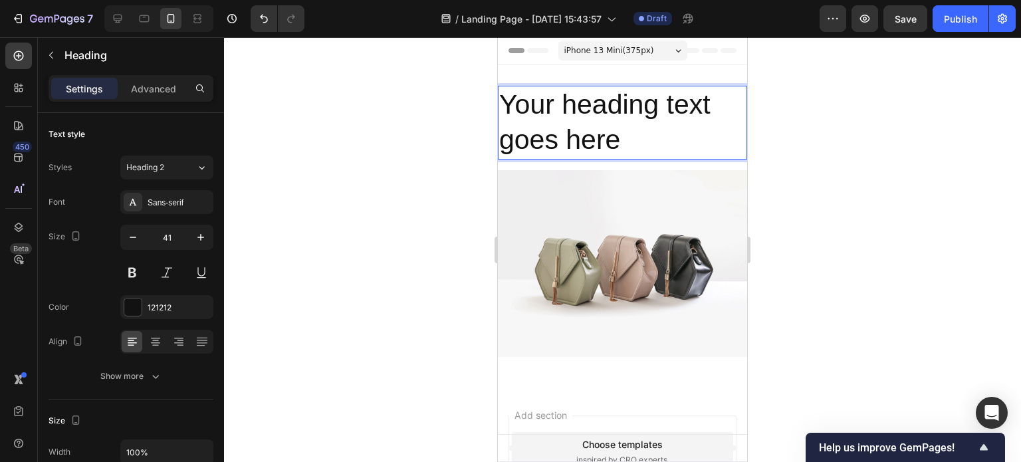
click at [546, 106] on h2 "Your heading text goes here" at bounding box center [622, 123] width 249 height 74
click at [546, 106] on p "Your heading text goes here" at bounding box center [622, 122] width 247 height 71
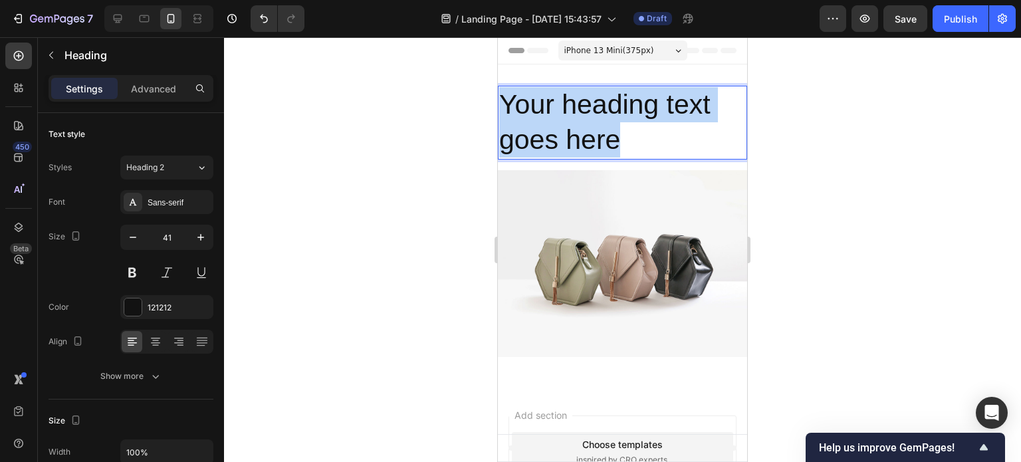
click at [546, 106] on p "Your heading text goes here" at bounding box center [622, 122] width 247 height 71
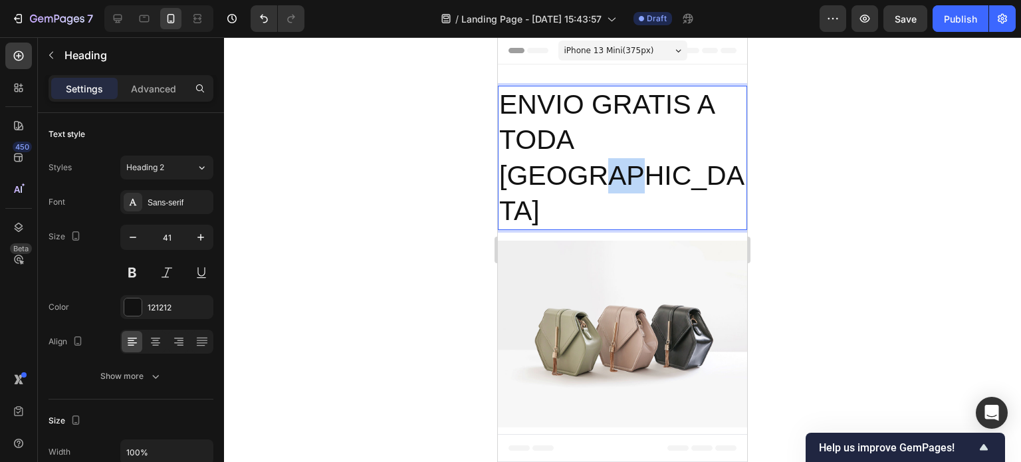
drag, startPoint x: 725, startPoint y: 147, endPoint x: 693, endPoint y: 144, distance: 32.0
click at [696, 146] on p "ENVIO GRATIS A TODA [GEOGRAPHIC_DATA]" at bounding box center [622, 158] width 247 height 142
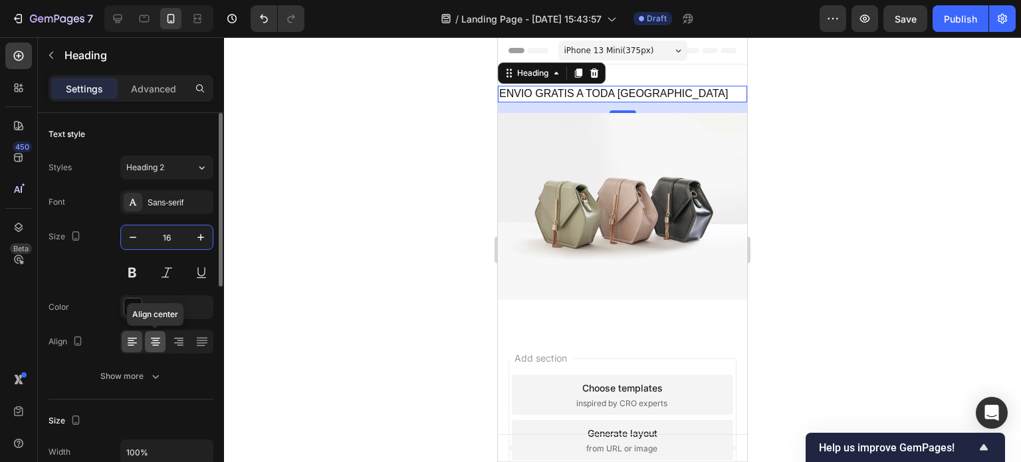
type input "16"
click at [155, 340] on icon at bounding box center [155, 340] width 7 height 1
click at [447, 107] on div at bounding box center [622, 249] width 797 height 425
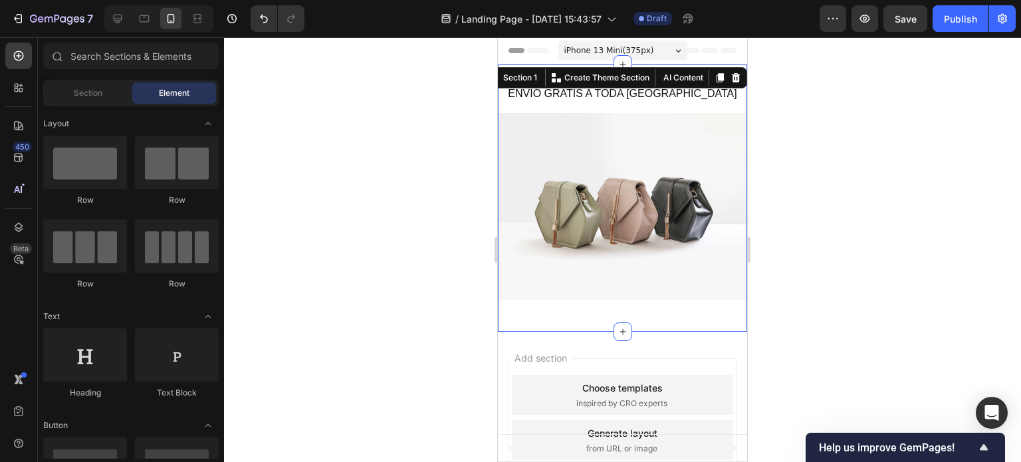
click at [558, 72] on div "ENVIO GRATIS A TODA COLOMBIA Heading Image Row Section 1 You can create reusabl…" at bounding box center [622, 197] width 249 height 267
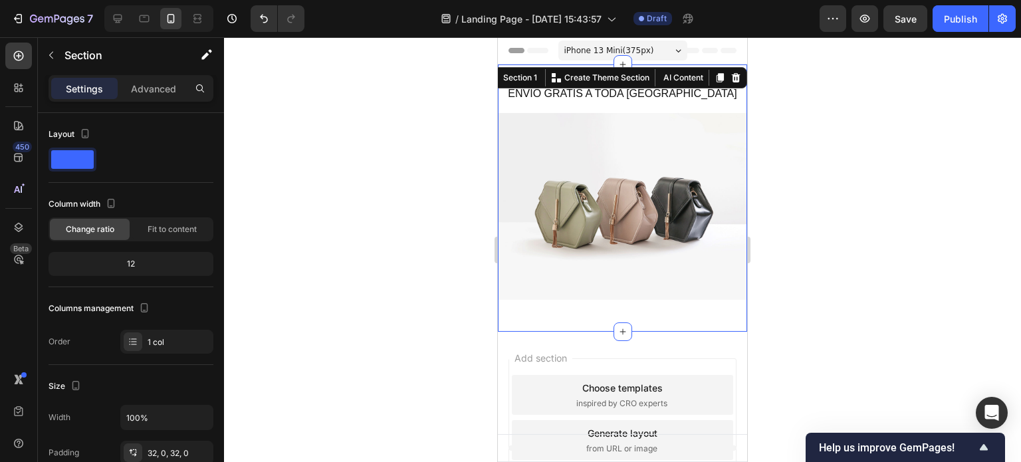
click at [371, 200] on div at bounding box center [622, 249] width 797 height 425
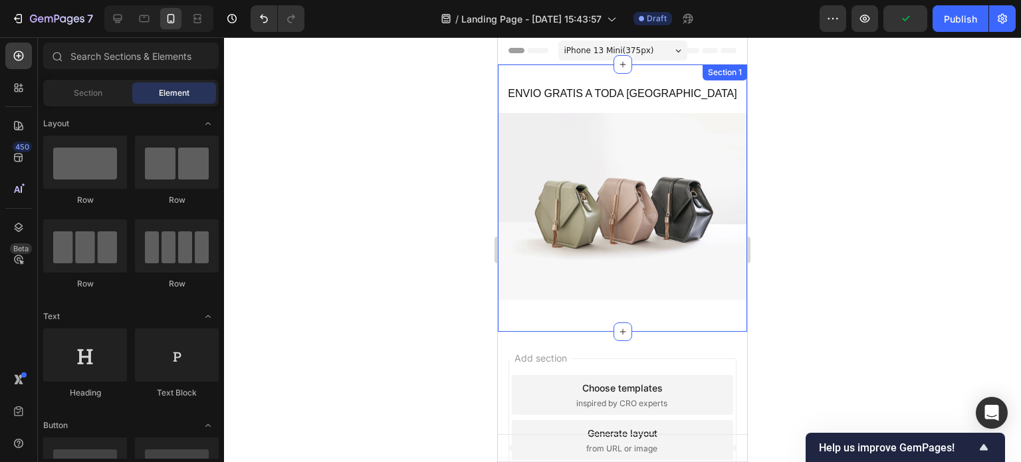
click at [550, 79] on div "ENVIO GRATIS A TODA [GEOGRAPHIC_DATA] Heading Image Row Section 1" at bounding box center [622, 197] width 249 height 267
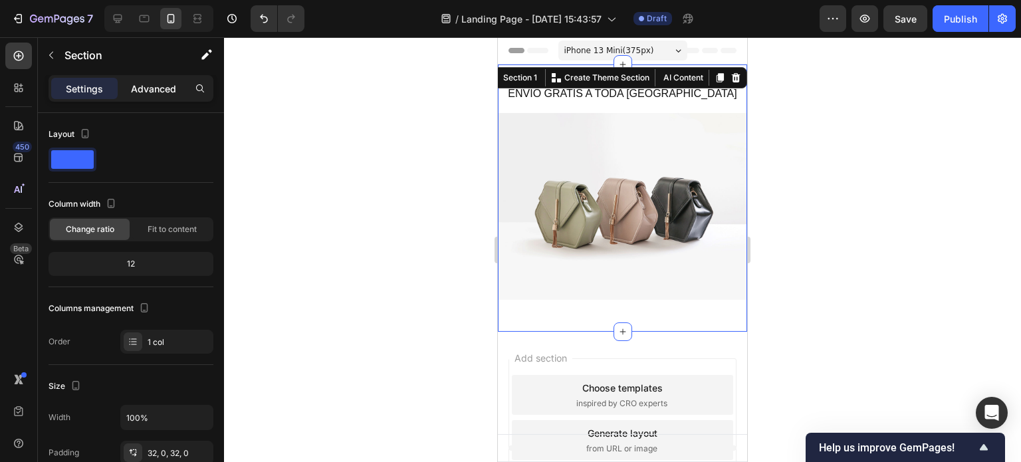
click at [152, 78] on div "Advanced" at bounding box center [153, 88] width 66 height 21
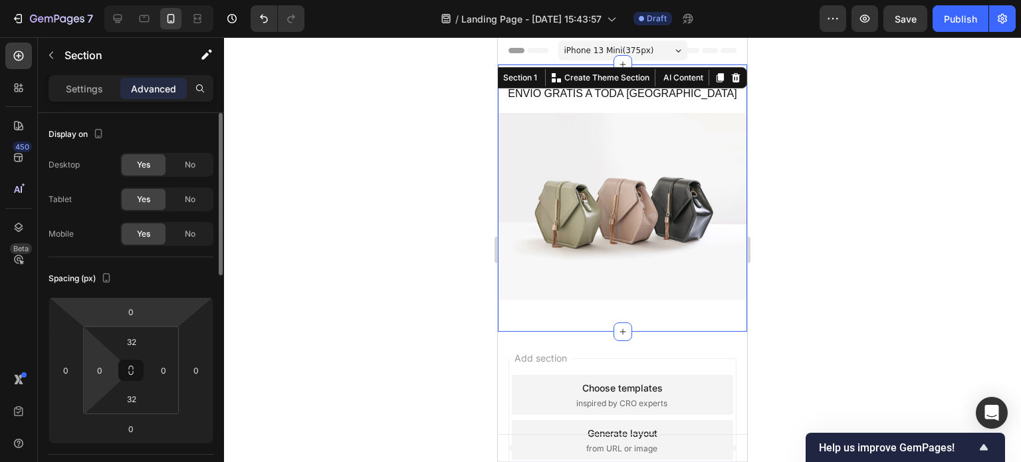
scroll to position [66, 0]
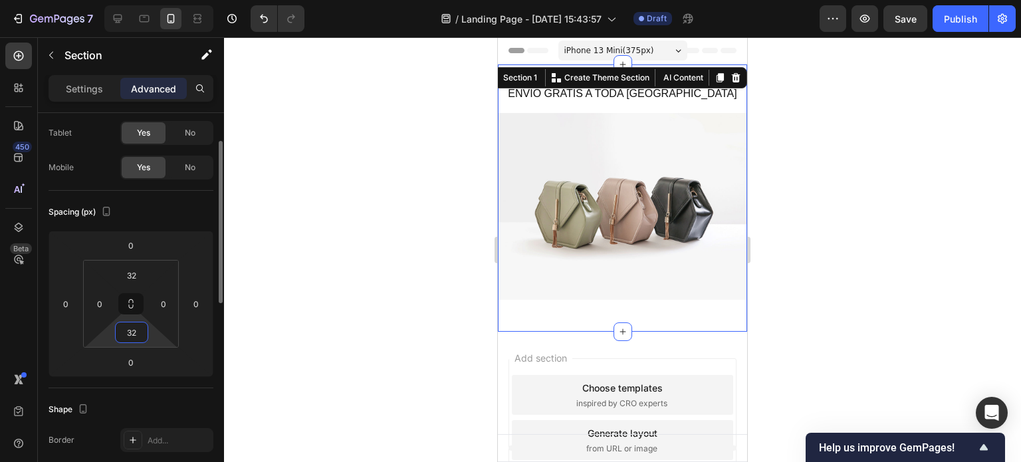
drag, startPoint x: 140, startPoint y: 330, endPoint x: 123, endPoint y: 331, distance: 16.6
click at [123, 331] on input "32" at bounding box center [131, 332] width 27 height 20
click at [126, 336] on input "32" at bounding box center [131, 332] width 27 height 20
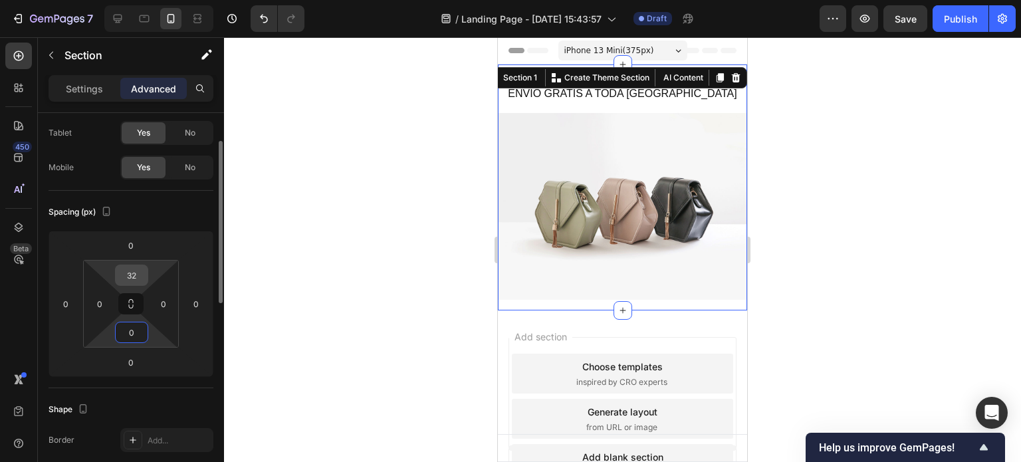
type input "0"
click at [130, 277] on input "32" at bounding box center [131, 275] width 27 height 20
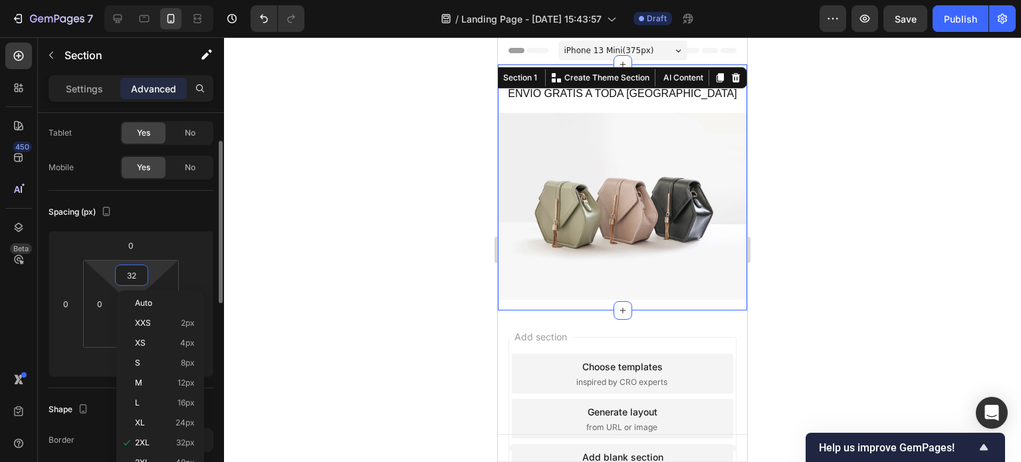
click at [130, 277] on input "32" at bounding box center [131, 275] width 27 height 20
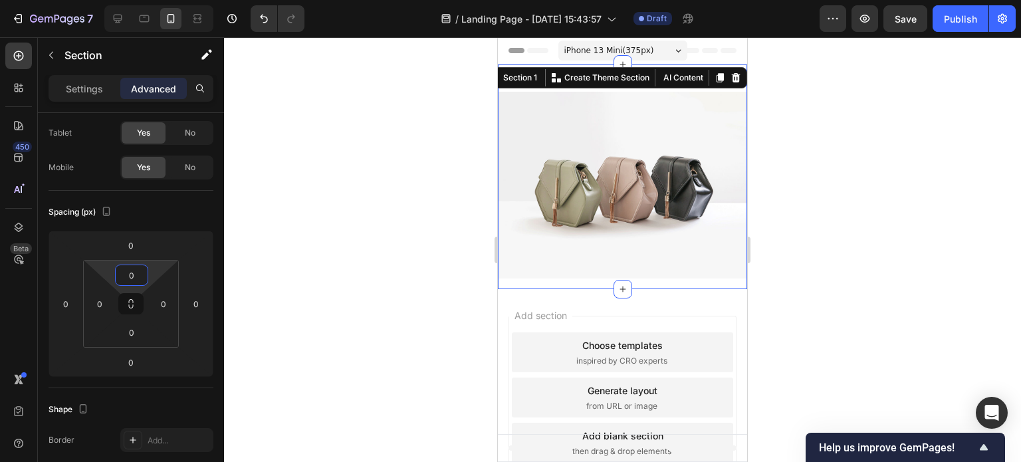
type input "0"
click at [262, 197] on div at bounding box center [622, 249] width 797 height 425
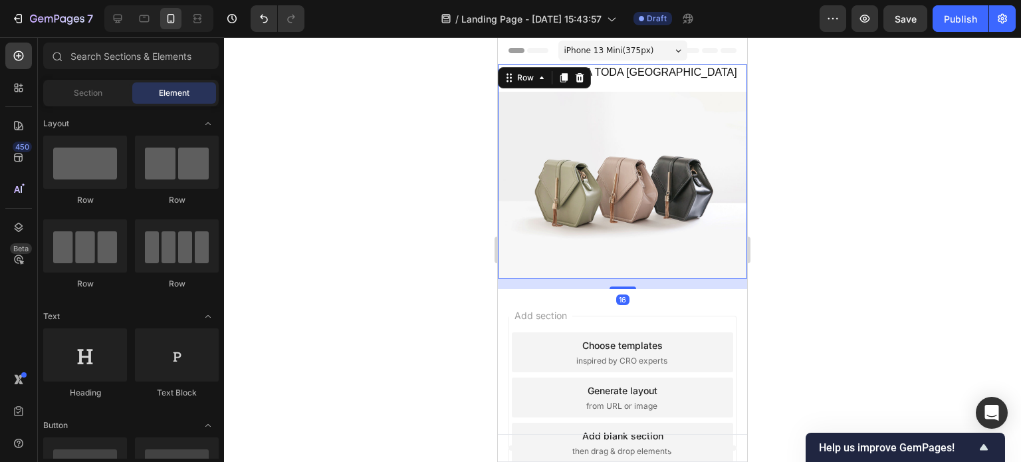
click at [546, 90] on div "ENVIO GRATIS A TODA [GEOGRAPHIC_DATA] Heading Image" at bounding box center [622, 171] width 249 height 214
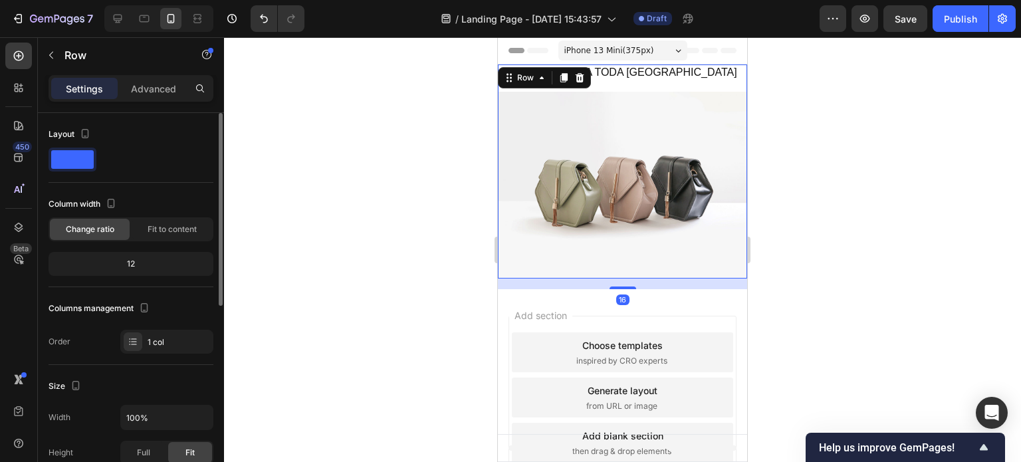
scroll to position [266, 0]
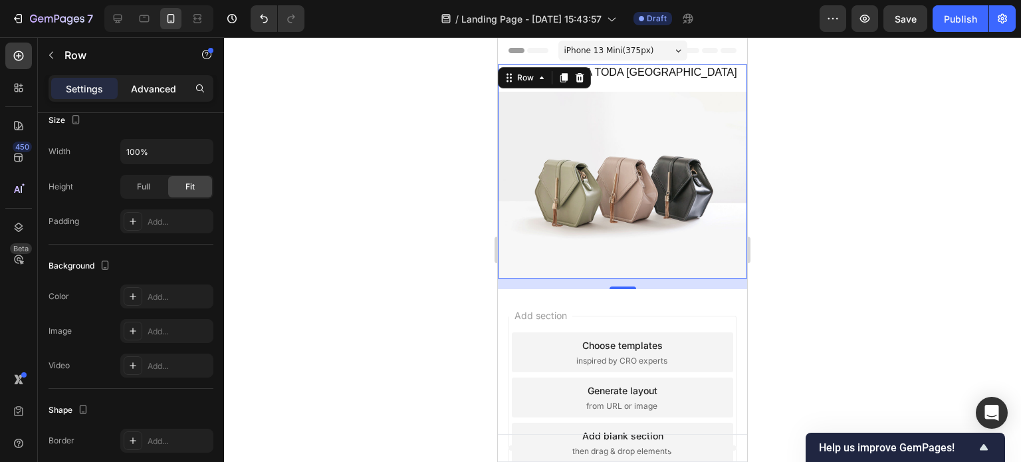
click at [146, 91] on p "Advanced" at bounding box center [153, 89] width 45 height 14
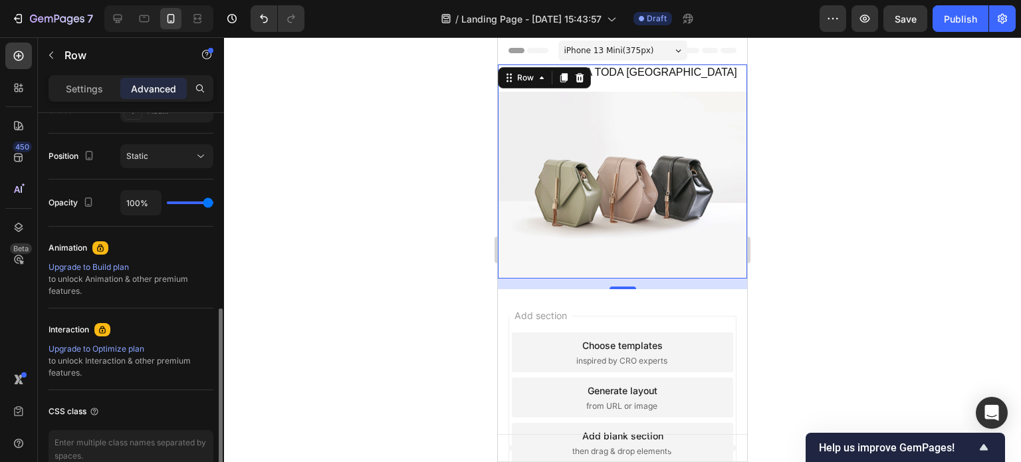
scroll to position [0, 0]
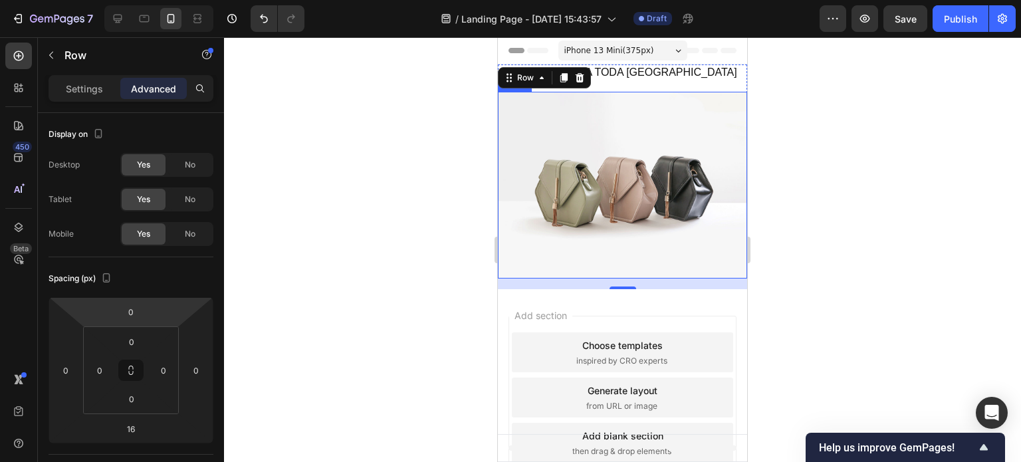
click at [589, 145] on img at bounding box center [622, 185] width 249 height 187
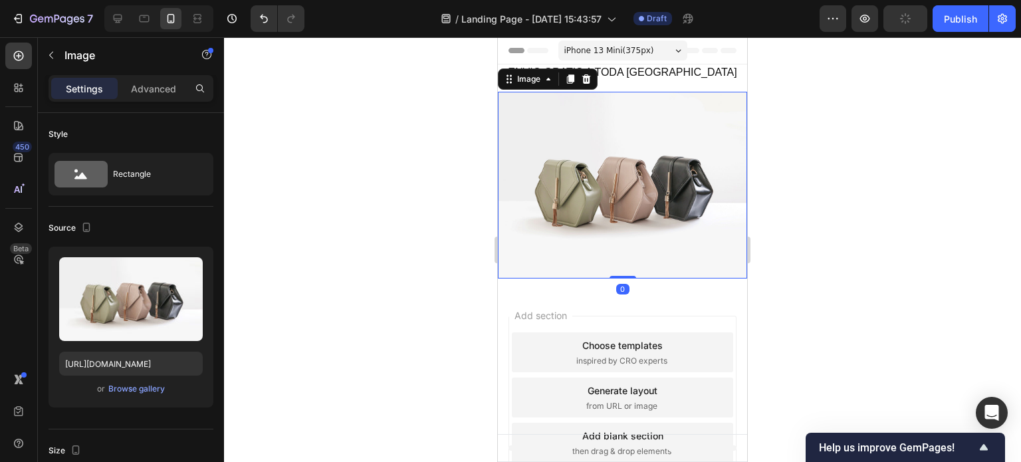
click at [432, 191] on div at bounding box center [622, 249] width 797 height 425
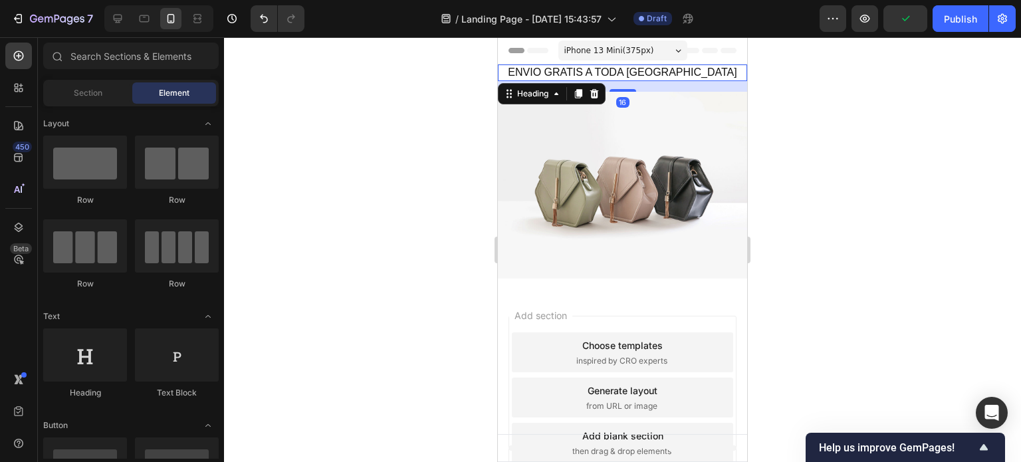
click at [683, 76] on p "ENVIO GRATIS A TODA [GEOGRAPHIC_DATA]" at bounding box center [622, 73] width 247 height 14
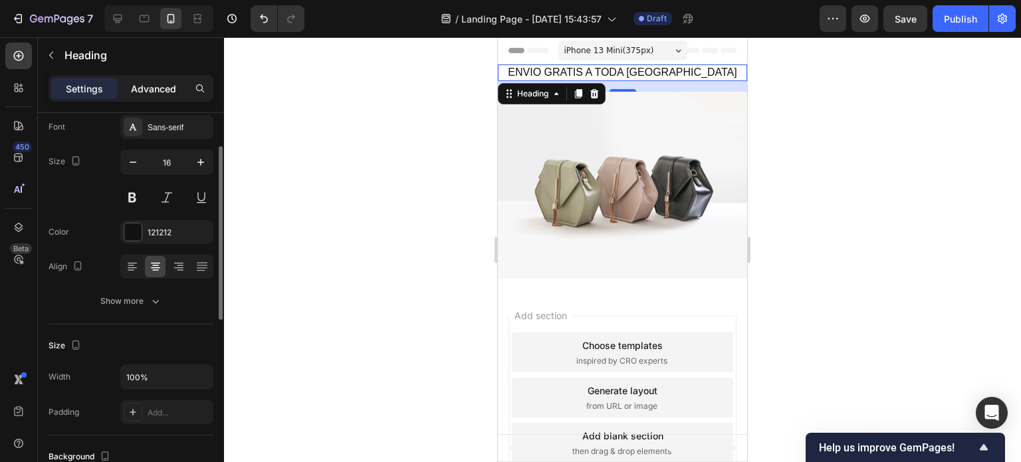
click at [146, 90] on p "Advanced" at bounding box center [153, 89] width 45 height 14
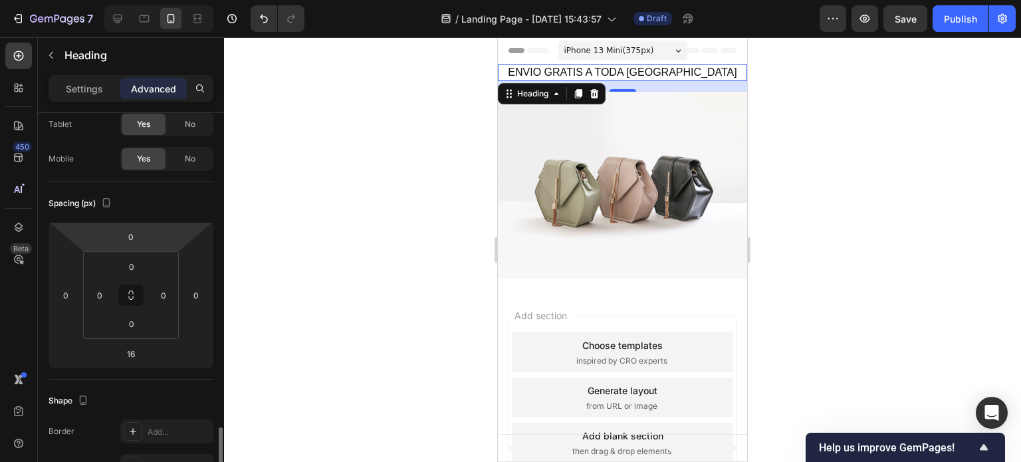
scroll to position [275, 0]
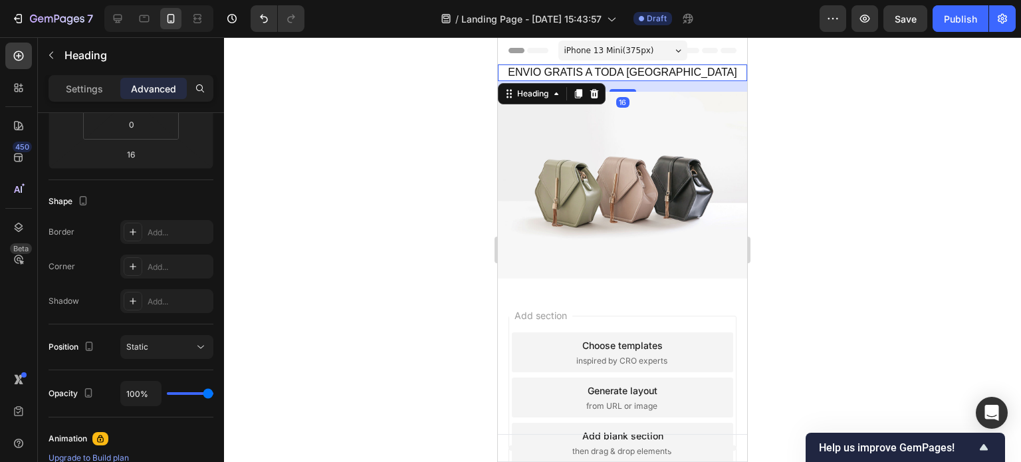
click at [694, 82] on div "16" at bounding box center [622, 86] width 249 height 11
click at [487, 119] on div at bounding box center [622, 249] width 797 height 425
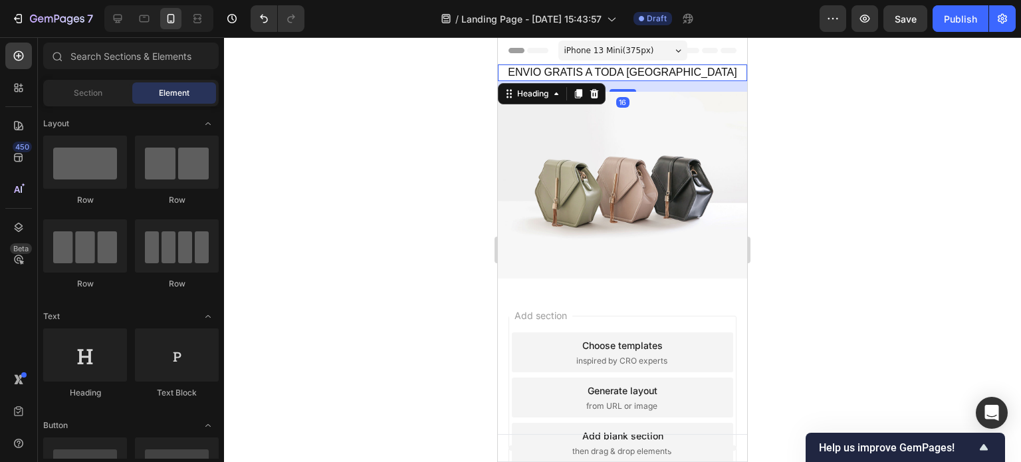
click at [514, 70] on p "ENVIO GRATIS A TODA [GEOGRAPHIC_DATA]" at bounding box center [622, 73] width 247 height 14
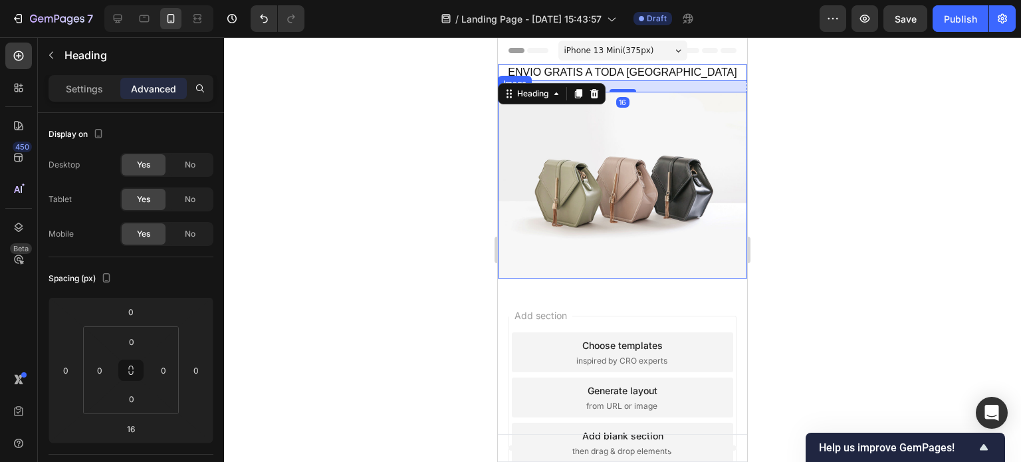
click at [710, 107] on img at bounding box center [622, 185] width 249 height 187
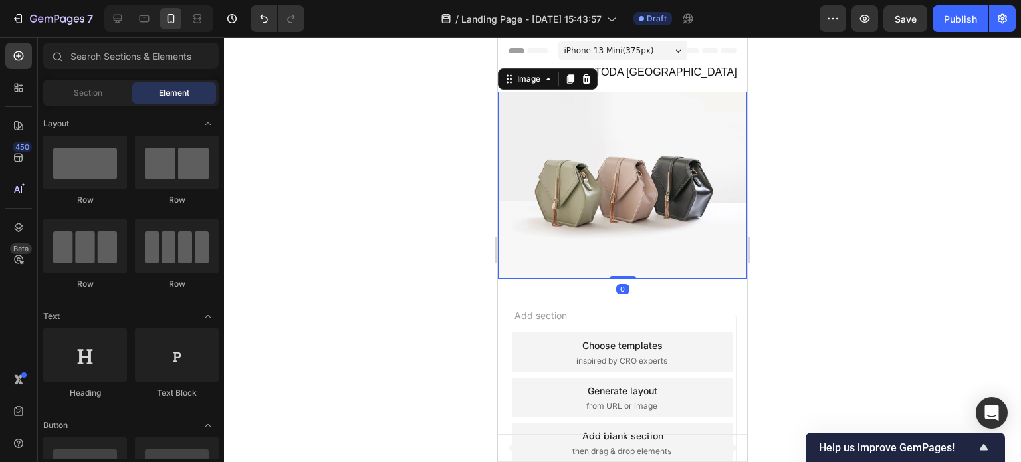
click at [581, 300] on div "Add section Choose templates inspired by CRO experts Generate layout from URL o…" at bounding box center [622, 400] width 249 height 222
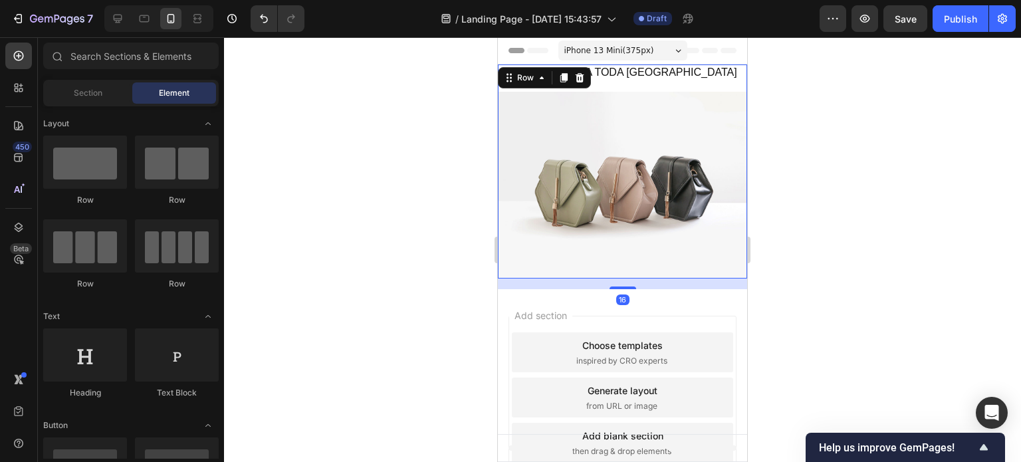
click at [645, 90] on div "ENVIO GRATIS A TODA [GEOGRAPHIC_DATA] Heading Image" at bounding box center [622, 171] width 249 height 214
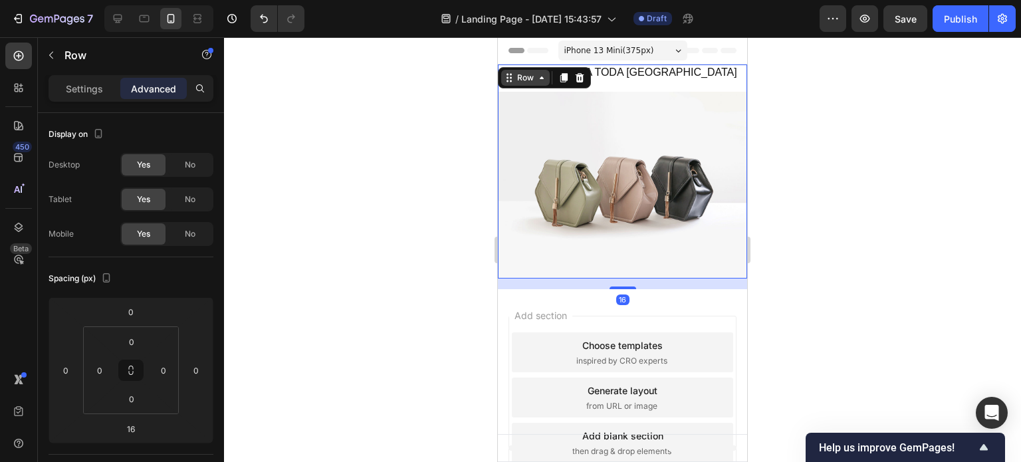
click at [526, 77] on div "Row" at bounding box center [526, 78] width 22 height 12
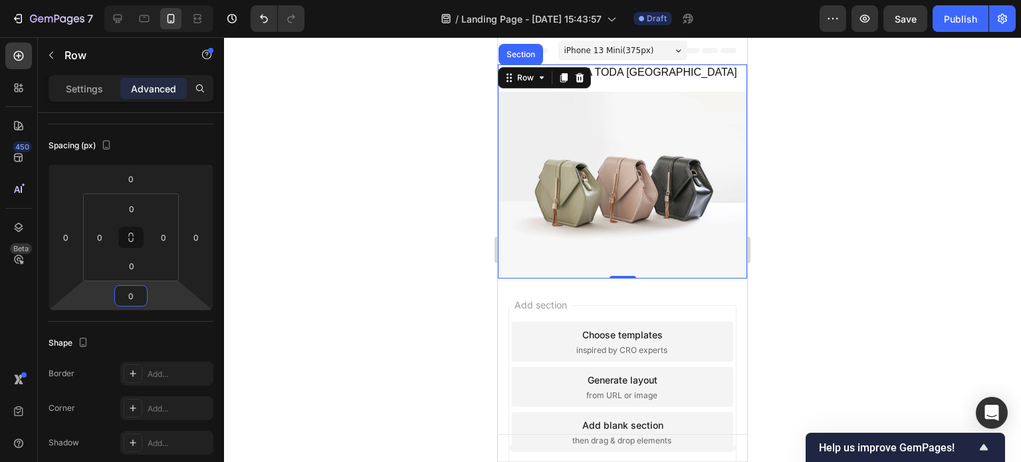
type input "0"
click at [275, 246] on div at bounding box center [622, 249] width 797 height 425
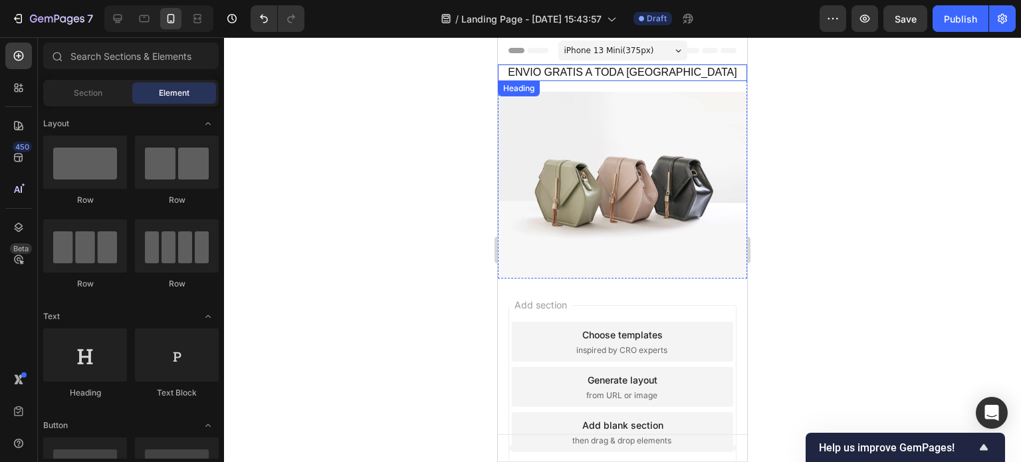
click at [639, 79] on h2 "ENVIO GRATIS A TODA [GEOGRAPHIC_DATA]" at bounding box center [622, 72] width 249 height 17
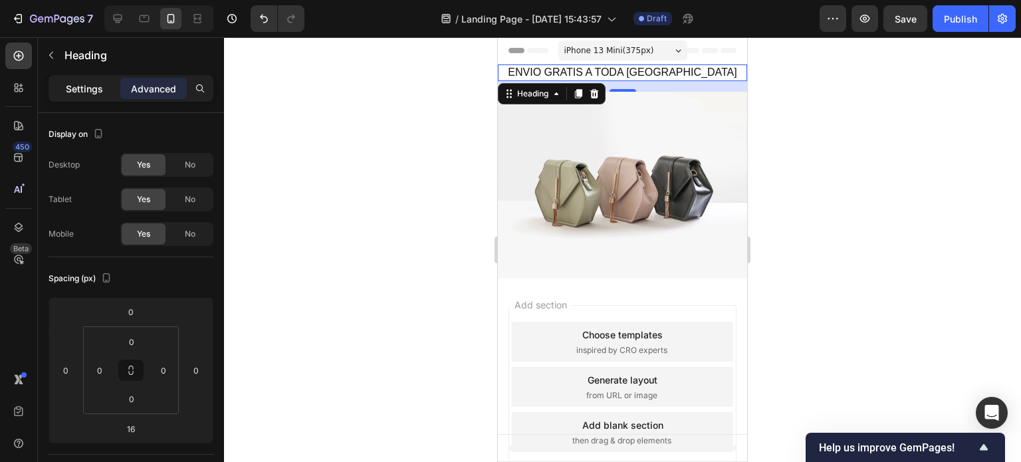
click at [75, 86] on p "Settings" at bounding box center [84, 89] width 37 height 14
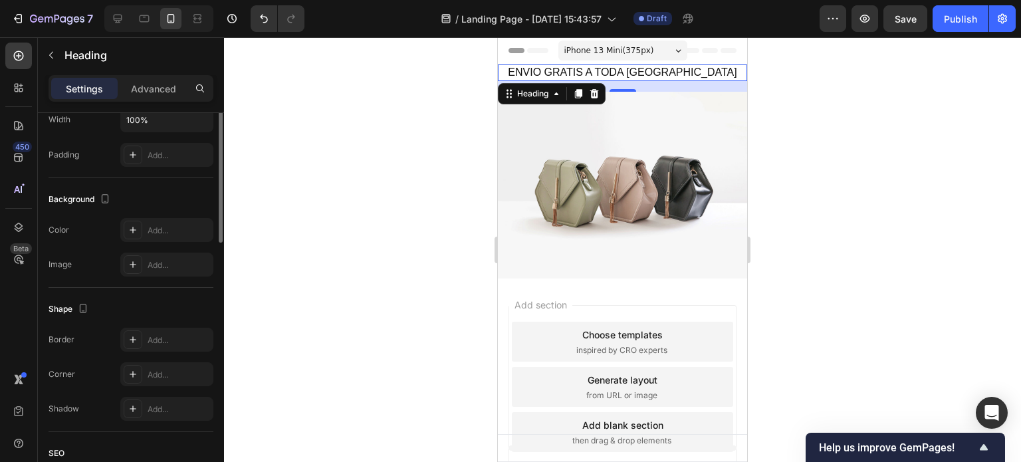
scroll to position [0, 0]
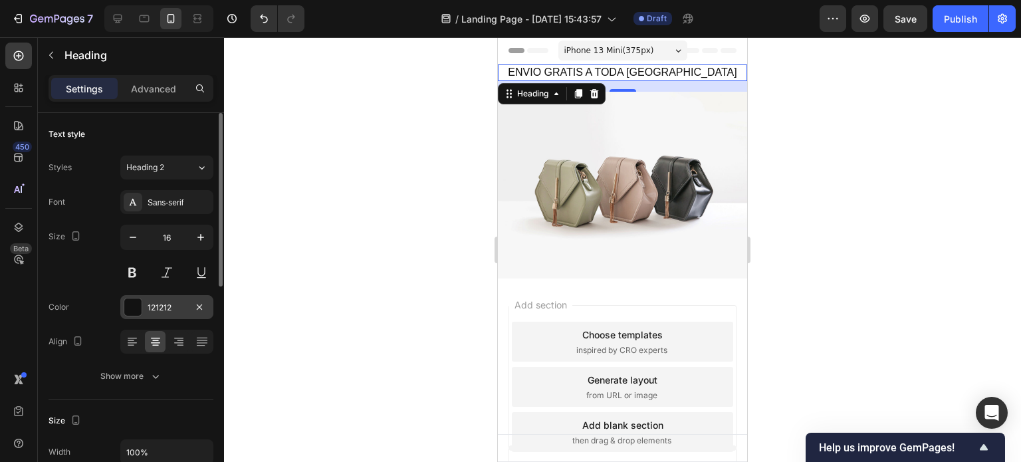
click at [122, 317] on div "121212" at bounding box center [166, 307] width 93 height 24
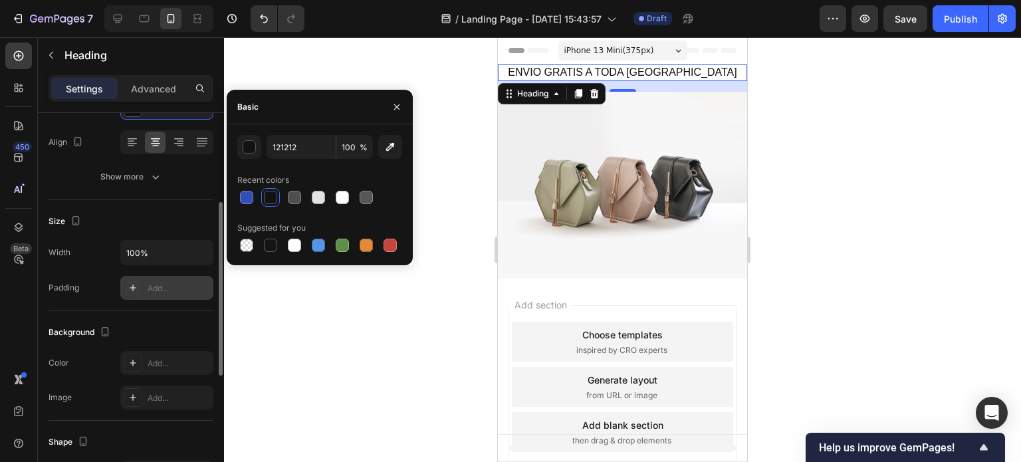
scroll to position [266, 0]
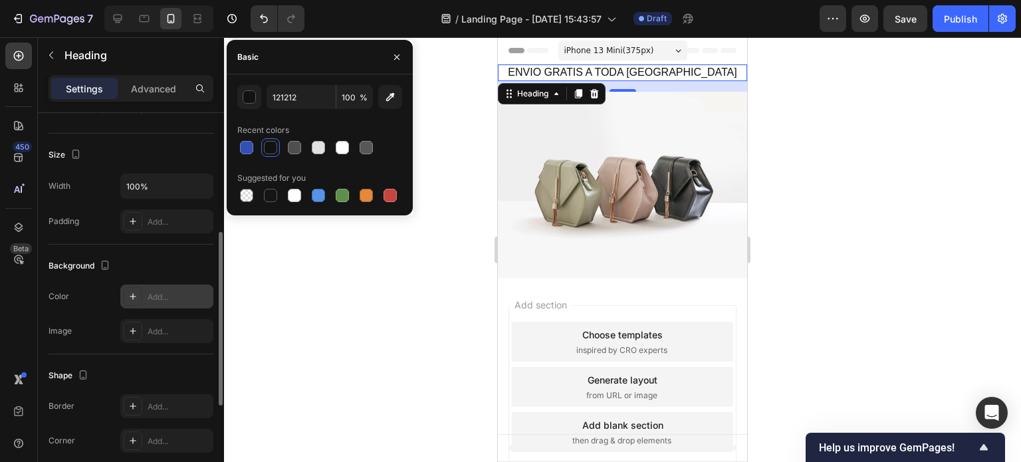
click at [149, 296] on div "Add..." at bounding box center [179, 297] width 62 height 12
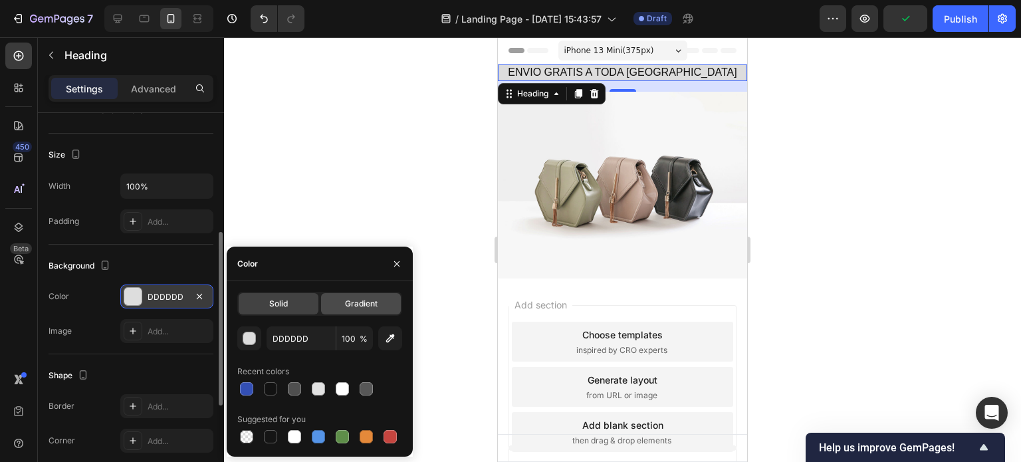
click at [366, 306] on span "Gradient" at bounding box center [361, 304] width 33 height 12
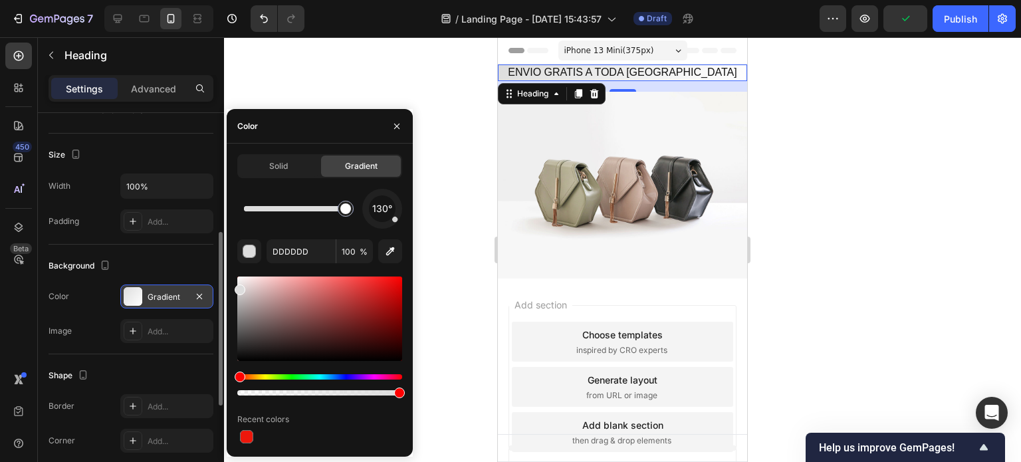
drag, startPoint x: 247, startPoint y: 209, endPoint x: 361, endPoint y: 207, distance: 113.7
click at [361, 207] on div "130°" at bounding box center [319, 209] width 165 height 40
drag, startPoint x: 386, startPoint y: 276, endPoint x: 399, endPoint y: 279, distance: 13.1
click at [387, 276] on div at bounding box center [319, 336] width 165 height 124
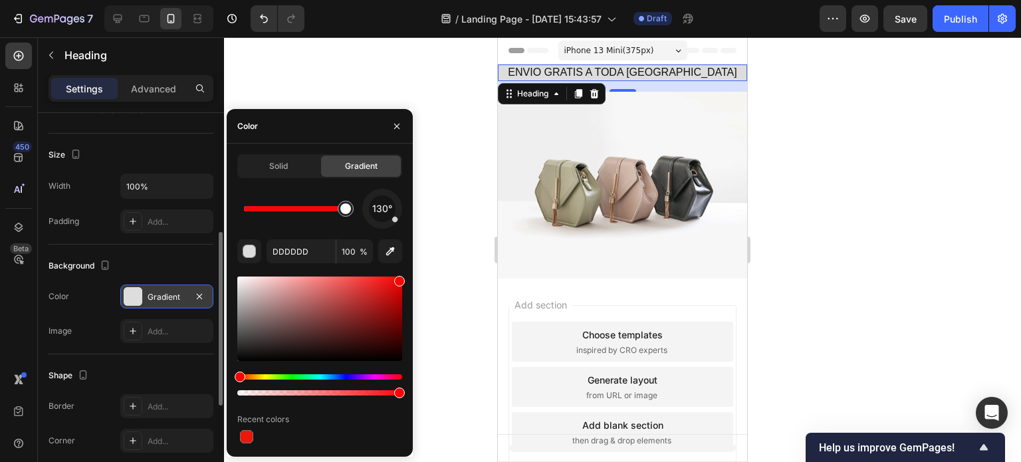
click at [399, 281] on div at bounding box center [319, 319] width 165 height 84
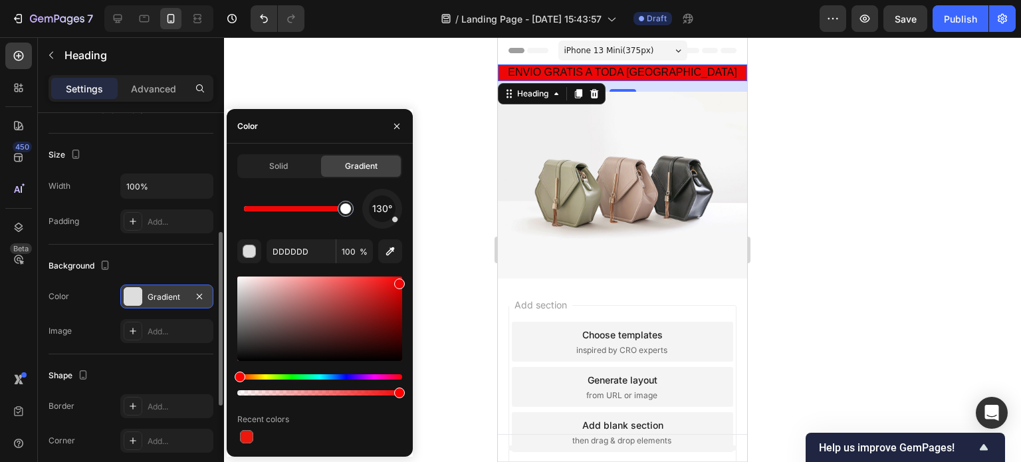
type input "FFFFFF"
click at [449, 186] on div at bounding box center [622, 249] width 797 height 425
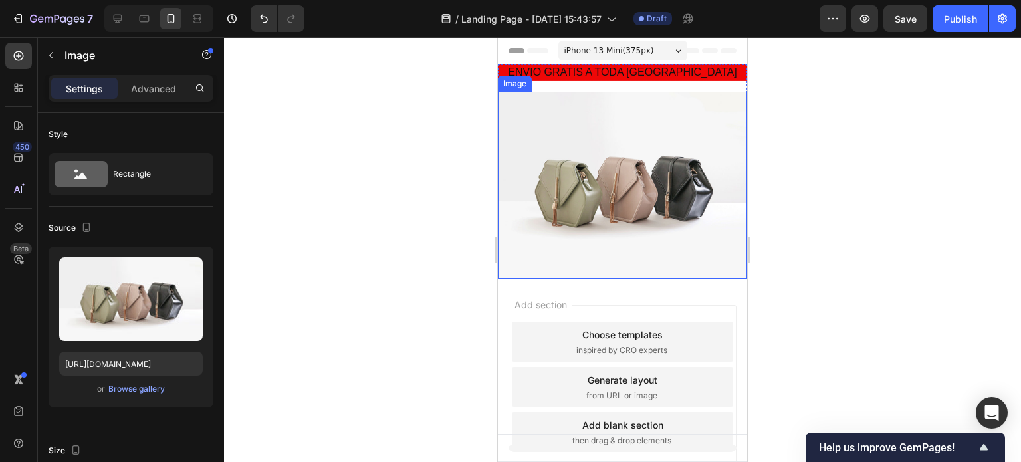
click at [528, 127] on img at bounding box center [622, 185] width 249 height 187
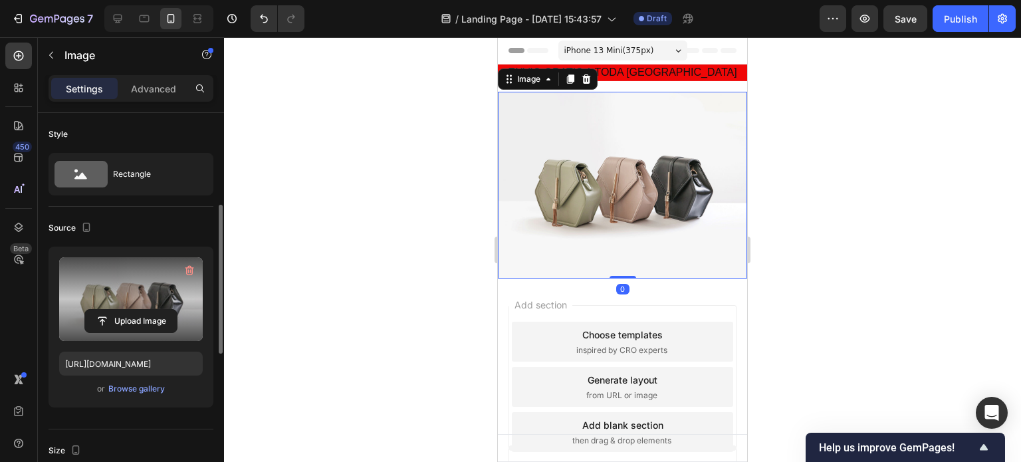
scroll to position [66, 0]
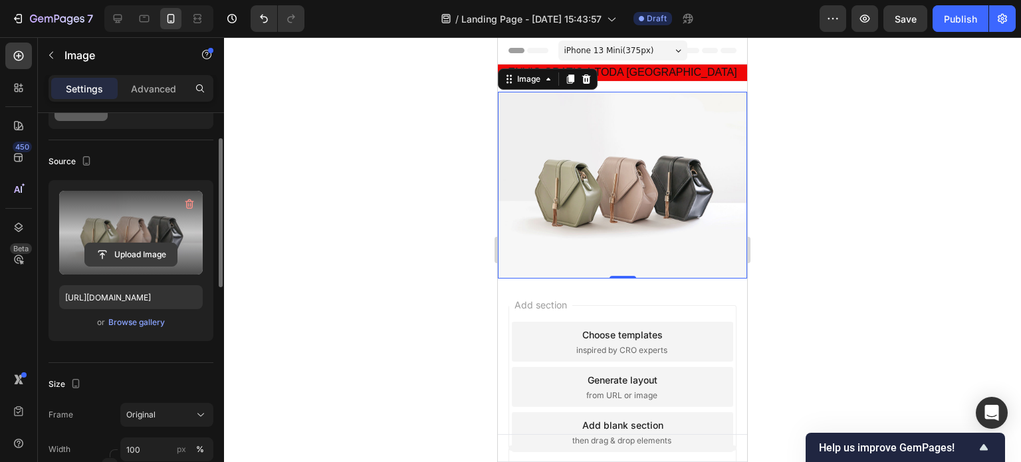
click at [119, 259] on input "file" at bounding box center [131, 254] width 92 height 23
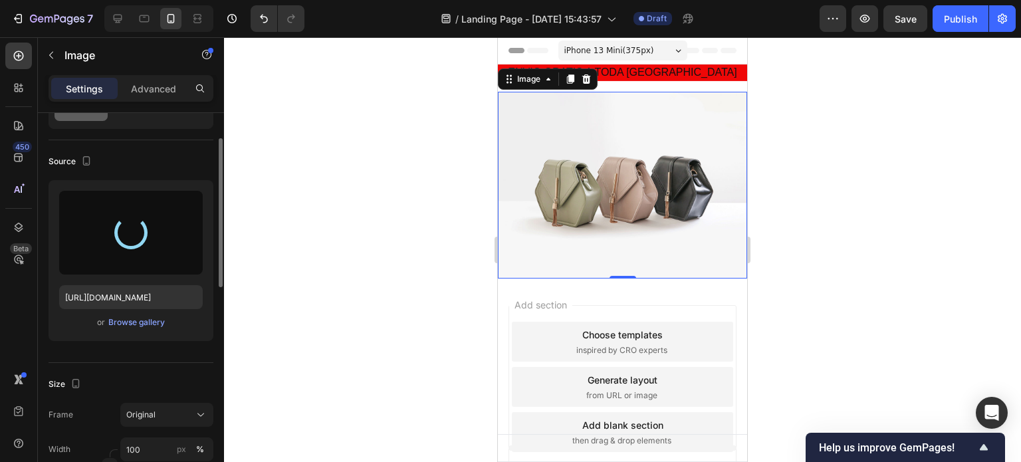
type input "[URL][DOMAIN_NAME]"
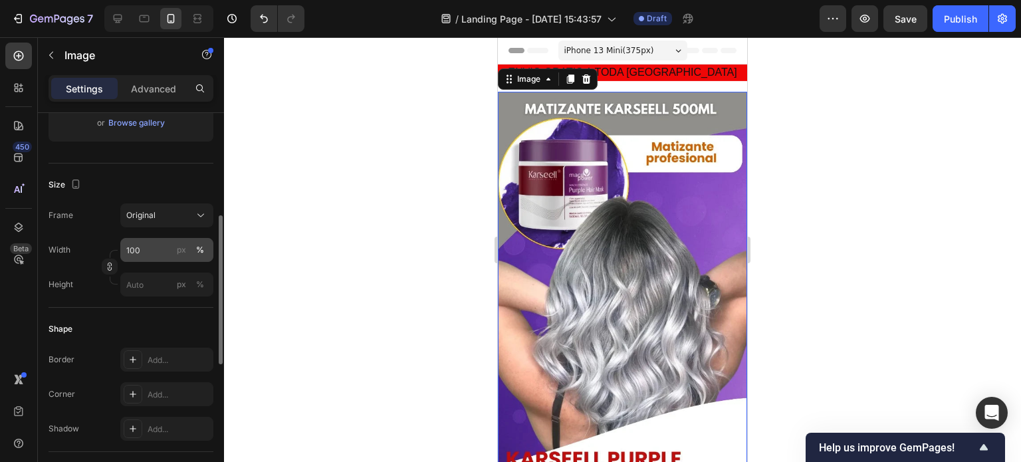
scroll to position [332, 0]
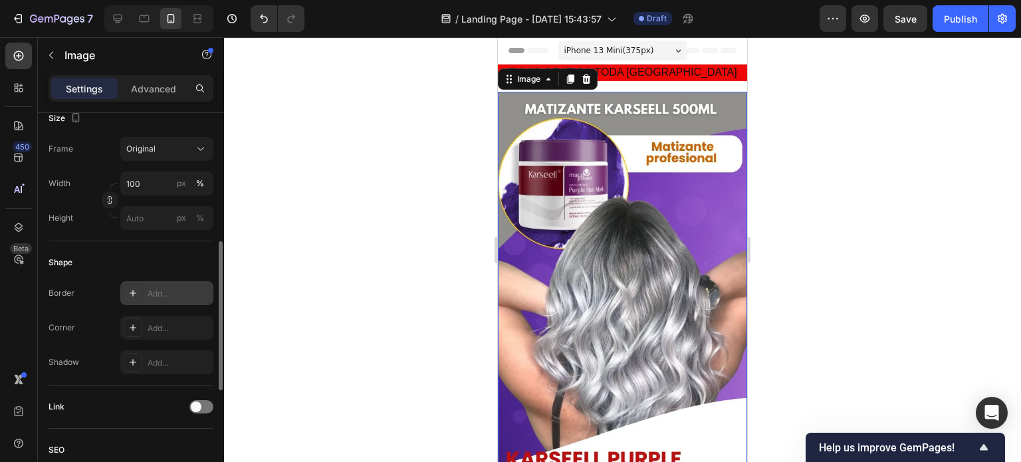
click at [154, 293] on div "Add..." at bounding box center [179, 294] width 62 height 12
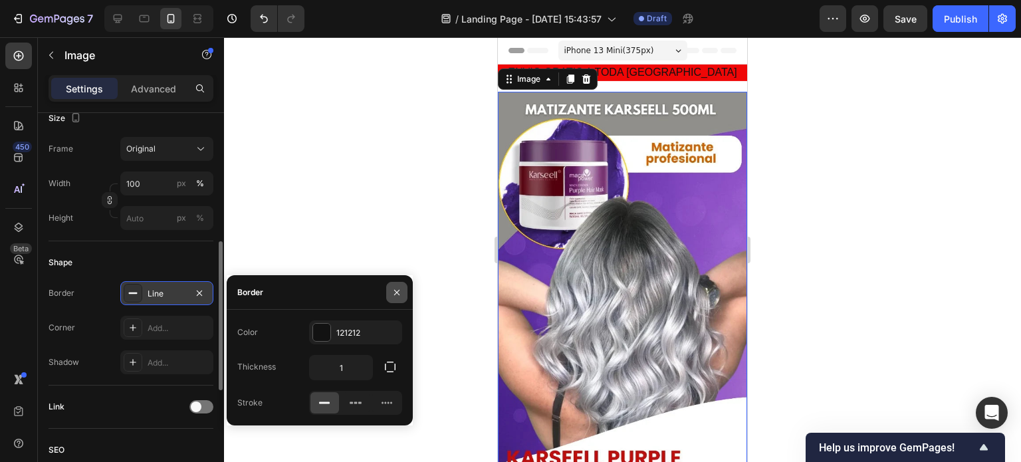
click at [399, 291] on icon "button" at bounding box center [396, 291] width 5 height 5
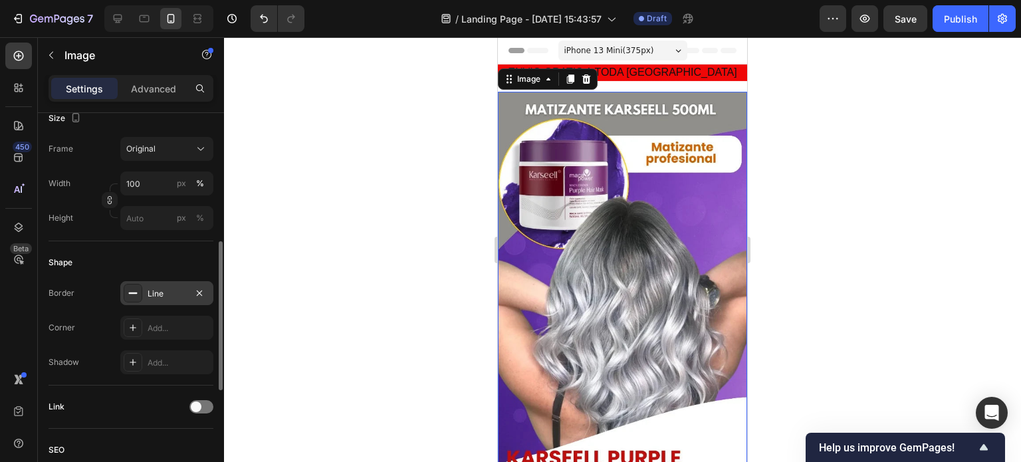
click at [322, 239] on div at bounding box center [622, 249] width 797 height 425
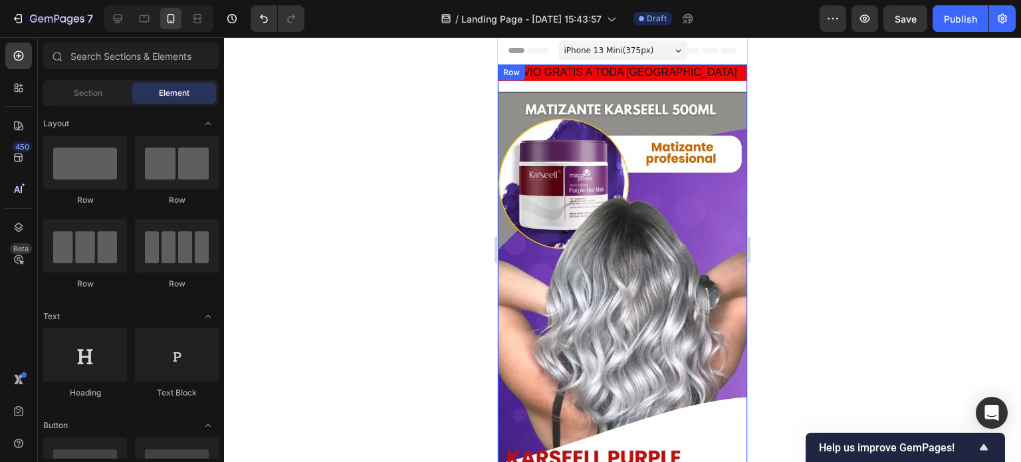
click at [630, 88] on div "ENVIO GRATIS A TODA [GEOGRAPHIC_DATA] Heading Image" at bounding box center [622, 361] width 249 height 594
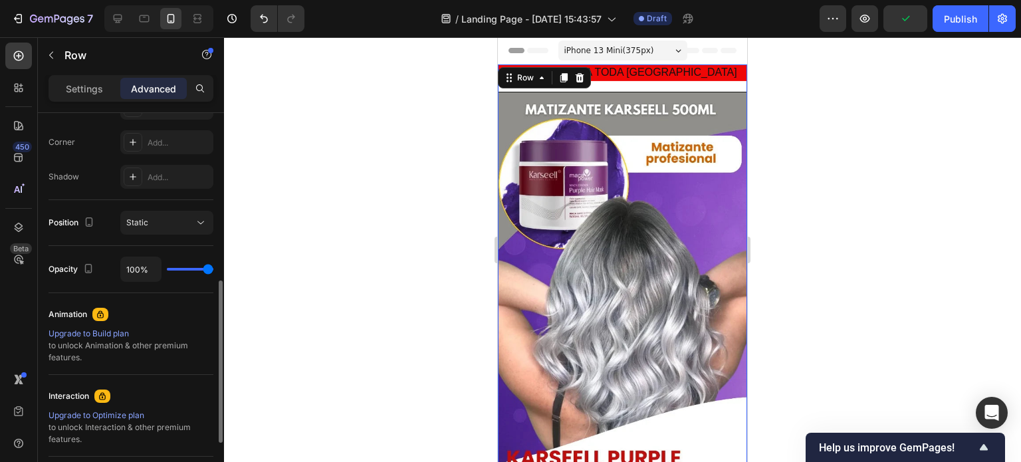
scroll to position [534, 0]
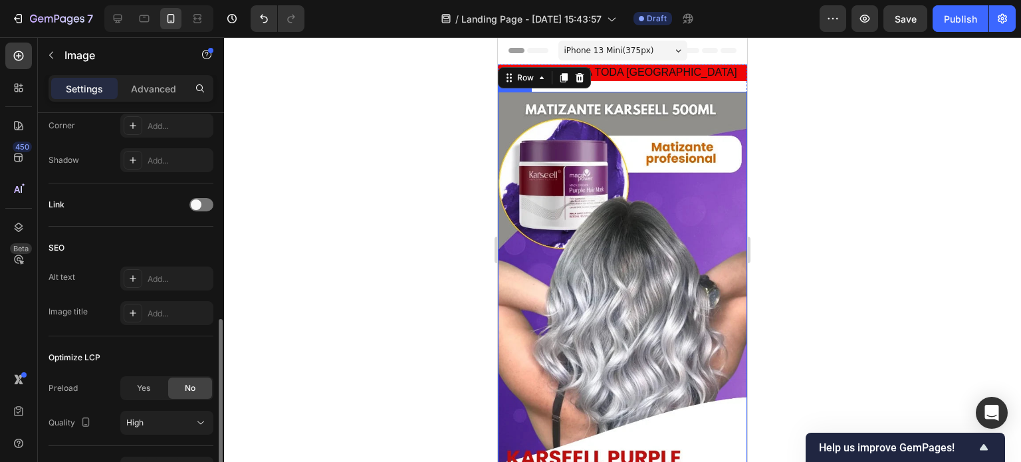
click at [660, 301] on img at bounding box center [622, 375] width 249 height 567
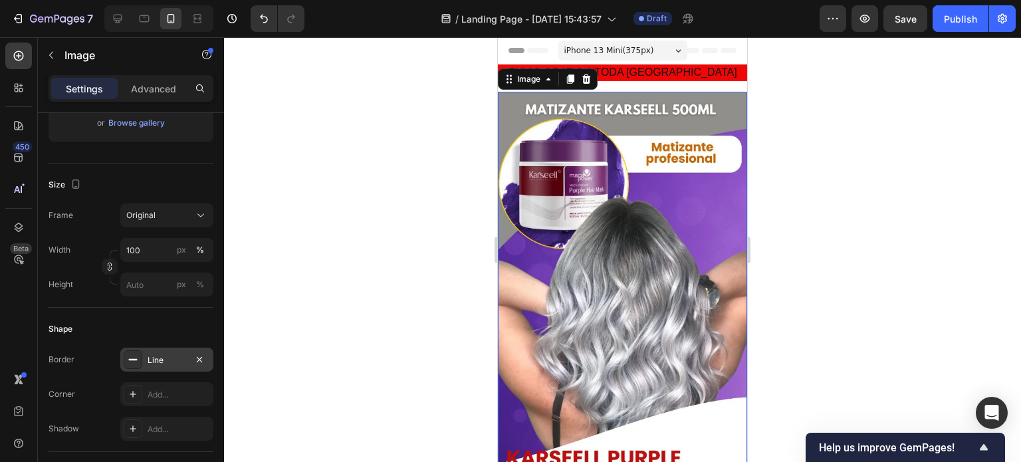
scroll to position [616, 0]
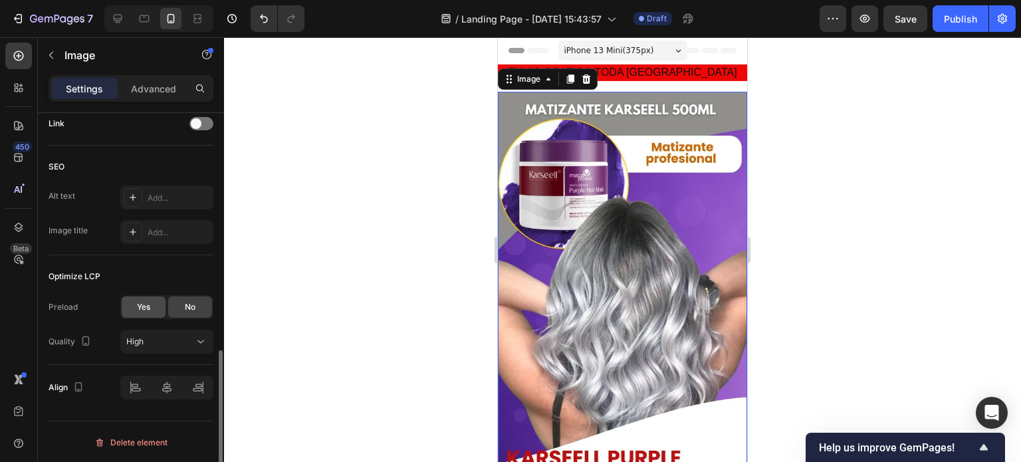
click at [150, 308] on span "Yes" at bounding box center [143, 307] width 13 height 12
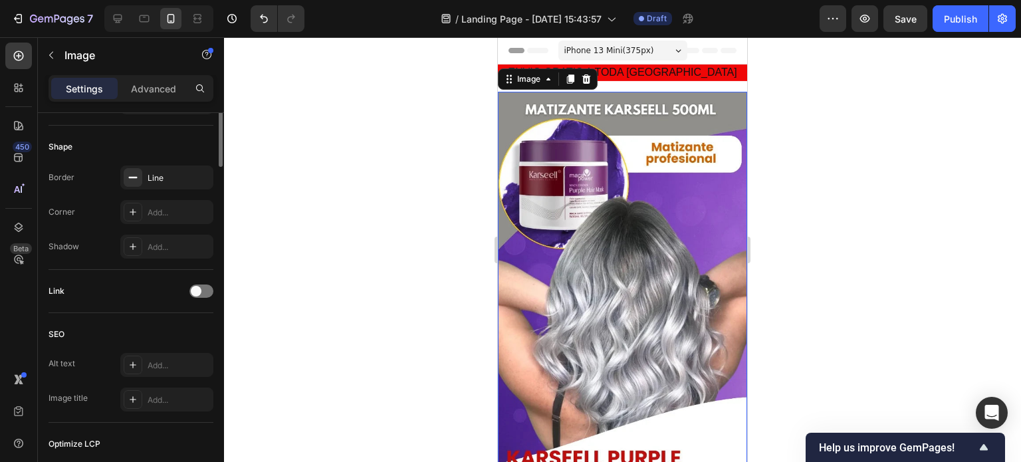
scroll to position [249, 0]
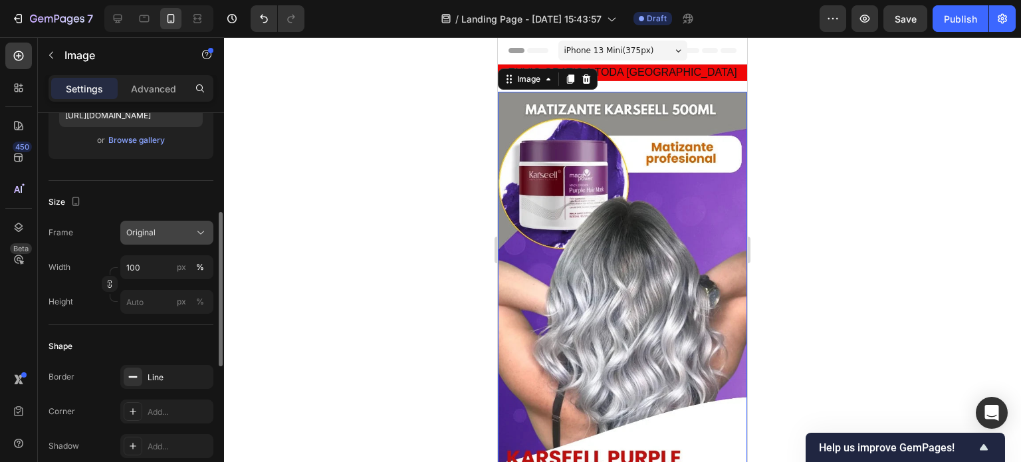
click at [164, 229] on div "Original" at bounding box center [158, 233] width 65 height 12
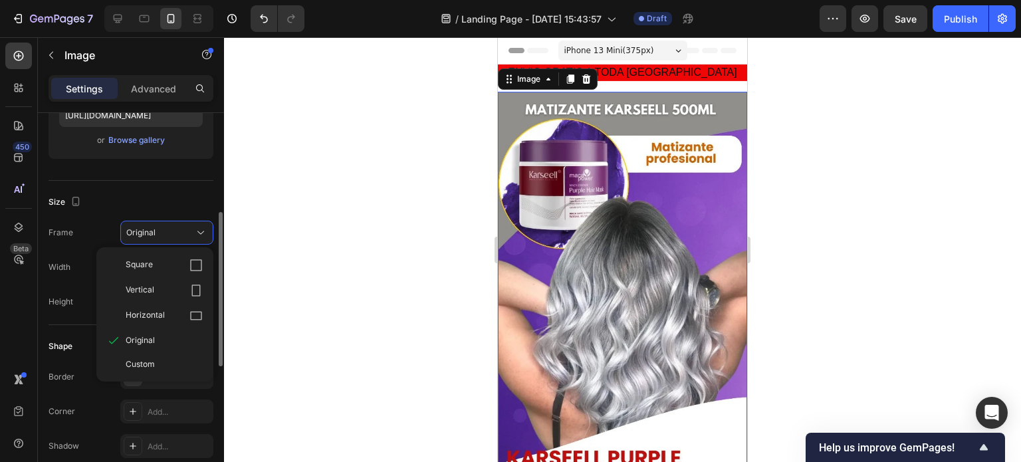
click at [174, 185] on div "Size Frame Original Square Vertical Horizontal Original Custom Width 100 px % H…" at bounding box center [131, 253] width 165 height 144
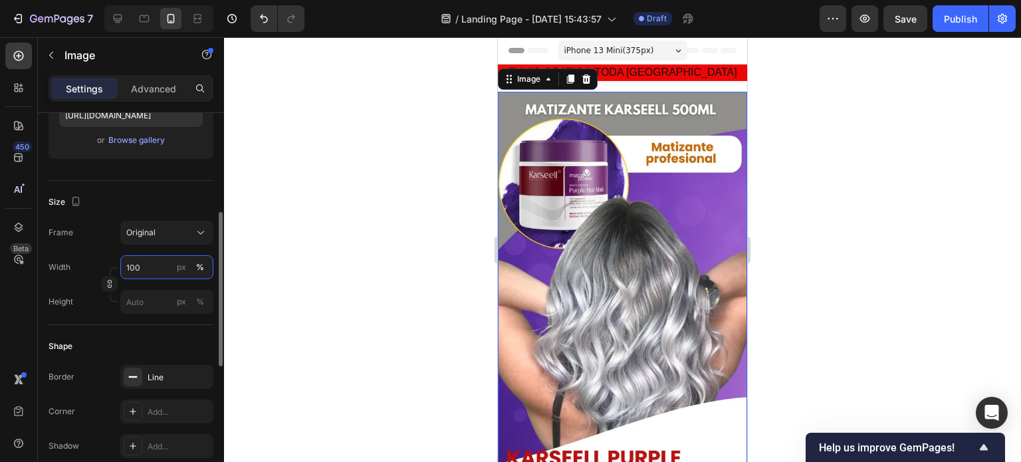
click at [157, 262] on input "100" at bounding box center [166, 267] width 93 height 24
type input "0"
click at [162, 185] on div "Size Frame Original Width px % Height px %" at bounding box center [131, 253] width 165 height 144
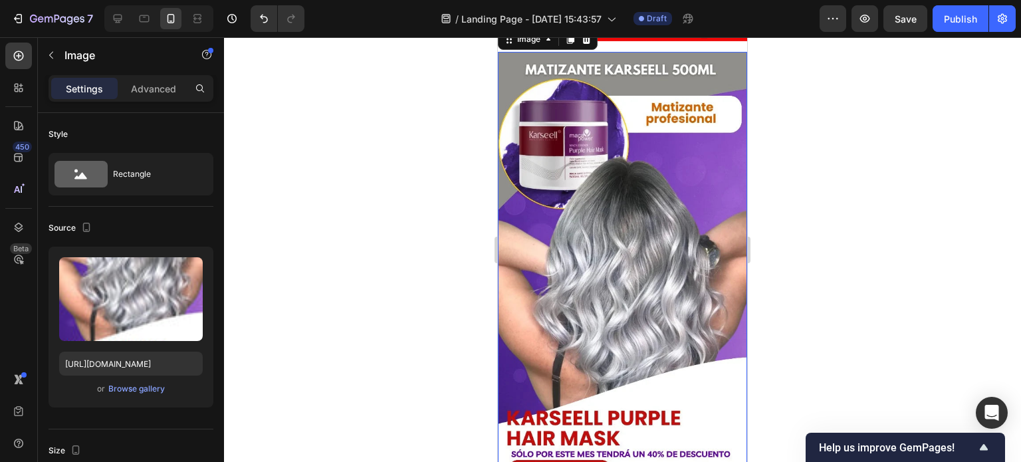
scroll to position [0, 0]
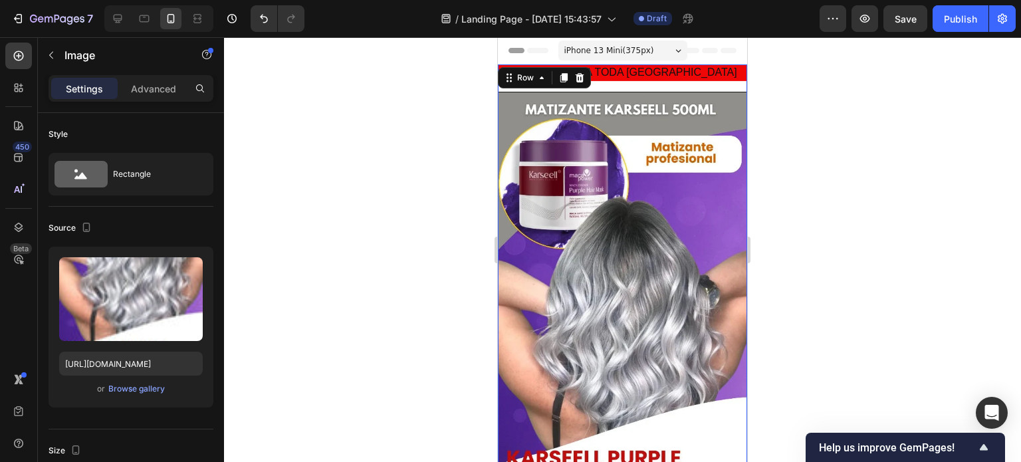
click at [637, 88] on div "ENVIO GRATIS A TODA [GEOGRAPHIC_DATA] Heading Image" at bounding box center [622, 361] width 249 height 594
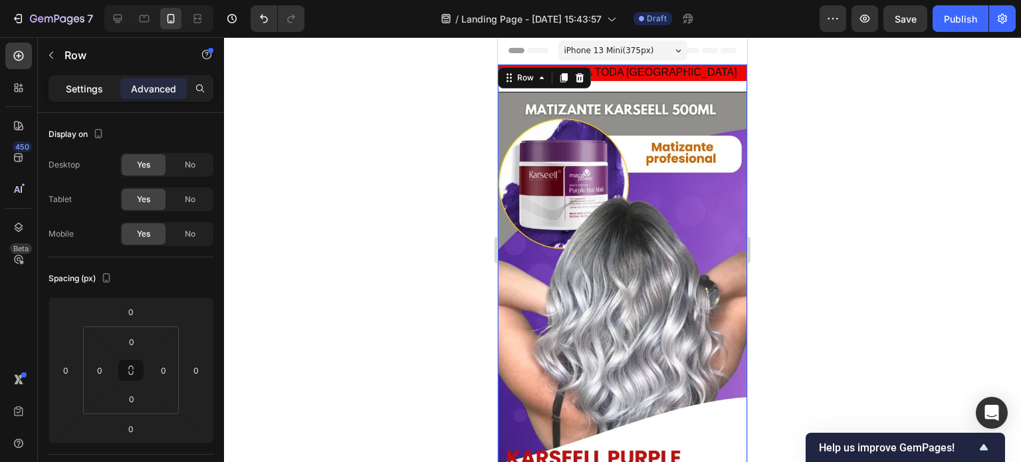
click at [100, 90] on p "Settings" at bounding box center [84, 89] width 37 height 14
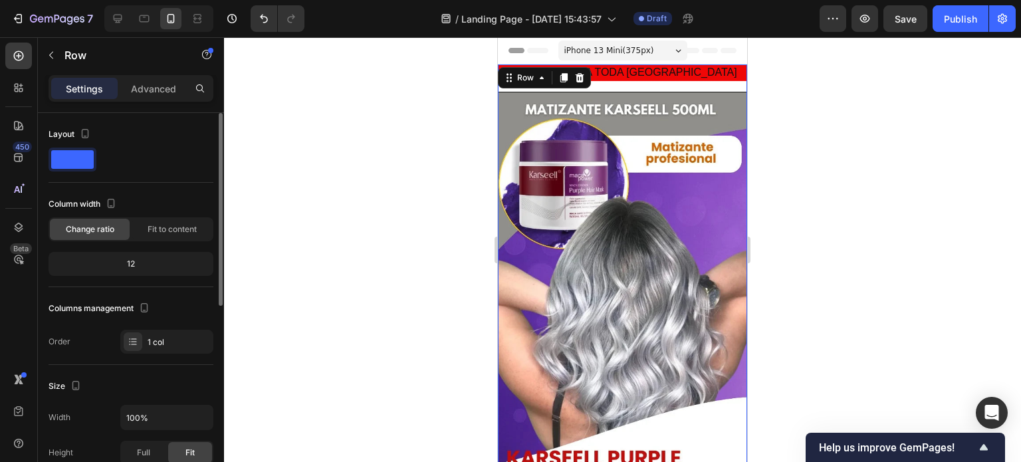
click at [67, 153] on span at bounding box center [72, 159] width 43 height 19
click at [74, 156] on span at bounding box center [72, 159] width 43 height 19
drag, startPoint x: 979, startPoint y: 150, endPoint x: 962, endPoint y: 154, distance: 16.9
click at [976, 151] on div at bounding box center [622, 249] width 797 height 425
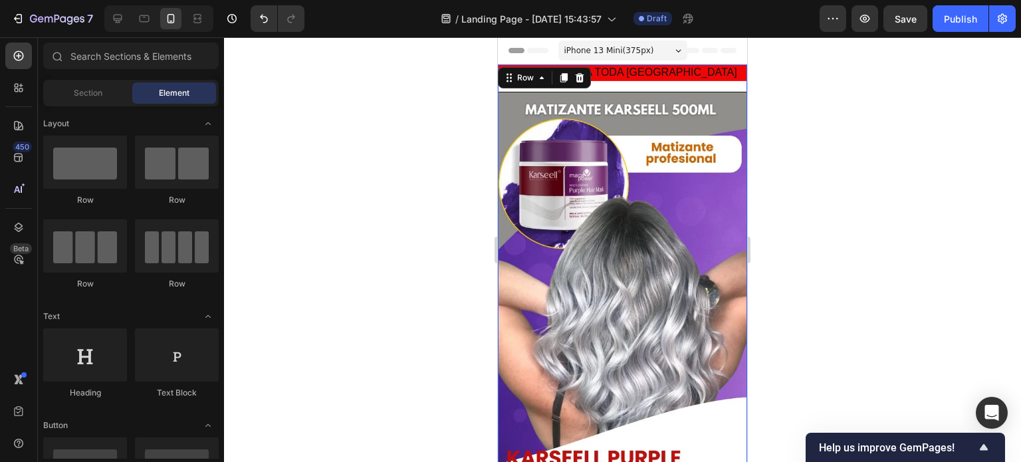
click at [577, 87] on div "ENVIO GRATIS A TODA COLOMBIA Heading Image Row 0" at bounding box center [622, 361] width 249 height 594
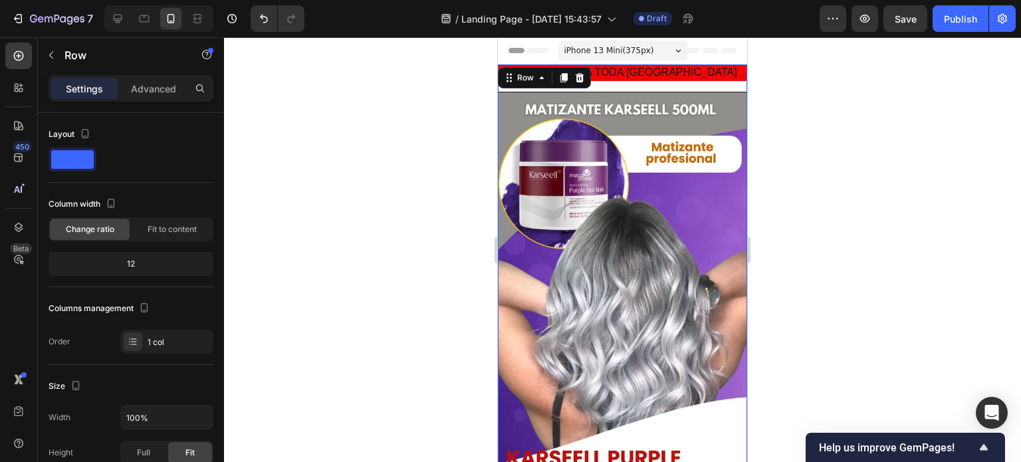
click at [854, 233] on div at bounding box center [622, 249] width 797 height 425
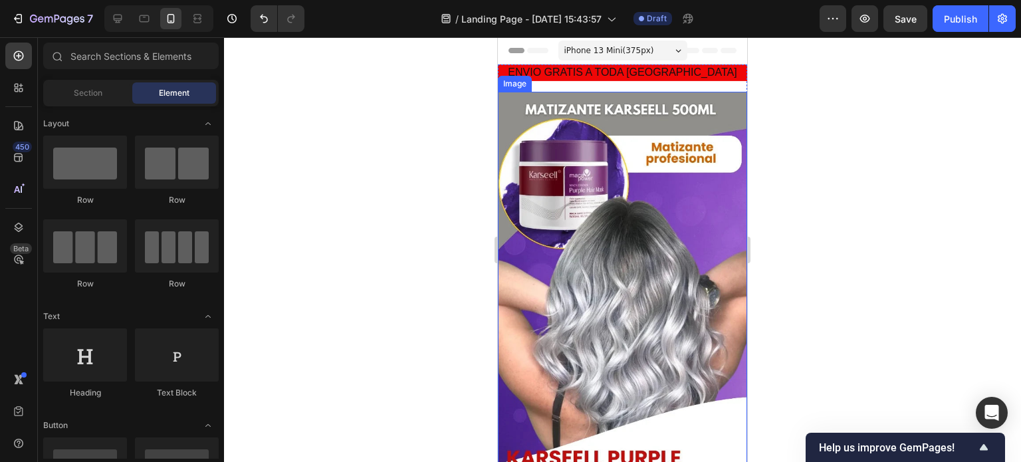
click at [552, 92] on img at bounding box center [622, 375] width 249 height 567
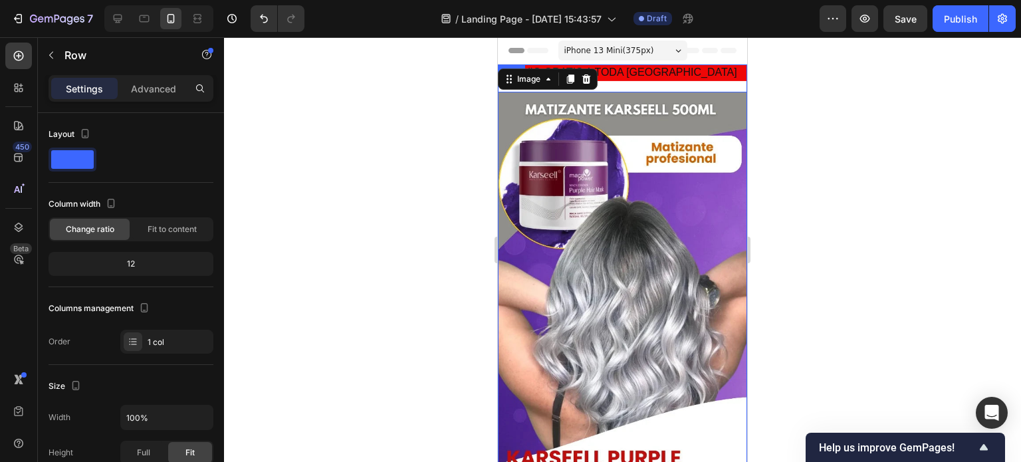
click at [639, 87] on div "ENVIO GRATIS A TODA COLOMBIA Heading Image 0" at bounding box center [622, 361] width 249 height 594
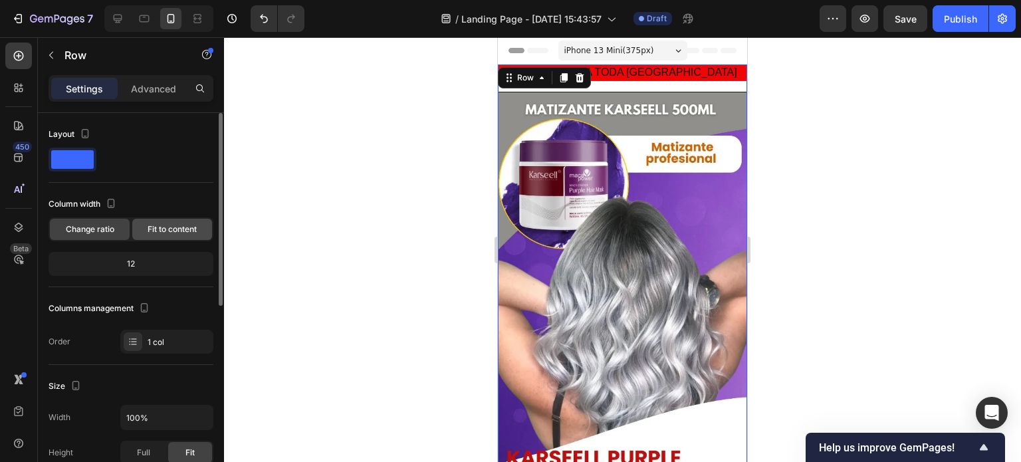
click at [165, 230] on span "Fit to content" at bounding box center [172, 229] width 49 height 12
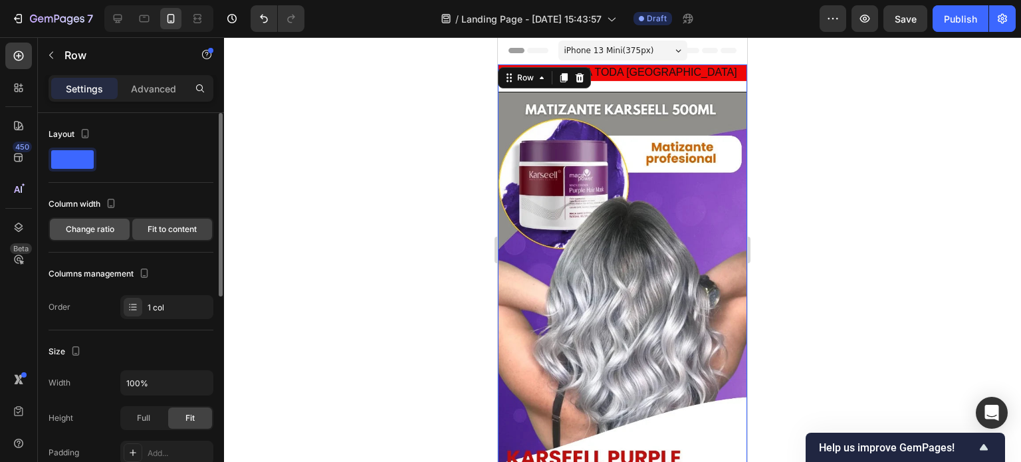
click at [117, 230] on div "Change ratio" at bounding box center [90, 229] width 80 height 21
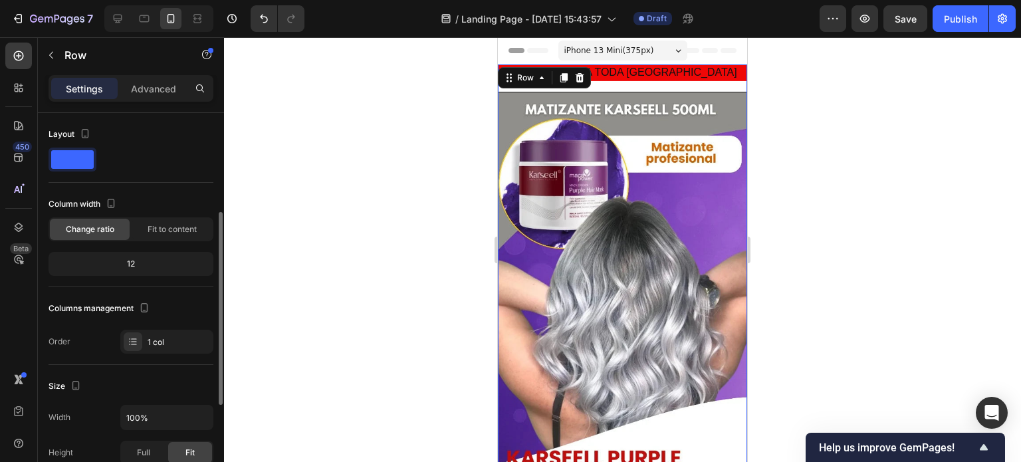
scroll to position [66, 0]
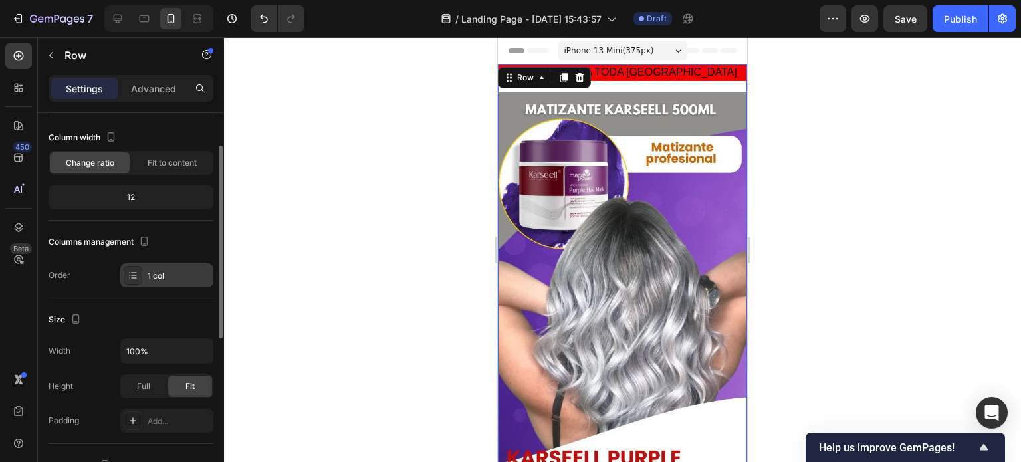
click at [170, 270] on div "1 col" at bounding box center [179, 276] width 62 height 12
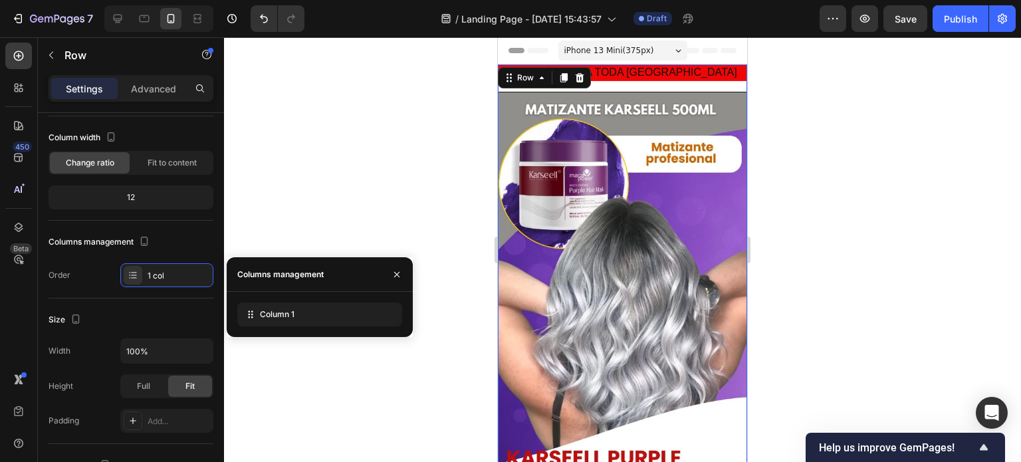
click at [303, 203] on div at bounding box center [622, 249] width 797 height 425
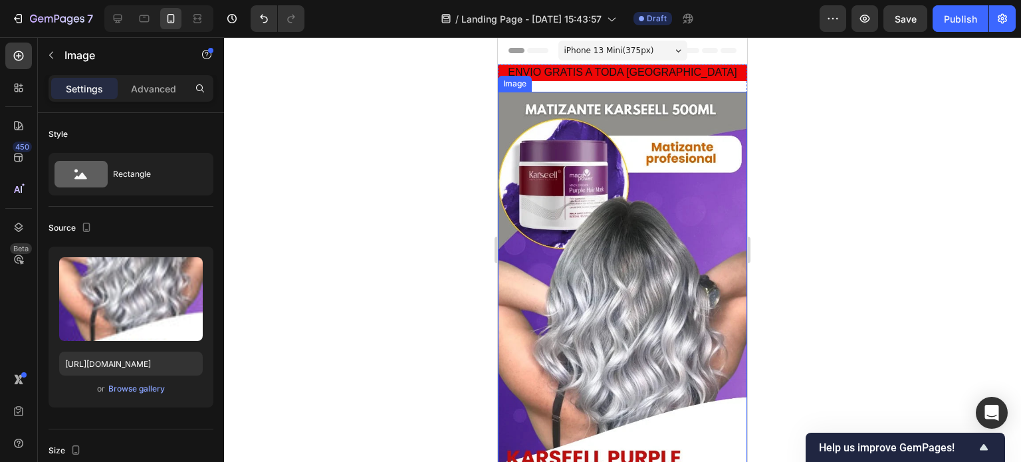
click at [511, 90] on div "ENVIO GRATIS A TODA [GEOGRAPHIC_DATA] Heading Image" at bounding box center [622, 361] width 249 height 594
click at [657, 87] on div "ENVIO GRATIS A TODA [GEOGRAPHIC_DATA] Heading Image" at bounding box center [622, 361] width 249 height 594
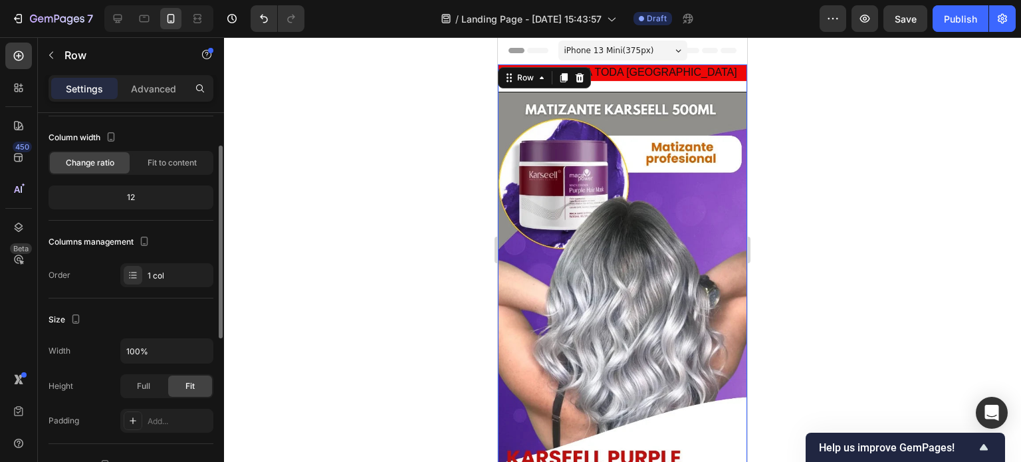
drag, startPoint x: 122, startPoint y: 195, endPoint x: 131, endPoint y: 220, distance: 26.7
click at [120, 195] on div "12" at bounding box center [131, 197] width 160 height 19
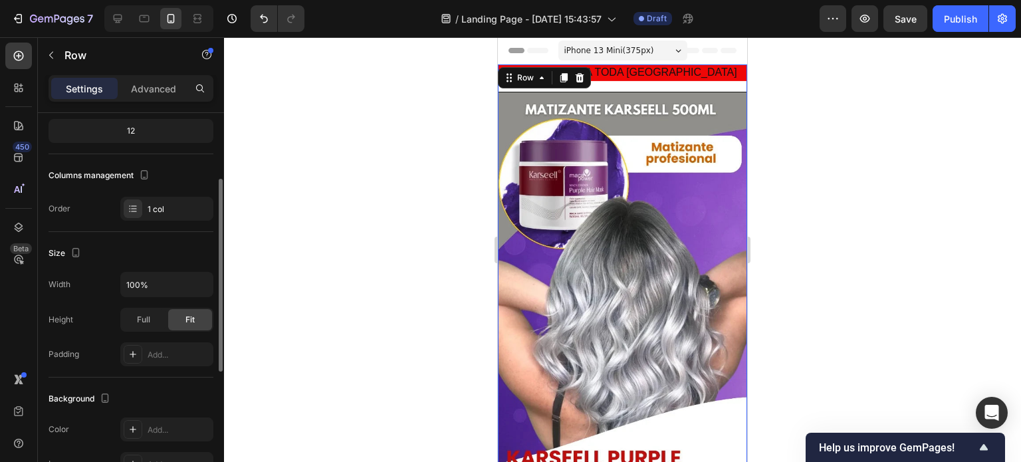
scroll to position [199, 0]
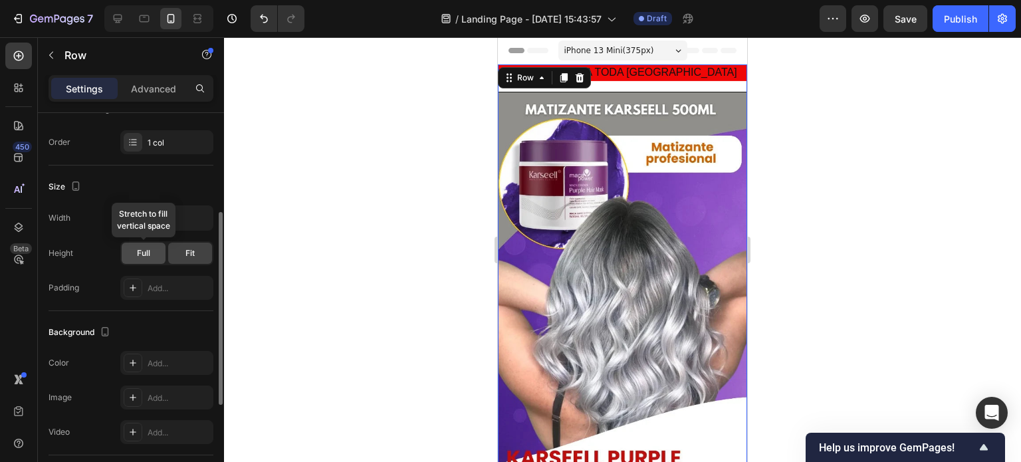
click at [148, 245] on div "Full" at bounding box center [144, 253] width 44 height 21
click at [174, 252] on div "Fit" at bounding box center [190, 253] width 44 height 21
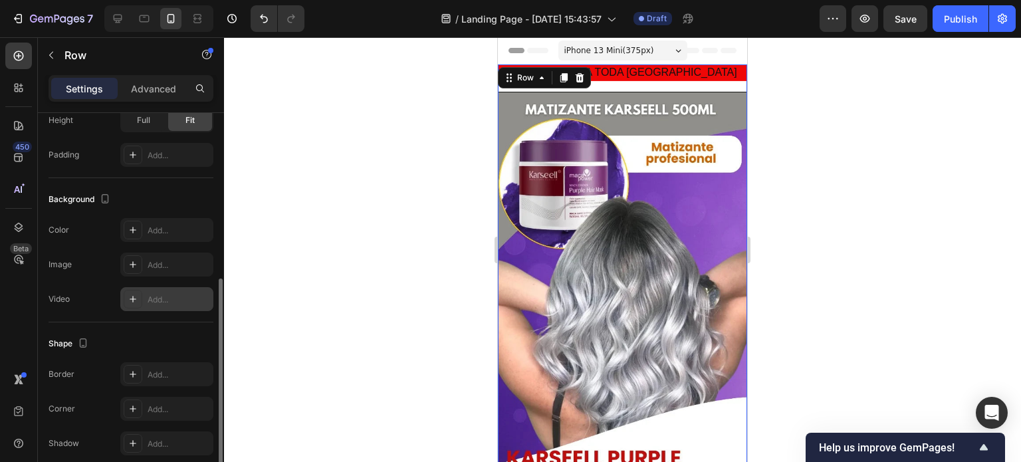
scroll to position [388, 0]
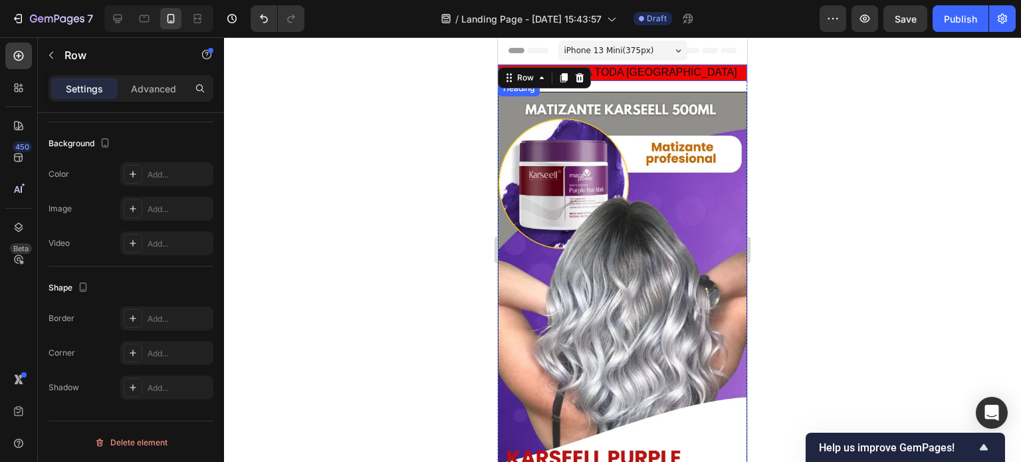
click at [630, 80] on h2 "ENVIO GRATIS A TODA [GEOGRAPHIC_DATA]" at bounding box center [622, 72] width 249 height 17
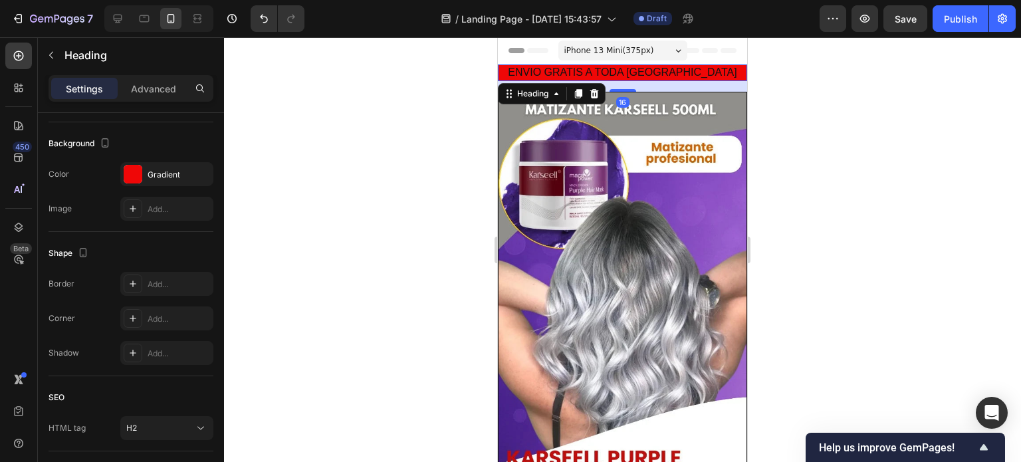
scroll to position [0, 0]
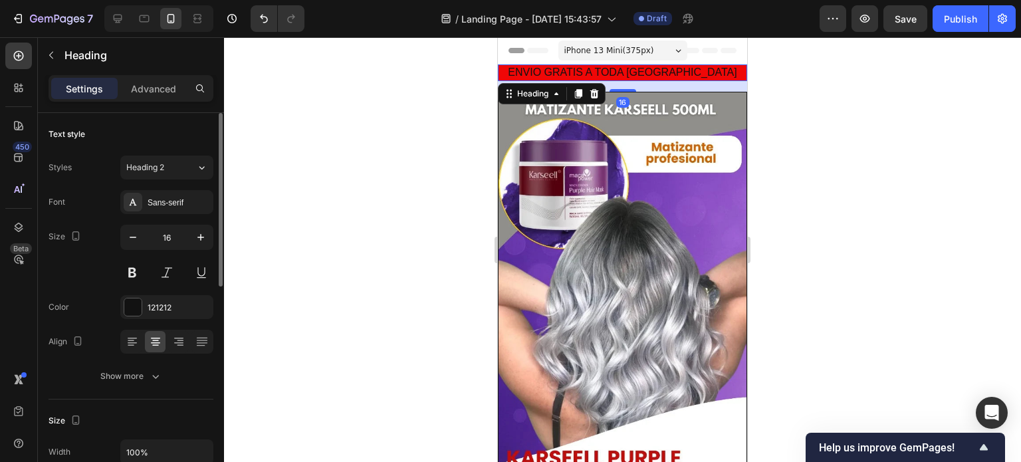
click at [630, 84] on div "16" at bounding box center [622, 86] width 249 height 11
click at [656, 85] on div "16" at bounding box center [622, 86] width 249 height 11
drag, startPoint x: 433, startPoint y: 210, endPoint x: 438, endPoint y: 159, distance: 51.5
click at [433, 210] on div at bounding box center [622, 249] width 797 height 425
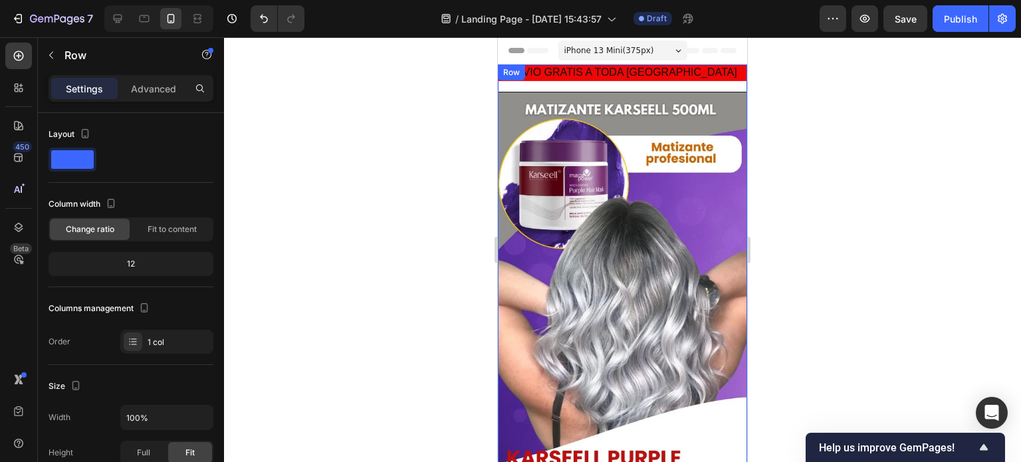
click at [546, 90] on div "ENVIO GRATIS A TODA [GEOGRAPHIC_DATA] Heading Image" at bounding box center [622, 361] width 249 height 594
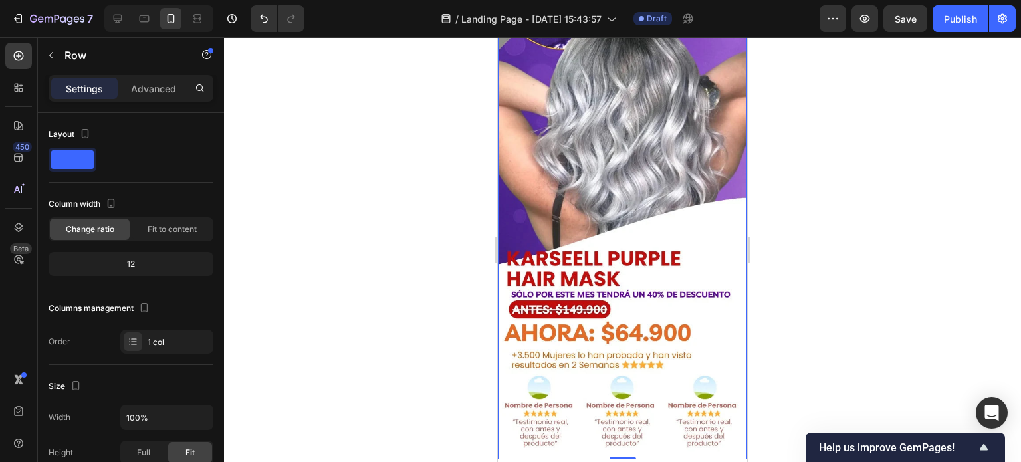
click at [564, 200] on img at bounding box center [622, 175] width 249 height 567
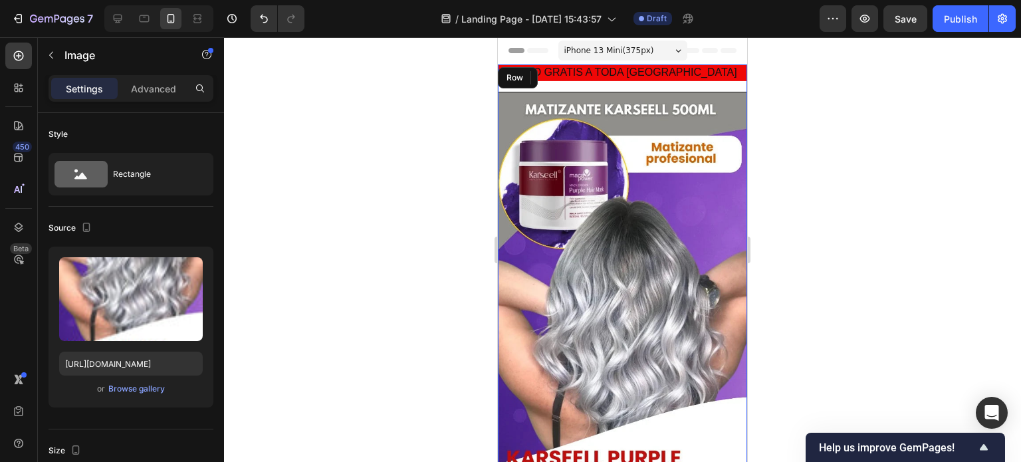
click at [594, 84] on div "ENVIO GRATIS A TODA COLOMBIA Heading Image 0" at bounding box center [622, 361] width 249 height 594
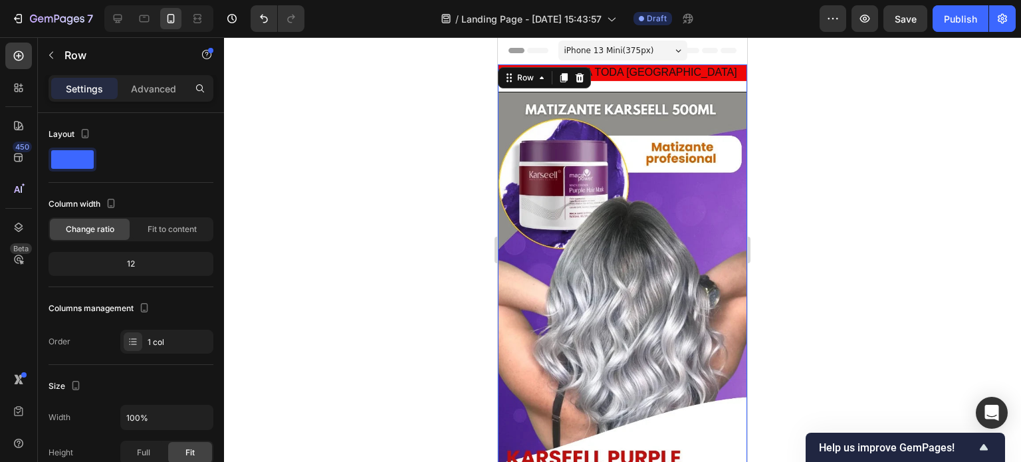
click at [416, 179] on div at bounding box center [622, 249] width 797 height 425
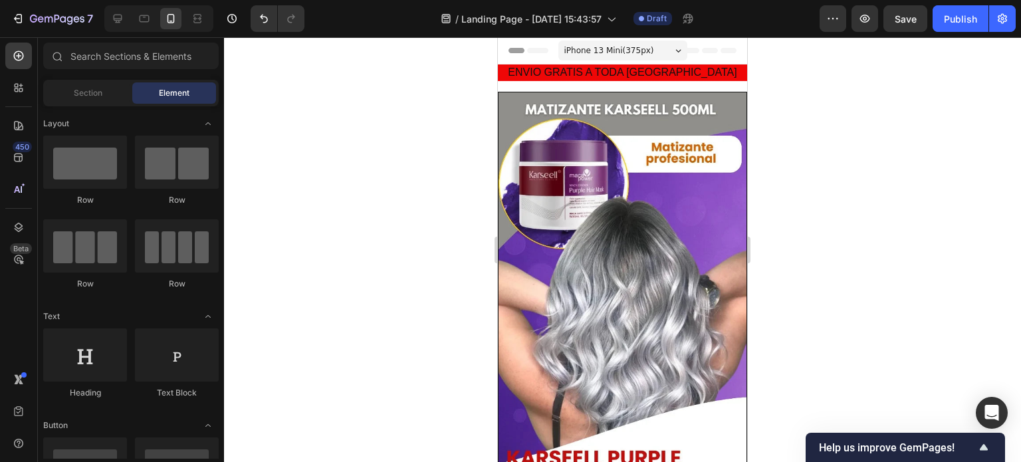
click at [832, 128] on div at bounding box center [622, 249] width 797 height 425
click at [862, 20] on icon "button" at bounding box center [865, 19] width 10 height 8
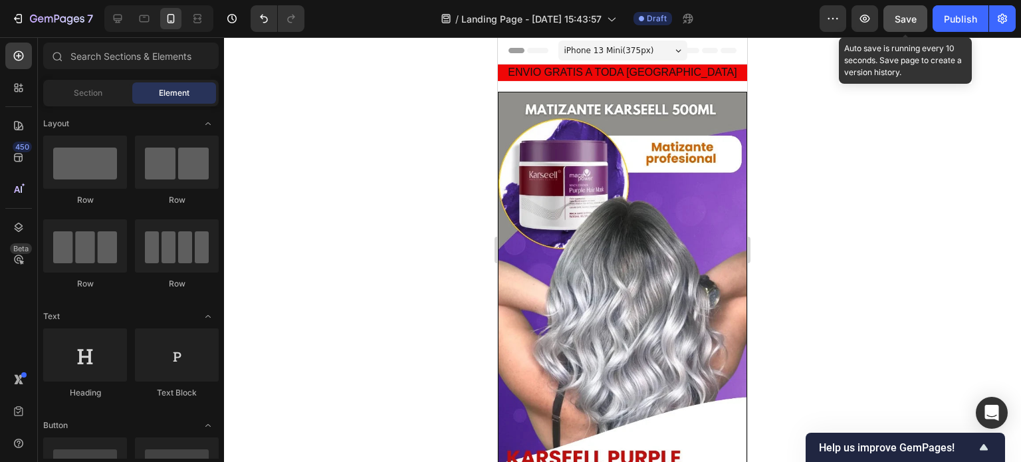
click at [889, 13] on button "Save" at bounding box center [905, 18] width 44 height 27
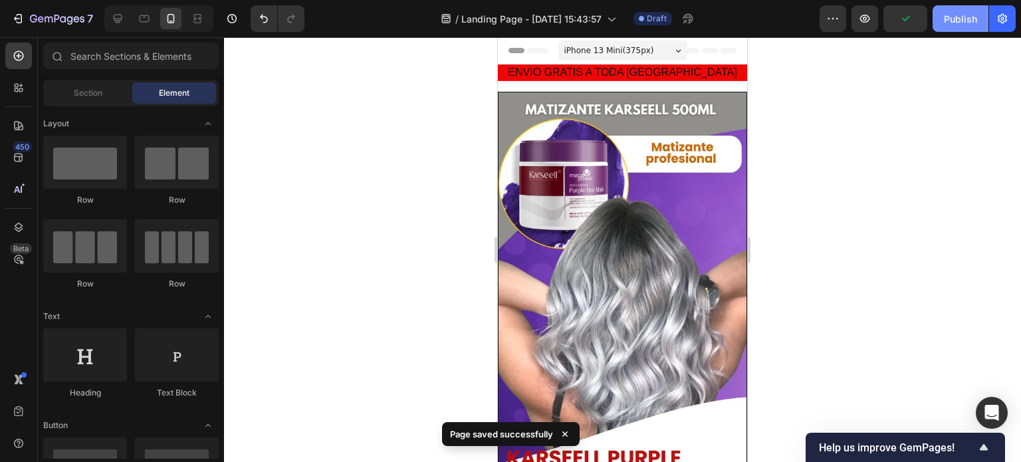
click at [974, 18] on div "Publish" at bounding box center [960, 19] width 33 height 14
click at [1005, 20] on icon "button" at bounding box center [1002, 18] width 13 height 13
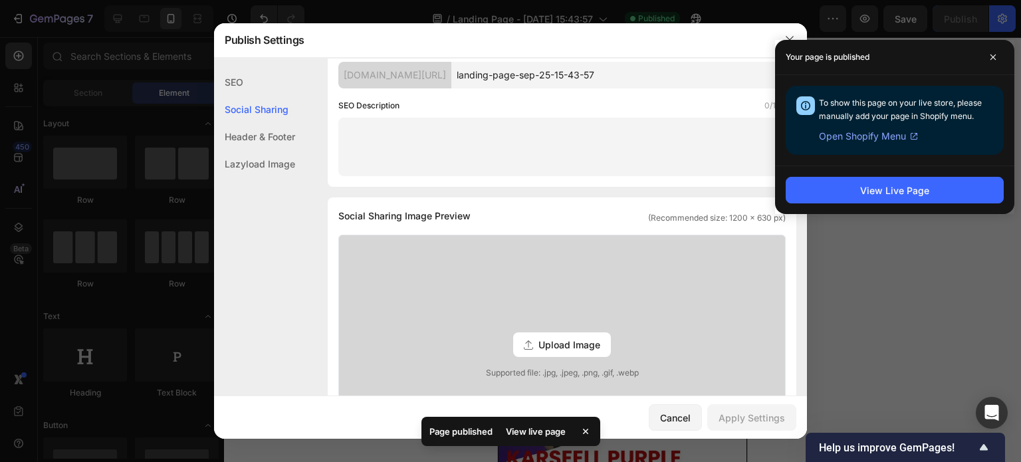
scroll to position [332, 0]
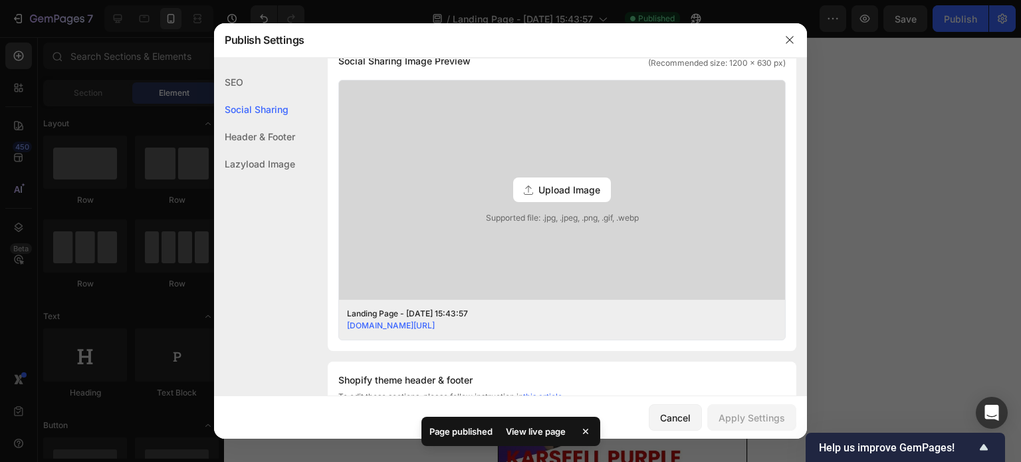
click at [249, 141] on div "Header & Footer" at bounding box center [254, 136] width 81 height 27
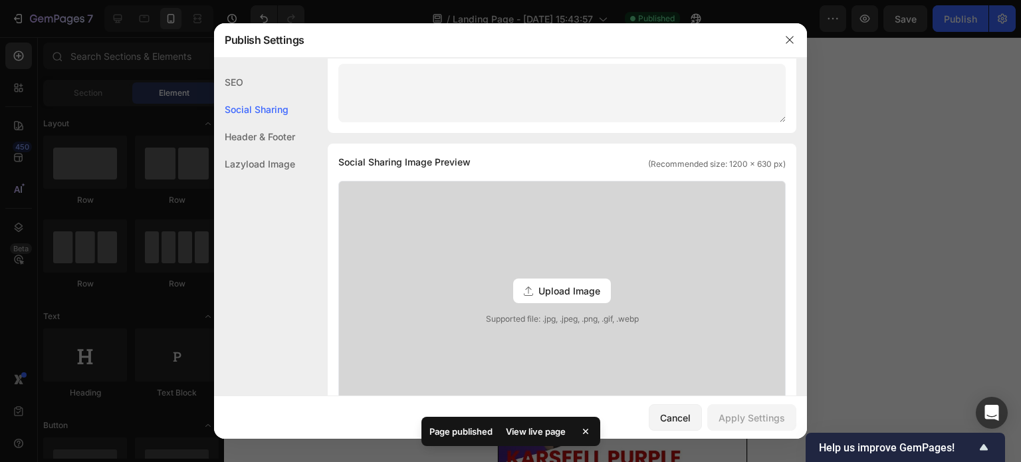
scroll to position [630, 0]
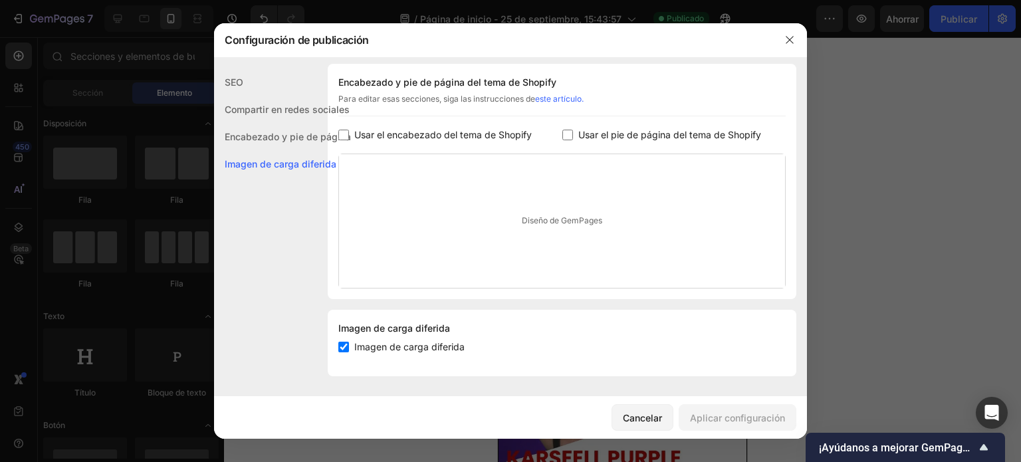
click at [931, 187] on div at bounding box center [510, 231] width 1021 height 462
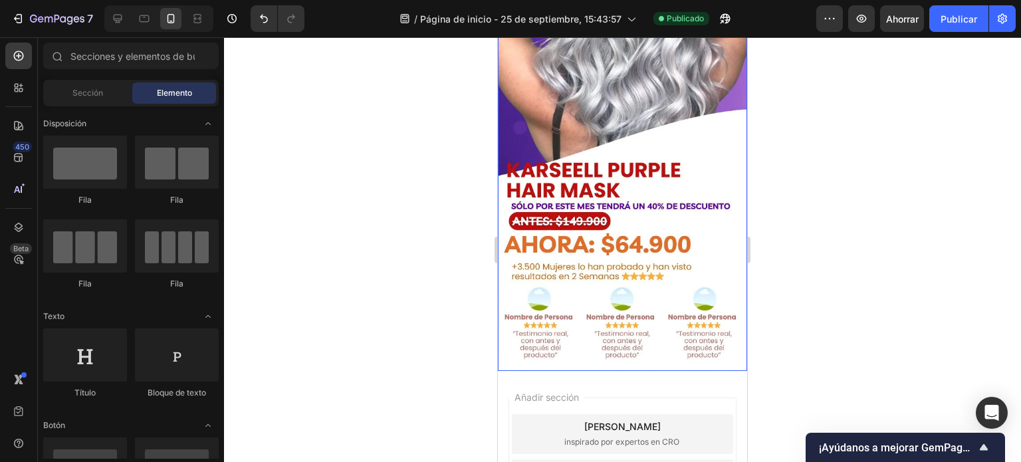
scroll to position [0, 0]
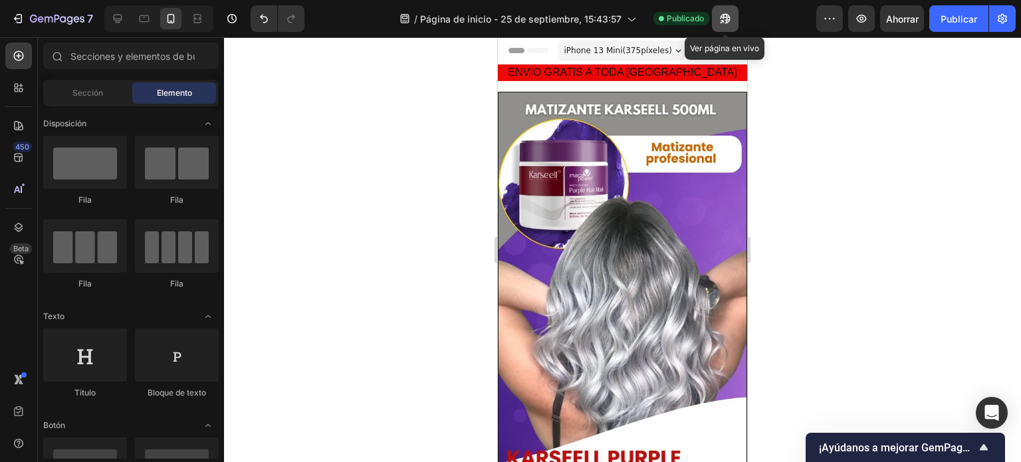
click at [725, 18] on icon "button" at bounding box center [726, 19] width 10 height 10
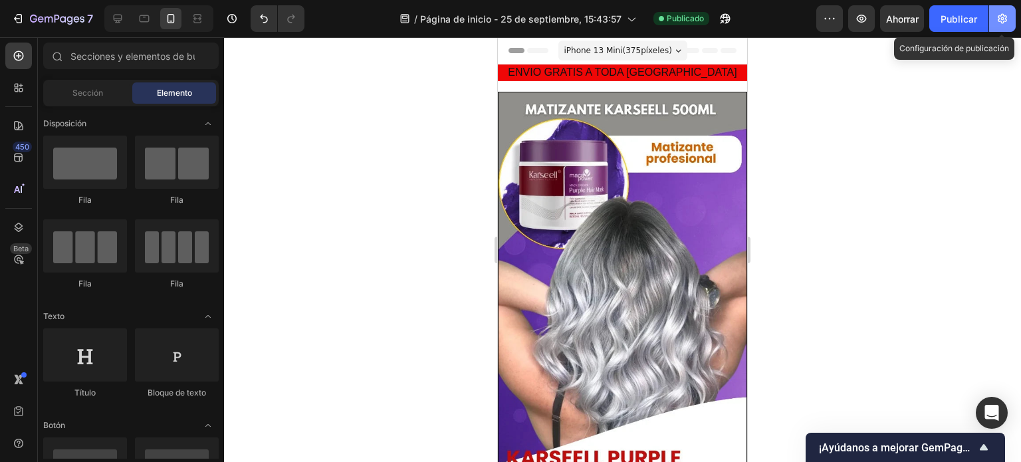
click at [999, 24] on icon "button" at bounding box center [1002, 18] width 13 height 13
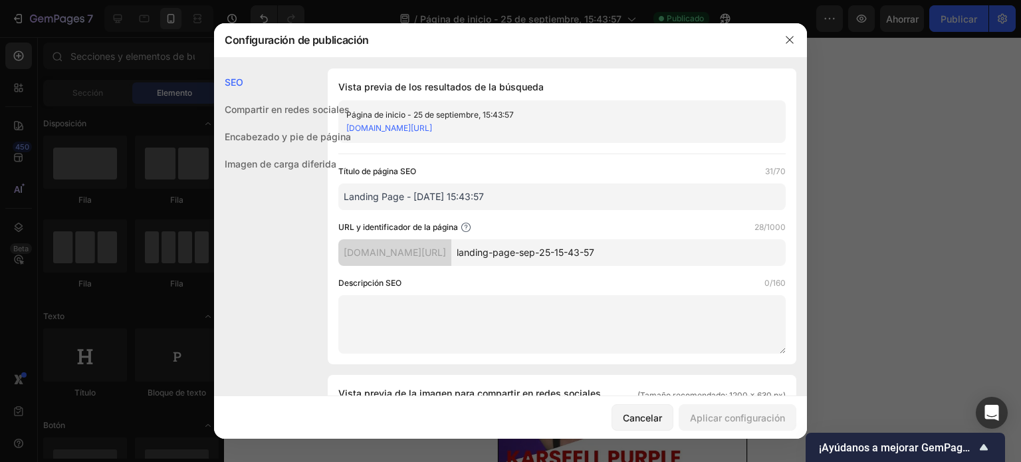
click at [829, 60] on div at bounding box center [510, 231] width 1021 height 462
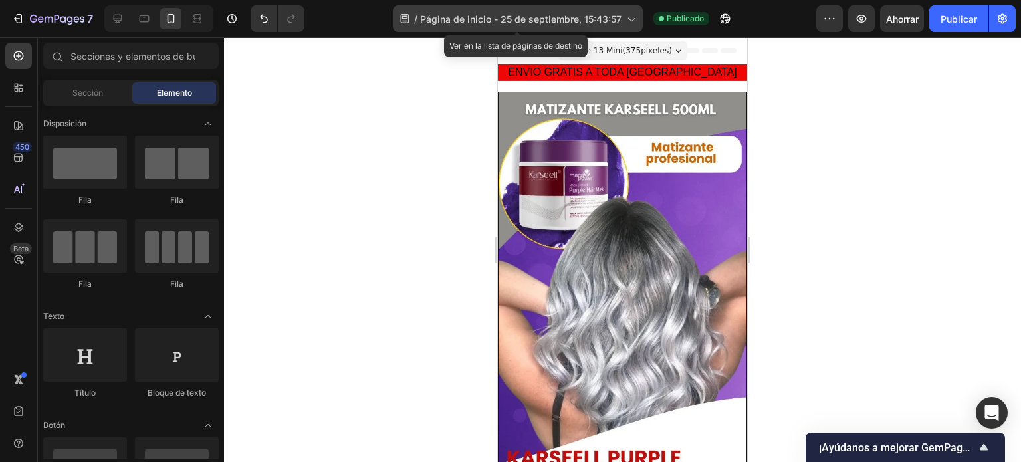
click at [517, 20] on font "Página de inicio - 25 de septiembre, 15:43:57" at bounding box center [520, 18] width 201 height 11
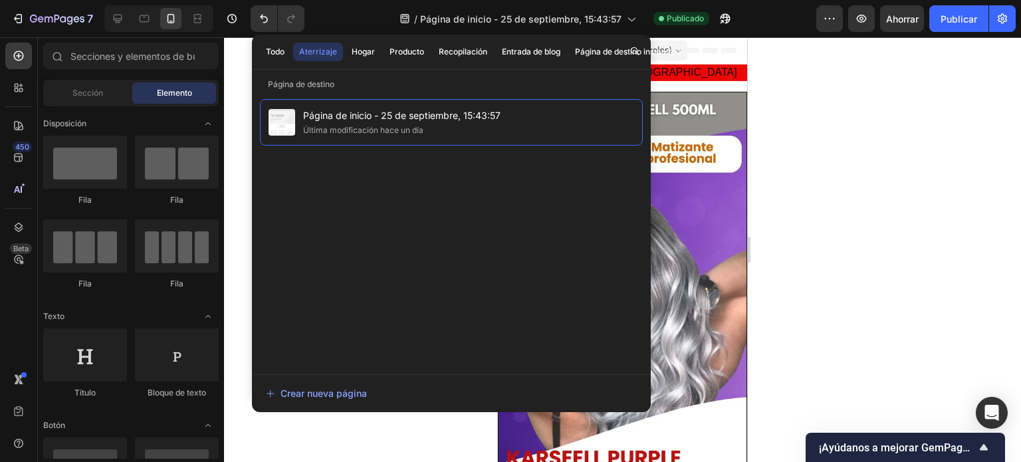
click at [433, 50] on button "Recopilación" at bounding box center [463, 52] width 60 height 19
click at [408, 51] on font "Producto" at bounding box center [407, 52] width 35 height 10
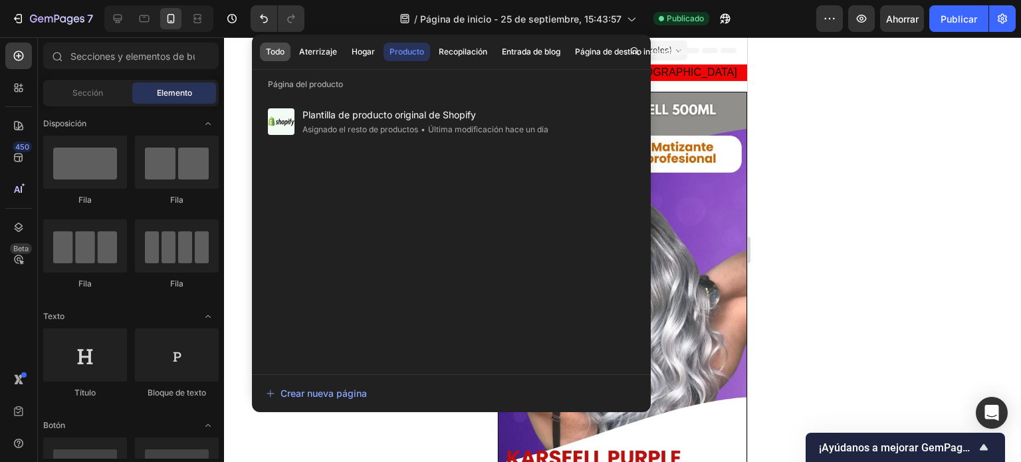
click at [277, 54] on font "Todo" at bounding box center [275, 52] width 19 height 10
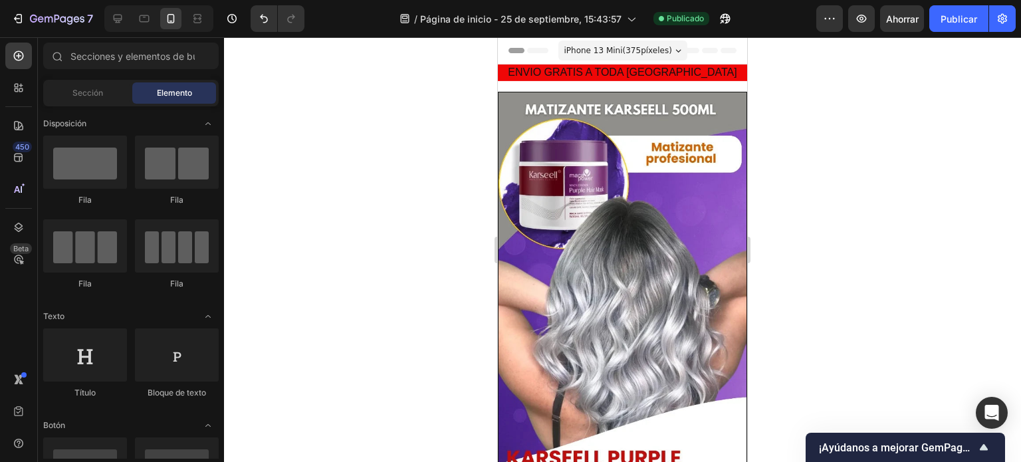
click at [865, 137] on div at bounding box center [622, 249] width 797 height 425
click at [835, 18] on icon "button" at bounding box center [829, 18] width 13 height 13
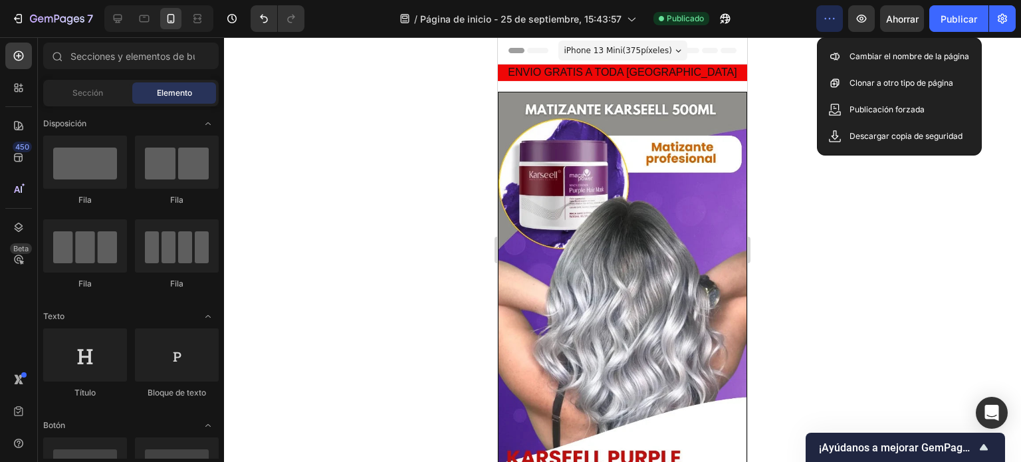
click at [834, 22] on icon "button" at bounding box center [829, 18] width 13 height 13
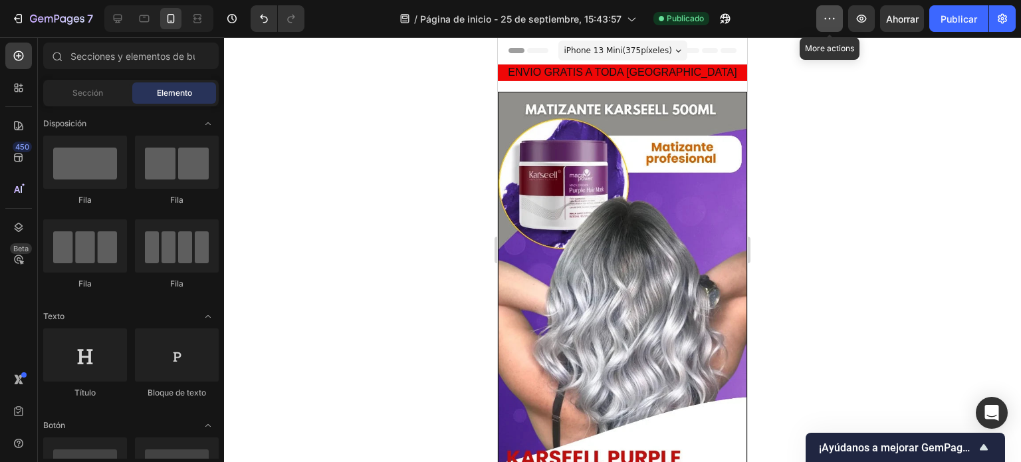
click at [832, 21] on icon "button" at bounding box center [829, 18] width 13 height 13
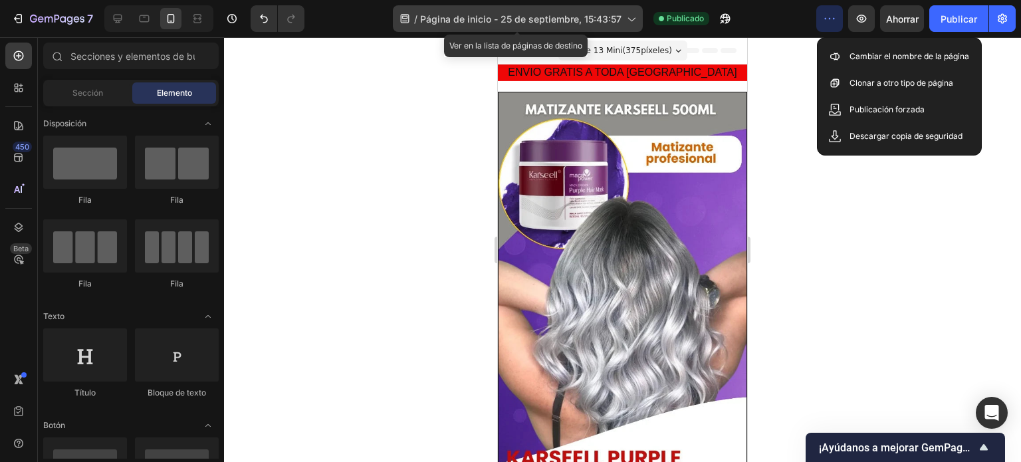
click at [616, 27] on div "/ Página de inicio - 25 de septiembre, 15:43:57" at bounding box center [518, 18] width 250 height 27
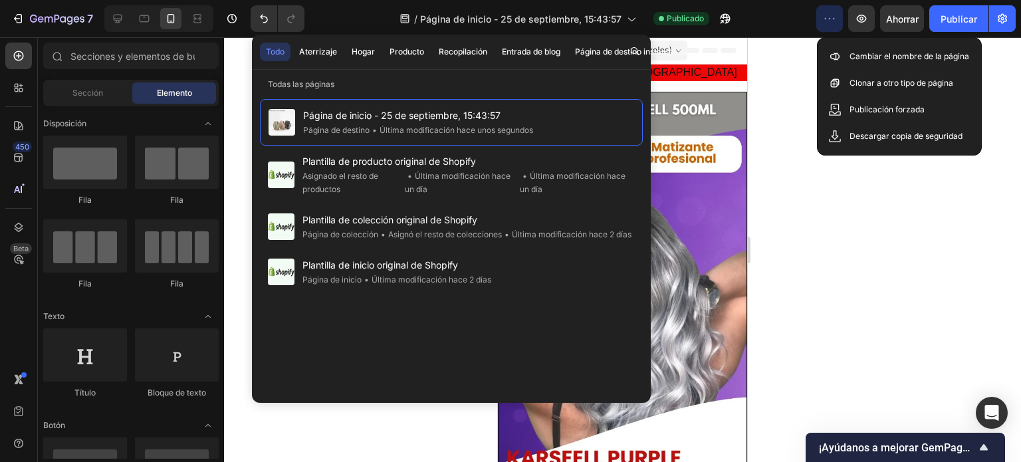
click at [786, 253] on div at bounding box center [622, 249] width 797 height 425
